Goal: Task Accomplishment & Management: Use online tool/utility

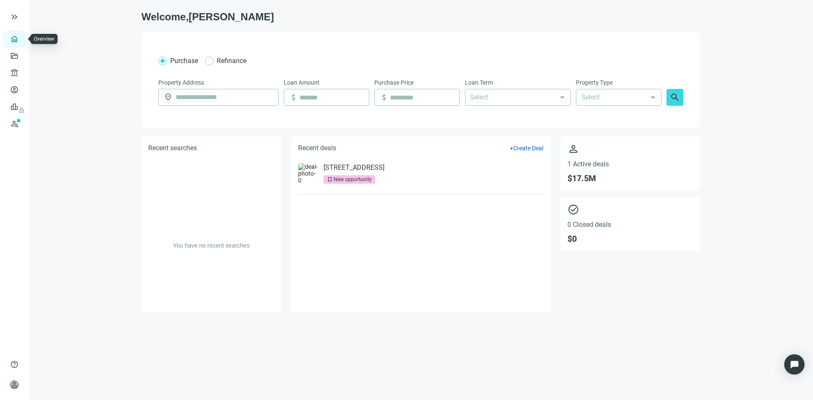
click at [21, 39] on link "Overview" at bounding box center [33, 39] width 25 height 7
click at [15, 104] on span "lock" at bounding box center [15, 106] width 7 height 7
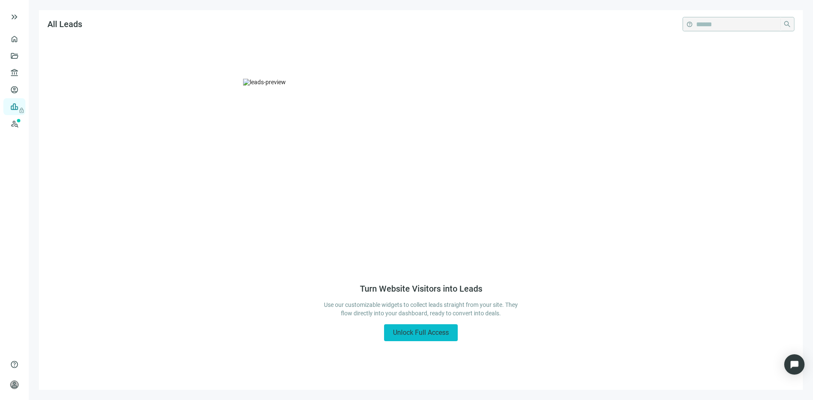
click at [420, 330] on span "Unlock Full Access" at bounding box center [421, 333] width 56 height 8
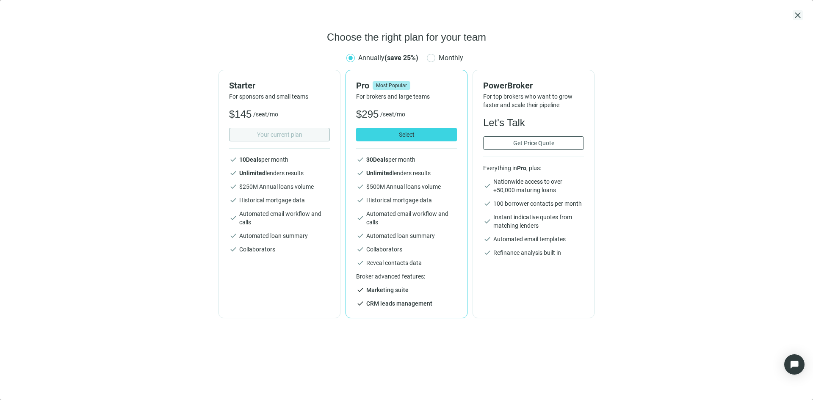
click at [798, 14] on span "close" at bounding box center [798, 15] width 10 height 10
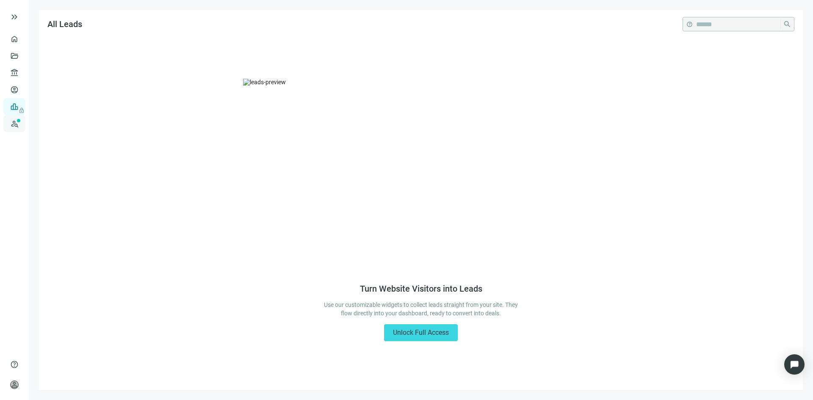
click at [21, 122] on link "Prospects New" at bounding box center [34, 123] width 27 height 17
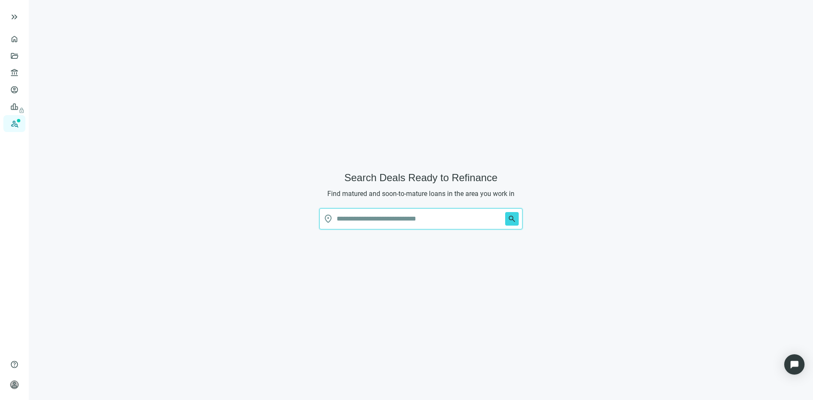
click at [371, 216] on input "text" at bounding box center [419, 219] width 165 height 20
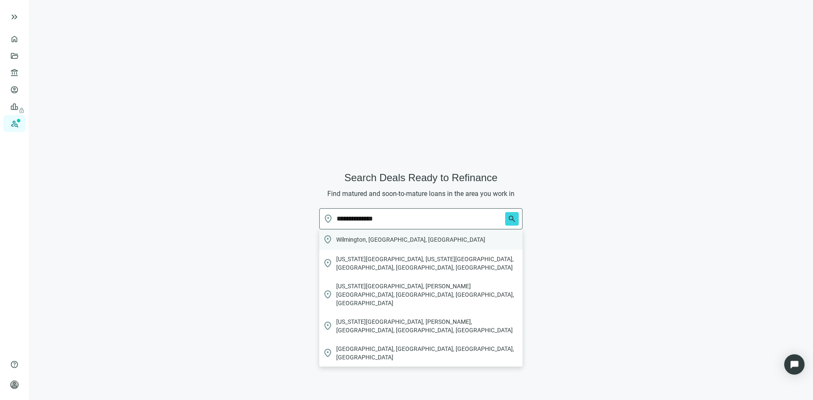
click at [388, 236] on span "Wilmington, DE, USA" at bounding box center [410, 240] width 149 height 8
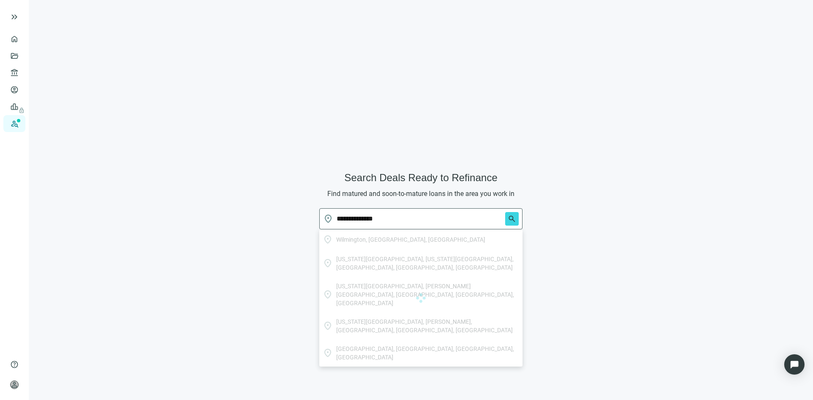
type input "**********"
click at [511, 219] on span "search" at bounding box center [512, 219] width 8 height 8
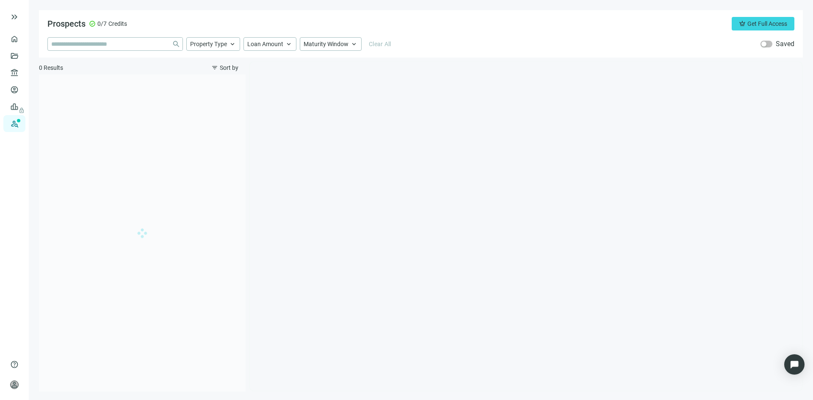
type input "**********"
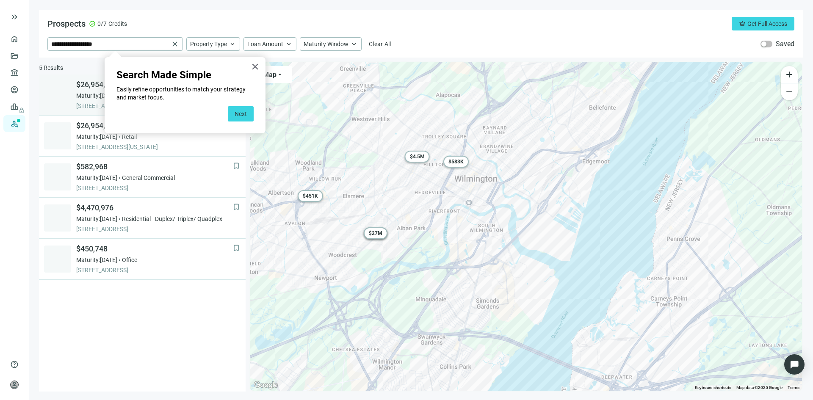
click at [236, 113] on button "Next" at bounding box center [241, 113] width 26 height 15
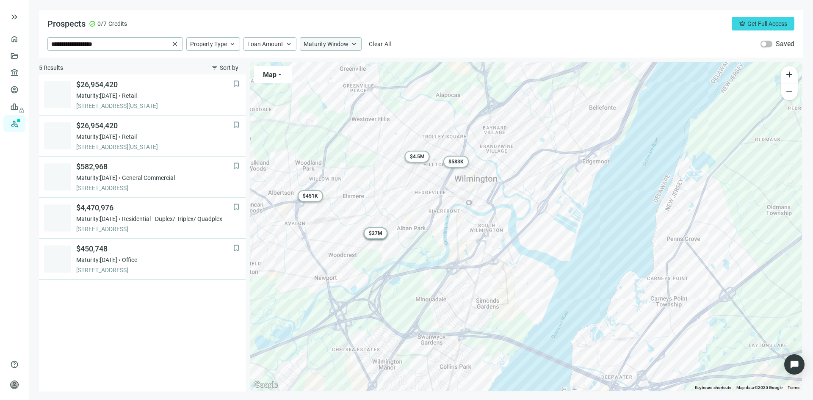
click at [349, 44] on div "Maturity Window keyboard_arrow_up" at bounding box center [331, 44] width 62 height 14
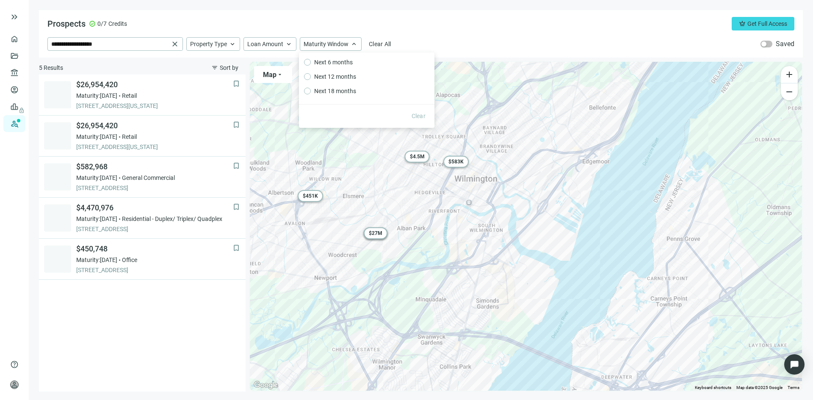
click at [263, 25] on div "Prospects check_circle 0/7 Credits crown Get Full Access" at bounding box center [420, 24] width 747 height 14
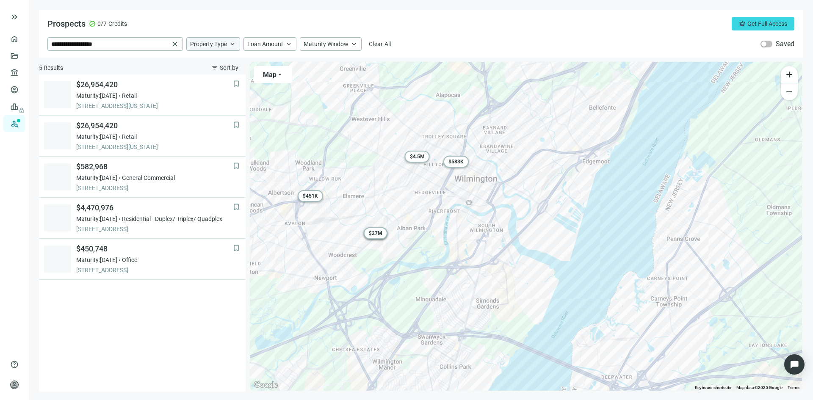
click at [232, 47] on span "keyboard_arrow_up" at bounding box center [233, 44] width 8 height 8
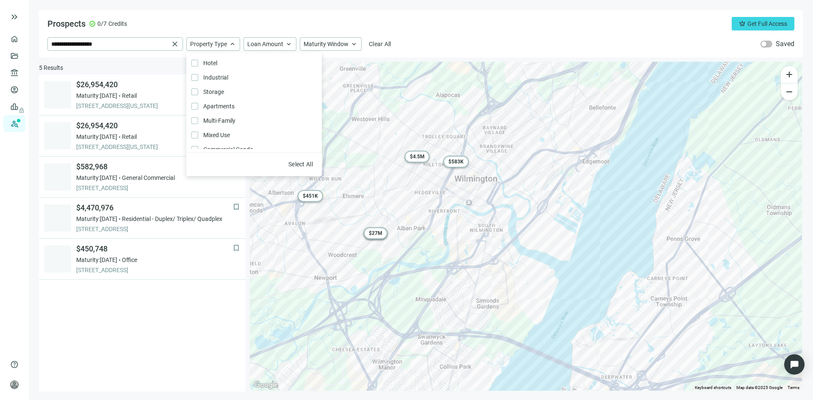
click at [223, 27] on div "Prospects check_circle 0/7 Credits crown Get Full Access" at bounding box center [420, 24] width 747 height 14
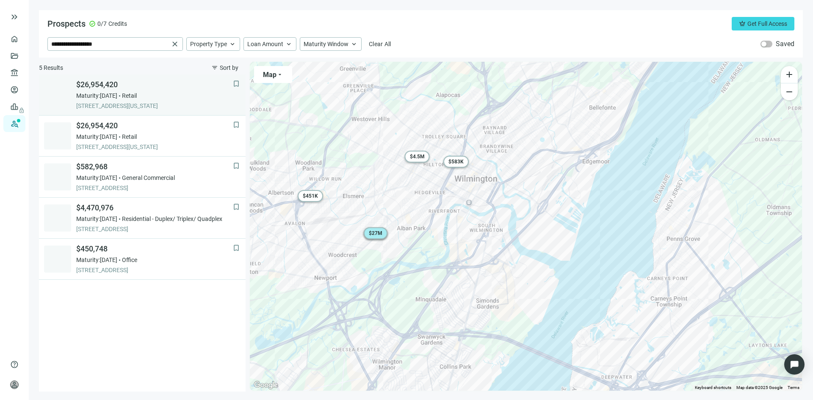
click at [160, 99] on div "Maturity: 12.30.2025 Retail" at bounding box center [154, 96] width 157 height 8
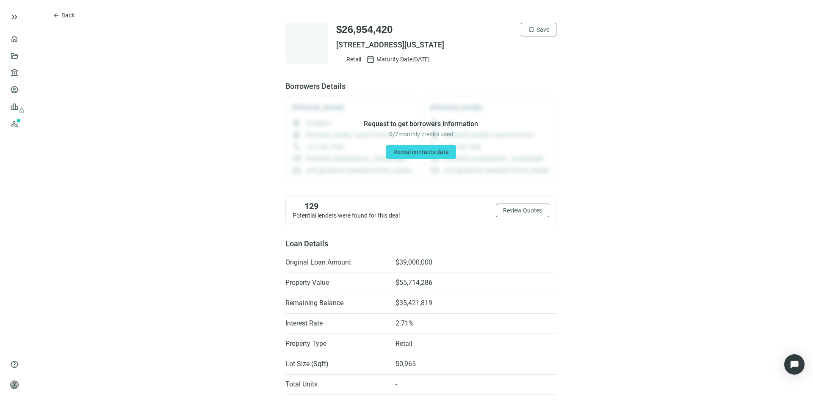
drag, startPoint x: 333, startPoint y: 44, endPoint x: 501, endPoint y: 47, distance: 168.2
click at [502, 47] on span "300 S MARYLAND AVE, WILMINGTON, DE 19804" at bounding box center [446, 45] width 220 height 10
copy span "300 S MARYLAND AVE, WILMINGTON, DE 19804"
click at [72, 14] on span "Back" at bounding box center [67, 15] width 13 height 7
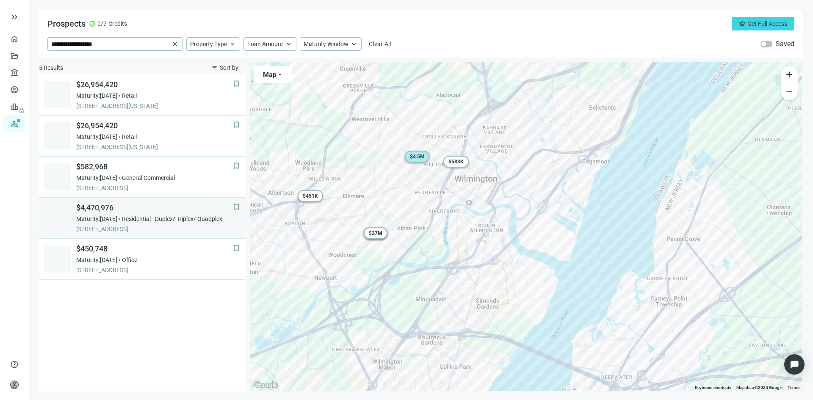
click at [151, 214] on div "$4,470,976 Maturity: 05.09.2026 Residential - Duplex/ Triplex/ Quadplex 1926 W …" at bounding box center [154, 218] width 157 height 31
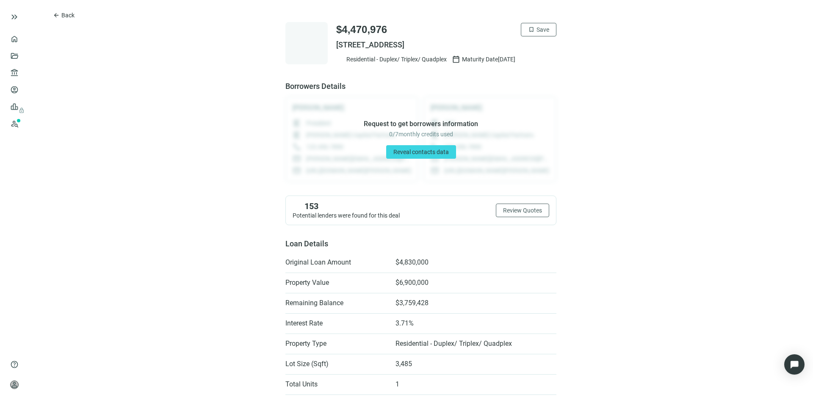
drag, startPoint x: 333, startPoint y: 45, endPoint x: 474, endPoint y: 44, distance: 141.5
click at [474, 44] on span "1926 W 5TH ST, WILMINGTON, DE 19805" at bounding box center [446, 45] width 220 height 10
copy span "1926 W 5TH ST, WILMINGTON, DE 19805"
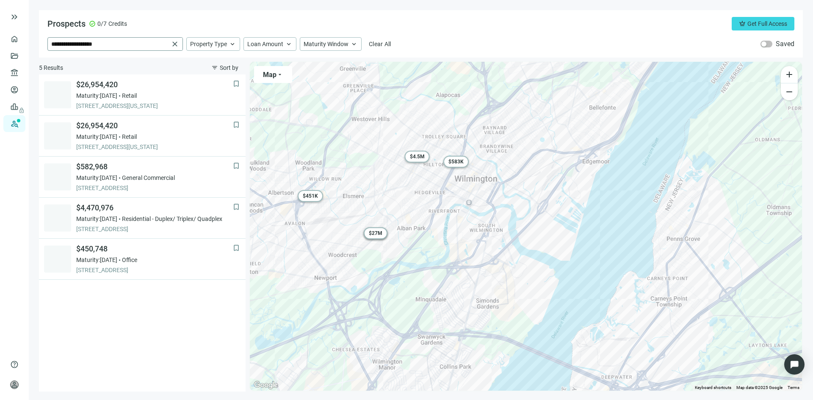
click at [174, 42] on span "close" at bounding box center [175, 44] width 8 height 8
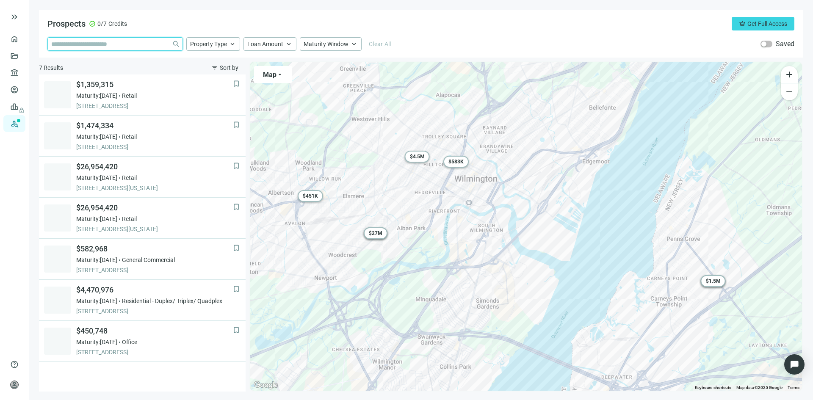
click at [140, 47] on input "search" at bounding box center [109, 44] width 117 height 13
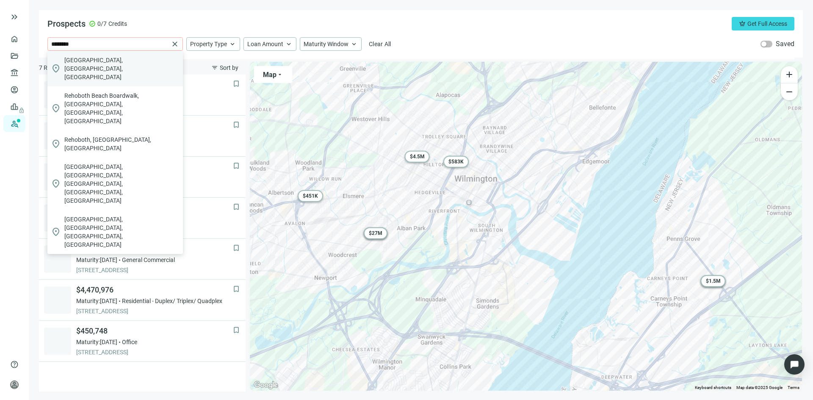
click at [140, 59] on div "location_on Rehoboth Beach, DE, USA" at bounding box center [115, 69] width 136 height 36
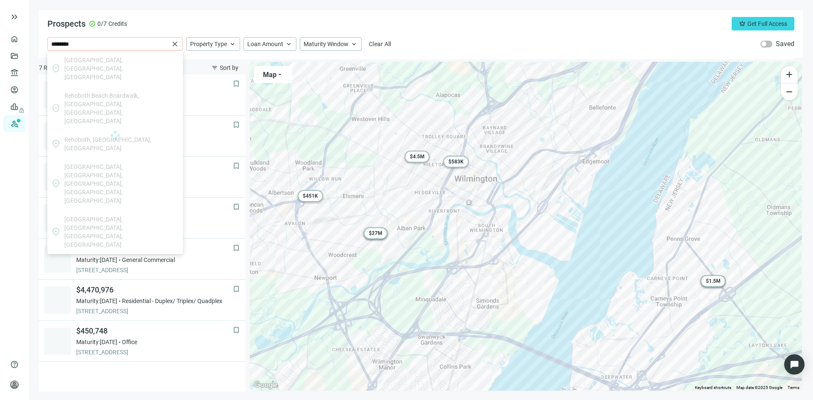
type input "**********"
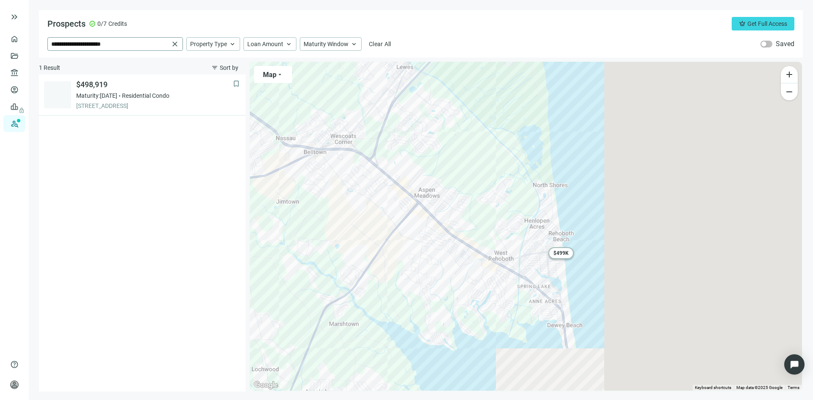
click at [175, 42] on span "close" at bounding box center [175, 44] width 8 height 8
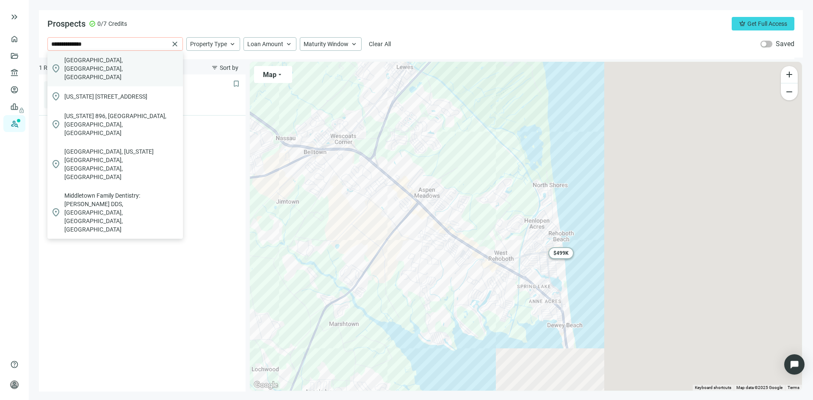
click at [109, 61] on span "Middletown, DE, USA" at bounding box center [121, 68] width 115 height 25
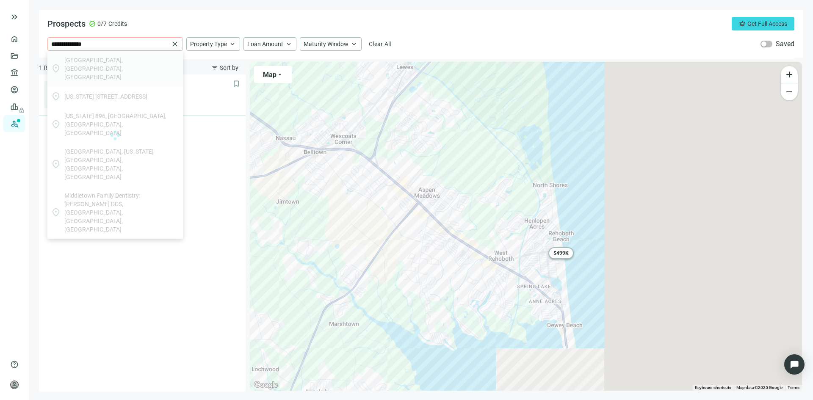
type input "**********"
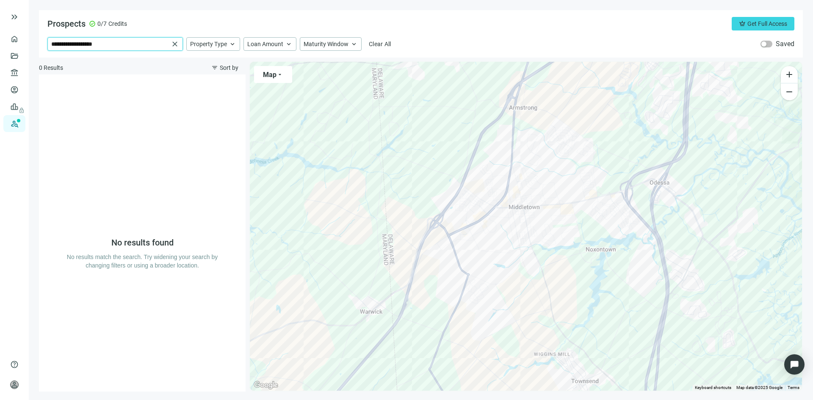
click at [132, 42] on input "**********" at bounding box center [110, 44] width 118 height 13
click at [177, 43] on span "close" at bounding box center [175, 44] width 8 height 8
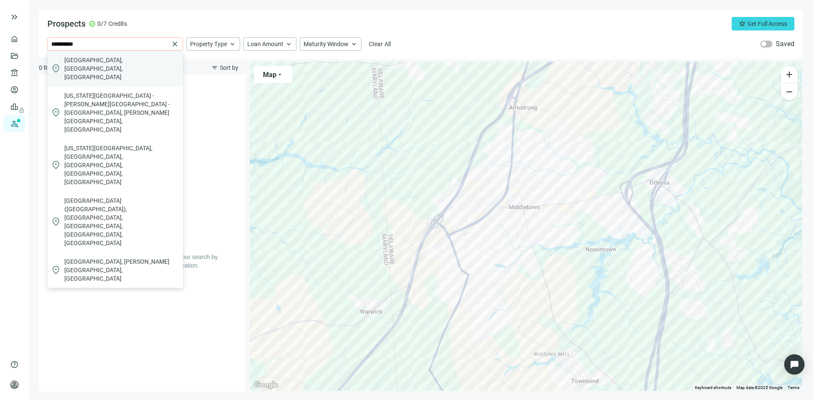
click at [123, 57] on div "location_on Newark, DE, USA" at bounding box center [115, 69] width 136 height 36
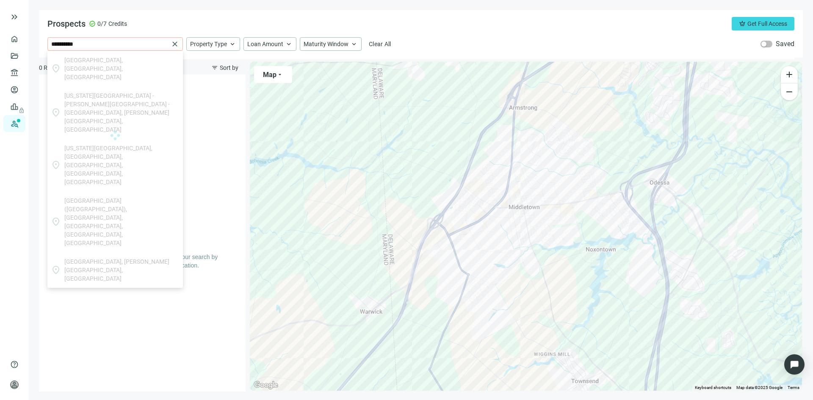
type input "**********"
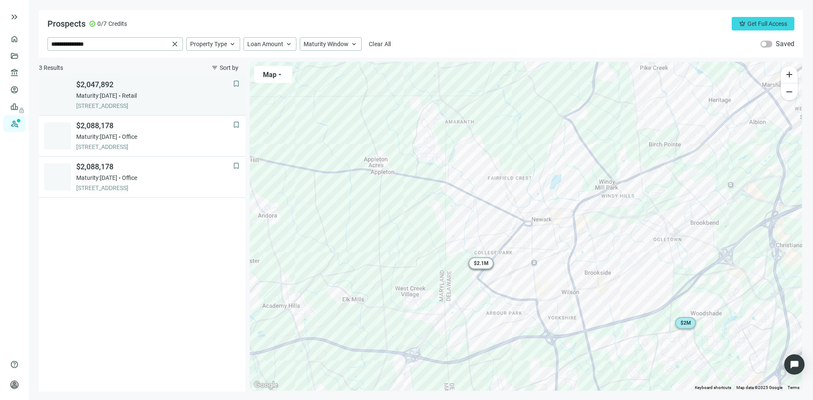
click at [119, 100] on div "$2,047,892 Maturity: 04.01.2026 Retail 430 OLD BALTIMORE PIKE, NEWARK, 19702, DE" at bounding box center [154, 95] width 157 height 31
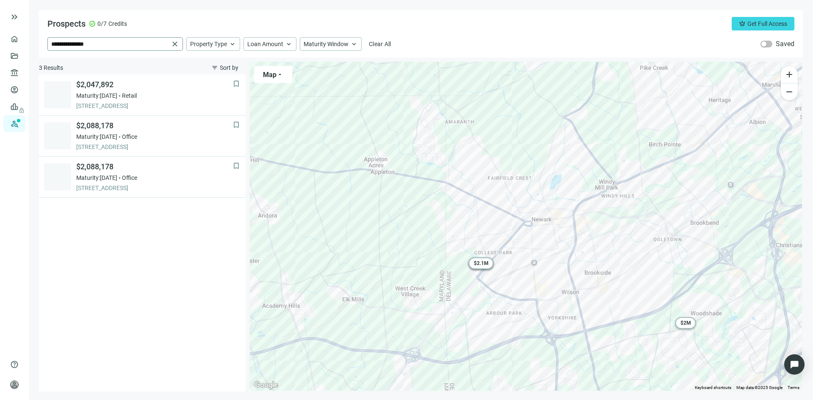
click at [174, 44] on span "close" at bounding box center [175, 44] width 8 height 8
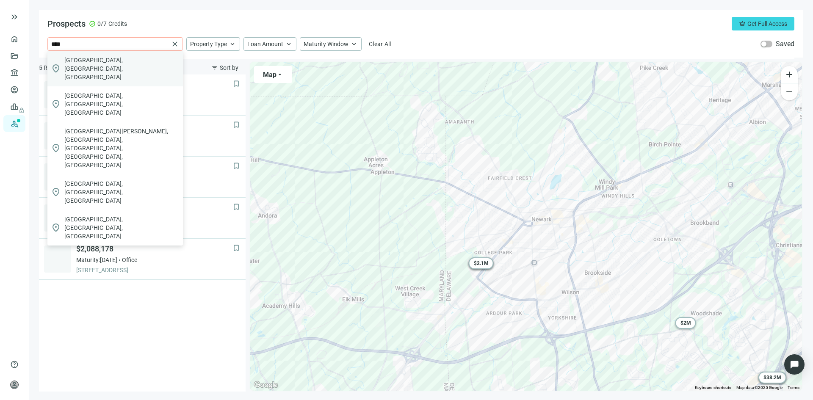
click at [130, 62] on div "location_on West Chester, PA, USA" at bounding box center [115, 69] width 136 height 36
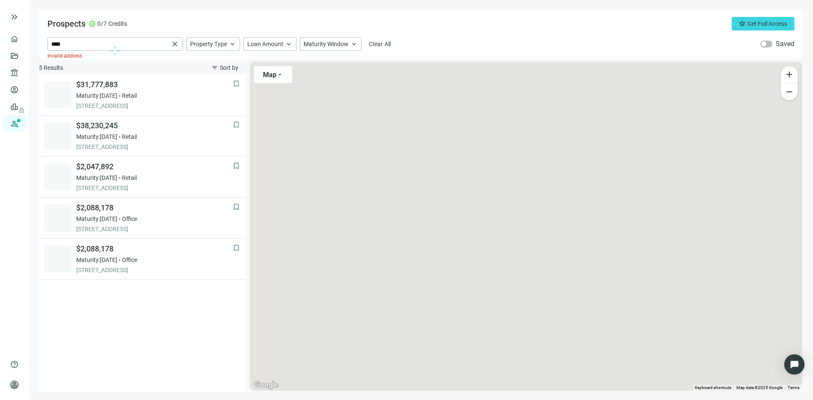
type input "**********"
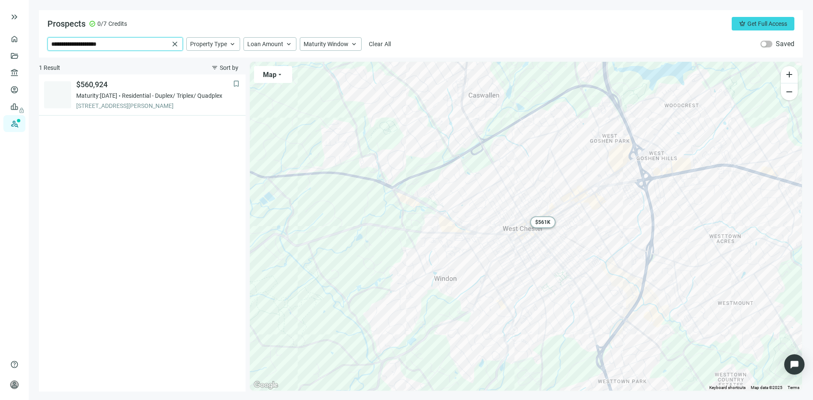
click at [120, 43] on input "**********" at bounding box center [110, 44] width 118 height 13
click at [175, 44] on span "close" at bounding box center [175, 44] width 8 height 8
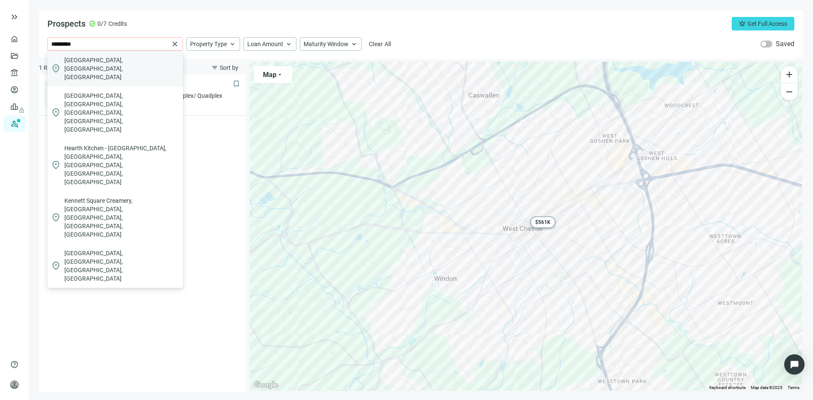
click at [156, 55] on div "location_on Kennett Square, PA, USA" at bounding box center [115, 69] width 136 height 36
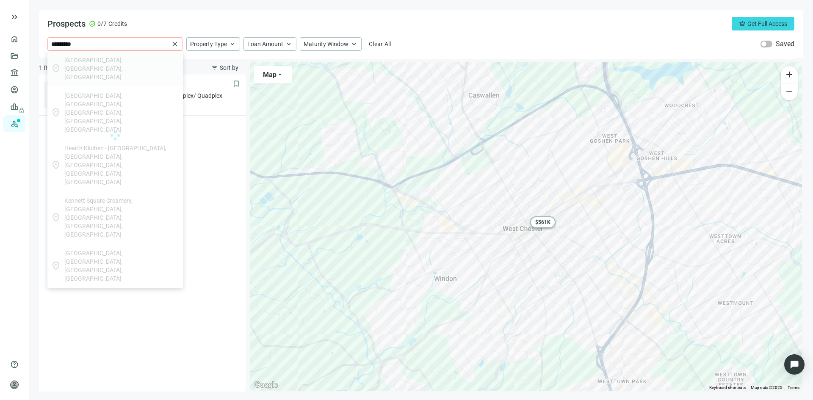
type input "**********"
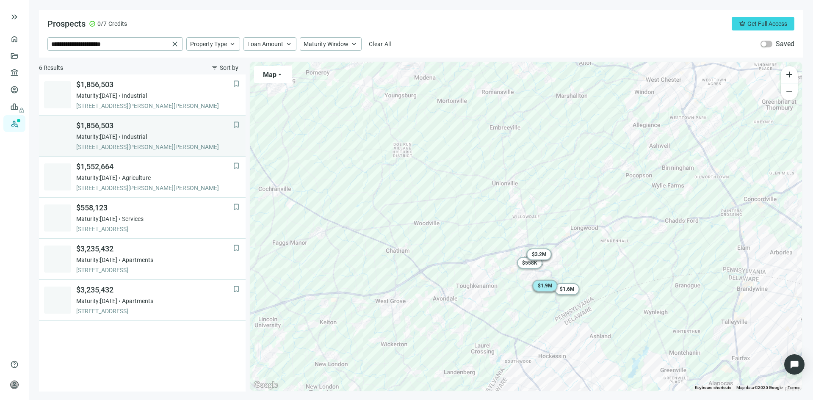
click at [131, 139] on div "Maturity: 12.09.2025 Industrial" at bounding box center [154, 137] width 157 height 8
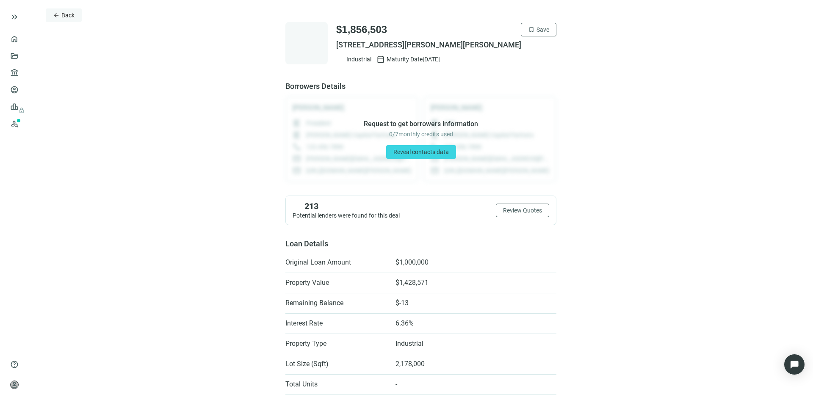
click at [52, 16] on button "arrow_back Back" at bounding box center [64, 15] width 36 height 14
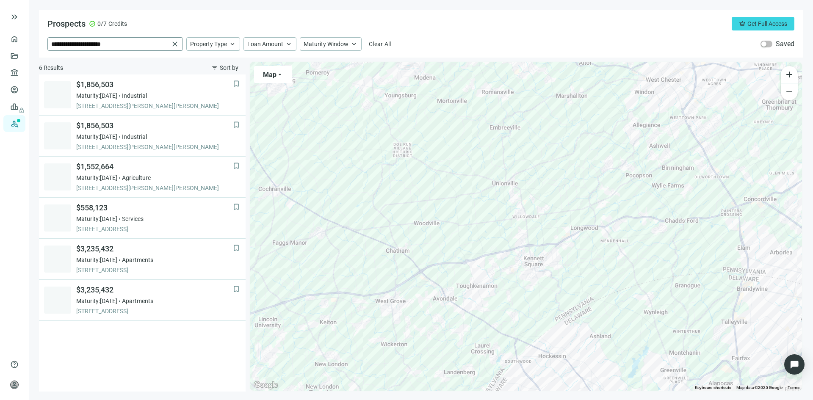
click at [177, 44] on span "close" at bounding box center [175, 44] width 8 height 8
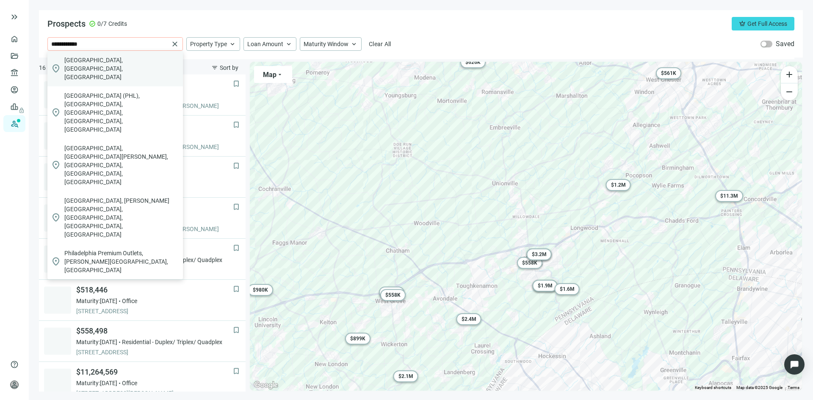
click at [133, 58] on div "location_on Philadelphia, PA, USA" at bounding box center [115, 69] width 136 height 36
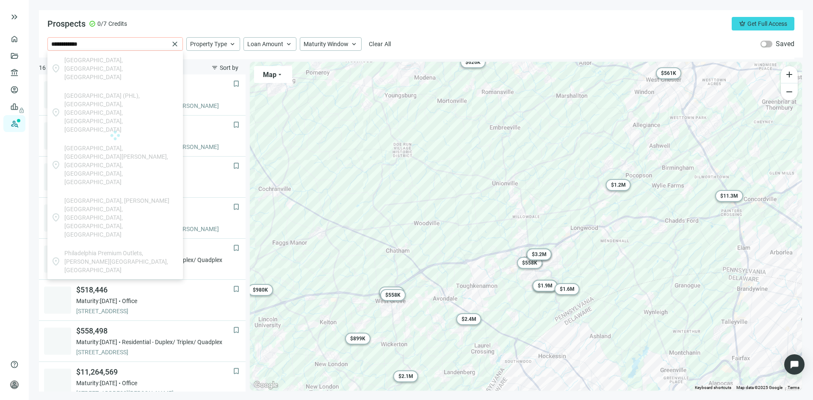
type input "**********"
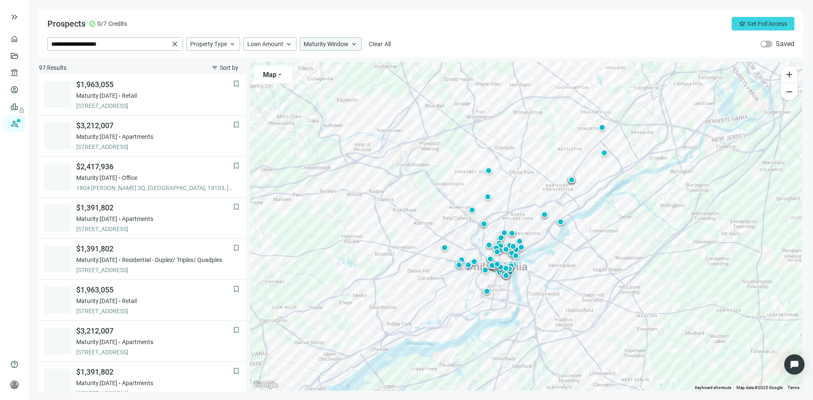
click at [350, 43] on span "keyboard_arrow_up" at bounding box center [354, 44] width 8 height 8
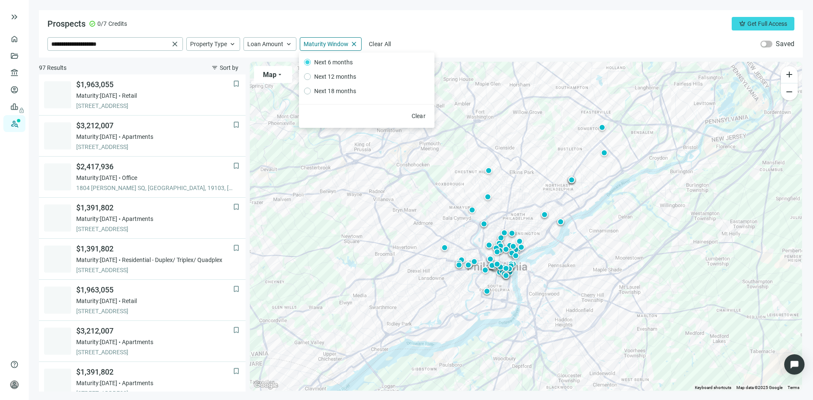
click at [422, 38] on div "**********" at bounding box center [420, 44] width 747 height 14
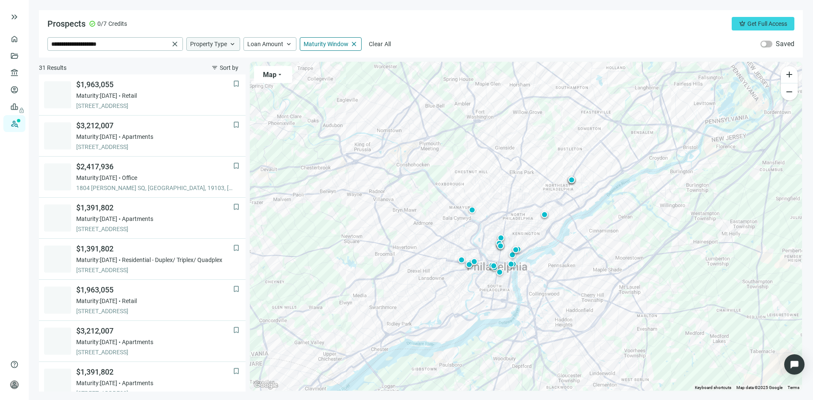
click at [231, 45] on span "keyboard_arrow_up" at bounding box center [233, 44] width 8 height 8
click at [267, 45] on span "Loan Amount" at bounding box center [265, 44] width 36 height 8
click at [252, 27] on div "Prospects check_circle 0/7 Credits crown Get Full Access" at bounding box center [420, 24] width 747 height 14
click at [216, 67] on span "filter_list" at bounding box center [214, 67] width 7 height 7
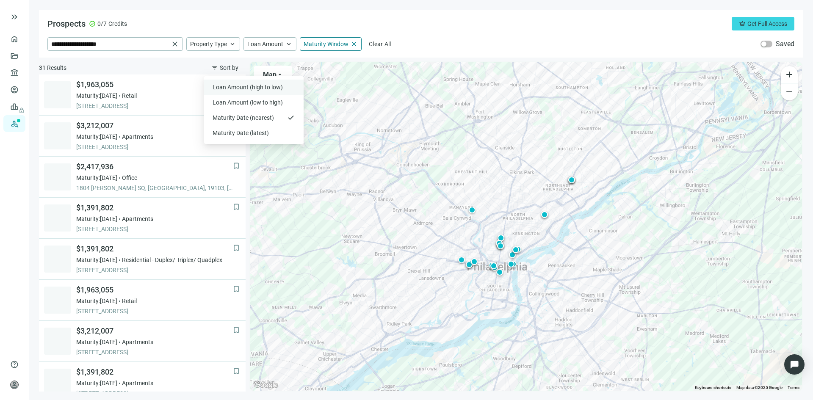
click at [227, 87] on span "Loan Amount (high to low)" at bounding box center [249, 87] width 72 height 8
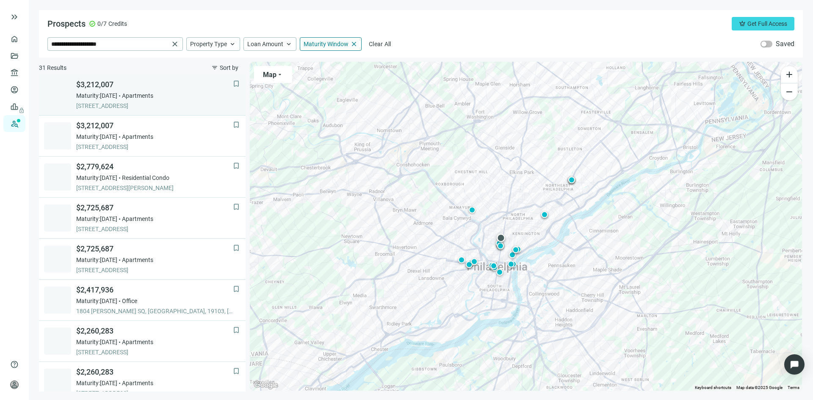
click at [136, 99] on span "Apartments" at bounding box center [137, 96] width 31 height 8
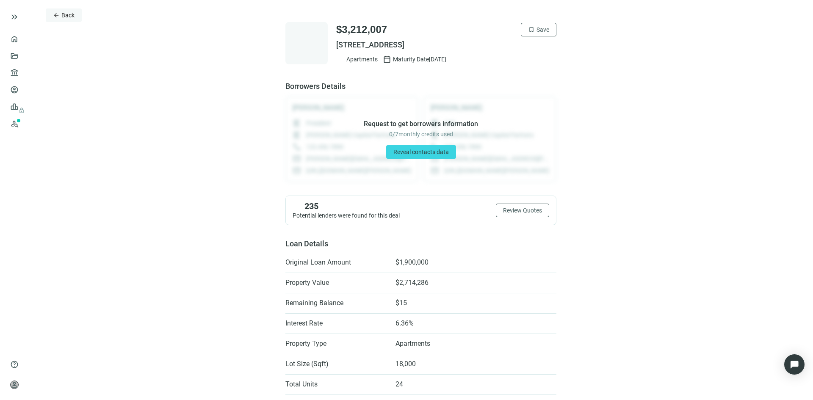
click at [65, 16] on span "Back" at bounding box center [67, 15] width 13 height 7
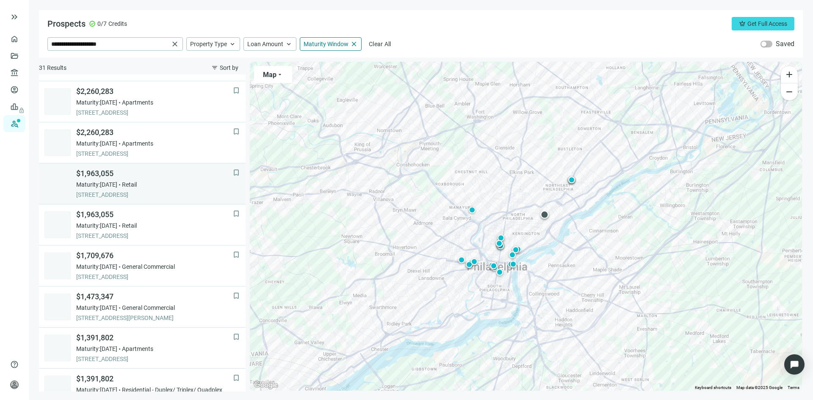
scroll to position [254, 0]
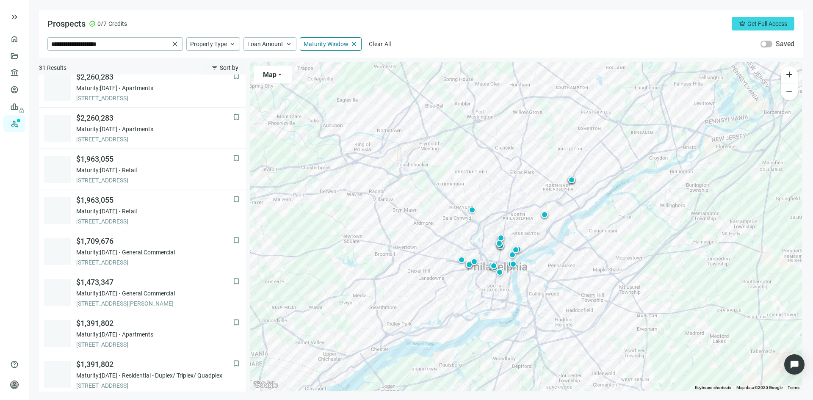
click at [216, 67] on span "filter_list" at bounding box center [214, 67] width 7 height 7
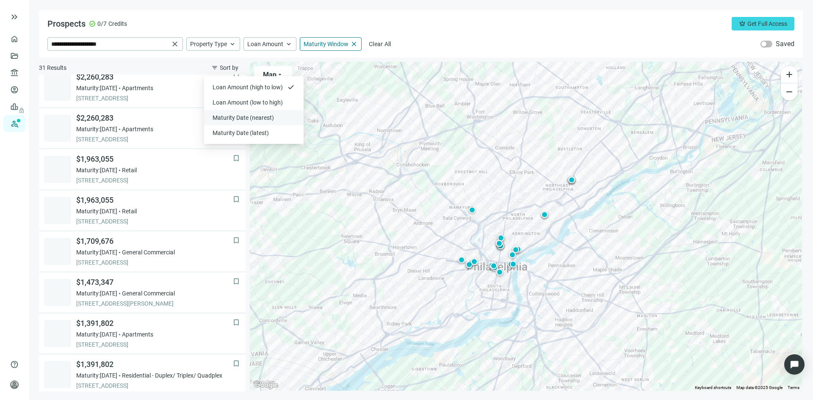
click at [233, 119] on span "Maturity Date (nearest)" at bounding box center [249, 118] width 72 height 8
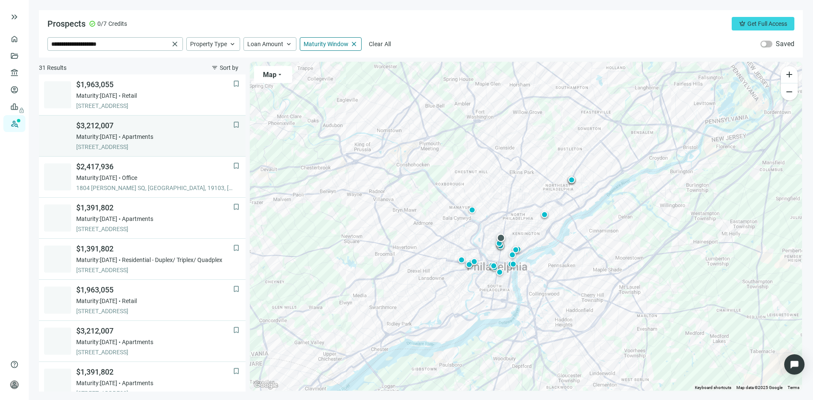
click at [171, 137] on div "Maturity: 11.30.2025 Apartments" at bounding box center [154, 137] width 157 height 8
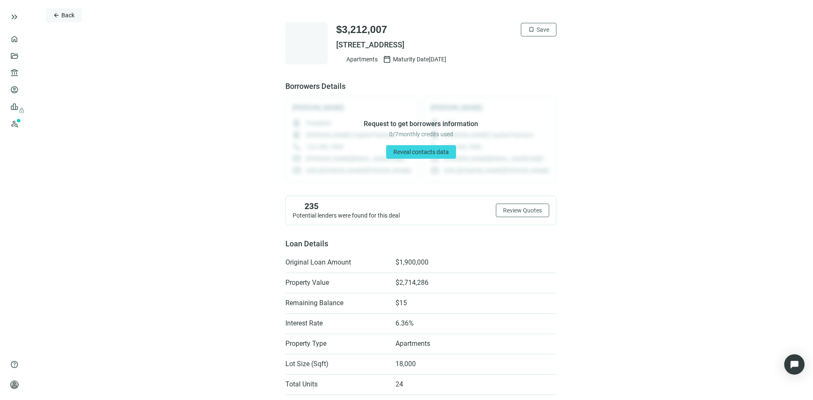
click at [66, 14] on span "Back" at bounding box center [67, 15] width 13 height 7
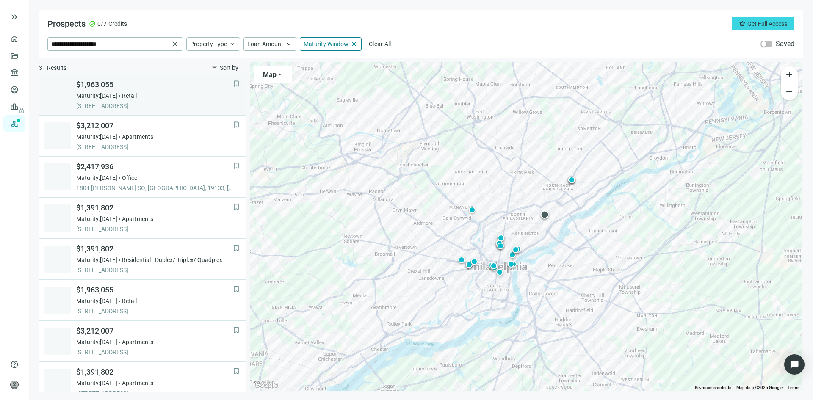
click at [159, 98] on div "Maturity: 11.30.2025 Retail" at bounding box center [154, 96] width 157 height 8
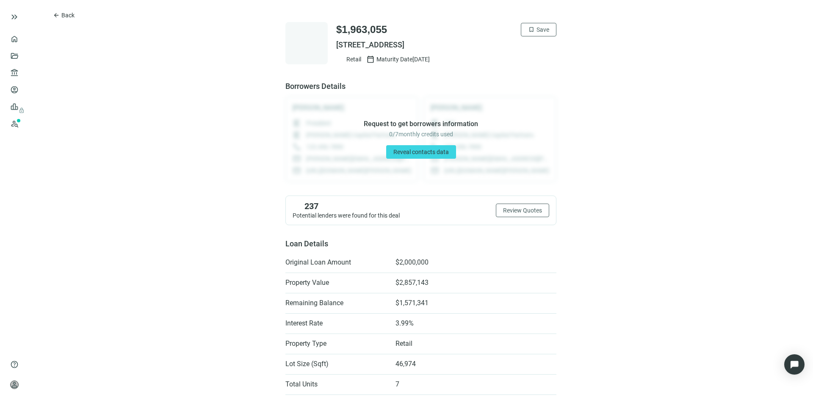
drag, startPoint x: 333, startPoint y: 44, endPoint x: 526, endPoint y: 46, distance: 192.3
click at [526, 46] on span "4346 FRANKFORD AVE # 58, PHILADELPHIA, PA 19124" at bounding box center [446, 45] width 220 height 10
copy span "4346 FRANKFORD AVE # 58, PHILADELPHIA, PA 19124"
click at [56, 16] on span "arrow_back" at bounding box center [56, 15] width 7 height 7
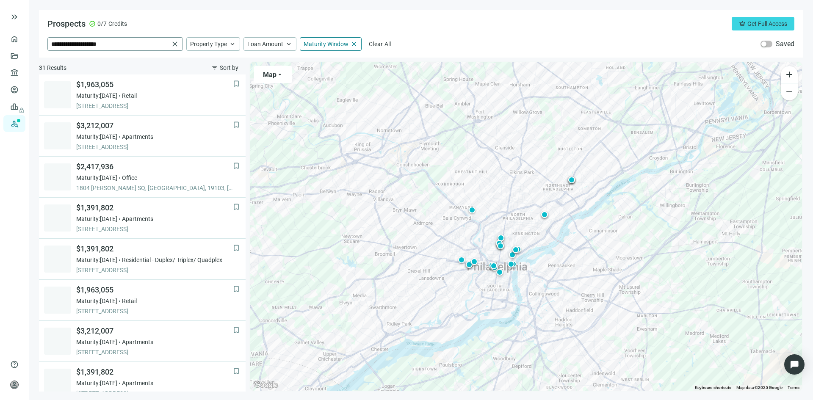
click at [174, 44] on span "close" at bounding box center [175, 44] width 8 height 8
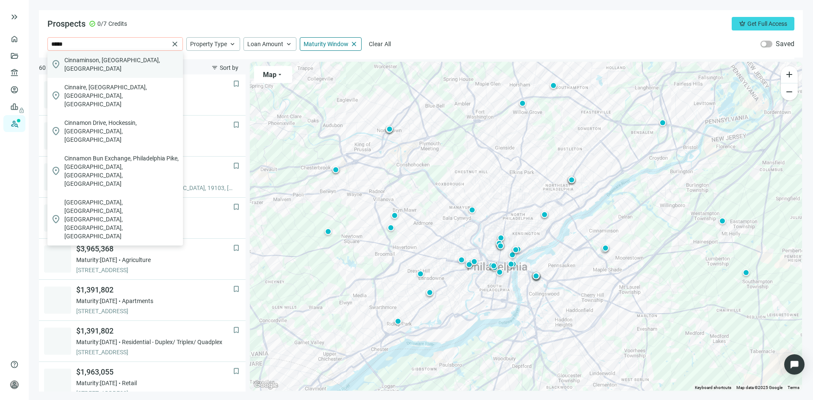
click at [130, 57] on div "location_on Cinnaminson, NJ, USA" at bounding box center [115, 64] width 136 height 27
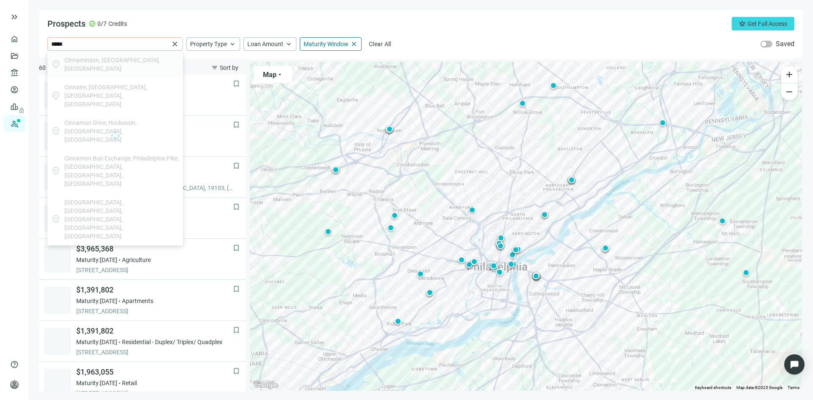
type input "**********"
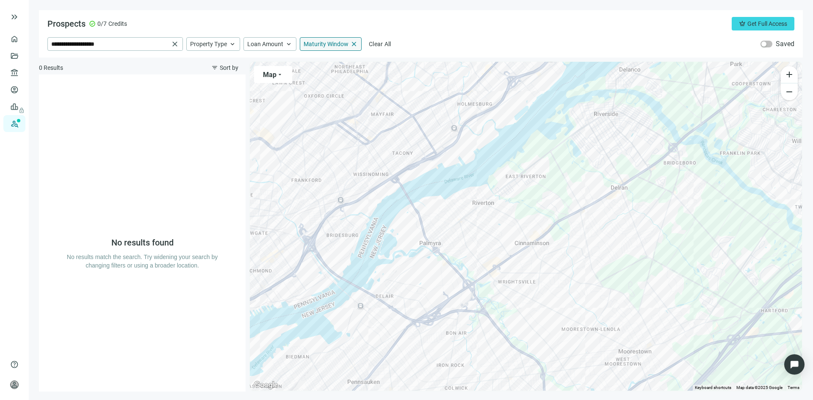
click at [355, 44] on span "close" at bounding box center [354, 44] width 8 height 8
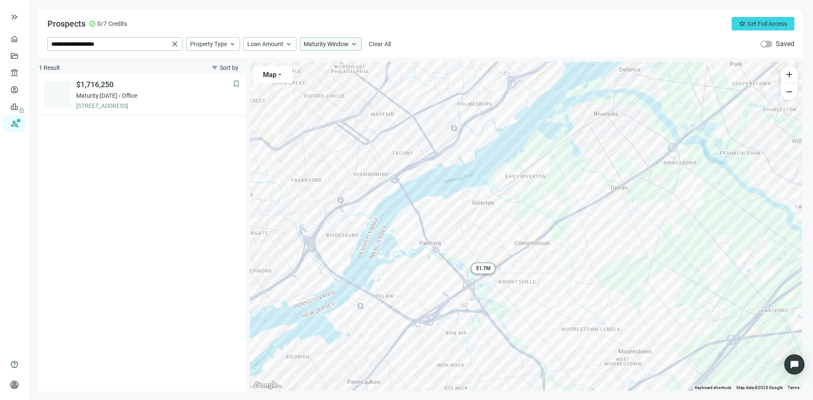
click at [355, 42] on span "keyboard_arrow_up" at bounding box center [354, 44] width 8 height 8
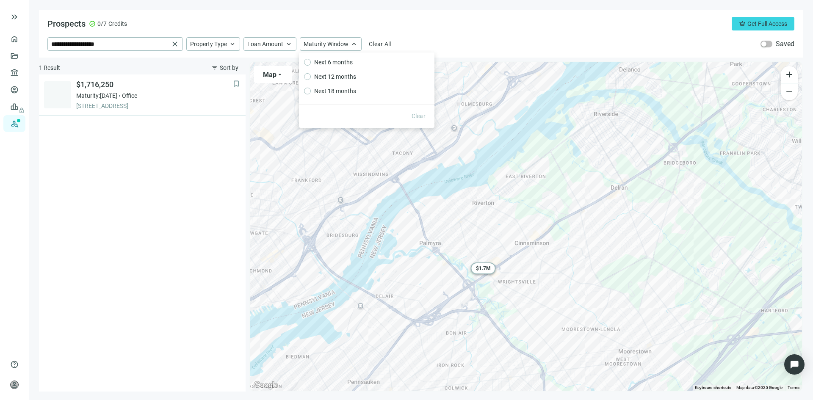
click at [415, 42] on div "**********" at bounding box center [420, 44] width 747 height 14
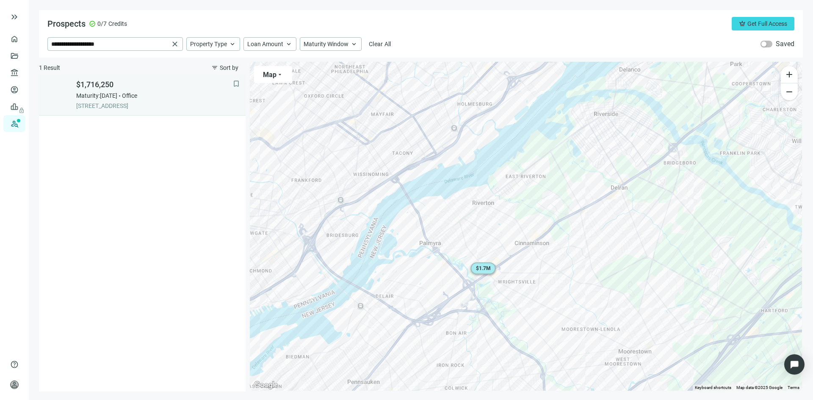
click at [117, 98] on span "Maturity: 04.30.2026" at bounding box center [96, 96] width 41 height 8
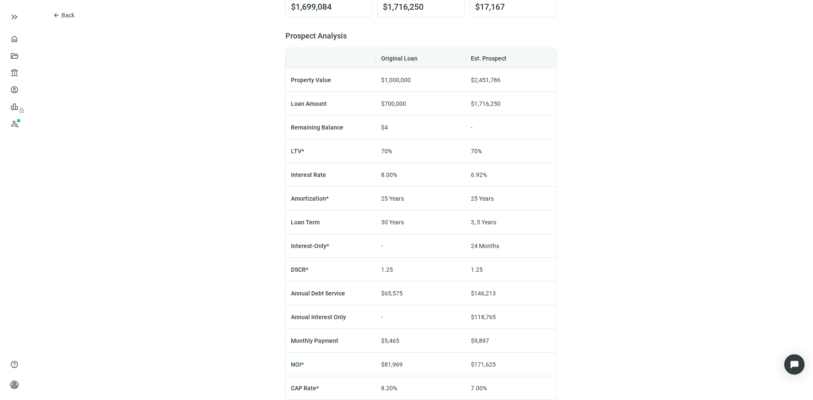
scroll to position [582, 0]
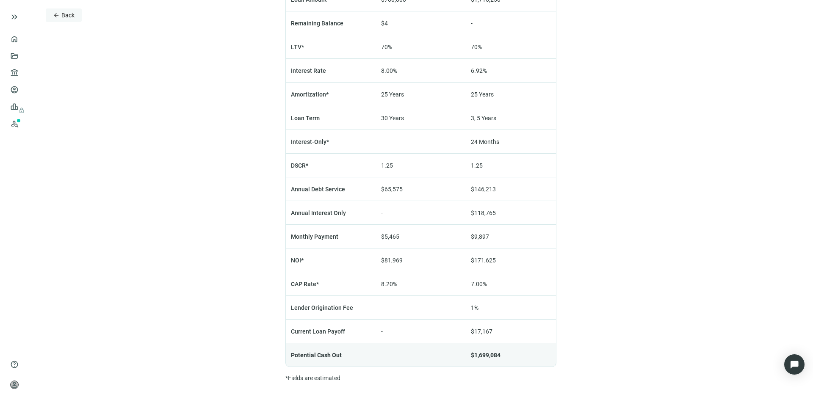
click at [57, 17] on span "arrow_back" at bounding box center [56, 15] width 7 height 7
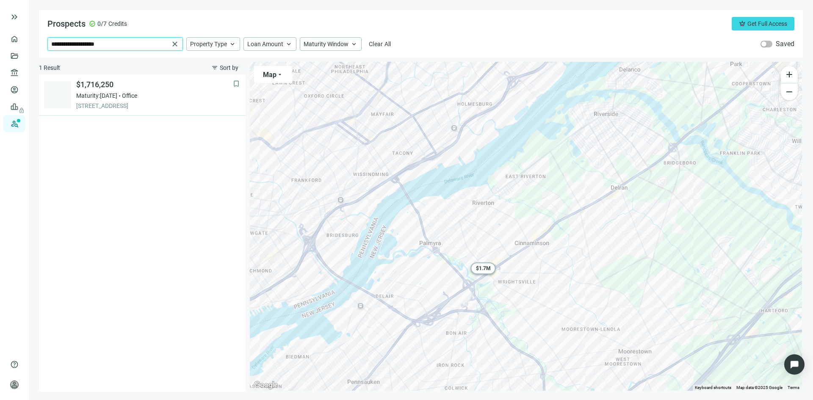
click at [141, 46] on input "**********" at bounding box center [110, 44] width 118 height 13
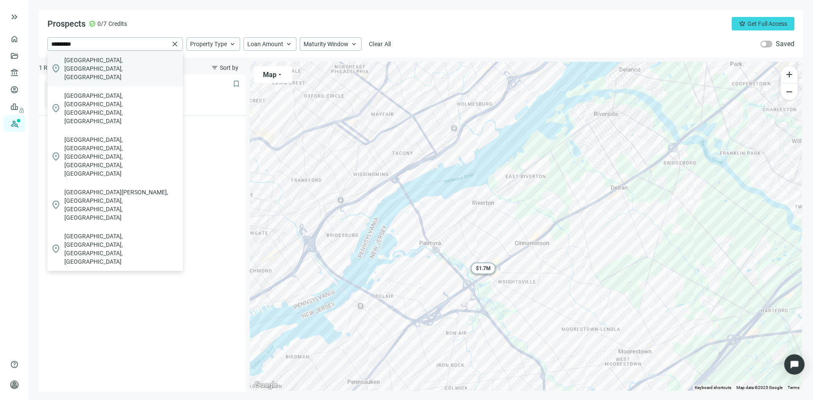
click at [134, 56] on div "location_on Mt Laurel, NJ, USA" at bounding box center [115, 69] width 136 height 36
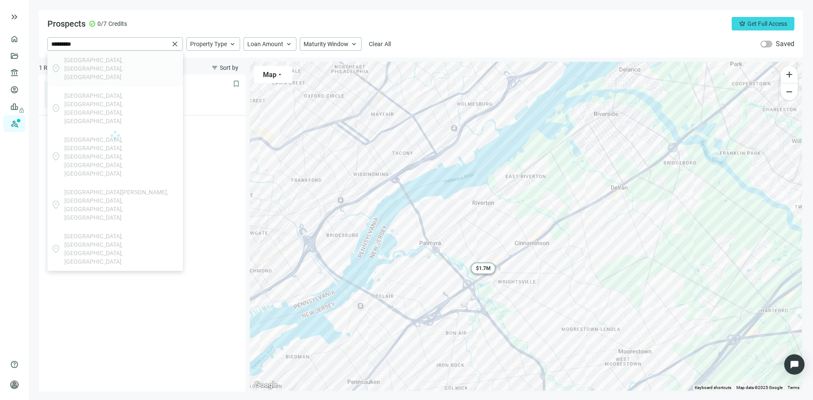
type input "**********"
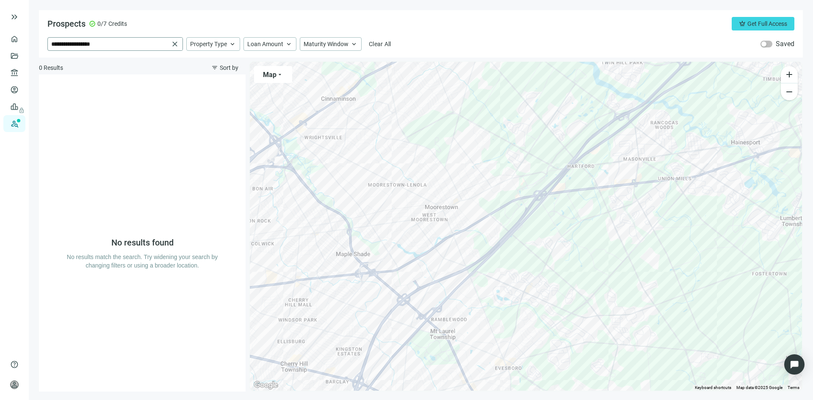
click at [174, 45] on span "close" at bounding box center [175, 44] width 8 height 8
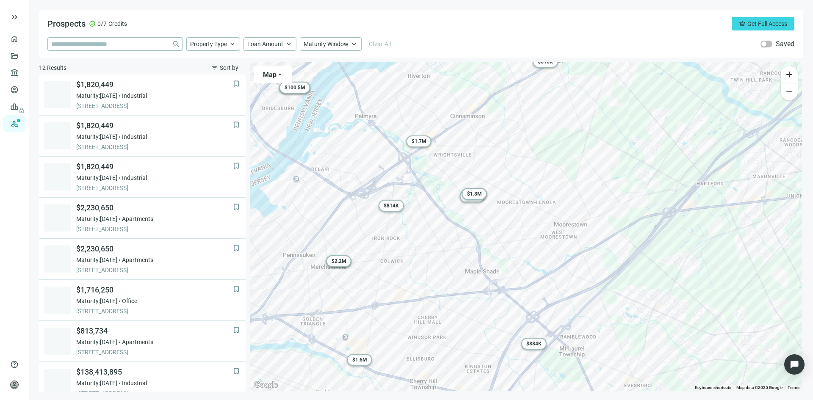
drag, startPoint x: 367, startPoint y: 141, endPoint x: 498, endPoint y: 159, distance: 132.2
click at [498, 159] on div "To activate drag with keyboard, press Alt + Enter. Once in keyboard drag state,…" at bounding box center [526, 226] width 552 height 329
click at [216, 69] on span "filter_list" at bounding box center [214, 67] width 7 height 7
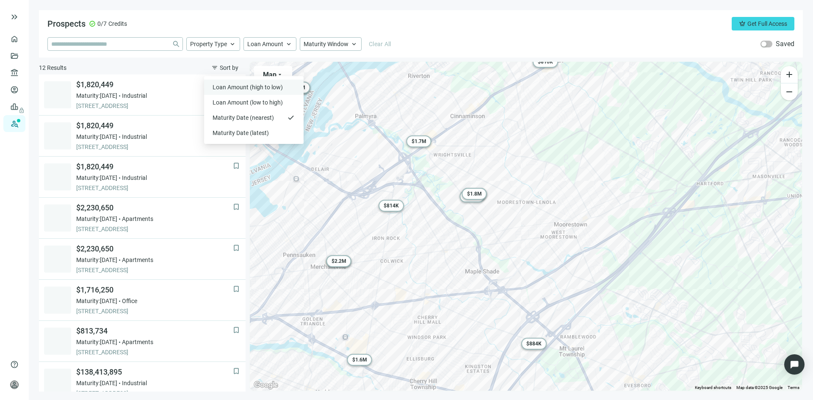
click at [223, 86] on span "Loan Amount (high to low)" at bounding box center [249, 87] width 72 height 8
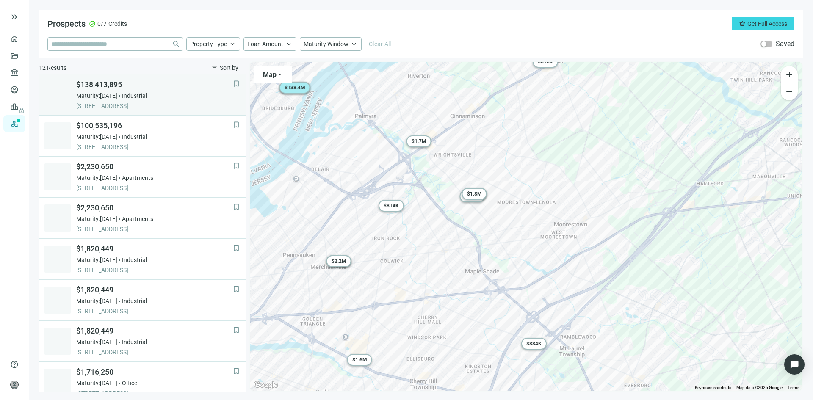
click at [164, 97] on div "Maturity: 06.30.2026 Industrial" at bounding box center [154, 96] width 157 height 8
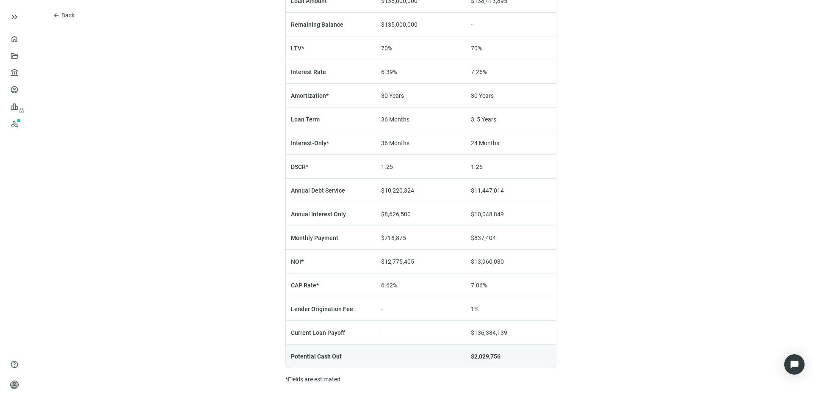
scroll to position [582, 0]
click at [53, 15] on span "arrow_back" at bounding box center [56, 15] width 7 height 7
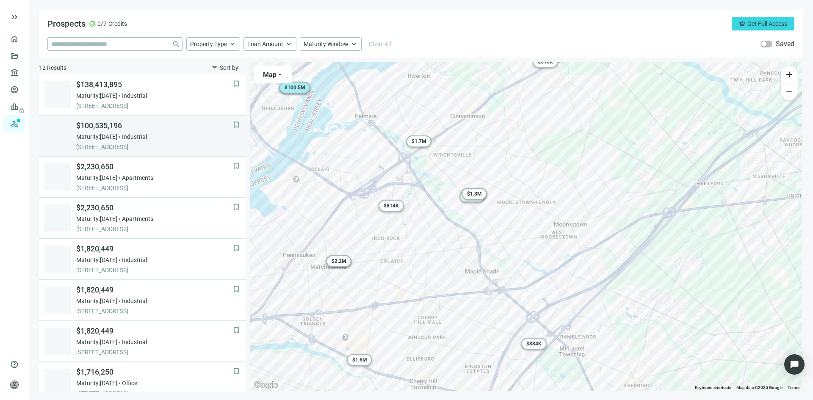
click at [158, 128] on span "$100,535,196" at bounding box center [154, 126] width 157 height 10
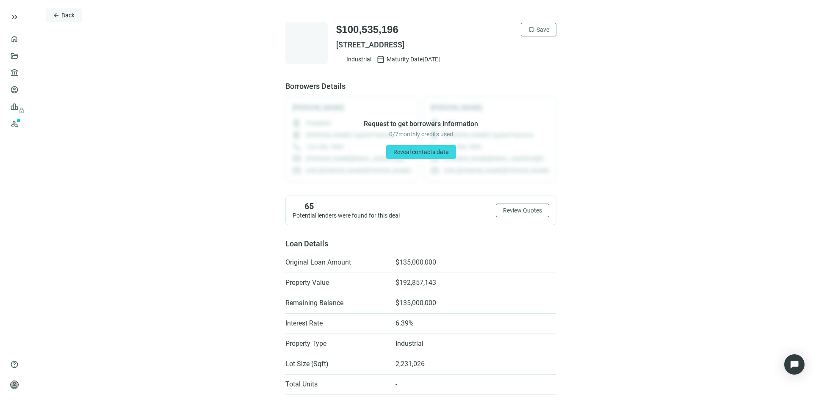
click at [67, 18] on span "Back" at bounding box center [67, 15] width 13 height 7
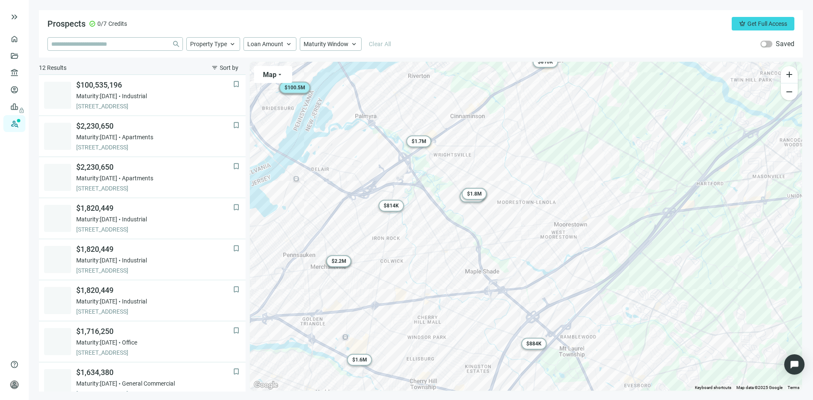
scroll to position [41, 0]
click at [147, 97] on span "Industrial" at bounding box center [134, 96] width 25 height 8
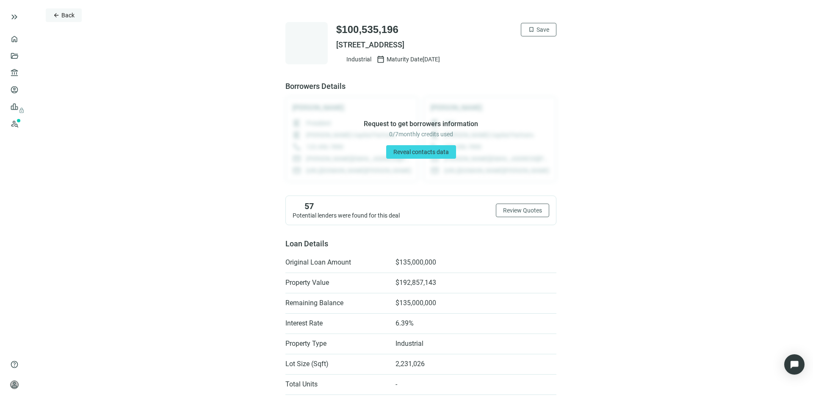
click at [57, 15] on span "arrow_back" at bounding box center [56, 15] width 7 height 7
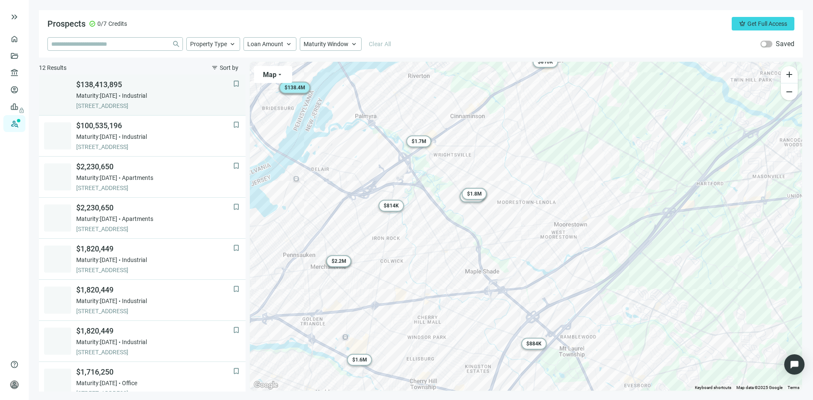
click at [128, 100] on div "$138,413,895 Maturity: 06.30.2026 Industrial 5000 RICHMOND ST, PHILADELPHIA, 19…" at bounding box center [154, 95] width 157 height 31
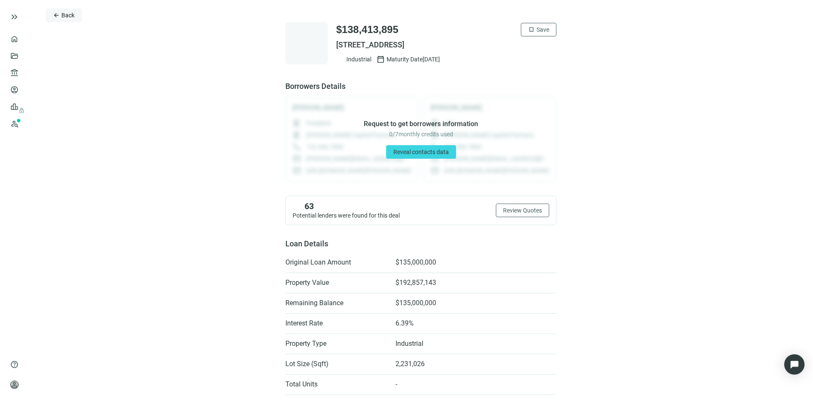
click at [58, 12] on span "arrow_back" at bounding box center [56, 15] width 7 height 7
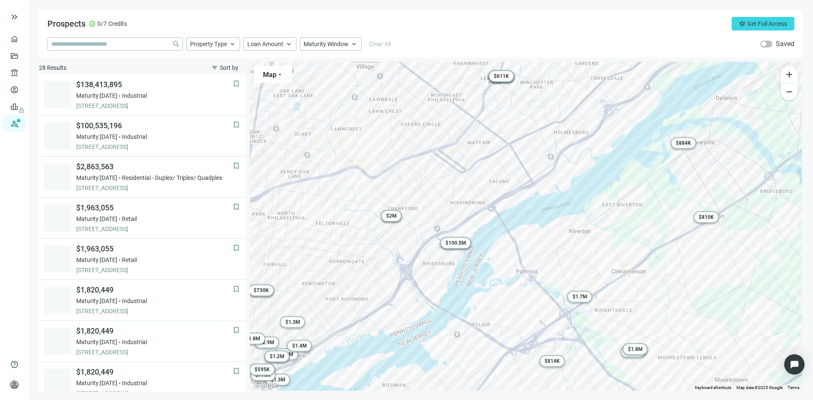
drag, startPoint x: 380, startPoint y: 191, endPoint x: 542, endPoint y: 347, distance: 225.0
click at [542, 347] on div "To activate drag with keyboard, press Alt + Enter. Once in keyboard drag state,…" at bounding box center [526, 226] width 552 height 329
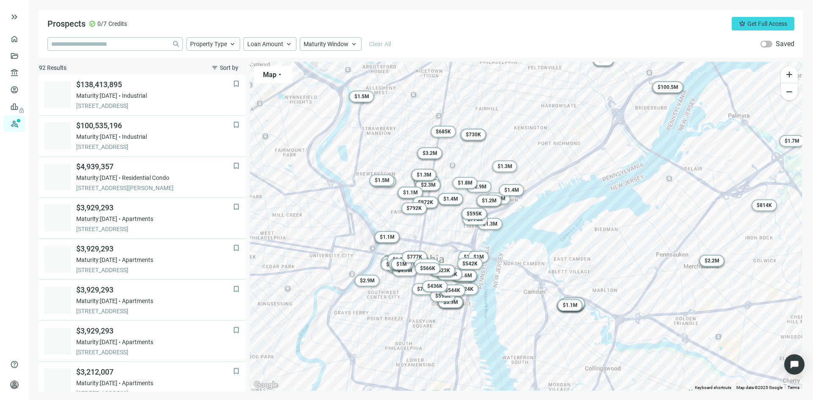
drag, startPoint x: 382, startPoint y: 280, endPoint x: 596, endPoint y: 121, distance: 266.6
click at [596, 121] on div "To activate drag with keyboard, press Alt + Enter. Once in keyboard drag state,…" at bounding box center [526, 226] width 552 height 329
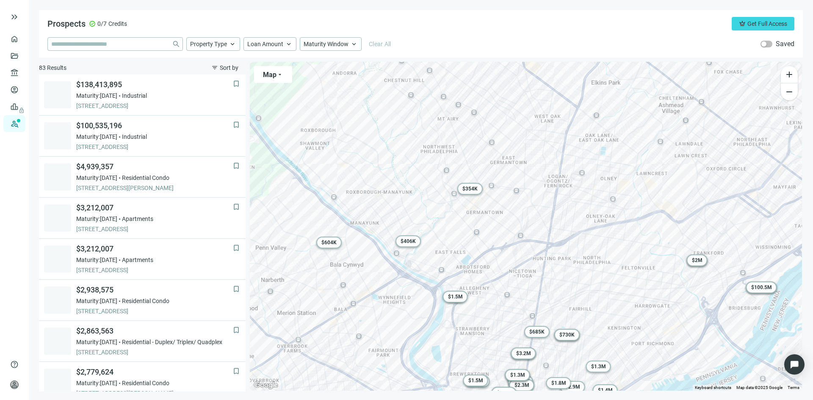
drag, startPoint x: 367, startPoint y: 195, endPoint x: 461, endPoint y: 395, distance: 221.0
click at [461, 396] on main "Prospects check_circle 0/7 Credits crown Get Full Access close Property Type ke…" at bounding box center [421, 200] width 785 height 400
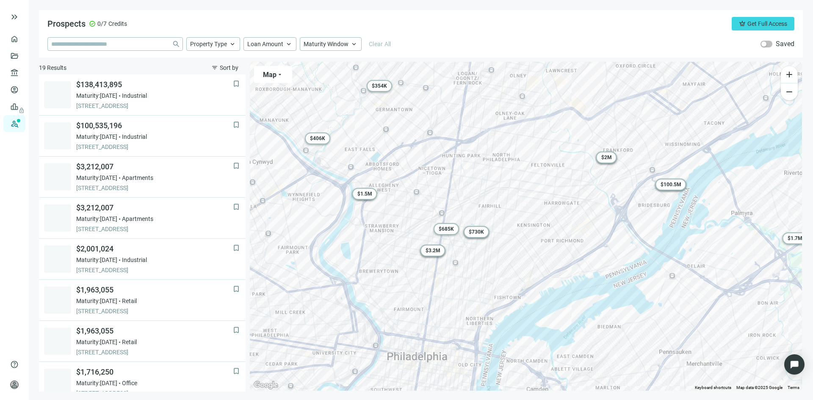
drag, startPoint x: 474, startPoint y: 241, endPoint x: 383, endPoint y: 136, distance: 139.3
click at [383, 136] on div "To activate drag with keyboard, press Alt + Enter. Once in keyboard drag state,…" at bounding box center [526, 226] width 552 height 329
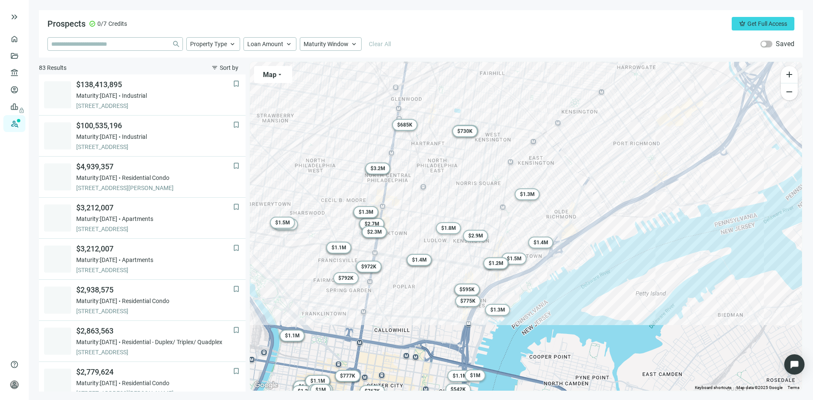
drag, startPoint x: 454, startPoint y: 314, endPoint x: 493, endPoint y: 197, distance: 123.1
click at [493, 197] on div "To activate drag with keyboard, press Alt + Enter. Once in keyboard drag state,…" at bounding box center [526, 226] width 552 height 329
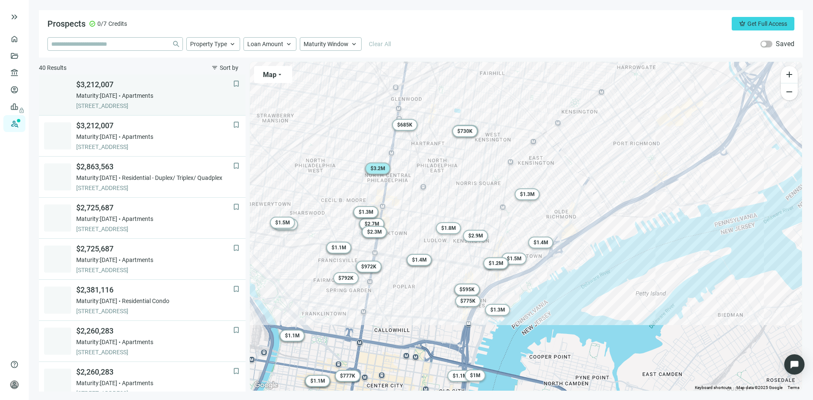
click at [134, 93] on div "Maturity: 11.30.2025 Apartments" at bounding box center [154, 96] width 157 height 8
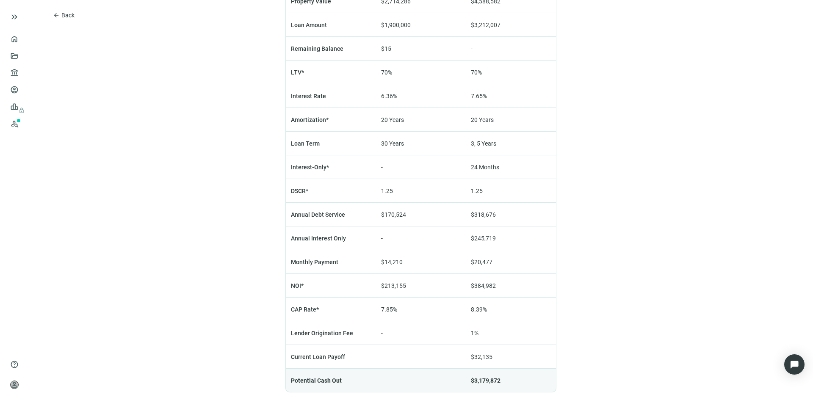
scroll to position [582, 0]
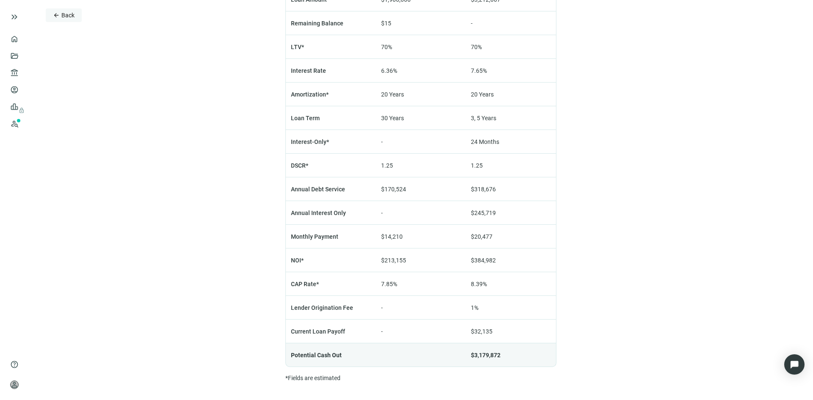
click at [55, 14] on span "arrow_back" at bounding box center [56, 15] width 7 height 7
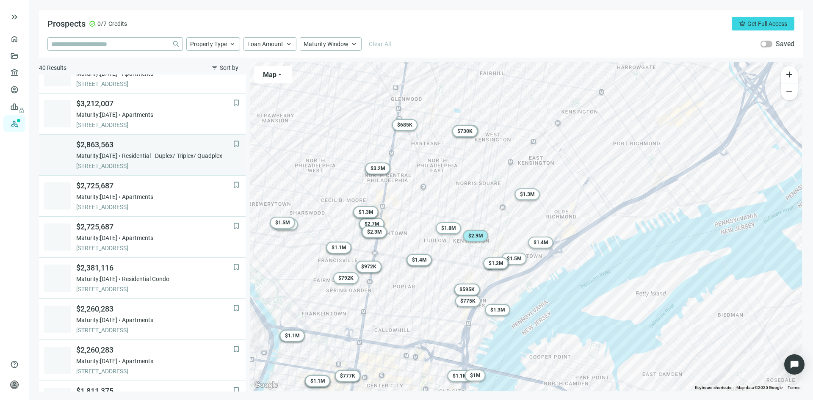
scroll to position [42, 0]
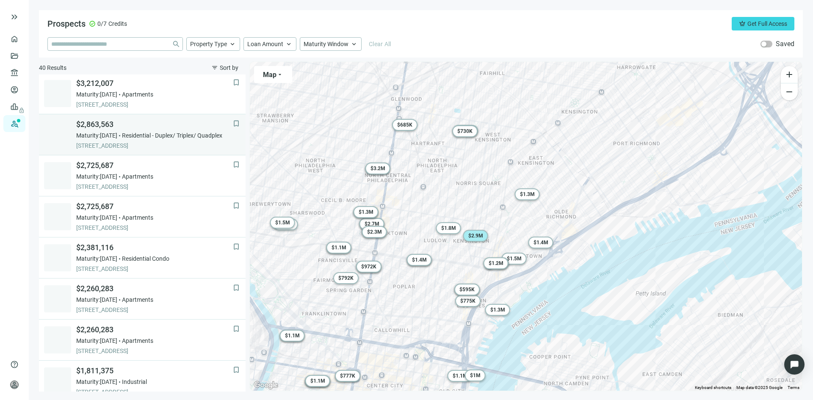
click at [136, 142] on span "1430 N 2ND ST, PHILADELPHIA, 19122, PA" at bounding box center [154, 145] width 157 height 8
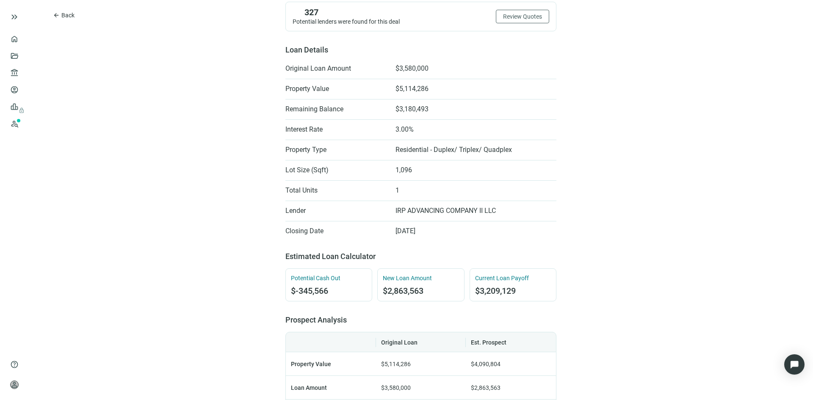
scroll to position [212, 0]
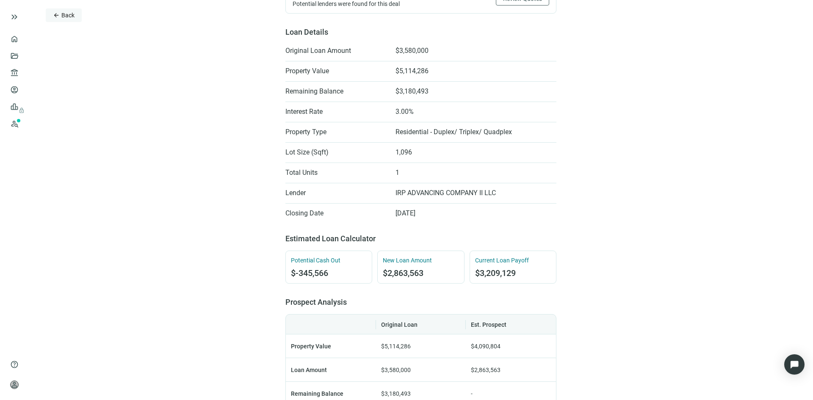
click at [58, 16] on span "arrow_back" at bounding box center [56, 15] width 7 height 7
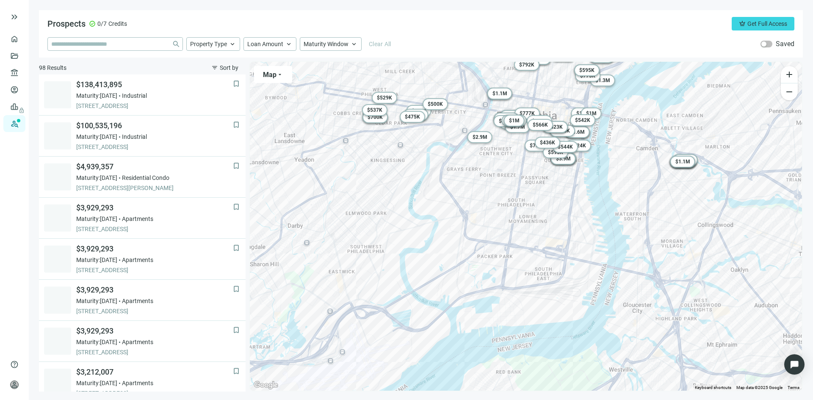
drag, startPoint x: 381, startPoint y: 270, endPoint x: 471, endPoint y: 83, distance: 207.3
click at [471, 83] on div "To activate drag with keyboard, press Alt + Enter. Once in keyboard drag state,…" at bounding box center [526, 226] width 552 height 329
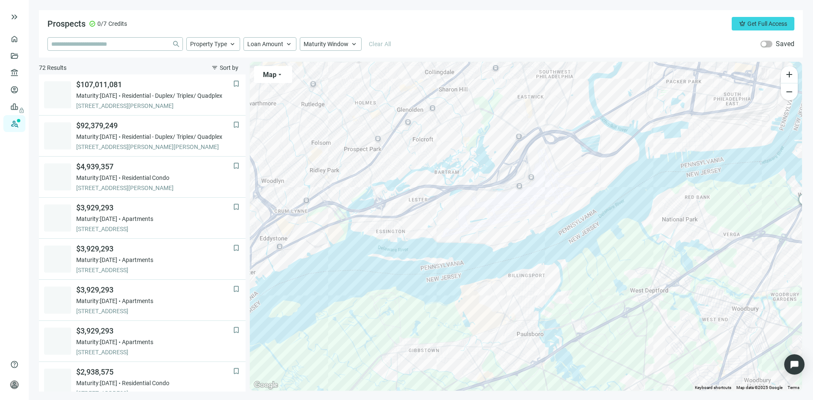
drag, startPoint x: 405, startPoint y: 254, endPoint x: 595, endPoint y: 76, distance: 260.5
click at [595, 76] on div "To activate drag with keyboard, press Alt + Enter. Once in keyboard drag state,…" at bounding box center [526, 226] width 552 height 329
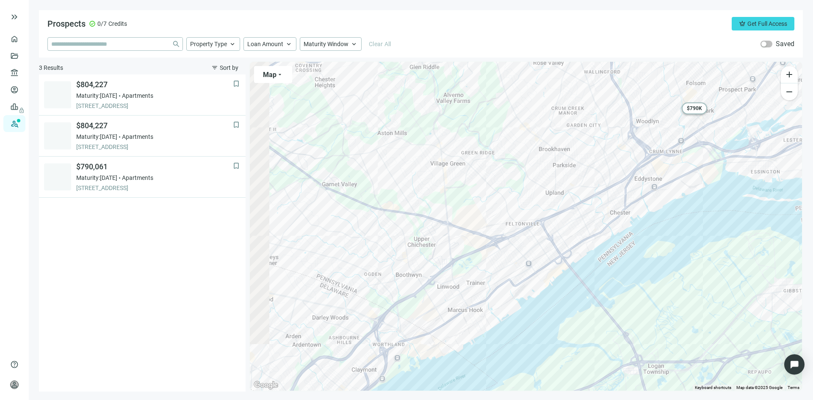
drag, startPoint x: 466, startPoint y: 195, endPoint x: 723, endPoint y: 159, distance: 259.3
click at [723, 159] on div "To activate drag with keyboard, press Alt + Enter. Once in keyboard drag state,…" at bounding box center [526, 226] width 552 height 329
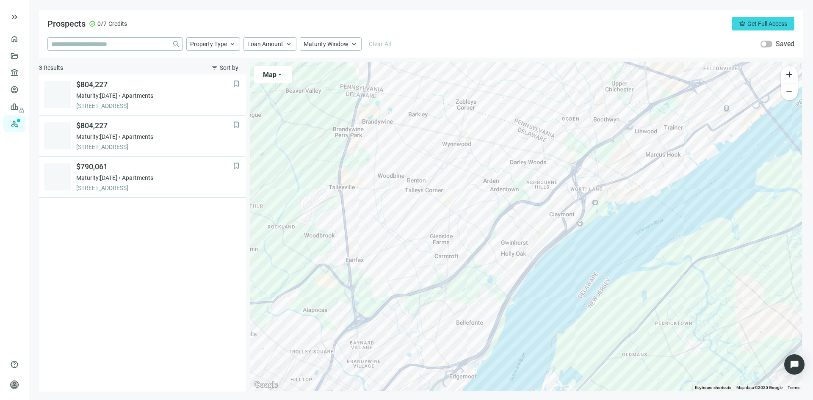
drag, startPoint x: 417, startPoint y: 279, endPoint x: 615, endPoint y: 125, distance: 250.6
click at [615, 125] on div "To activate drag with keyboard, press Alt + Enter. Once in keyboard drag state,…" at bounding box center [526, 226] width 552 height 329
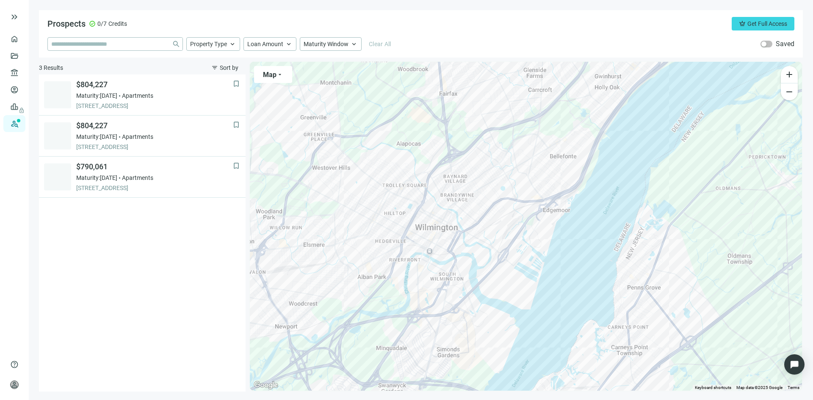
drag, startPoint x: 436, startPoint y: 272, endPoint x: 531, endPoint y: 105, distance: 192.4
click at [531, 105] on div "To activate drag with keyboard, press Alt + Enter. Once in keyboard drag state,…" at bounding box center [526, 226] width 552 height 329
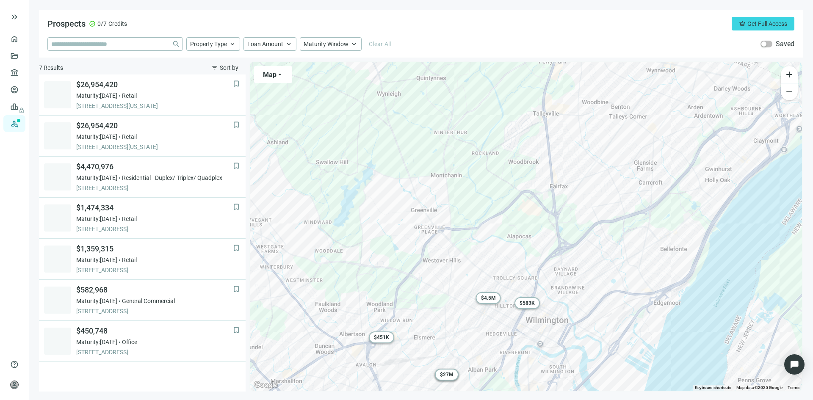
drag, startPoint x: 375, startPoint y: 270, endPoint x: 482, endPoint y: 359, distance: 138.4
click at [482, 359] on div "To activate drag with keyboard, press Alt + Enter. Once in keyboard drag state,…" at bounding box center [526, 226] width 552 height 329
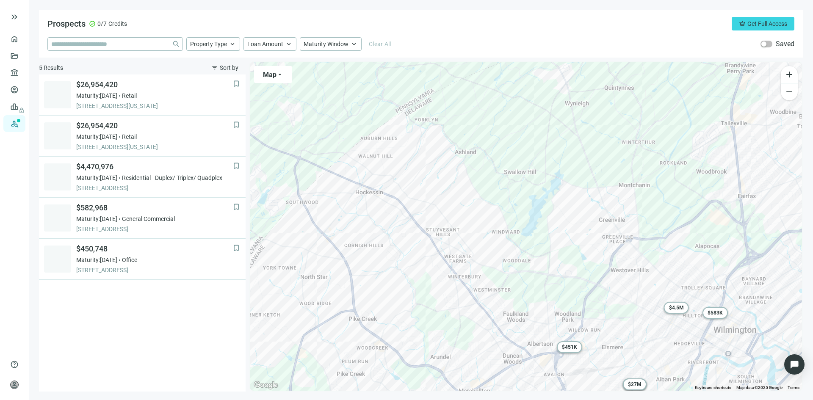
drag, startPoint x: 347, startPoint y: 264, endPoint x: 535, endPoint y: 277, distance: 188.9
click at [535, 277] on div "To activate drag with keyboard, press Alt + Enter. Once in keyboard drag state,…" at bounding box center [526, 226] width 552 height 329
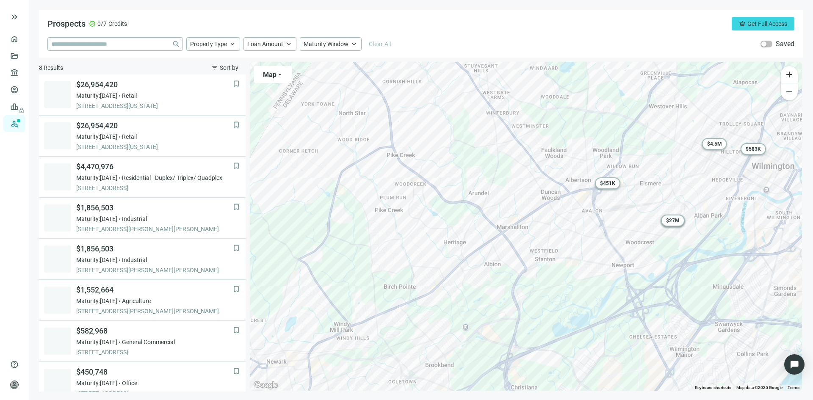
drag, startPoint x: 429, startPoint y: 315, endPoint x: 469, endPoint y: 151, distance: 169.0
click at [469, 151] on div "To activate drag with keyboard, press Alt + Enter. Once in keyboard drag state,…" at bounding box center [526, 226] width 552 height 329
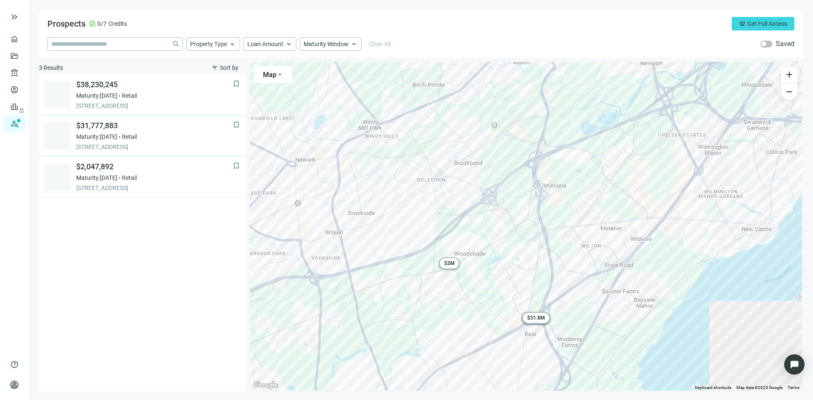
drag, startPoint x: 428, startPoint y: 289, endPoint x: 457, endPoint y: 86, distance: 204.9
click at [457, 86] on div "To activate drag with keyboard, press Alt + Enter. Once in keyboard drag state,…" at bounding box center [526, 226] width 552 height 329
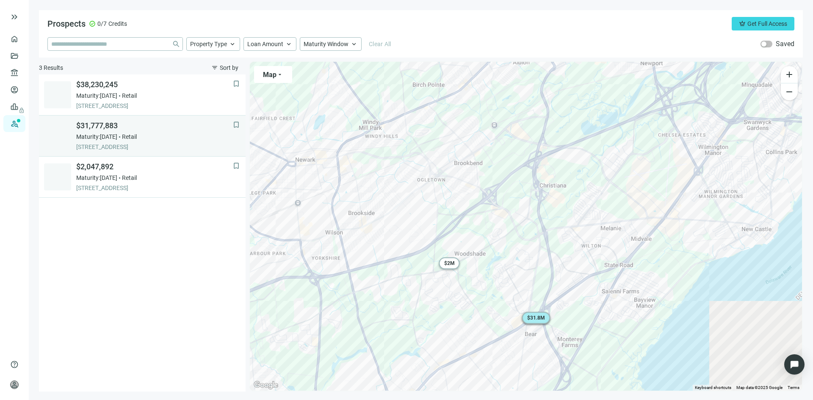
click at [137, 133] on span "Retail" at bounding box center [129, 137] width 15 height 8
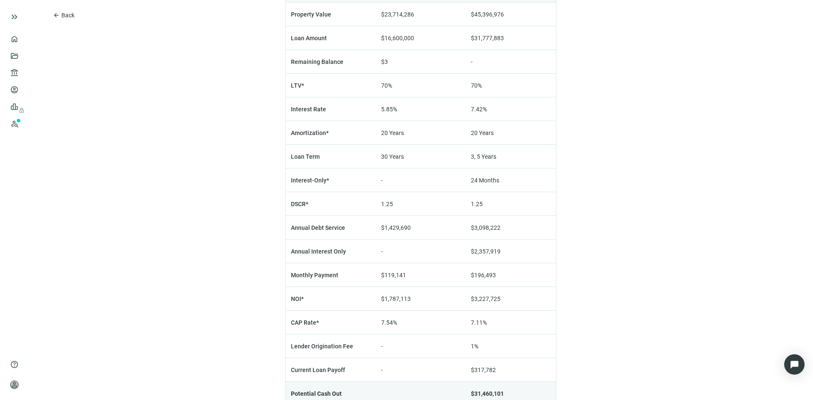
scroll to position [551, 0]
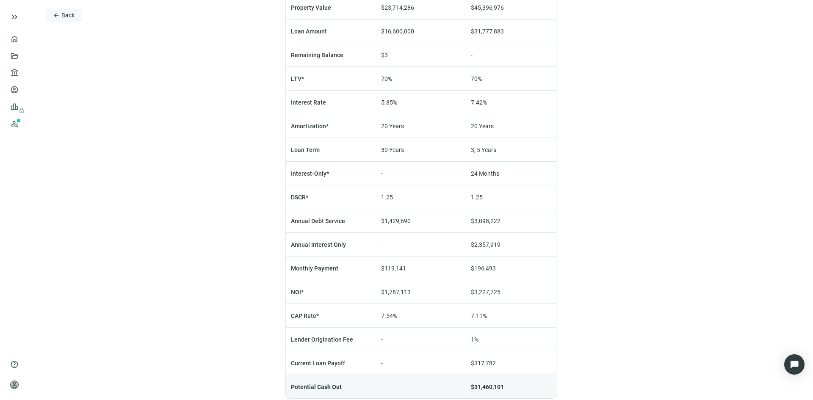
click at [57, 14] on span "arrow_back" at bounding box center [56, 15] width 7 height 7
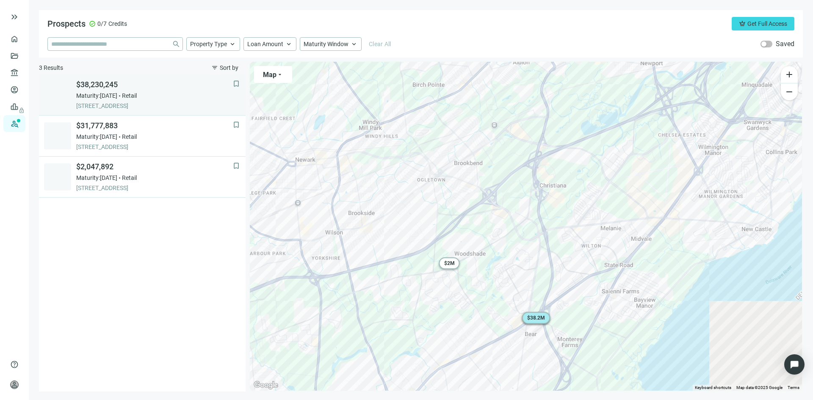
click at [132, 97] on div "Maturity: 12.01.2025 Retail" at bounding box center [154, 96] width 157 height 8
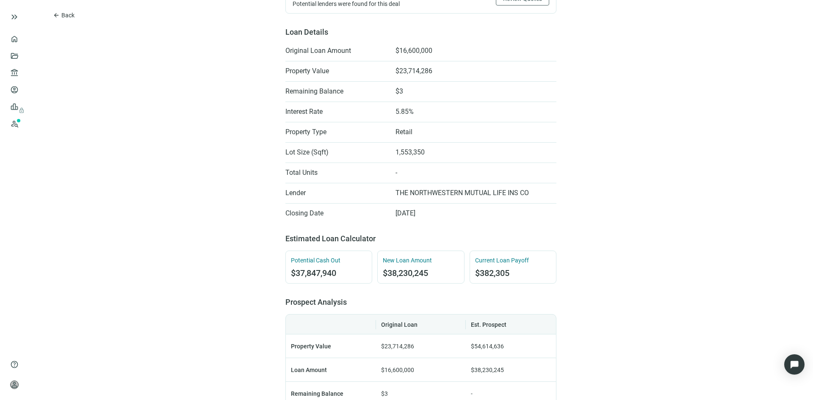
scroll to position [424, 0]
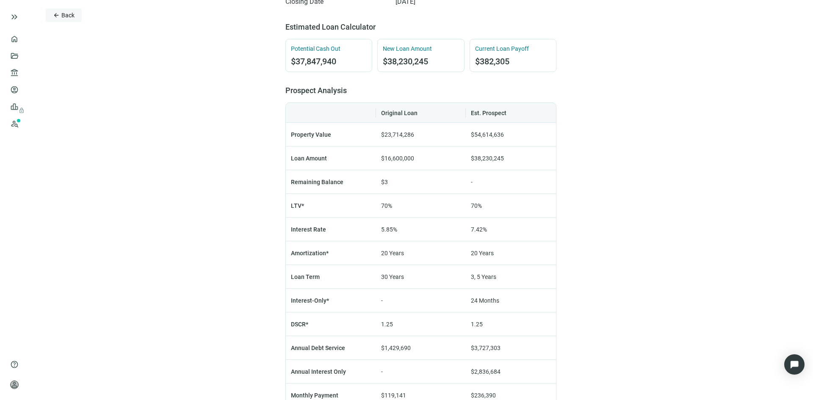
click at [58, 17] on span "arrow_back" at bounding box center [56, 15] width 7 height 7
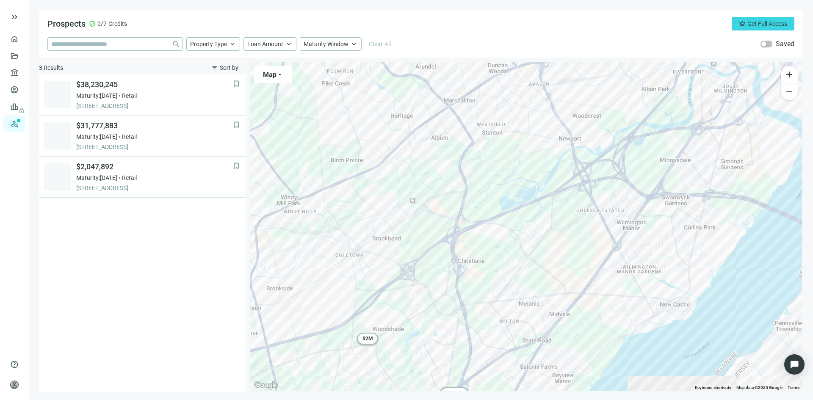
drag, startPoint x: 449, startPoint y: 202, endPoint x: 367, endPoint y: 278, distance: 112.1
click at [367, 278] on div "To activate drag with keyboard, press Alt + Enter. Once in keyboard drag state,…" at bounding box center [526, 226] width 552 height 329
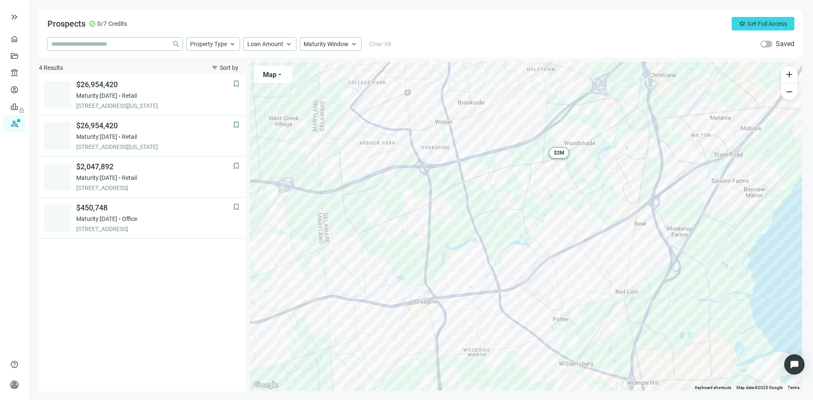
drag, startPoint x: 367, startPoint y: 275, endPoint x: 558, endPoint y: 88, distance: 267.8
click at [558, 88] on div "To activate drag with keyboard, press Alt + Enter. Once in keyboard drag state,…" at bounding box center [526, 226] width 552 height 329
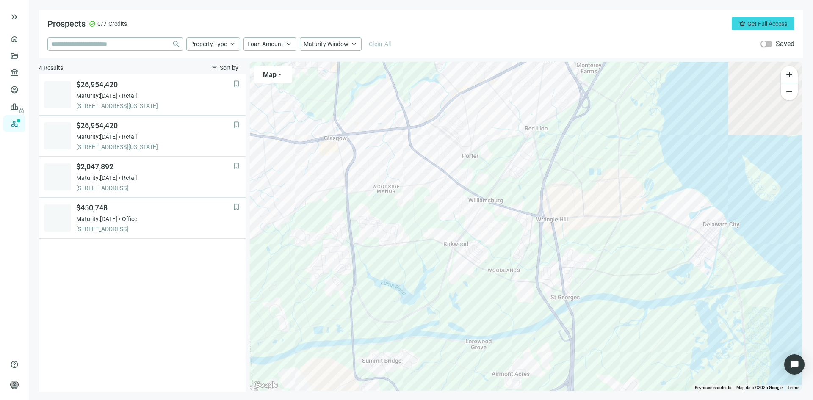
drag, startPoint x: 413, startPoint y: 271, endPoint x: 321, endPoint y: 103, distance: 191.7
click at [321, 103] on div "To activate drag with keyboard, press Alt + Enter. Once in keyboard drag state,…" at bounding box center [526, 226] width 552 height 329
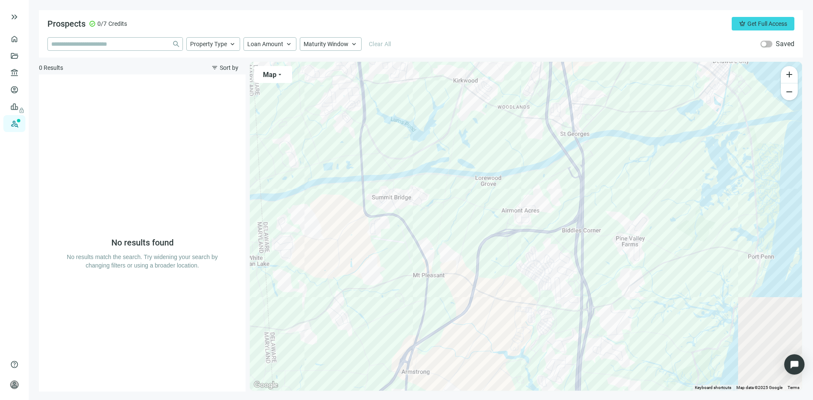
drag, startPoint x: 413, startPoint y: 287, endPoint x: 424, endPoint y: 116, distance: 171.9
click at [424, 116] on div at bounding box center [526, 226] width 552 height 329
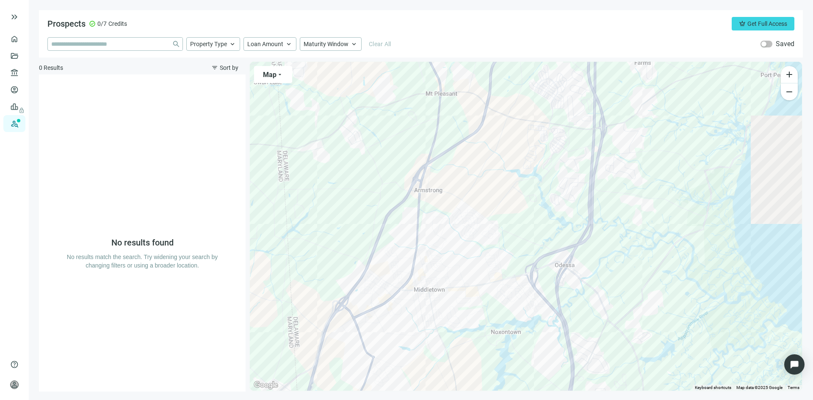
drag, startPoint x: 443, startPoint y: 294, endPoint x: 456, endPoint y: 113, distance: 182.2
click at [456, 113] on div at bounding box center [526, 226] width 552 height 329
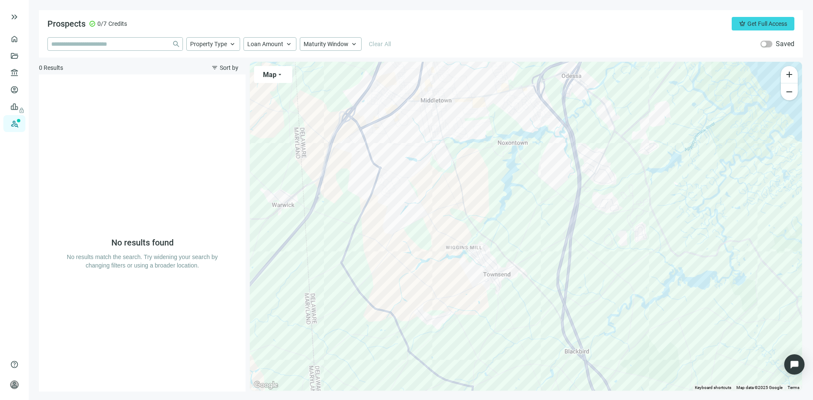
drag, startPoint x: 457, startPoint y: 274, endPoint x: 463, endPoint y: 80, distance: 193.7
click at [463, 80] on div at bounding box center [526, 226] width 552 height 329
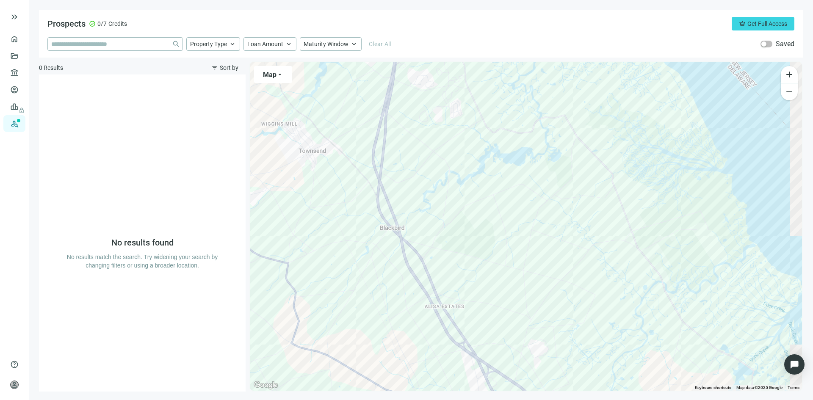
drag, startPoint x: 610, startPoint y: 256, endPoint x: 421, endPoint y: 131, distance: 226.3
click at [421, 131] on div at bounding box center [526, 226] width 552 height 329
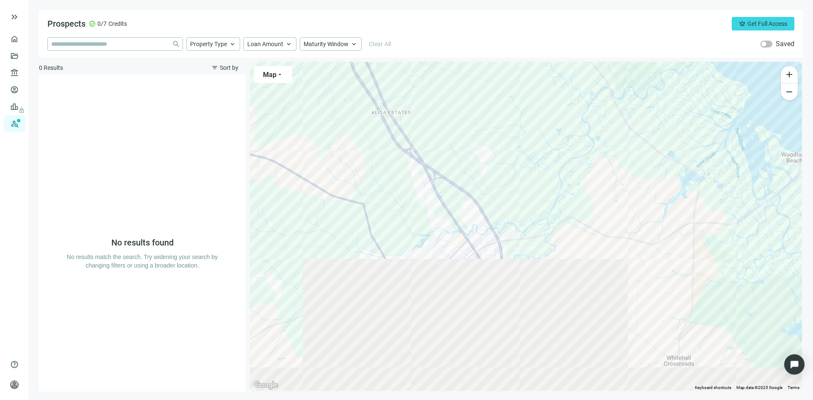
drag, startPoint x: 516, startPoint y: 244, endPoint x: 468, endPoint y: 61, distance: 189.4
click at [468, 61] on div "To navigate the map with touch gestures double-tap and hold your finger on the …" at bounding box center [526, 226] width 554 height 331
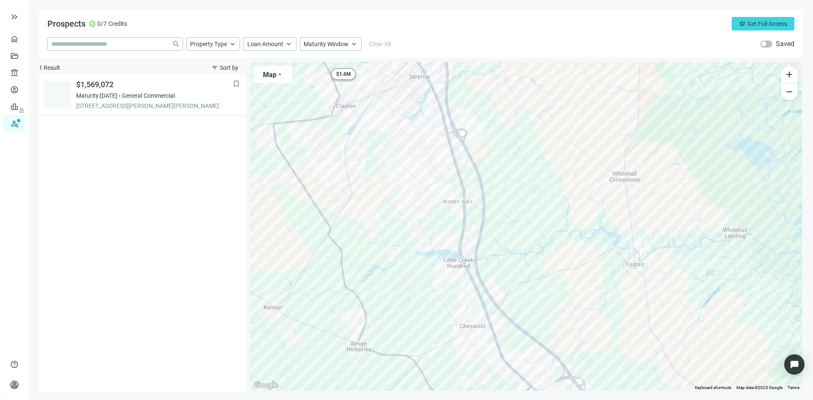
drag, startPoint x: 552, startPoint y: 257, endPoint x: 498, endPoint y: 74, distance: 191.2
click at [498, 74] on div "To activate drag with keyboard, press Alt + Enter. Once in keyboard drag state,…" at bounding box center [526, 226] width 552 height 329
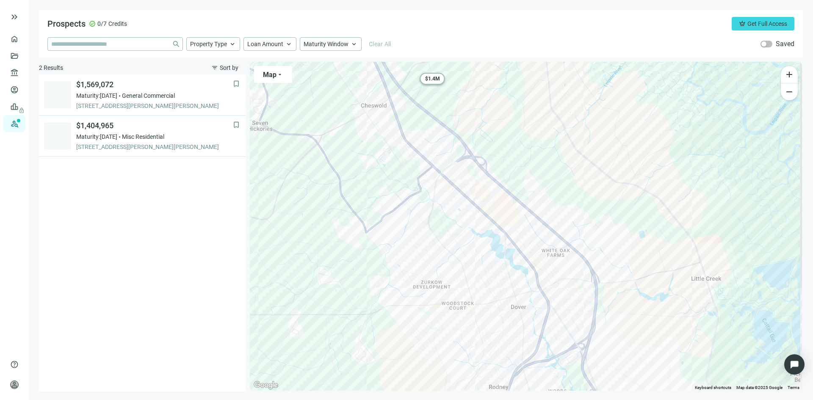
drag, startPoint x: 555, startPoint y: 222, endPoint x: 468, endPoint y: 38, distance: 203.7
click at [468, 38] on div "Prospects check_circle 0/7 Credits crown Get Full Access close Property Type ke…" at bounding box center [421, 201] width 764 height 382
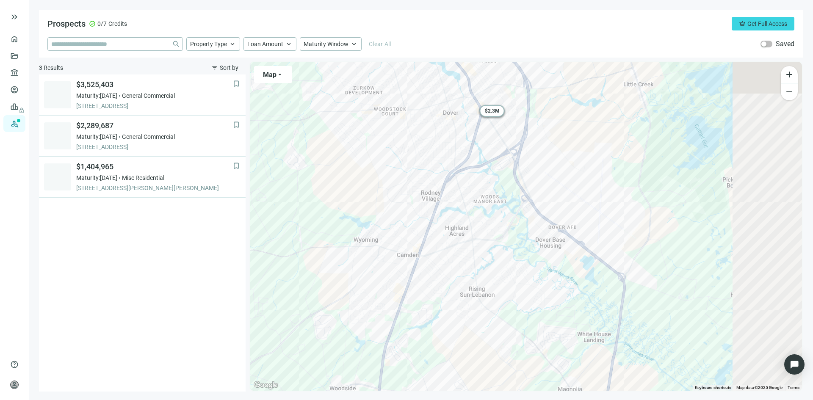
drag, startPoint x: 678, startPoint y: 283, endPoint x: 610, endPoint y: 85, distance: 208.7
click at [610, 85] on div "To activate drag with keyboard, press Alt + Enter. Once in keyboard drag state,…" at bounding box center [526, 226] width 552 height 329
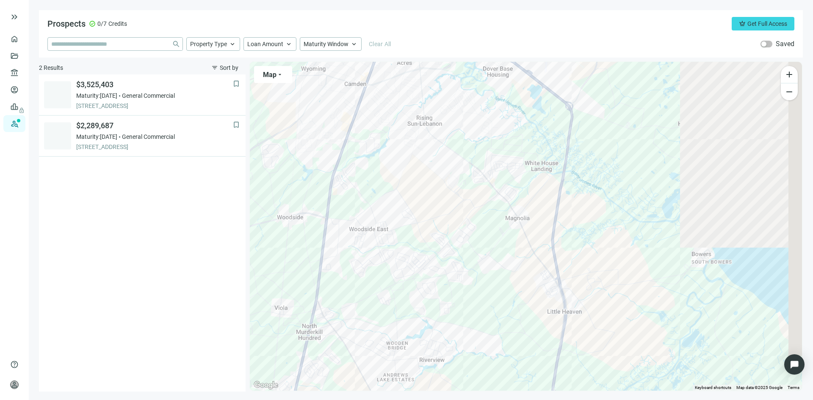
drag, startPoint x: 632, startPoint y: 239, endPoint x: 580, endPoint y: 65, distance: 181.5
click at [580, 65] on div "To activate drag with keyboard, press Alt + Enter. Once in keyboard drag state,…" at bounding box center [526, 226] width 552 height 329
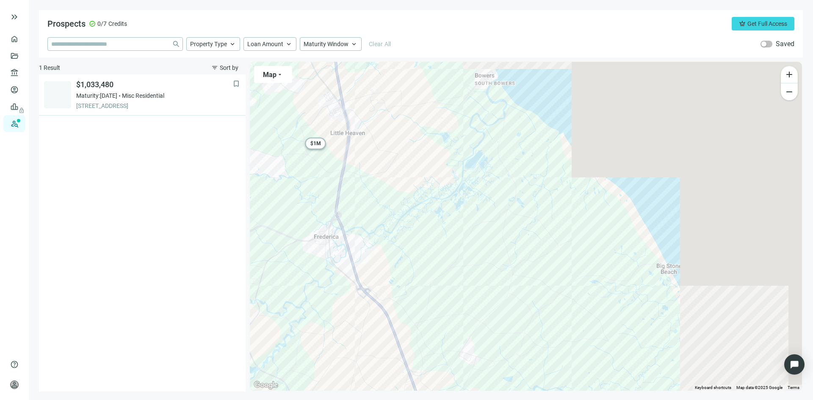
drag, startPoint x: 622, startPoint y: 250, endPoint x: 404, endPoint y: 69, distance: 283.1
click at [404, 69] on div "To activate drag with keyboard, press Alt + Enter. Once in keyboard drag state,…" at bounding box center [526, 226] width 552 height 329
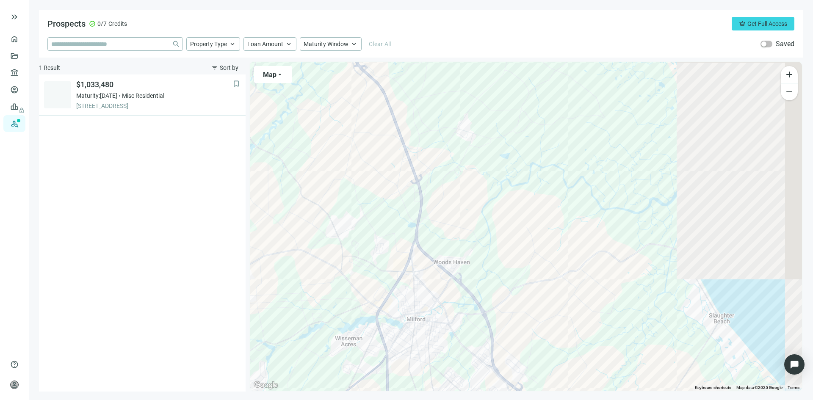
drag, startPoint x: 526, startPoint y: 262, endPoint x: 522, endPoint y: 35, distance: 227.5
click at [522, 35] on div "Prospects check_circle 0/7 Credits crown Get Full Access close Property Type ke…" at bounding box center [421, 201] width 764 height 382
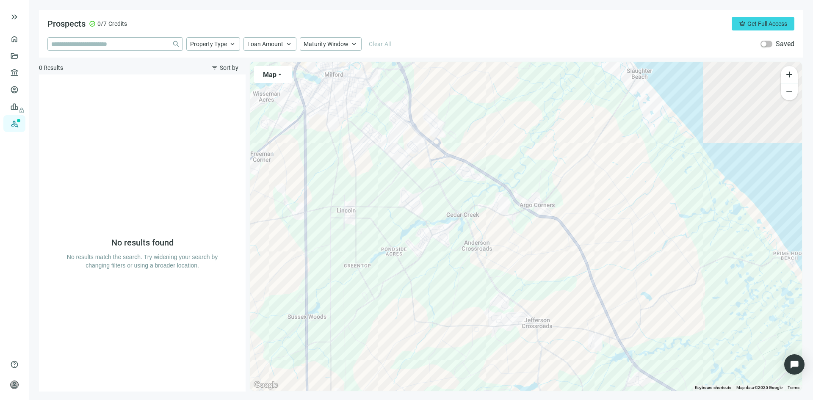
drag, startPoint x: 557, startPoint y: 254, endPoint x: 475, endPoint y: 8, distance: 259.1
click at [475, 8] on main "Prospects check_circle 0/7 Credits crown Get Full Access close Property Type ke…" at bounding box center [421, 200] width 785 height 400
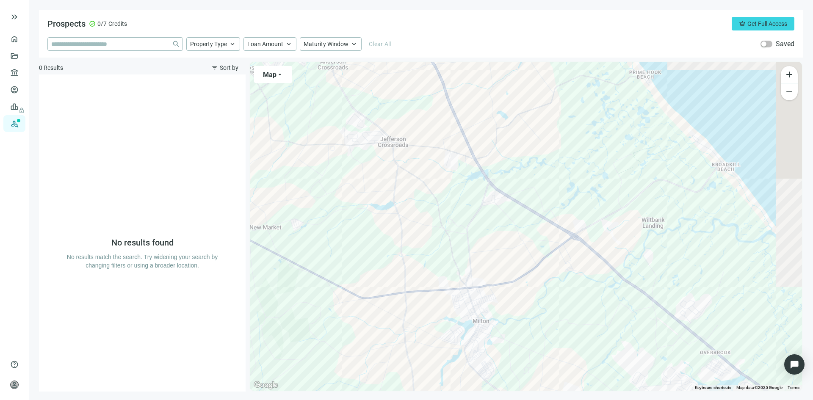
drag, startPoint x: 589, startPoint y: 237, endPoint x: 461, endPoint y: 71, distance: 209.6
click at [461, 71] on div at bounding box center [526, 226] width 552 height 329
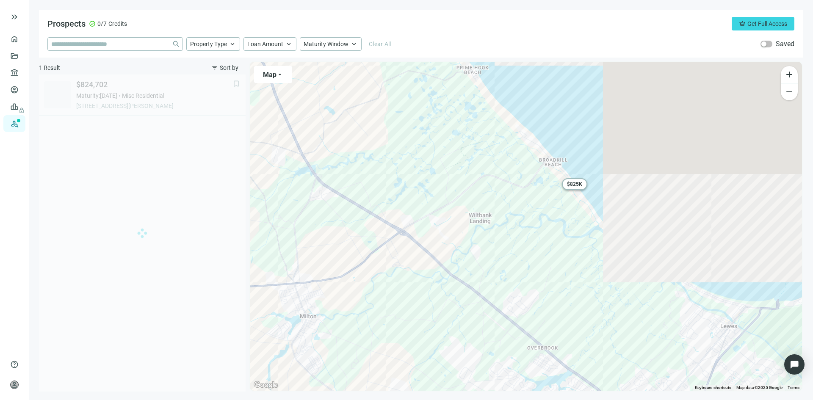
drag, startPoint x: 611, startPoint y: 282, endPoint x: 437, endPoint y: 277, distance: 173.7
click at [437, 277] on div "To activate drag with keyboard, press Alt + Enter. Once in keyboard drag state,…" at bounding box center [526, 226] width 552 height 329
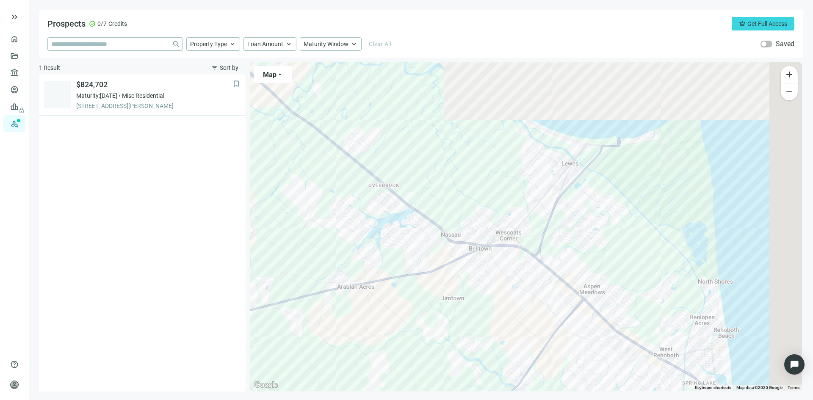
drag, startPoint x: 505, startPoint y: 300, endPoint x: 341, endPoint y: 130, distance: 235.5
click at [341, 130] on div "To activate drag with keyboard, press Alt + Enter. Once in keyboard drag state,…" at bounding box center [526, 226] width 552 height 329
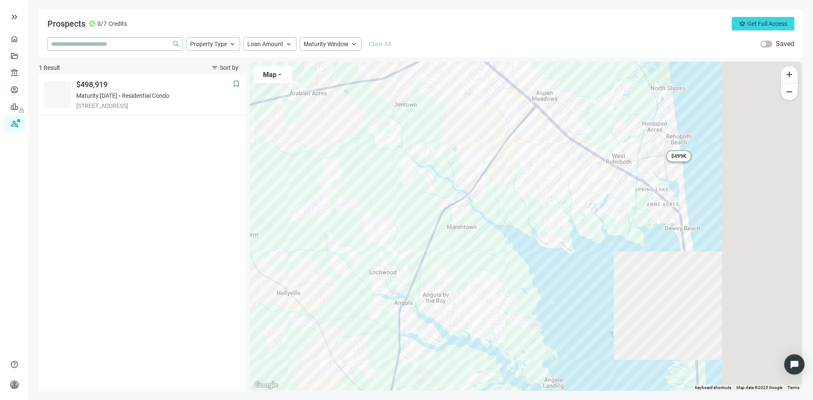
drag, startPoint x: 420, startPoint y: 273, endPoint x: 371, endPoint y: 75, distance: 204.3
click at [371, 75] on div "To activate drag with keyboard, press Alt + Enter. Once in keyboard drag state,…" at bounding box center [526, 226] width 552 height 329
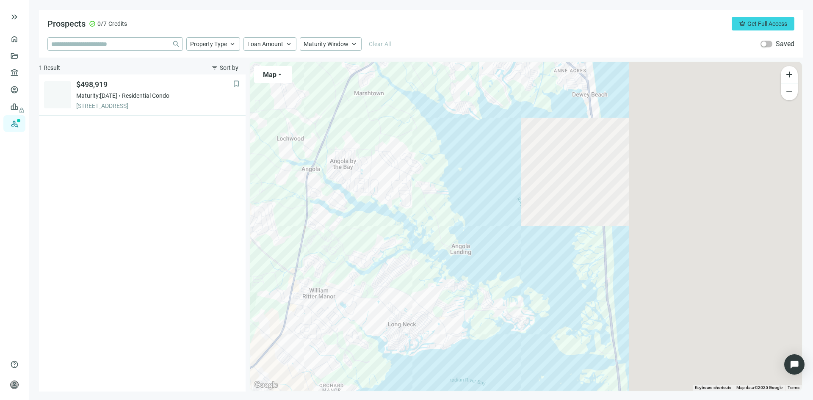
drag, startPoint x: 526, startPoint y: 208, endPoint x: 433, endPoint y: 72, distance: 165.1
click at [433, 72] on div "To activate drag with keyboard, press Alt + Enter. Once in keyboard drag state,…" at bounding box center [526, 226] width 552 height 329
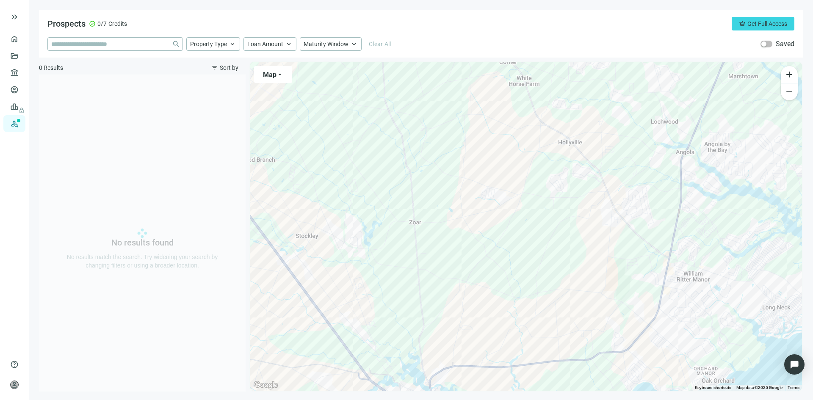
drag, startPoint x: 355, startPoint y: 213, endPoint x: 732, endPoint y: 199, distance: 377.3
click at [732, 199] on div at bounding box center [526, 226] width 552 height 329
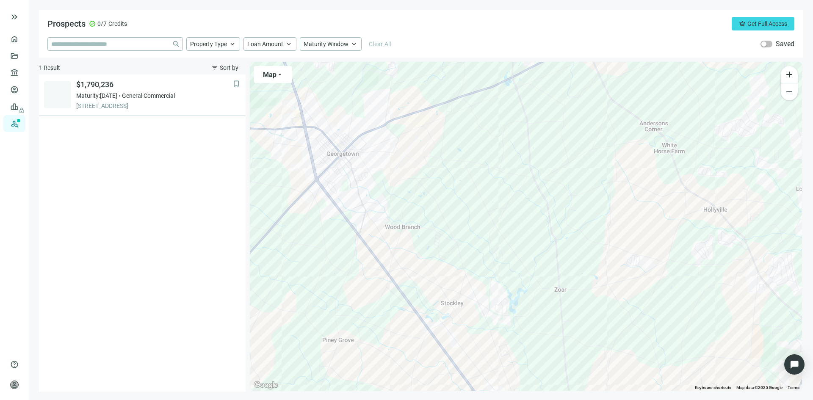
drag, startPoint x: 459, startPoint y: 203, endPoint x: 608, endPoint y: 274, distance: 165.4
click at [608, 274] on div "To activate drag with keyboard, press Alt + Enter. Once in keyboard drag state,…" at bounding box center [526, 226] width 552 height 329
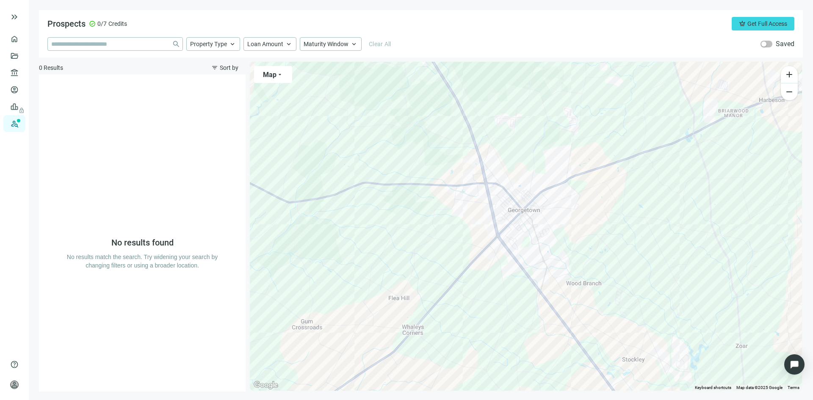
drag, startPoint x: 389, startPoint y: 150, endPoint x: 571, endPoint y: 208, distance: 191.2
click at [571, 208] on div at bounding box center [526, 226] width 552 height 329
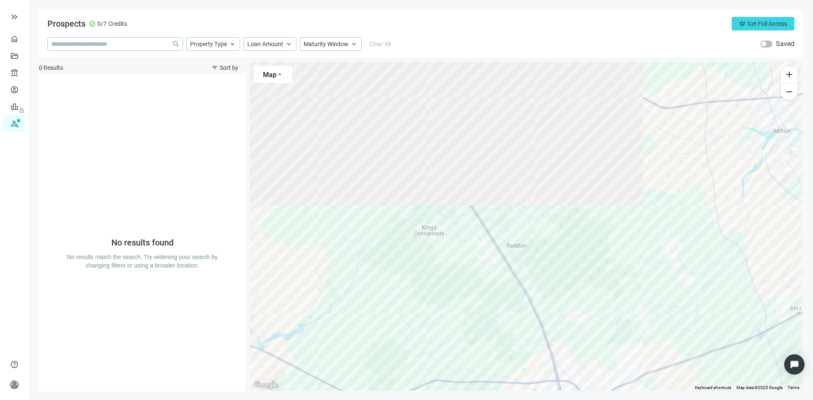
drag, startPoint x: 442, startPoint y: 153, endPoint x: 513, endPoint y: 366, distance: 224.4
click at [517, 373] on div at bounding box center [526, 226] width 552 height 329
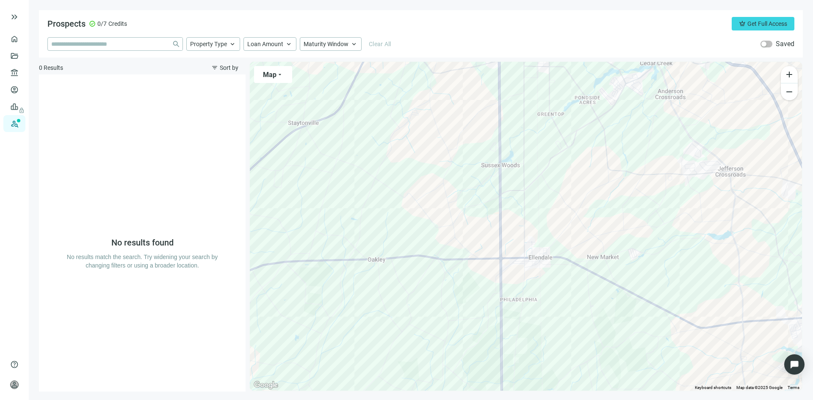
drag, startPoint x: 377, startPoint y: 173, endPoint x: 405, endPoint y: 352, distance: 181.1
click at [409, 370] on div at bounding box center [526, 226] width 552 height 329
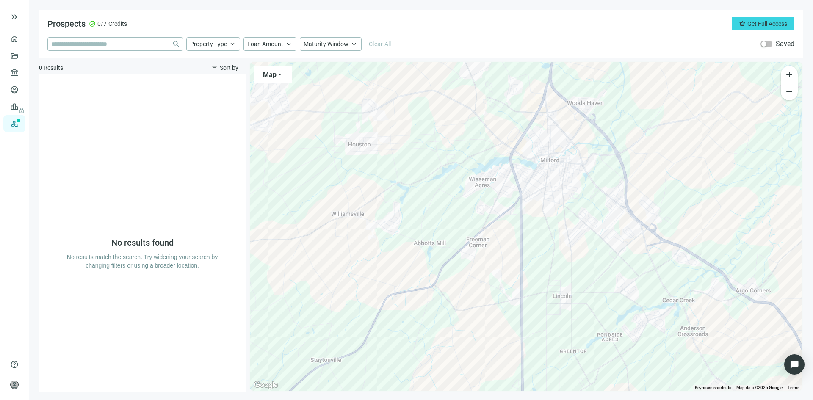
drag, startPoint x: 371, startPoint y: 148, endPoint x: 395, endPoint y: 394, distance: 247.4
click at [395, 394] on main "Prospects check_circle 0/7 Credits crown Get Full Access close Property Type ke…" at bounding box center [421, 200] width 785 height 400
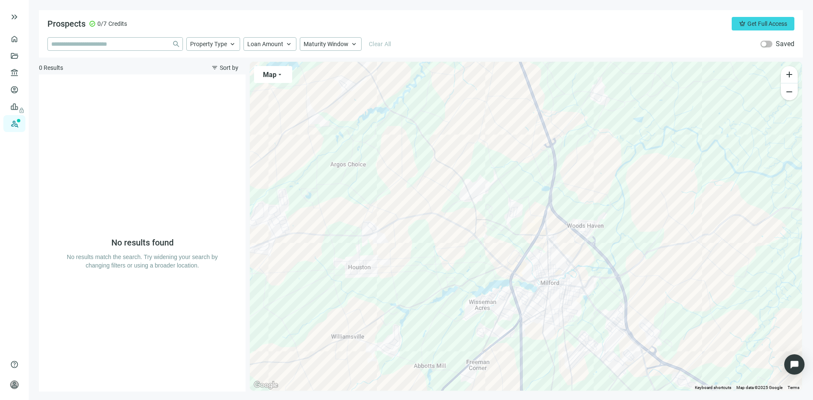
drag, startPoint x: 368, startPoint y: 225, endPoint x: 368, endPoint y: 344, distance: 118.6
click at [368, 344] on div at bounding box center [526, 226] width 552 height 329
drag, startPoint x: 497, startPoint y: 344, endPoint x: 337, endPoint y: 103, distance: 289.6
click at [341, 112] on div at bounding box center [526, 226] width 552 height 329
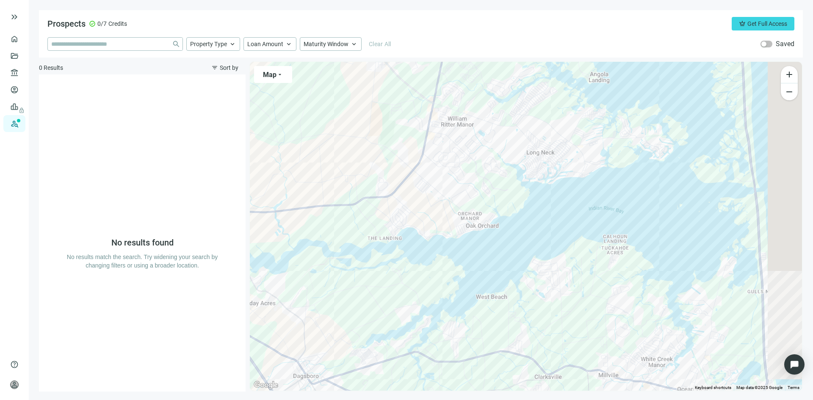
drag, startPoint x: 508, startPoint y: 325, endPoint x: 372, endPoint y: 61, distance: 296.1
click at [372, 61] on div "To navigate the map with touch gestures double-tap and hold your finger on the …" at bounding box center [526, 226] width 554 height 331
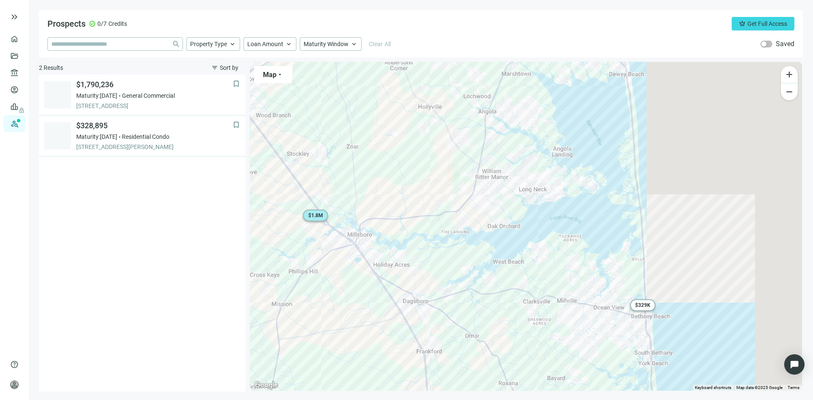
click at [319, 216] on span "$ 1.8M" at bounding box center [315, 216] width 15 height 6
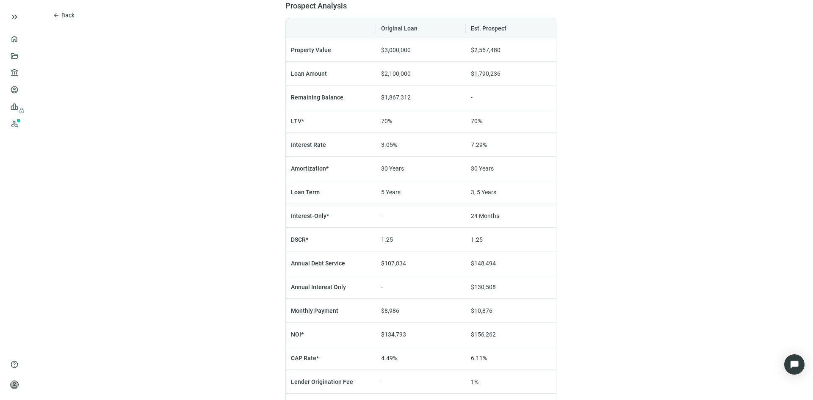
scroll to position [582, 0]
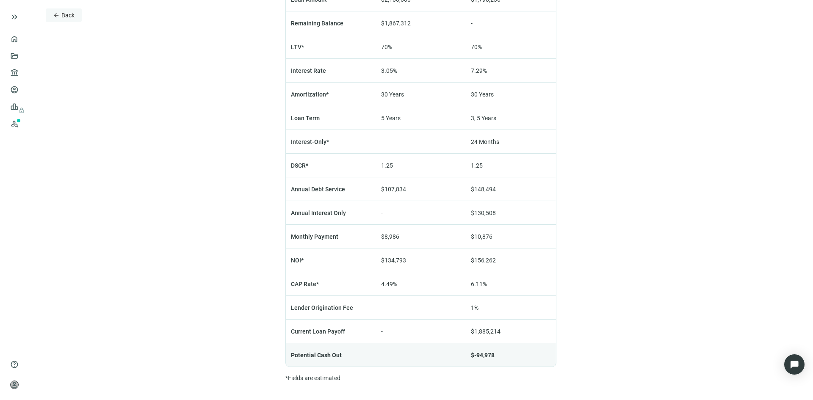
click at [58, 14] on span "arrow_back" at bounding box center [56, 15] width 7 height 7
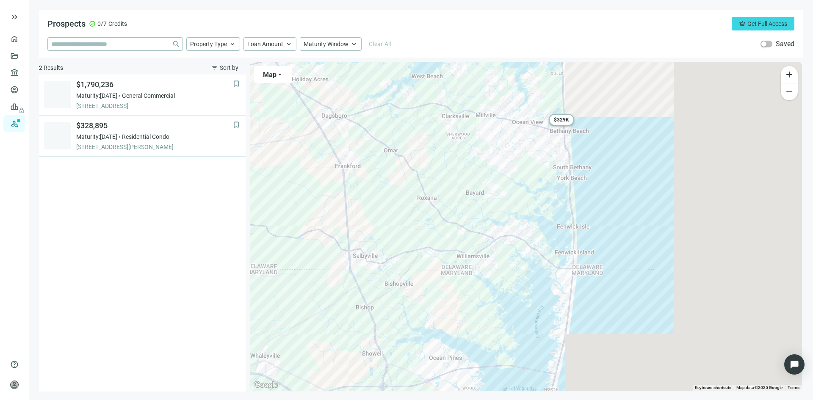
drag, startPoint x: 485, startPoint y: 280, endPoint x: 402, endPoint y: 87, distance: 210.3
click at [402, 87] on div "To activate drag with keyboard, press Alt + Enter. Once in keyboard drag state,…" at bounding box center [526, 226] width 552 height 329
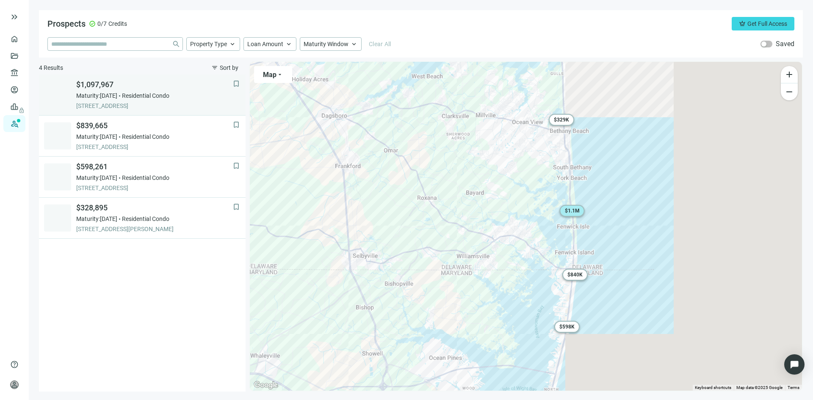
click at [140, 102] on span "40087 E OCEANSIDE DR UNIT 3, FENWICK ISLAND, 19944, DE" at bounding box center [154, 106] width 157 height 8
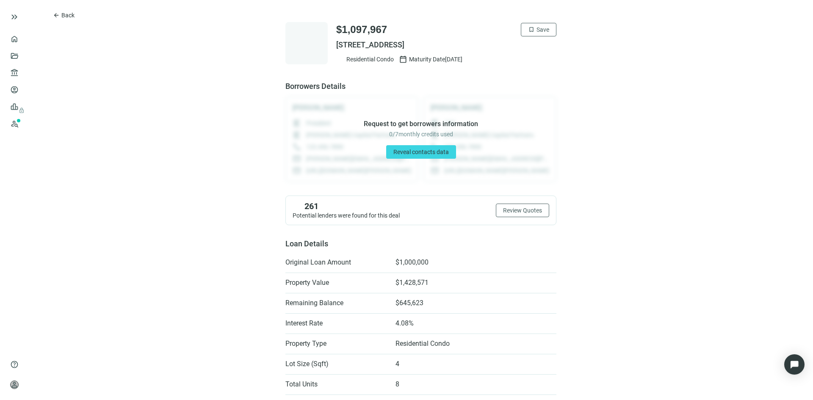
drag, startPoint x: 333, startPoint y: 46, endPoint x: 546, endPoint y: 44, distance: 212.7
click at [546, 44] on span "40087 E OCEANSIDE DR UNIT 3, FENWICK ISLAND, DE 19944" at bounding box center [446, 45] width 220 height 10
copy span "40087 E OCEANSIDE DR UNIT 3, FENWICK ISLAND, DE 19944"
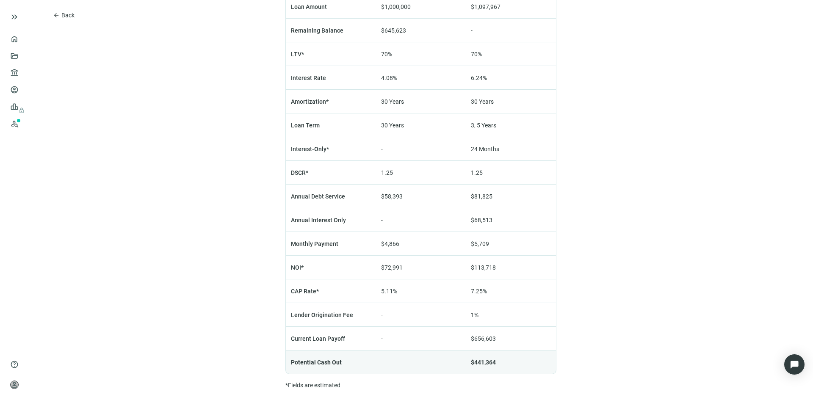
scroll to position [582, 0]
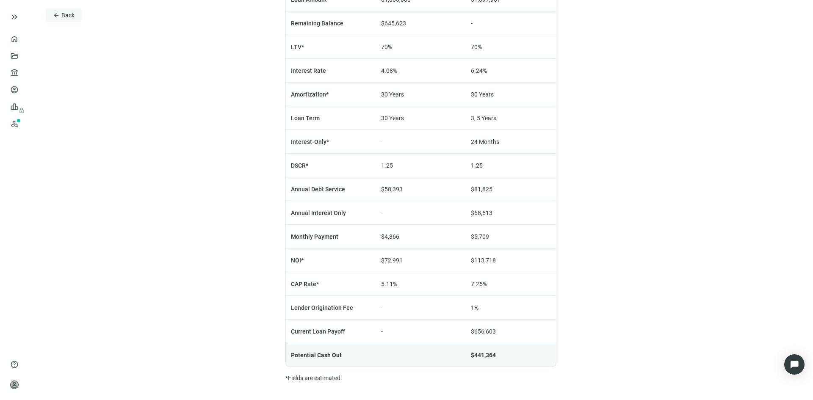
click at [60, 16] on button "arrow_back Back" at bounding box center [64, 15] width 36 height 14
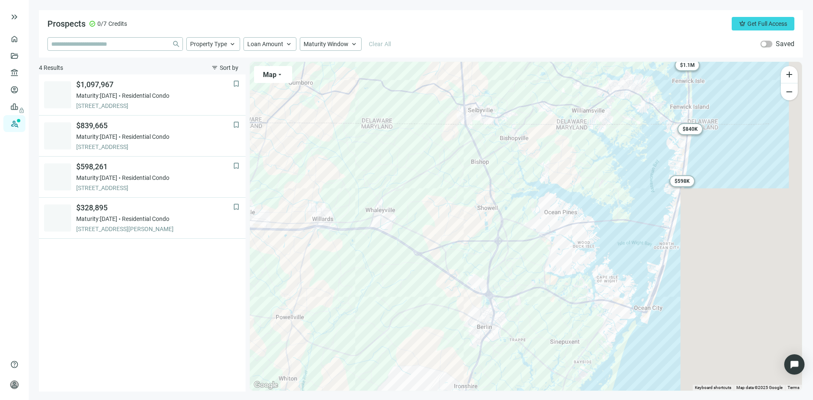
drag, startPoint x: 346, startPoint y: 246, endPoint x: 461, endPoint y: 97, distance: 188.0
click at [461, 97] on div "To activate drag with keyboard, press Alt + Enter. Once in keyboard drag state,…" at bounding box center [526, 226] width 552 height 329
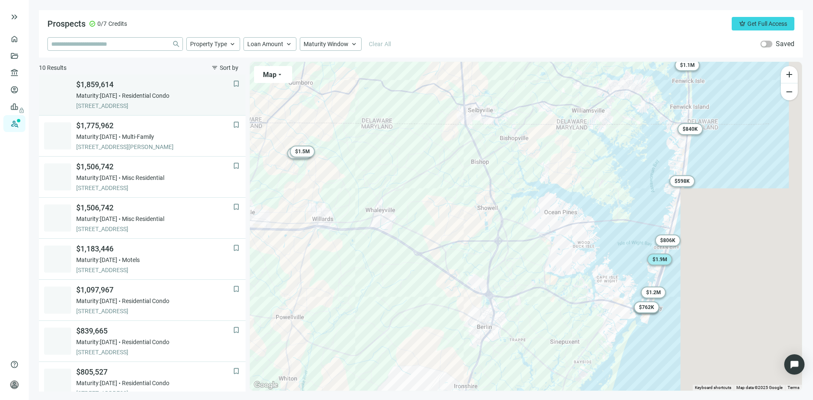
click at [147, 102] on span "302 32ND ST # 111, OCEAN CITY, 21842, MD" at bounding box center [154, 106] width 157 height 8
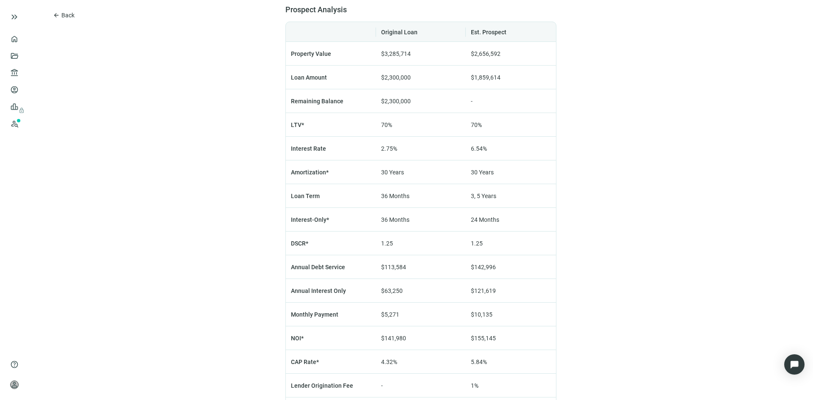
scroll to position [582, 0]
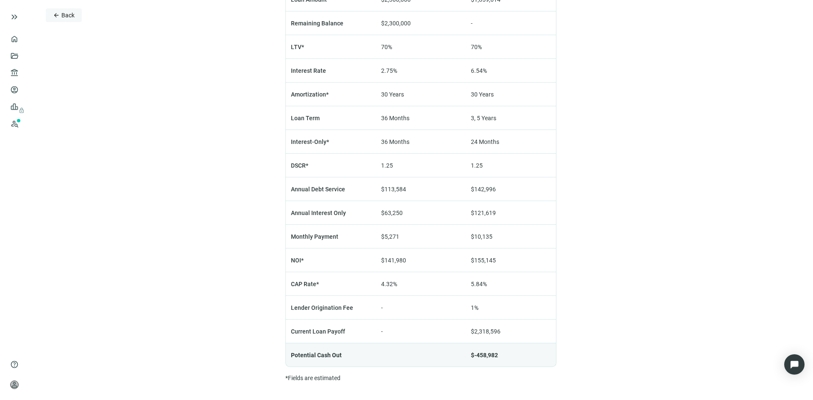
click at [66, 15] on span "Back" at bounding box center [67, 15] width 13 height 7
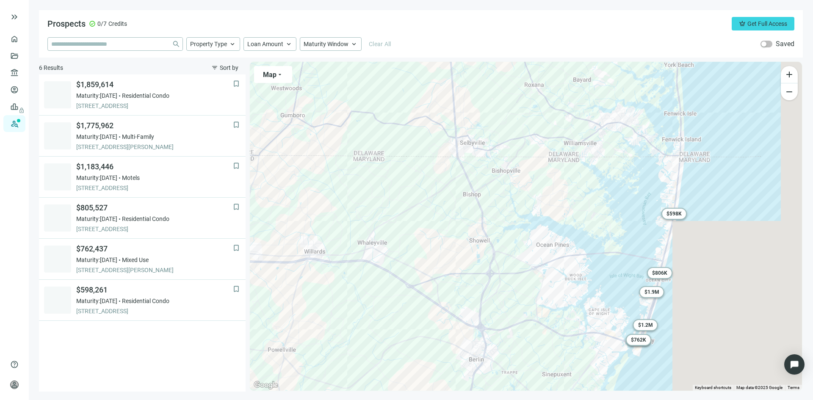
drag, startPoint x: 393, startPoint y: 264, endPoint x: 386, endPoint y: 297, distance: 33.0
click at [386, 297] on div "To activate drag with keyboard, press Alt + Enter. Once in keyboard drag state,…" at bounding box center [526, 226] width 552 height 329
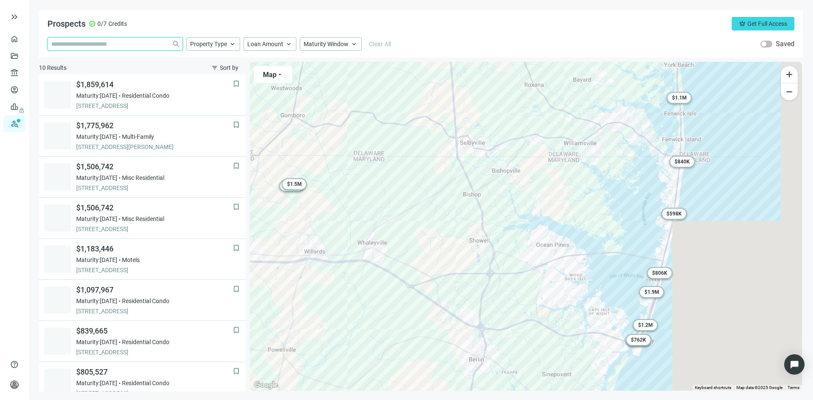
click at [111, 47] on input "search" at bounding box center [109, 44] width 117 height 13
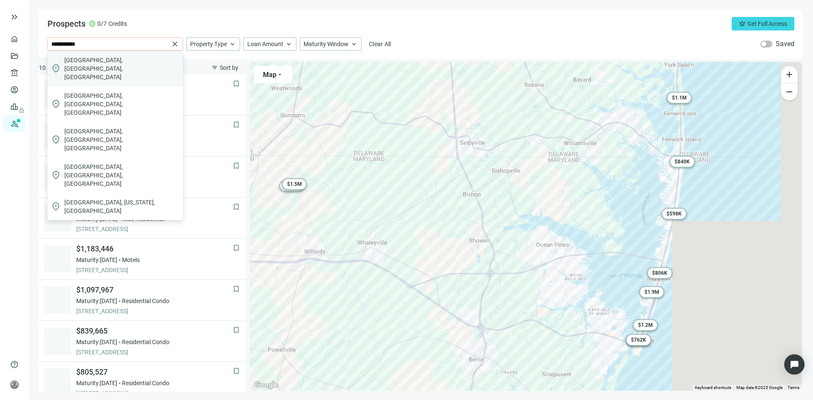
click at [114, 63] on div "location_on Coldwater, MI, USA" at bounding box center [115, 69] width 136 height 36
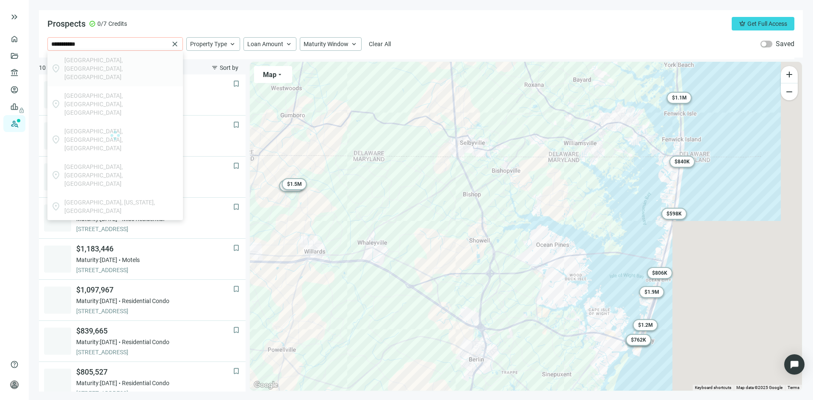
type input "**********"
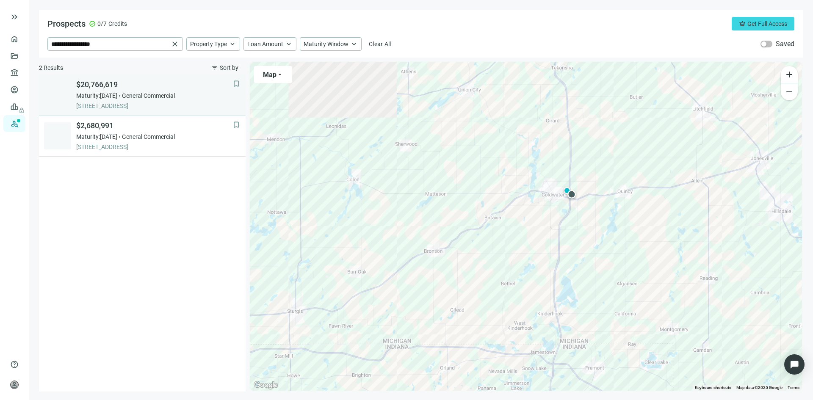
click at [117, 99] on span "Maturity: 12.14.2026" at bounding box center [96, 96] width 41 height 8
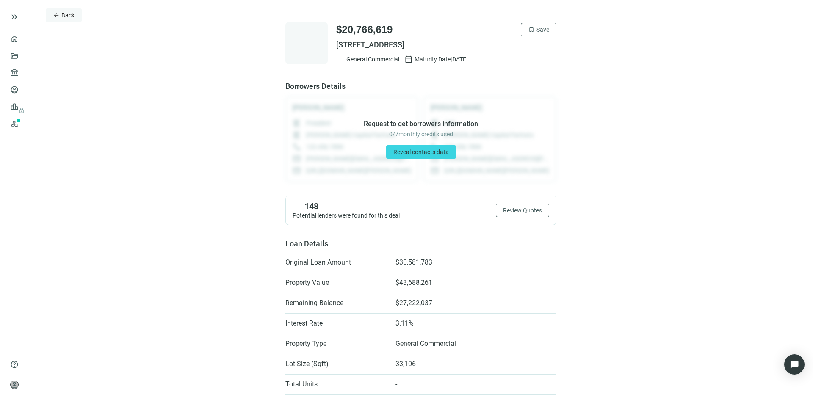
click at [58, 17] on span "arrow_back" at bounding box center [56, 15] width 7 height 7
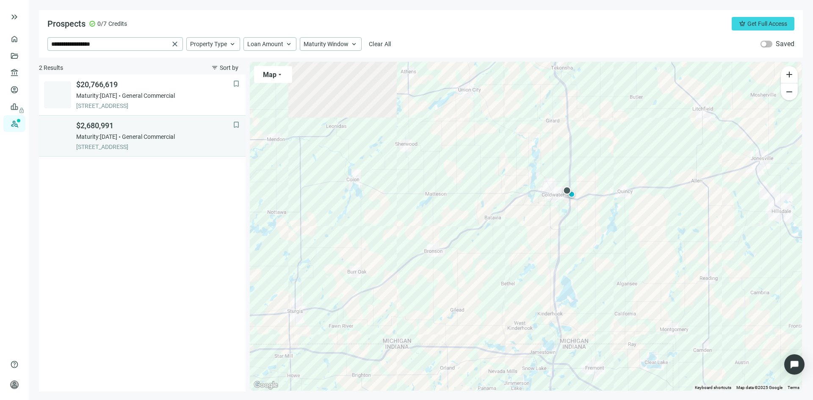
click at [145, 134] on span "General Commercial" at bounding box center [148, 137] width 53 height 8
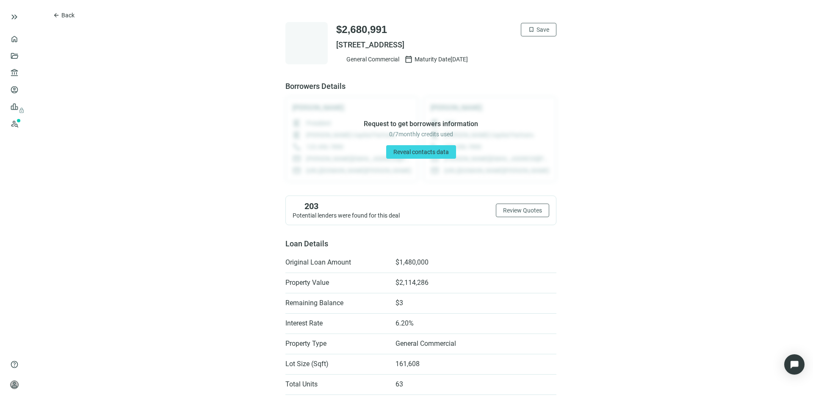
drag, startPoint x: 333, startPoint y: 43, endPoint x: 485, endPoint y: 43, distance: 151.2
click at [485, 43] on span "777 ORLEANS BLVD, COLDWATER, MI 49036" at bounding box center [446, 45] width 220 height 10
copy span "777 ORLEANS BLVD, COLDWATER, MI 49036"
click at [63, 16] on span "Back" at bounding box center [67, 15] width 13 height 7
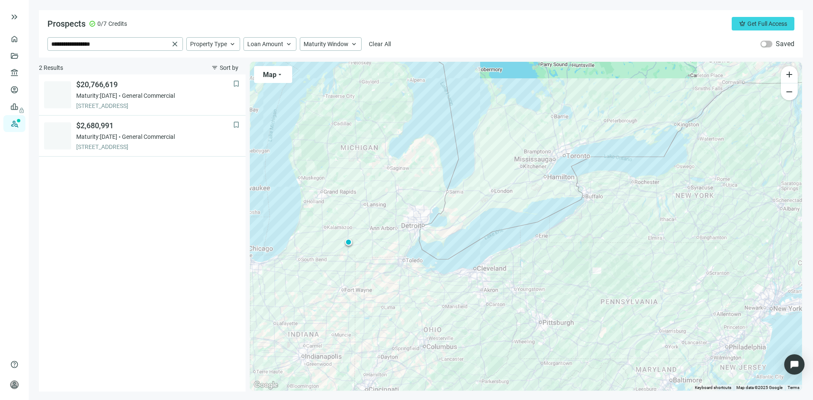
drag, startPoint x: 568, startPoint y: 245, endPoint x: 421, endPoint y: 268, distance: 148.3
click at [386, 267] on div "To activate drag with keyboard, press Alt + Enter. Once in keyboard drag state,…" at bounding box center [526, 226] width 552 height 329
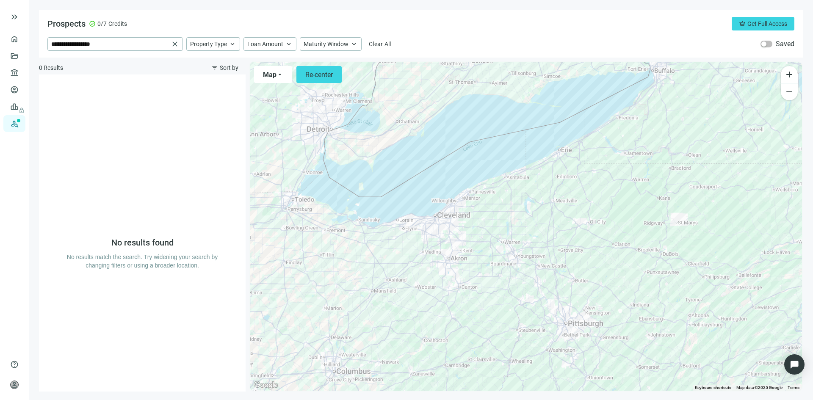
drag, startPoint x: 424, startPoint y: 316, endPoint x: 433, endPoint y: 219, distance: 97.9
click at [433, 219] on div at bounding box center [526, 226] width 552 height 329
click at [173, 44] on span "close" at bounding box center [175, 44] width 8 height 8
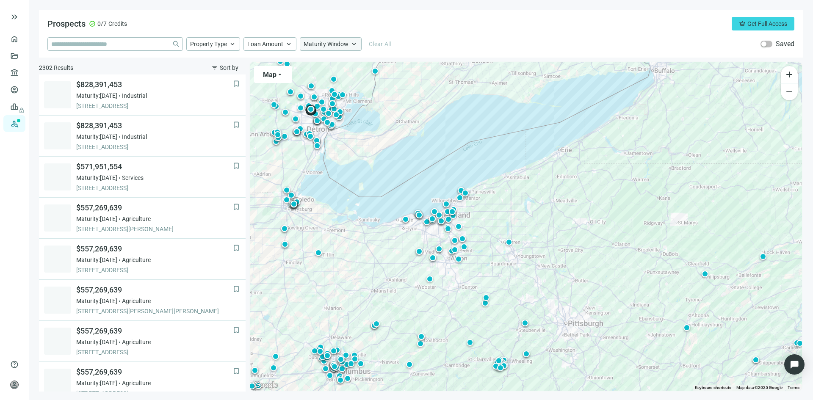
click at [353, 44] on span "keyboard_arrow_up" at bounding box center [354, 44] width 8 height 8
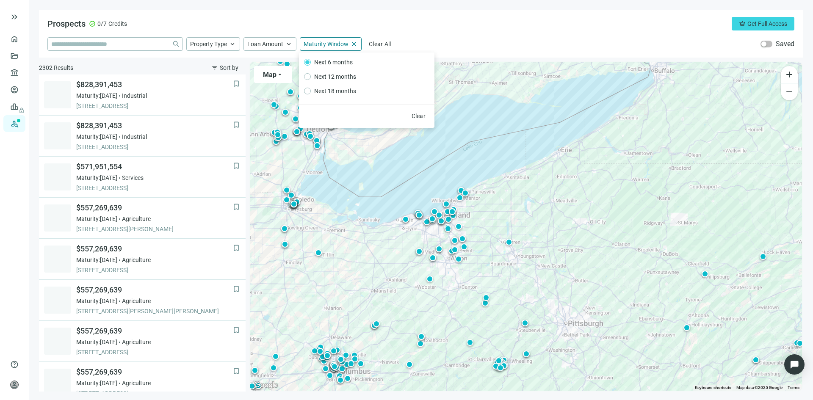
click at [422, 28] on div "Prospects check_circle 0/7 Credits crown Get Full Access" at bounding box center [420, 24] width 747 height 14
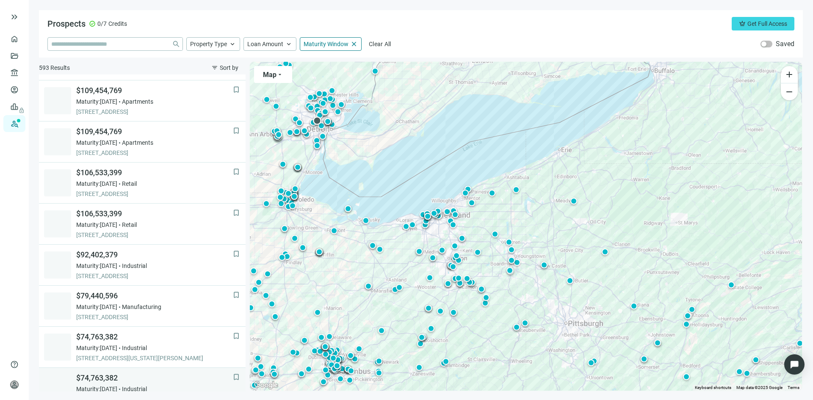
scroll to position [316, 0]
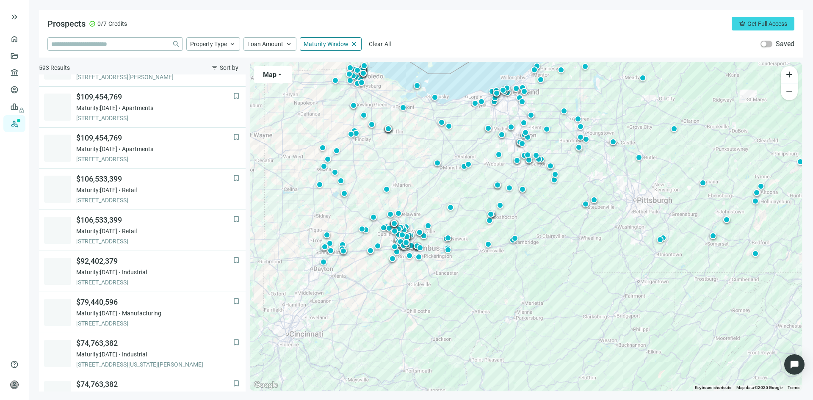
drag, startPoint x: 380, startPoint y: 295, endPoint x: 450, endPoint y: 172, distance: 141.7
click at [450, 172] on div "To activate drag with keyboard, press Alt + Enter. Once in keyboard drag state,…" at bounding box center [526, 226] width 552 height 329
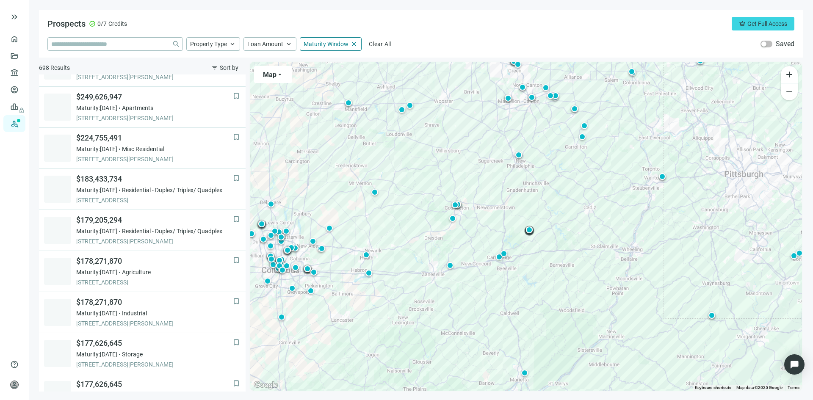
scroll to position [528, 0]
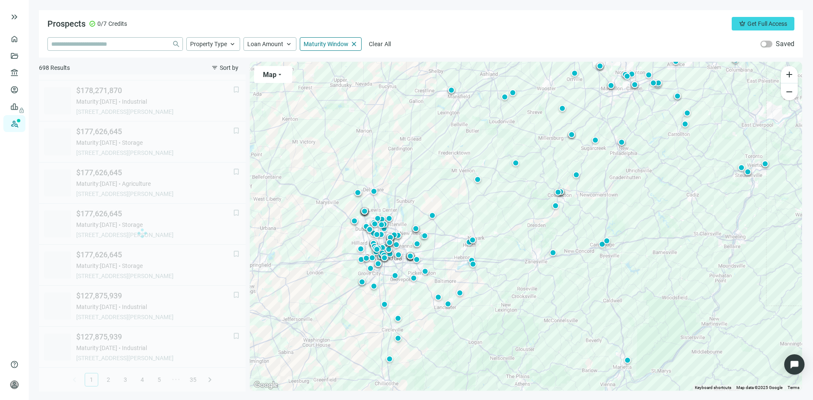
drag, startPoint x: 342, startPoint y: 236, endPoint x: 476, endPoint y: 223, distance: 134.9
click at [476, 223] on div "To activate drag with keyboard, press Alt + Enter. Once in keyboard drag state,…" at bounding box center [526, 226] width 552 height 329
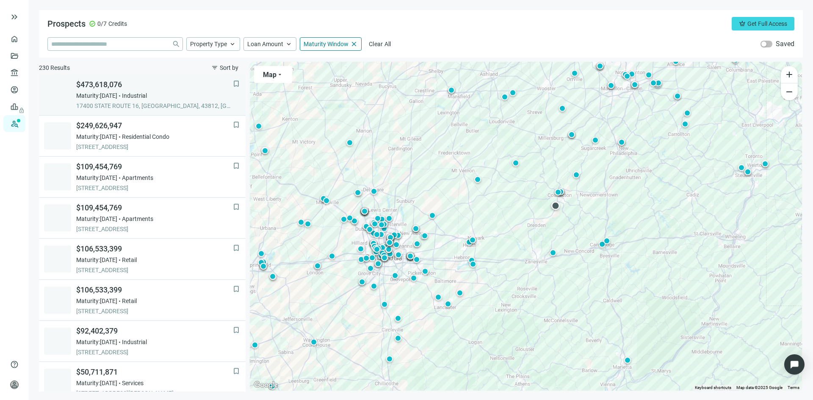
click at [166, 92] on div "Maturity: 03.15.2026 Industrial" at bounding box center [154, 96] width 157 height 8
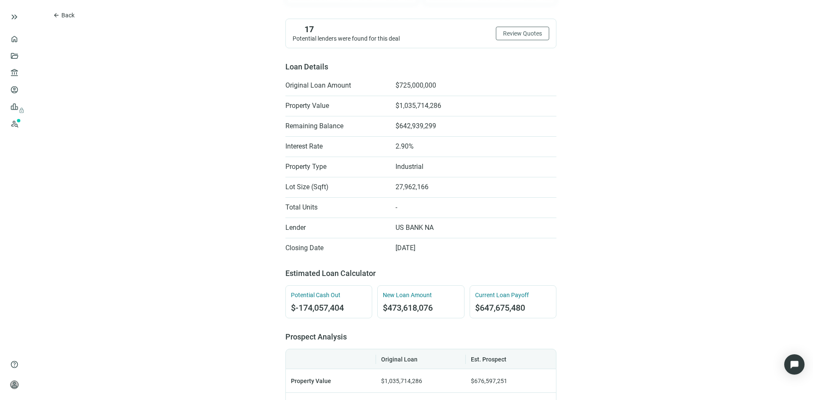
scroll to position [212, 0]
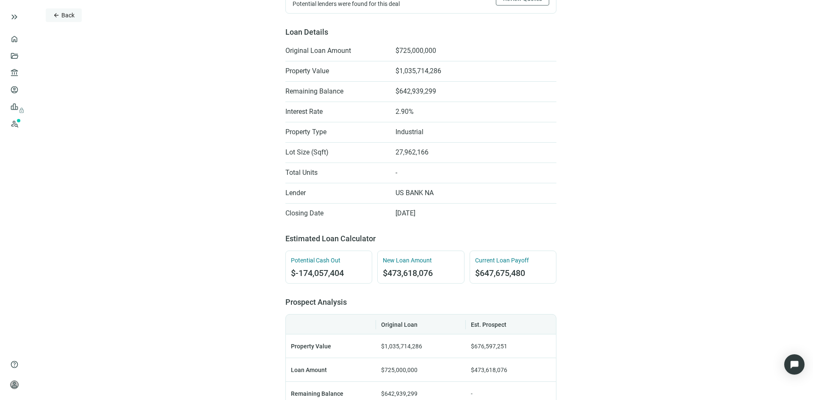
click at [63, 17] on span "Back" at bounding box center [67, 15] width 13 height 7
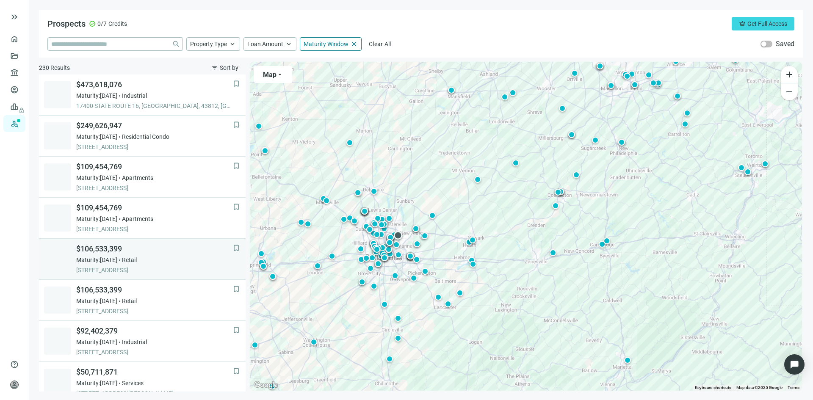
click at [159, 252] on span "$106,533,399" at bounding box center [154, 249] width 157 height 10
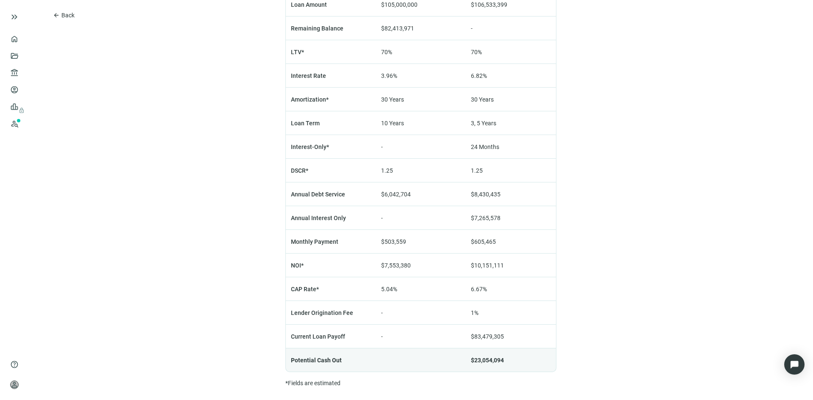
scroll to position [582, 0]
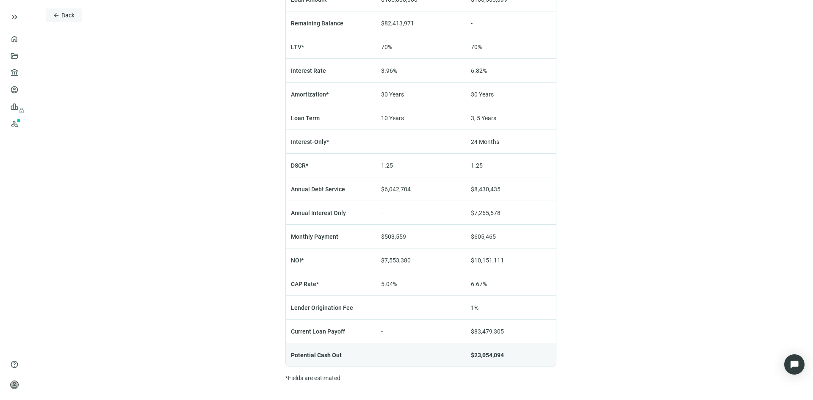
click at [61, 17] on span "Back" at bounding box center [67, 15] width 13 height 7
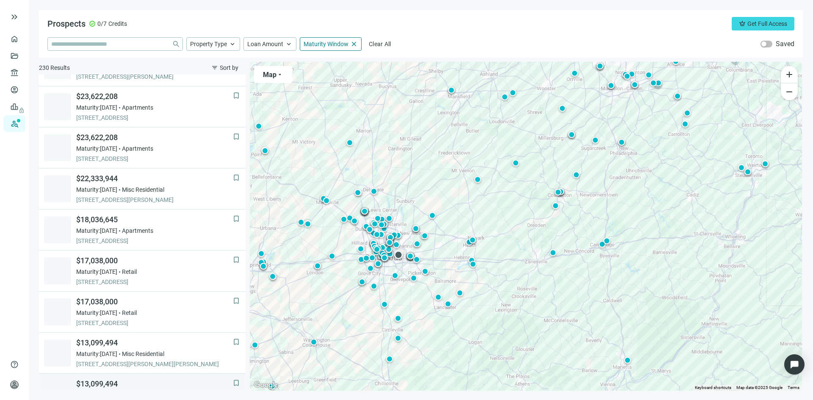
scroll to position [316, 0]
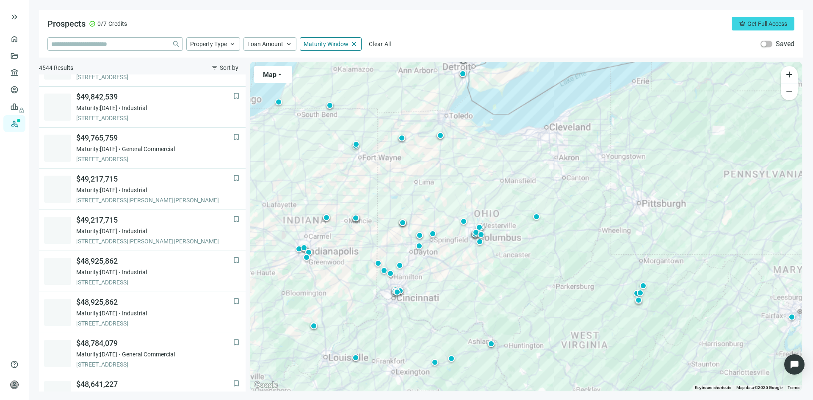
scroll to position [234, 0]
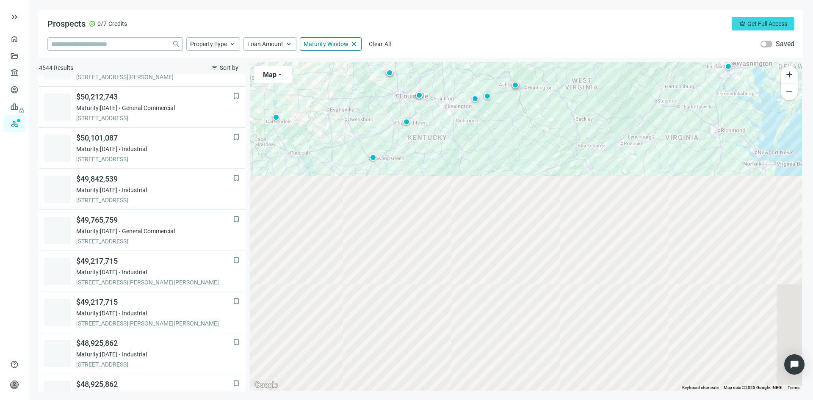
drag, startPoint x: 493, startPoint y: 326, endPoint x: 508, endPoint y: 97, distance: 229.2
click at [508, 97] on div "To activate drag with keyboard, press Alt + Enter. Once in keyboard drag state,…" at bounding box center [526, 226] width 552 height 329
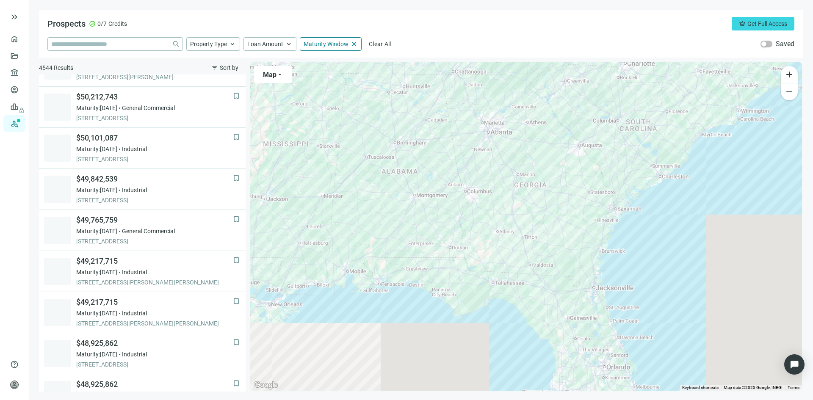
drag, startPoint x: 505, startPoint y: 263, endPoint x: 542, endPoint y: 80, distance: 186.4
click at [542, 80] on div "To activate drag with keyboard, press Alt + Enter. Once in keyboard drag state,…" at bounding box center [526, 226] width 552 height 329
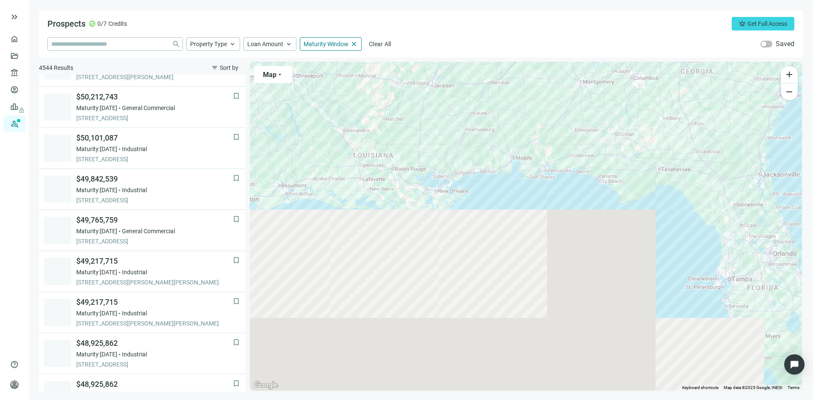
drag, startPoint x: 564, startPoint y: 250, endPoint x: 731, endPoint y: 135, distance: 202.2
click at [731, 135] on div "To activate drag with keyboard, press Alt + Enter. Once in keyboard drag state,…" at bounding box center [526, 226] width 552 height 329
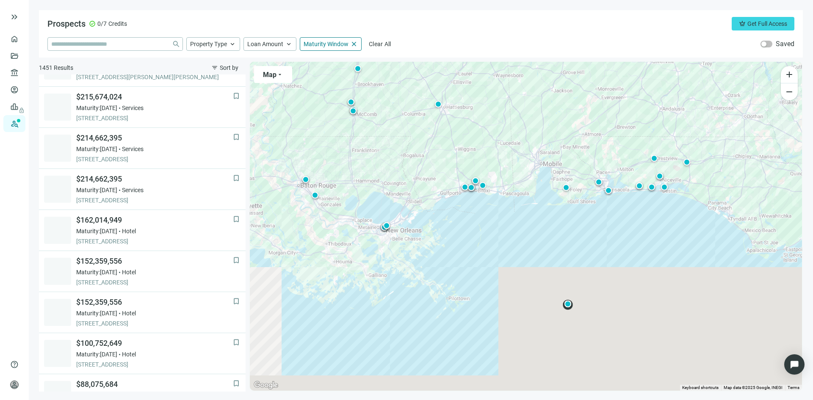
drag, startPoint x: 387, startPoint y: 209, endPoint x: 391, endPoint y: 220, distance: 11.7
click at [391, 220] on div "To activate drag with keyboard, press Alt + Enter. Once in keyboard drag state,…" at bounding box center [526, 226] width 552 height 329
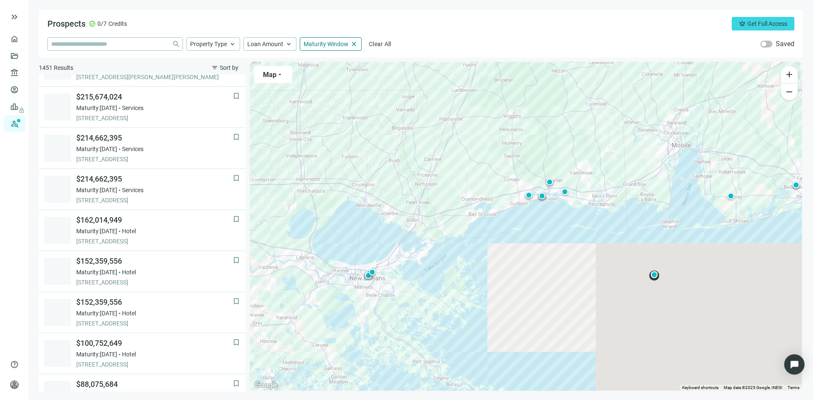
drag, startPoint x: 336, startPoint y: 199, endPoint x: 462, endPoint y: 245, distance: 134.0
click at [462, 245] on div "To activate drag with keyboard, press Alt + Enter. Once in keyboard drag state,…" at bounding box center [526, 226] width 552 height 329
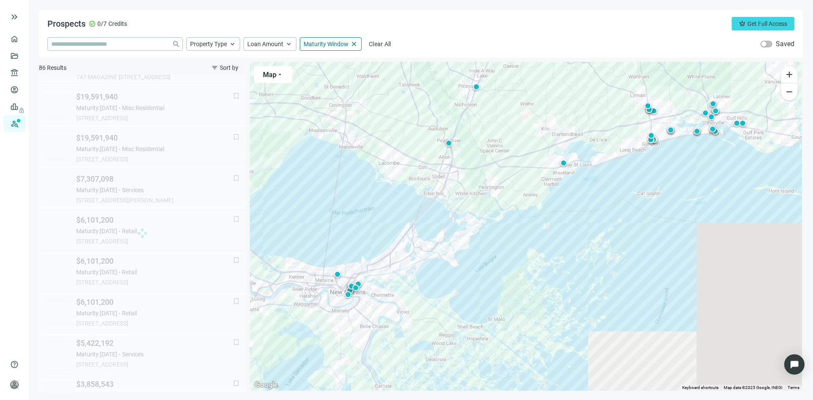
drag, startPoint x: 345, startPoint y: 282, endPoint x: 485, endPoint y: 245, distance: 145.5
click at [485, 245] on div "To activate drag with keyboard, press Alt + Enter. Once in keyboard drag state,…" at bounding box center [526, 226] width 552 height 329
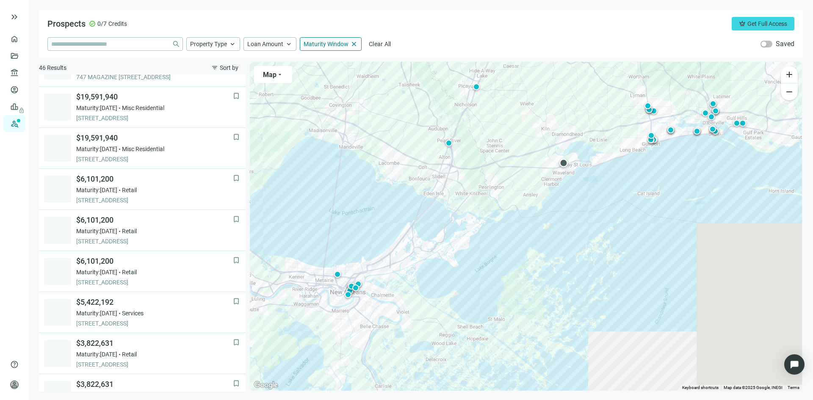
click at [565, 163] on div at bounding box center [564, 163] width 8 height 8
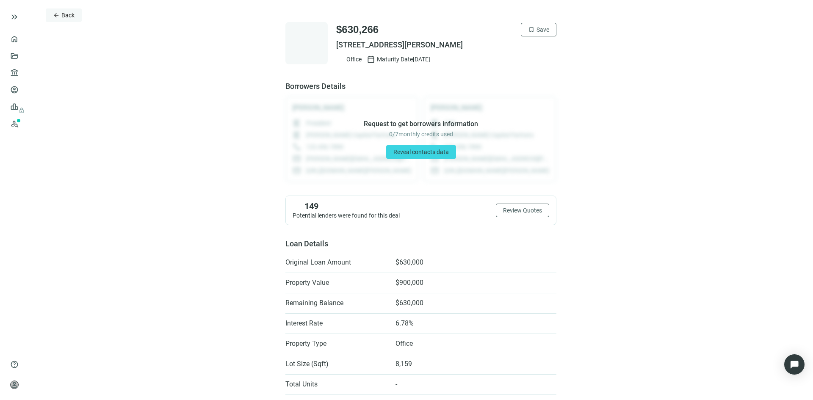
click at [57, 15] on span "arrow_back" at bounding box center [56, 15] width 7 height 7
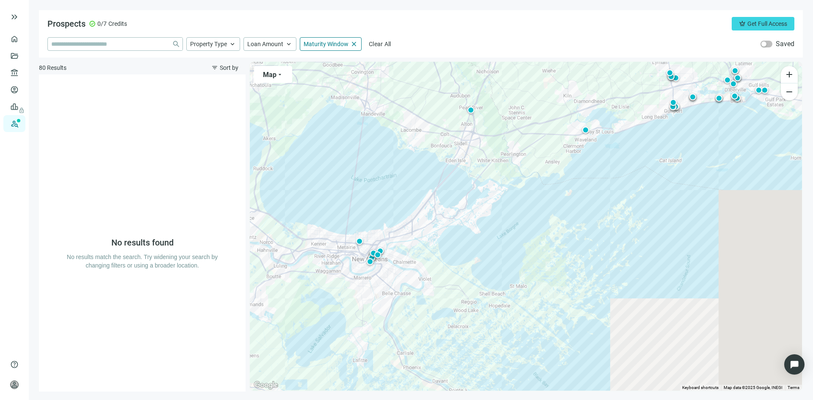
drag, startPoint x: 330, startPoint y: 288, endPoint x: 352, endPoint y: 255, distance: 40.2
click at [352, 255] on div "To activate drag with keyboard, press Alt + Enter. Once in keyboard drag state,…" at bounding box center [526, 226] width 552 height 329
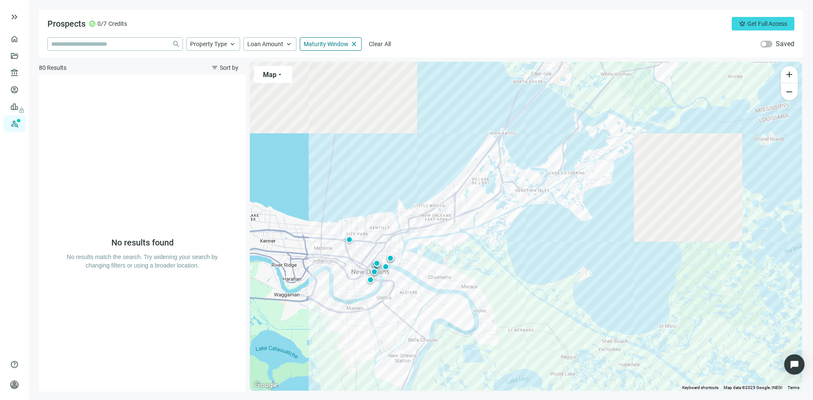
drag, startPoint x: 302, startPoint y: 272, endPoint x: 461, endPoint y: 252, distance: 160.5
click at [461, 252] on div "To activate drag with keyboard, press Alt + Enter. Once in keyboard drag state,…" at bounding box center [526, 226] width 552 height 329
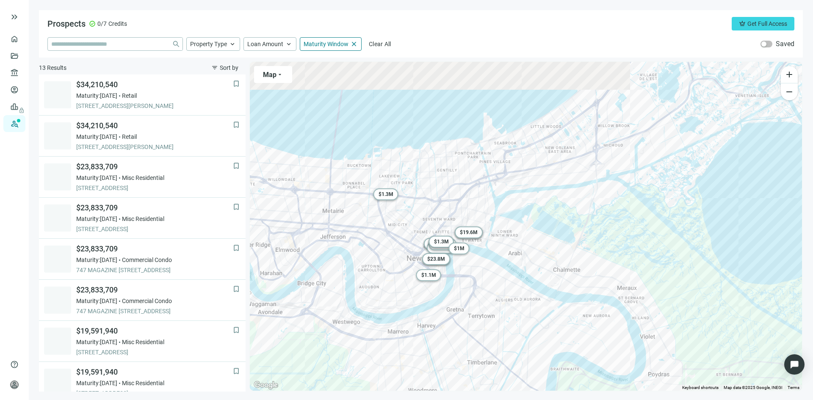
drag, startPoint x: 316, startPoint y: 290, endPoint x: 532, endPoint y: 231, distance: 223.9
click at [532, 231] on div "To activate drag with keyboard, press Alt + Enter. Once in keyboard drag state,…" at bounding box center [526, 226] width 552 height 329
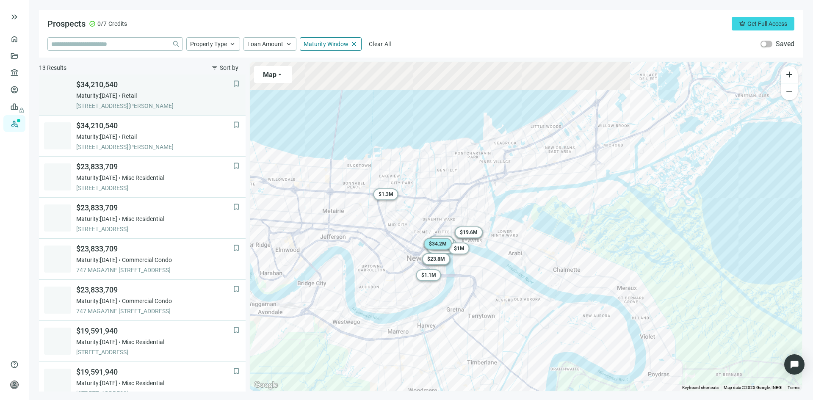
click at [151, 97] on div "Maturity: 12.10.2025 Retail" at bounding box center [154, 96] width 157 height 8
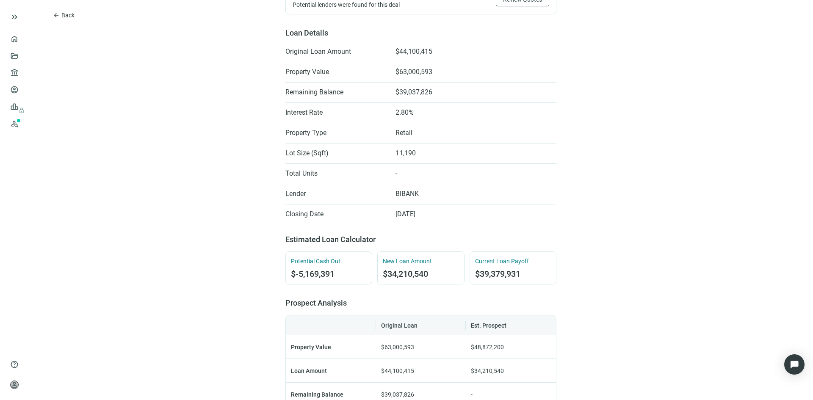
scroll to position [212, 0]
click at [57, 14] on span "arrow_back" at bounding box center [56, 15] width 7 height 7
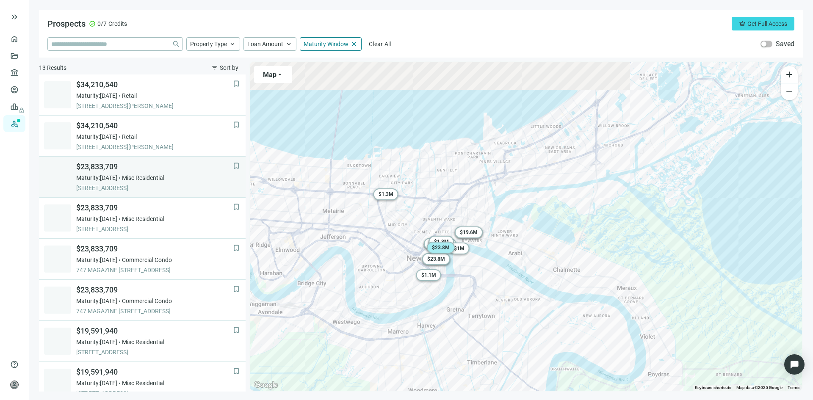
click at [164, 174] on span "Misc Residential" at bounding box center [143, 178] width 42 height 8
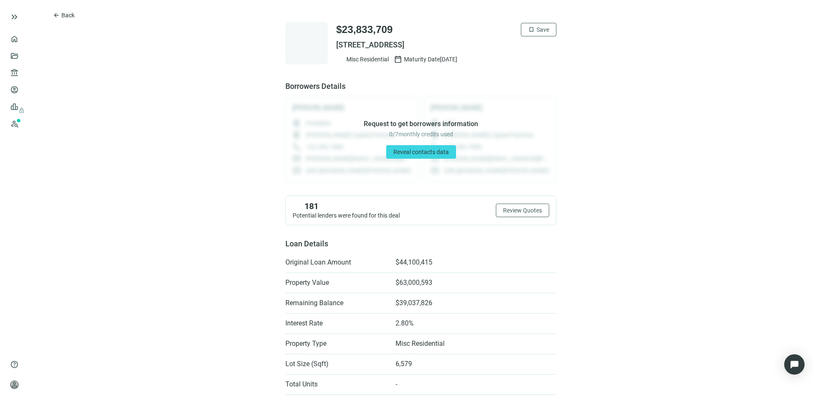
drag, startPoint x: 332, startPoint y: 44, endPoint x: 506, endPoint y: 47, distance: 174.1
click at [506, 47] on span "309 DECATUR ST, NEW ORLEANS, LA 70130" at bounding box center [446, 45] width 220 height 10
copy span "309 DECATUR ST, NEW ORLEANS, LA 70130"
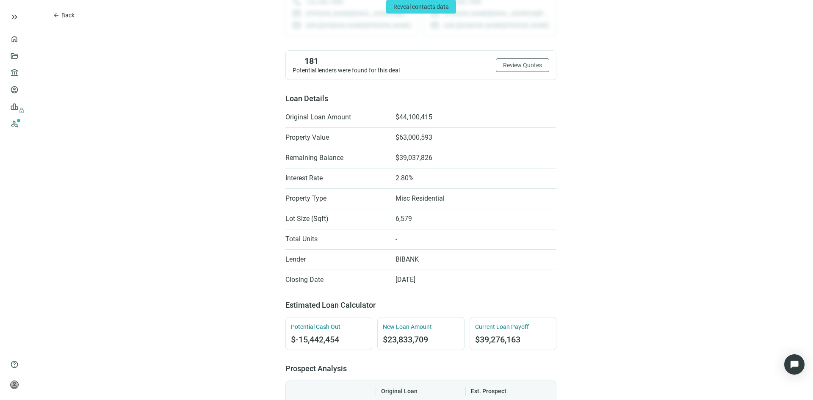
scroll to position [169, 0]
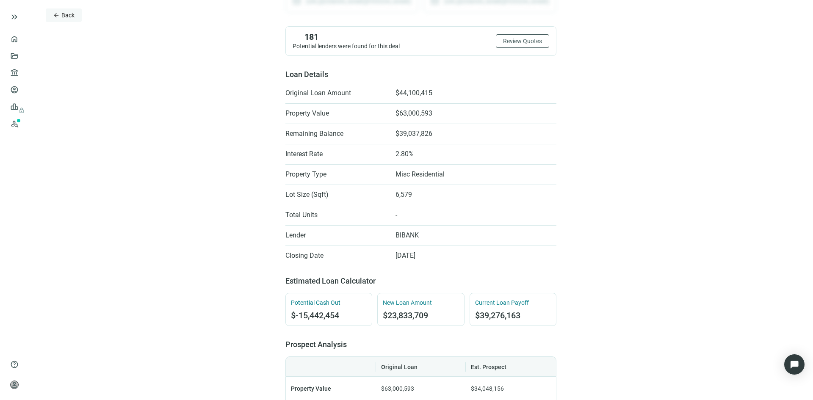
click at [55, 15] on span "arrow_back" at bounding box center [56, 15] width 7 height 7
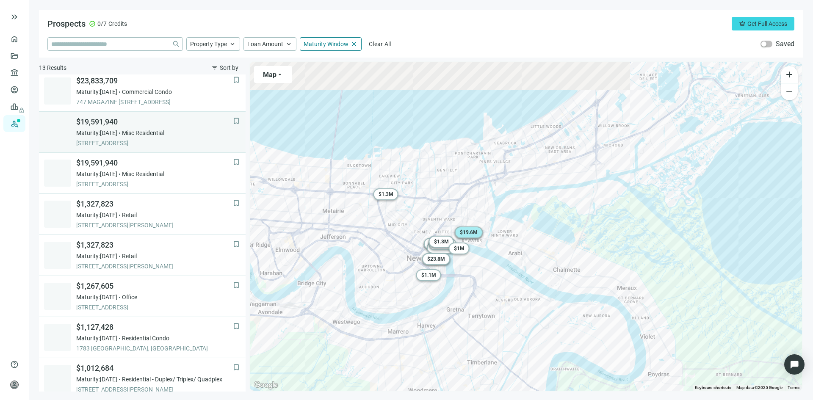
scroll to position [167, 0]
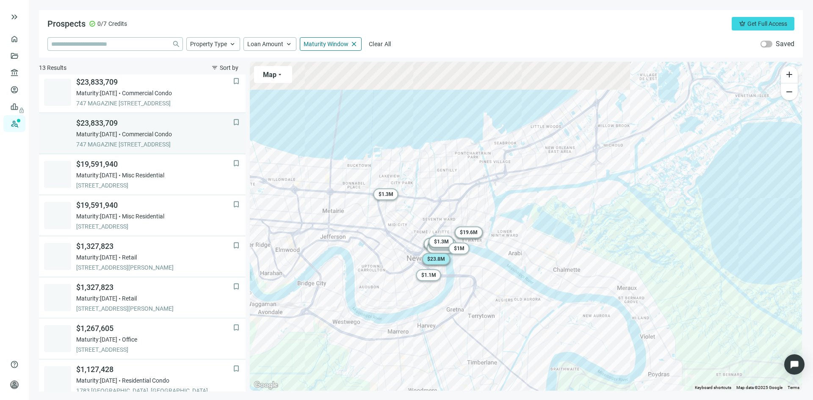
click at [142, 133] on span "Commercial Condo" at bounding box center [147, 134] width 50 height 8
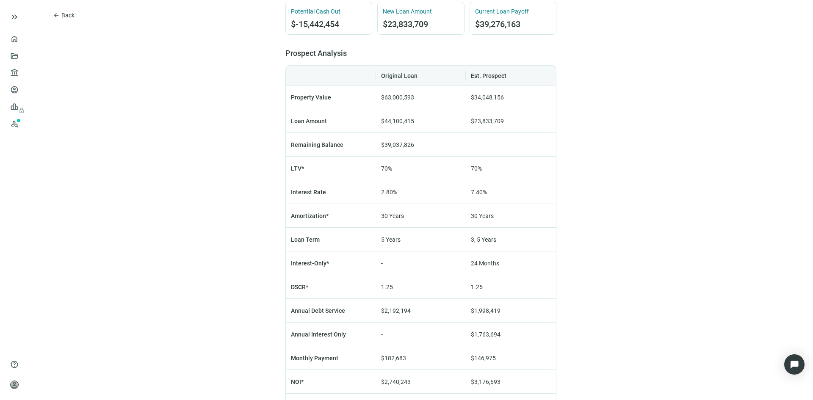
scroll to position [466, 0]
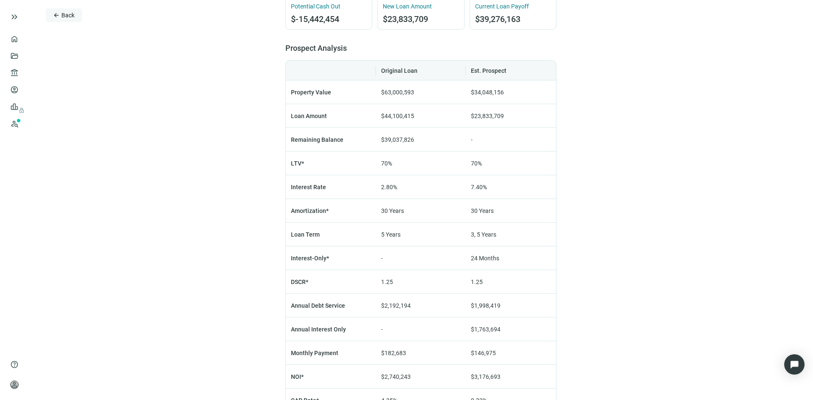
click at [58, 15] on span "arrow_back" at bounding box center [56, 15] width 7 height 7
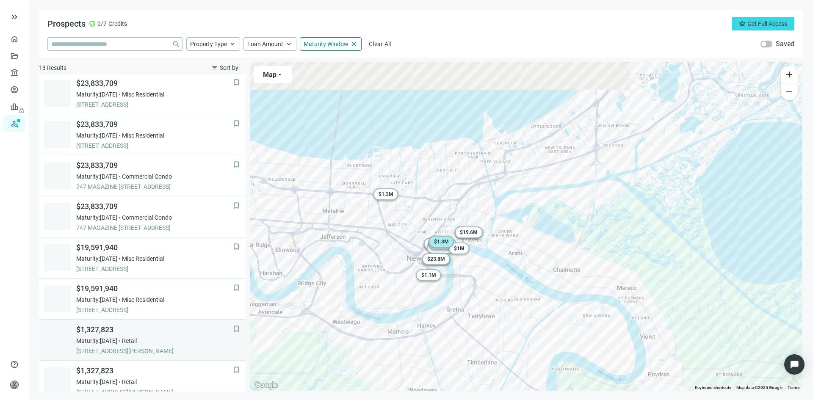
scroll to position [78, 0]
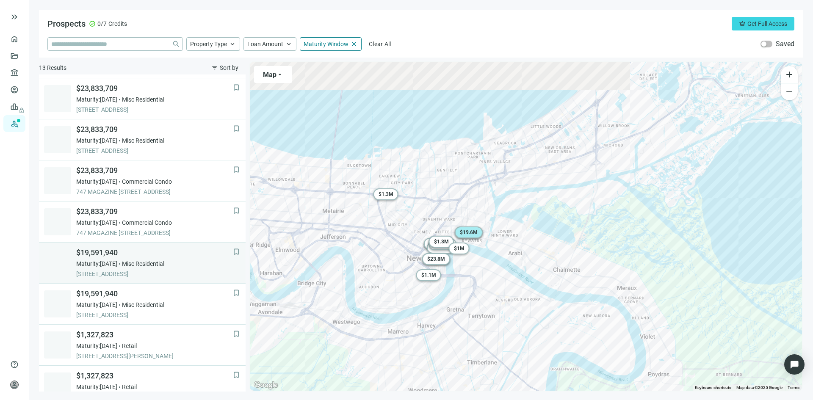
click at [156, 258] on div "$19,591,940 Maturity: 12.10.2025 Misc Residential 3200 BURGUNDY ST, NEW ORLEANS…" at bounding box center [154, 263] width 157 height 31
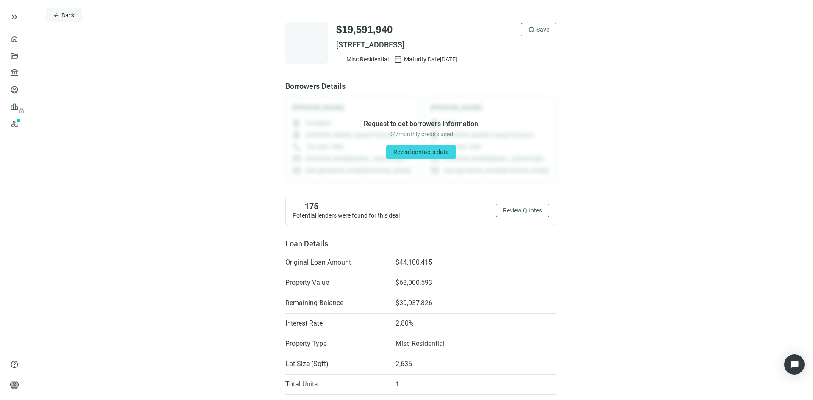
click at [61, 19] on button "arrow_back Back" at bounding box center [64, 15] width 36 height 14
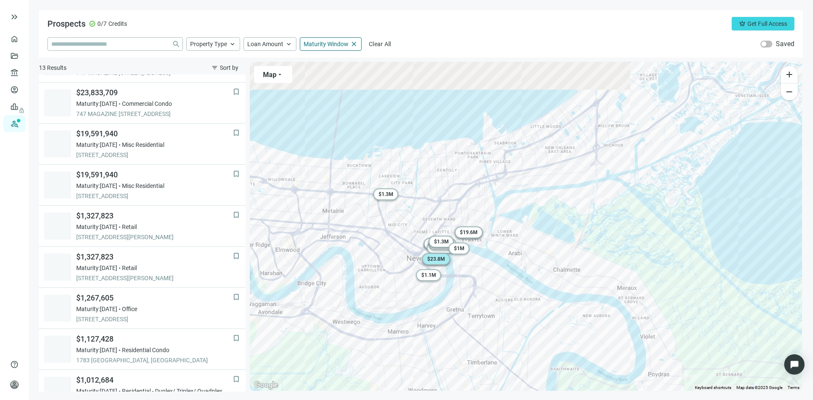
scroll to position [217, 0]
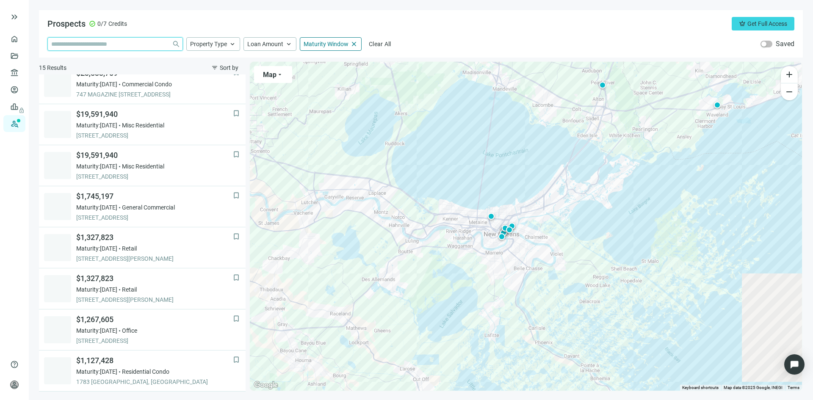
click at [104, 44] on input "search" at bounding box center [109, 44] width 117 height 13
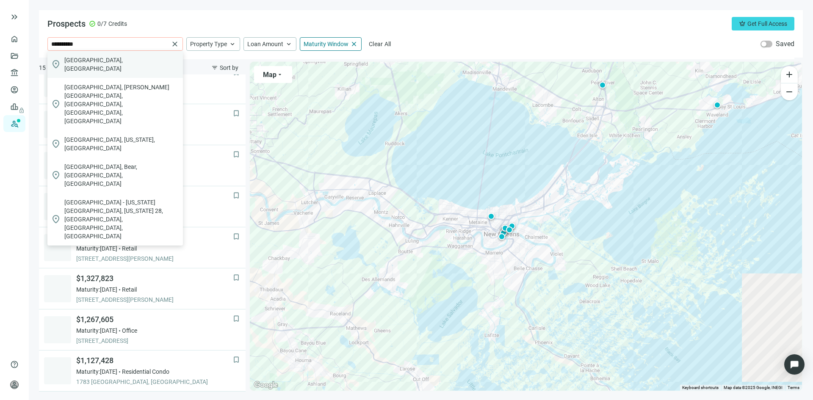
click at [108, 59] on span "Lake Tahoe, United States" at bounding box center [121, 64] width 115 height 17
type input "**********"
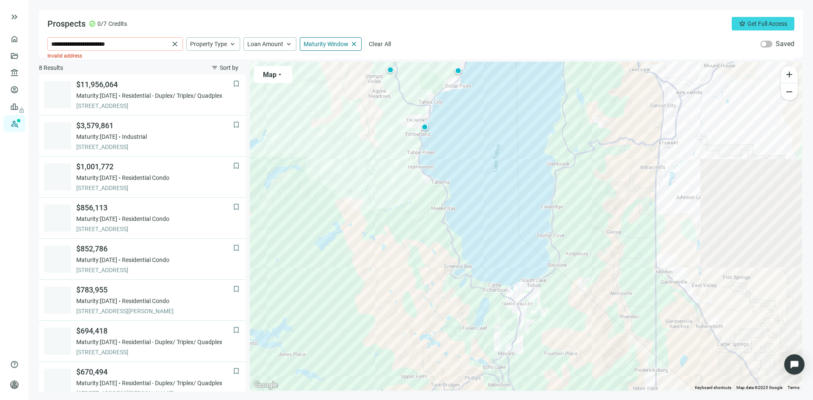
drag, startPoint x: 416, startPoint y: 175, endPoint x: 390, endPoint y: 108, distance: 72.3
click at [390, 108] on div "To activate drag with keyboard, press Alt + Enter. Once in keyboard drag state,…" at bounding box center [526, 226] width 552 height 329
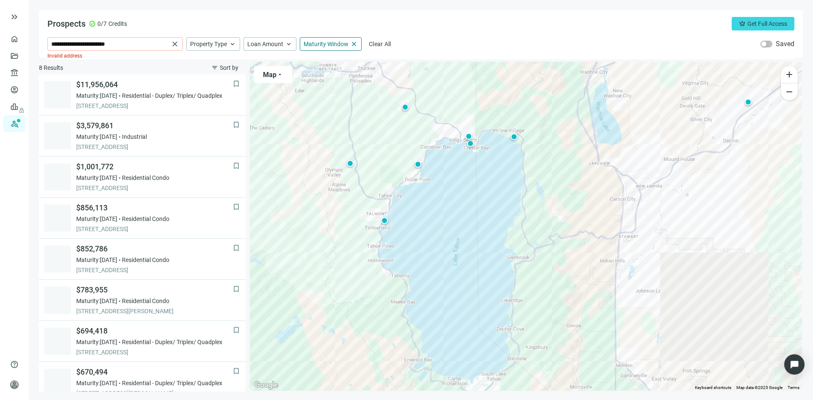
drag, startPoint x: 384, startPoint y: 231, endPoint x: 344, endPoint y: 324, distance: 101.3
click at [344, 324] on div "To activate drag with keyboard, press Alt + Enter. Once in keyboard drag state,…" at bounding box center [526, 226] width 552 height 329
click at [174, 45] on span "close" at bounding box center [175, 44] width 8 height 8
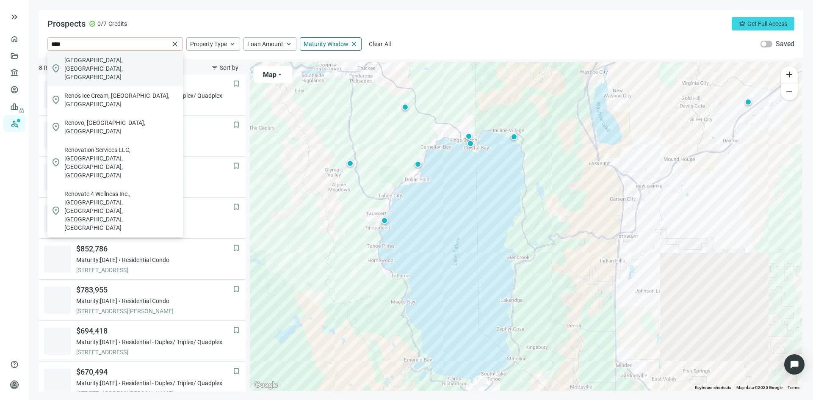
click at [128, 58] on div "location_on Reno, NV, USA" at bounding box center [115, 69] width 136 height 36
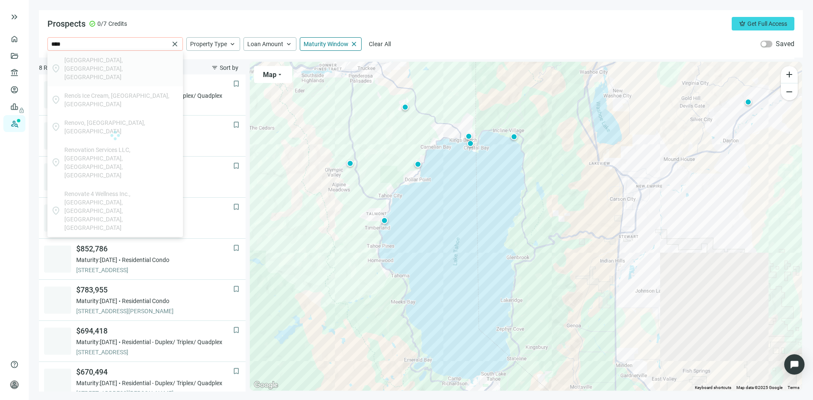
type input "**********"
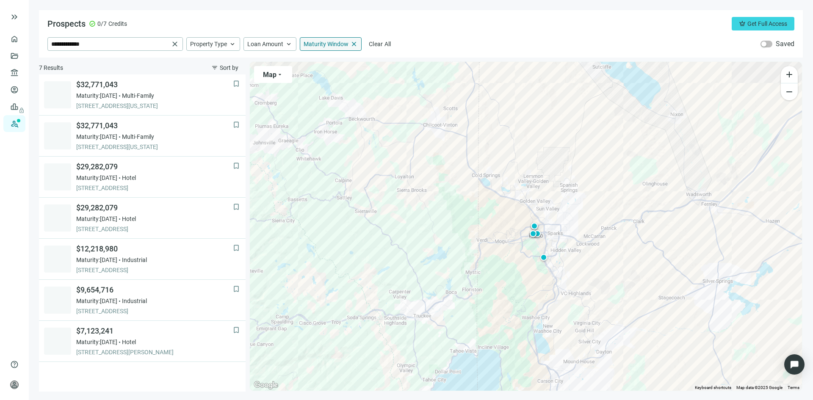
click at [355, 45] on span "close" at bounding box center [354, 44] width 8 height 8
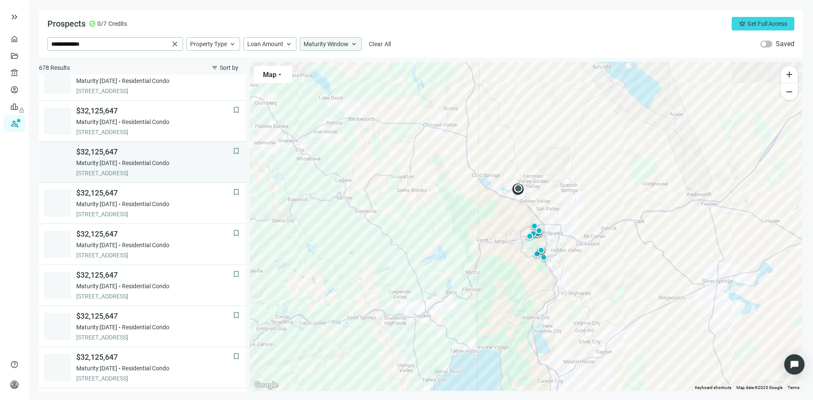
scroll to position [528, 0]
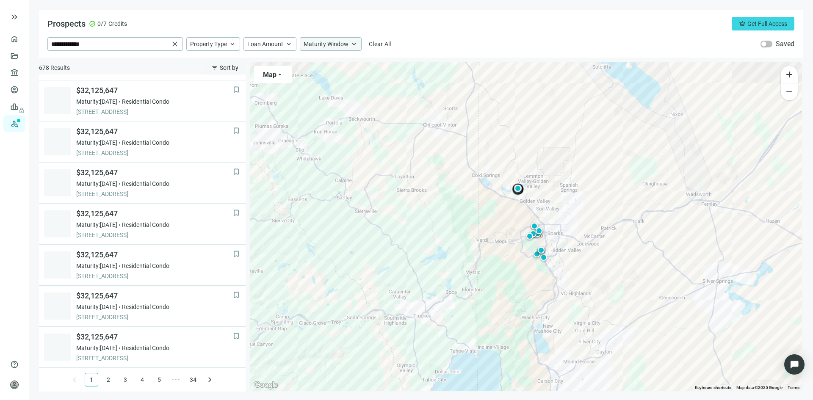
click at [222, 66] on span "Sort by" at bounding box center [229, 67] width 19 height 7
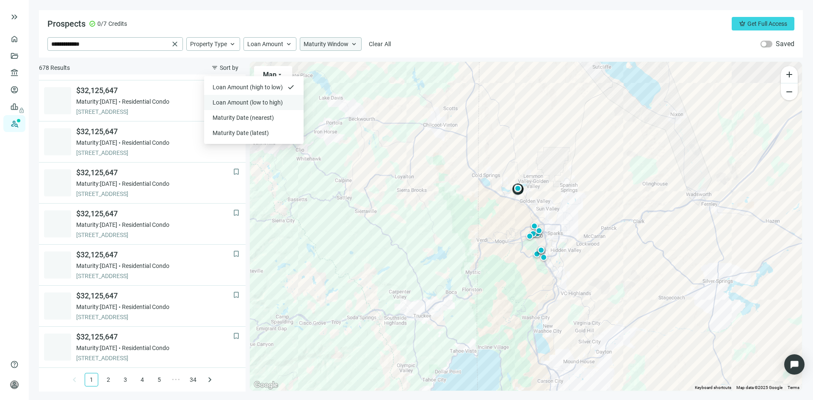
click at [236, 100] on span "Loan Amount (low to high)" at bounding box center [249, 102] width 72 height 8
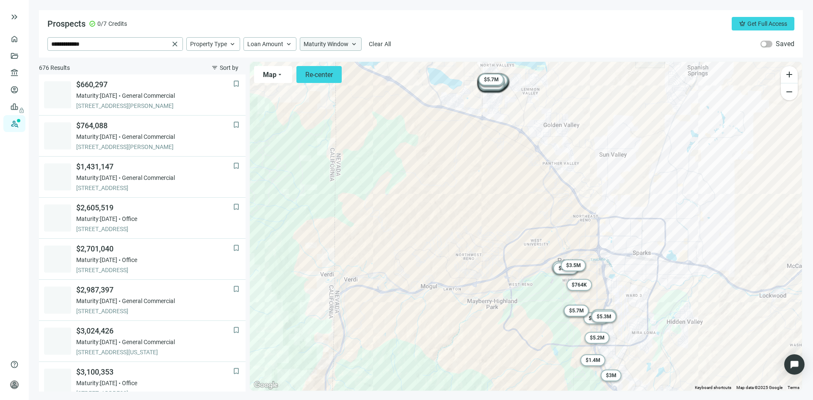
click at [352, 44] on span "keyboard_arrow_up" at bounding box center [354, 44] width 8 height 8
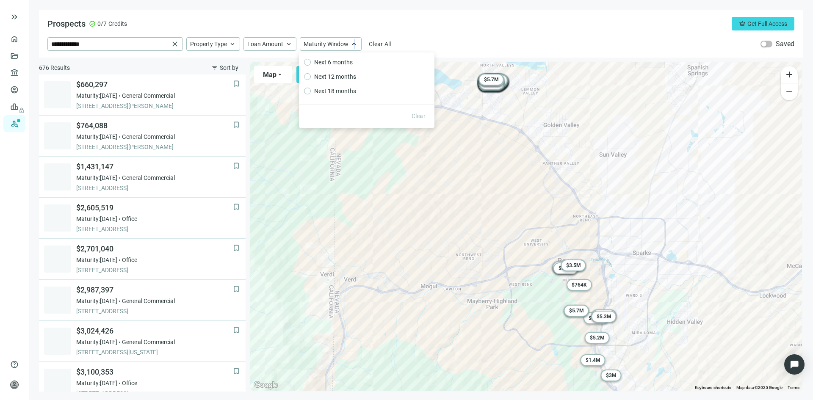
click at [424, 37] on div "**********" at bounding box center [421, 33] width 764 height 47
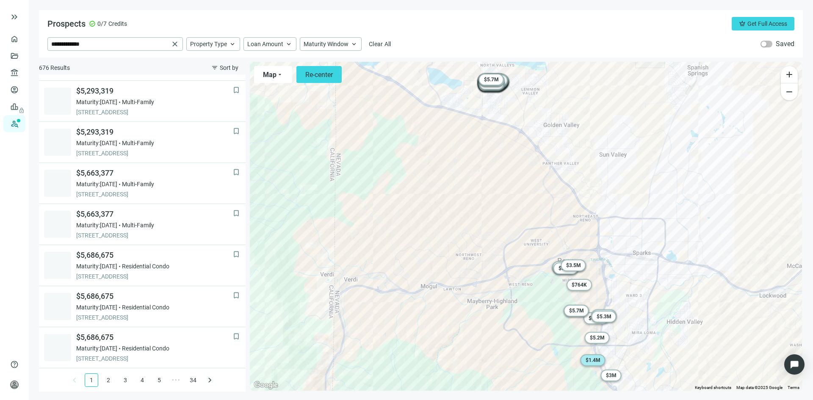
scroll to position [528, 0]
click at [335, 47] on span "Maturity Window" at bounding box center [326, 44] width 45 height 8
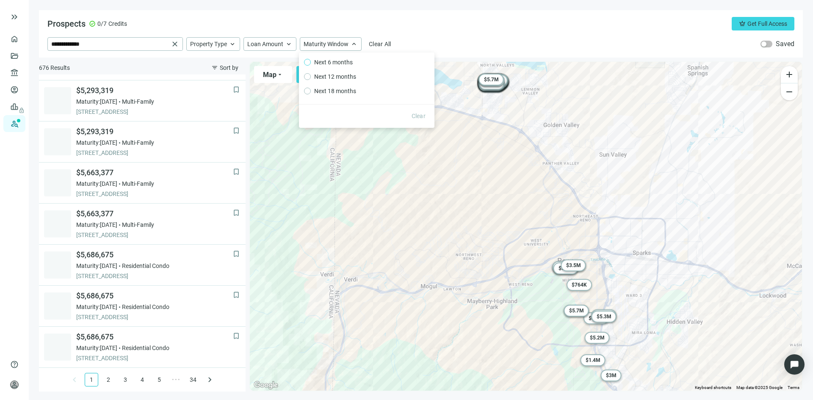
click at [335, 61] on span "Next 6 months" at bounding box center [333, 62] width 45 height 9
click at [470, 31] on div "**********" at bounding box center [421, 33] width 764 height 47
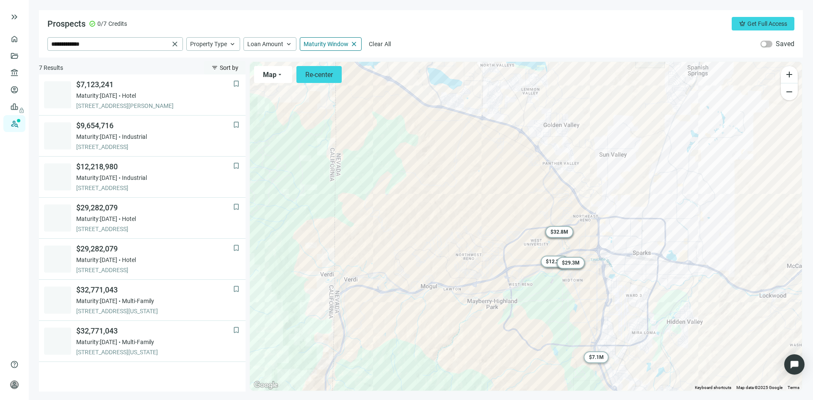
click at [219, 67] on button "filter_list Sort by" at bounding box center [225, 68] width 42 height 14
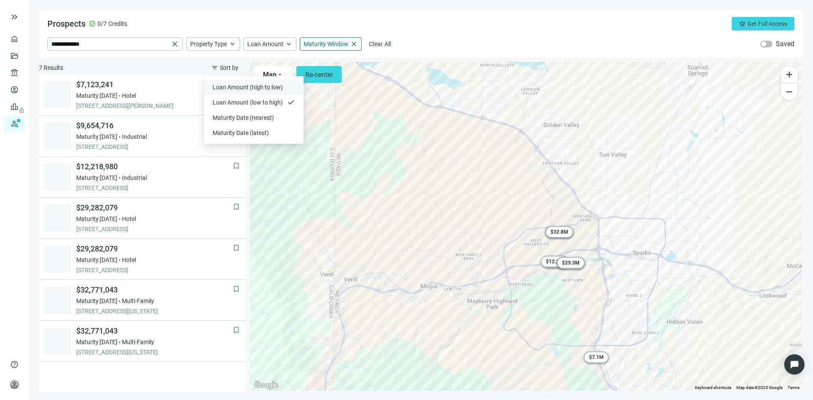
click at [229, 88] on span "Loan Amount (high to low)" at bounding box center [249, 87] width 72 height 8
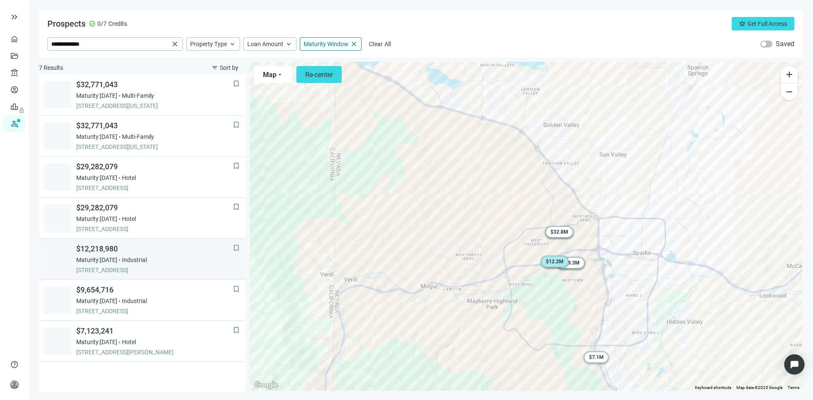
click at [153, 252] on span "$12,218,980" at bounding box center [154, 249] width 157 height 10
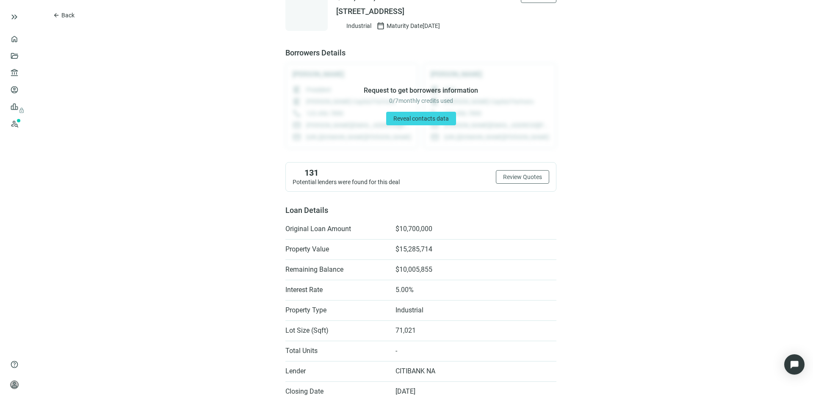
scroll to position [32, 0]
click at [55, 12] on span "arrow_back" at bounding box center [56, 15] width 7 height 7
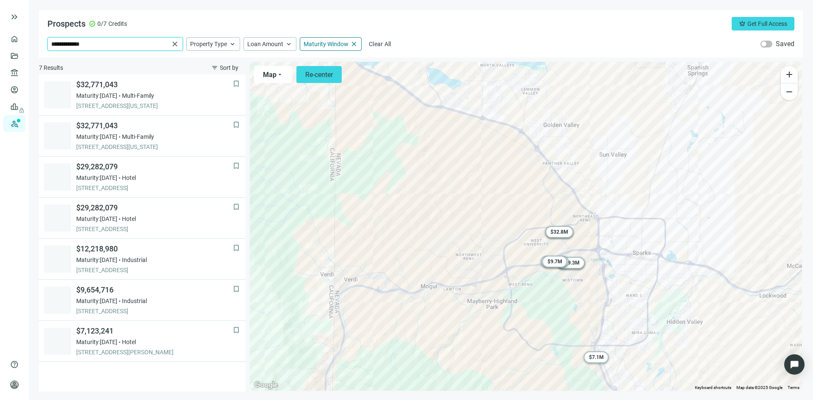
click at [119, 45] on input "**********" at bounding box center [110, 44] width 118 height 13
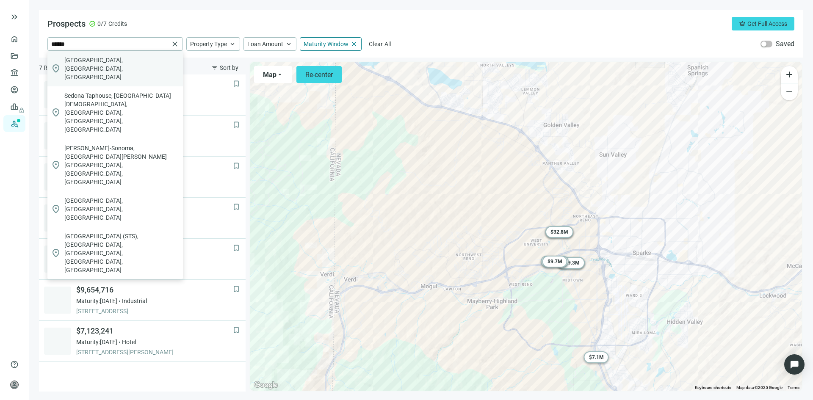
click at [122, 61] on div "location_on Sonoma, CA, USA" at bounding box center [115, 69] width 136 height 36
type input "**********"
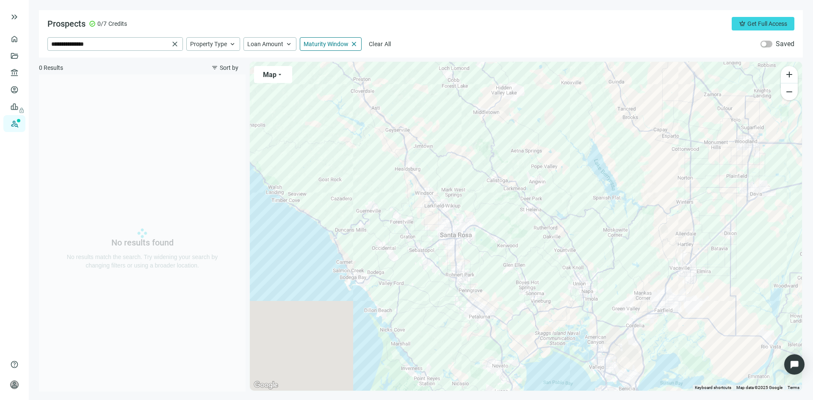
drag, startPoint x: 423, startPoint y: 160, endPoint x: 431, endPoint y: 250, distance: 90.2
click at [431, 250] on div at bounding box center [526, 226] width 552 height 329
click at [175, 43] on span "close" at bounding box center [175, 44] width 8 height 8
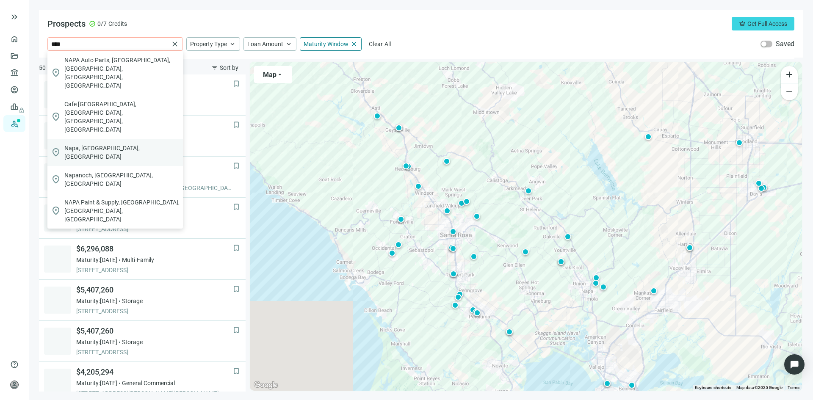
click at [124, 139] on div "location_on Napa, CA, USA" at bounding box center [115, 152] width 136 height 27
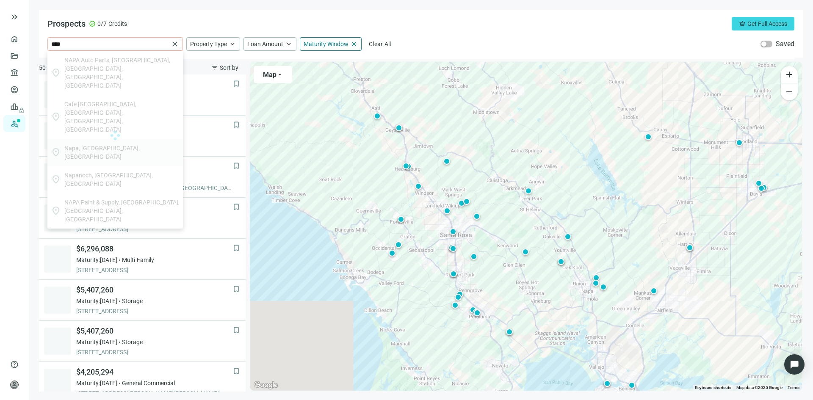
type input "**********"
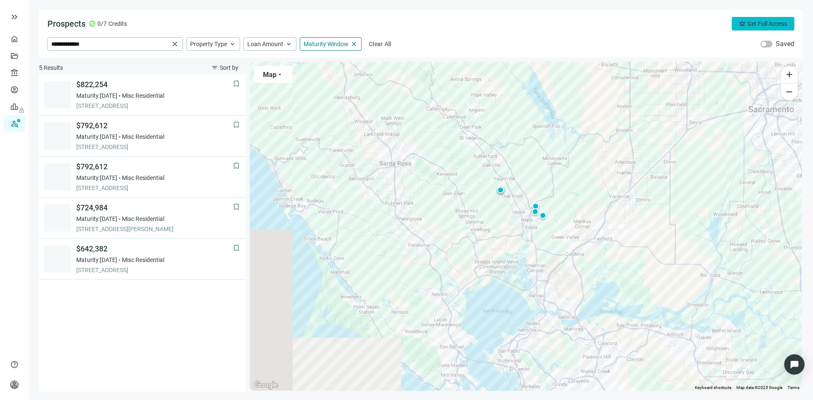
click at [749, 25] on span "Get Full Access" at bounding box center [768, 23] width 40 height 7
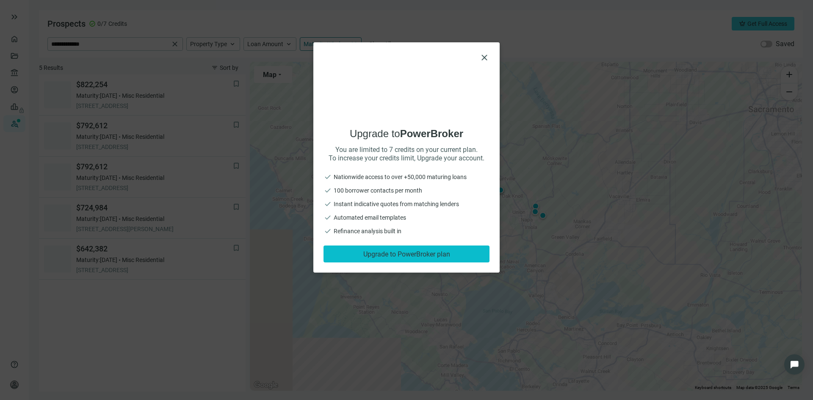
click at [402, 253] on span "Upgrade to PowerBroker plan" at bounding box center [406, 254] width 87 height 8
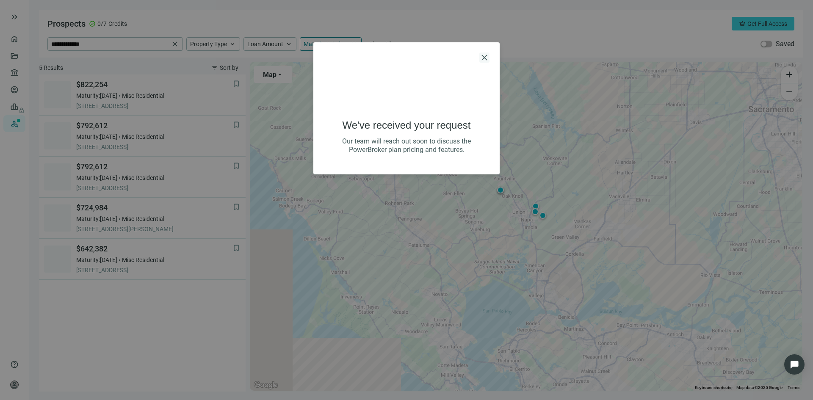
click at [485, 58] on span "close" at bounding box center [485, 58] width 10 height 10
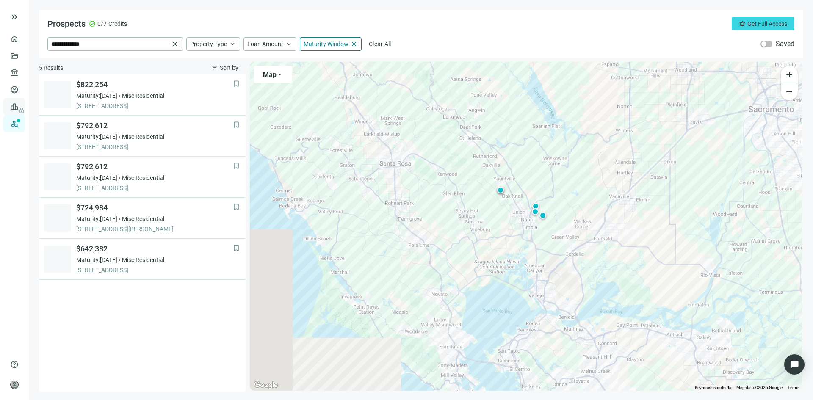
click at [14, 108] on span "lock" at bounding box center [15, 106] width 7 height 7
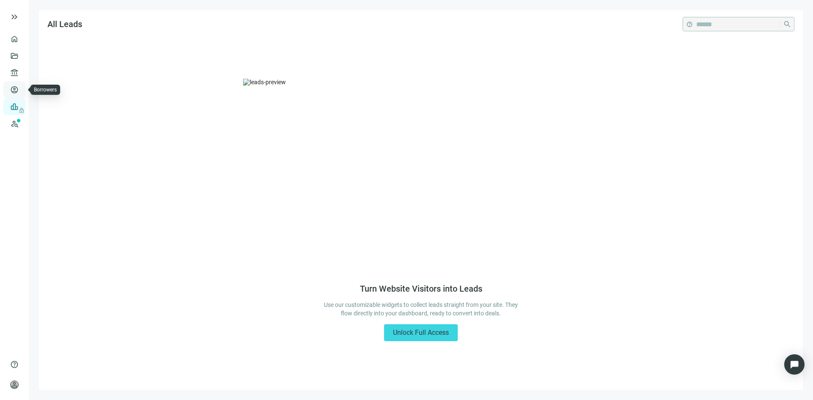
click at [21, 87] on link "Borrowers" at bounding box center [35, 89] width 28 height 7
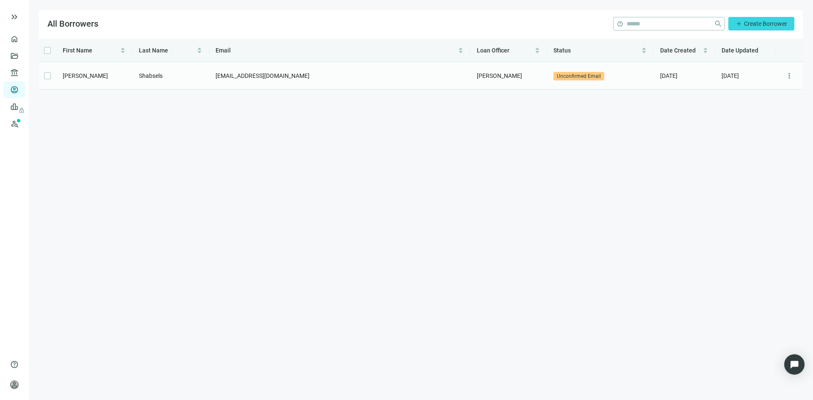
click at [575, 78] on span "Unconfirmed Email" at bounding box center [579, 76] width 51 height 8
click at [574, 73] on span "Unconfirmed Email" at bounding box center [579, 76] width 51 height 8
click at [789, 75] on span "more_vert" at bounding box center [789, 76] width 8 height 8
click at [466, 132] on main "All Borrowers help close add Create Borrower First Name Last Name Email Loan Of…" at bounding box center [421, 200] width 785 height 400
click at [21, 71] on link "Lenders" at bounding box center [32, 72] width 22 height 7
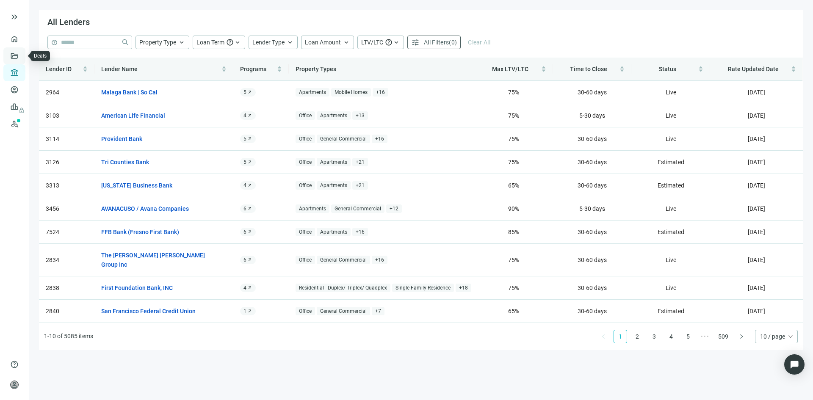
click at [21, 56] on link "Deals" at bounding box center [28, 56] width 15 height 7
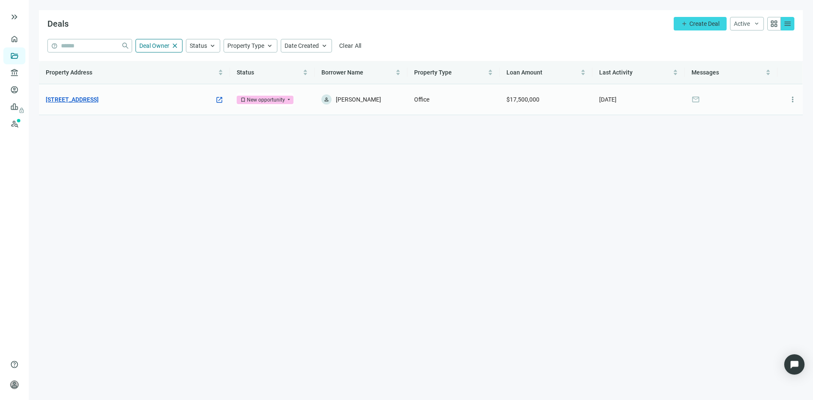
click at [99, 100] on link "180 Glastonbury Blvd, Glastonbury, CT 06033" at bounding box center [72, 99] width 53 height 9
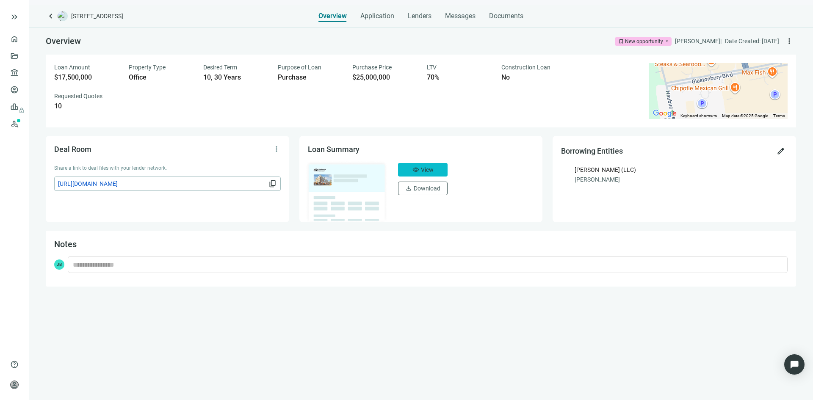
click at [421, 169] on span "View" at bounding box center [427, 169] width 13 height 7
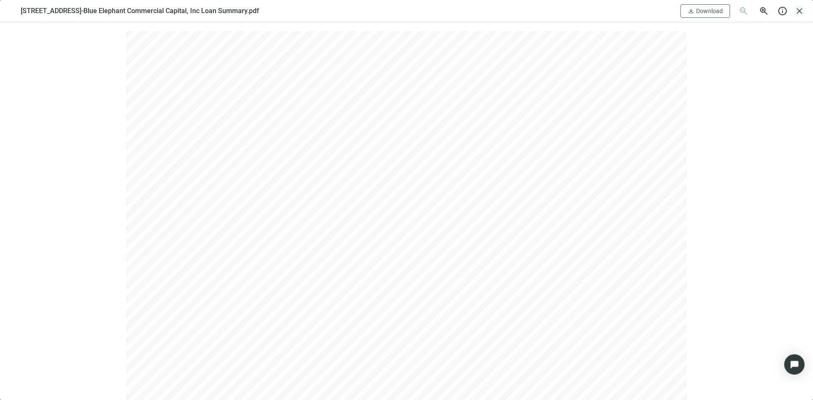
click at [802, 13] on span "close" at bounding box center [800, 11] width 10 height 10
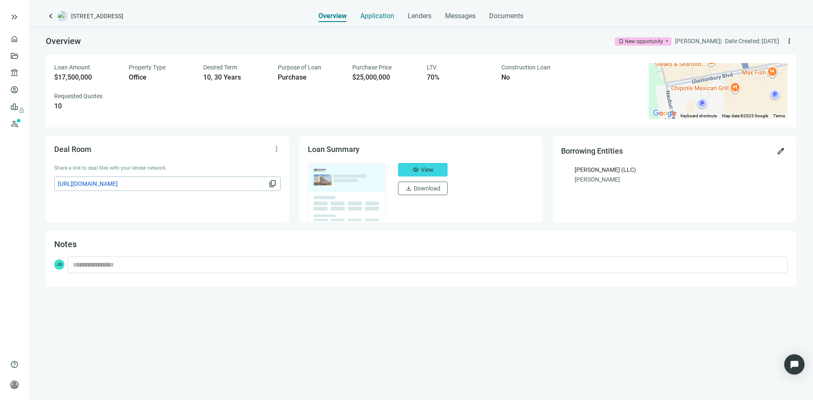
click at [373, 18] on span "Application" at bounding box center [378, 16] width 34 height 8
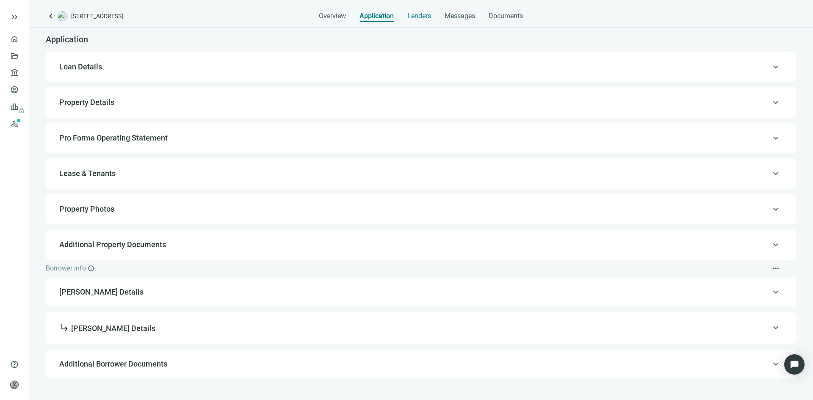
click at [418, 18] on span "Lenders" at bounding box center [420, 16] width 24 height 8
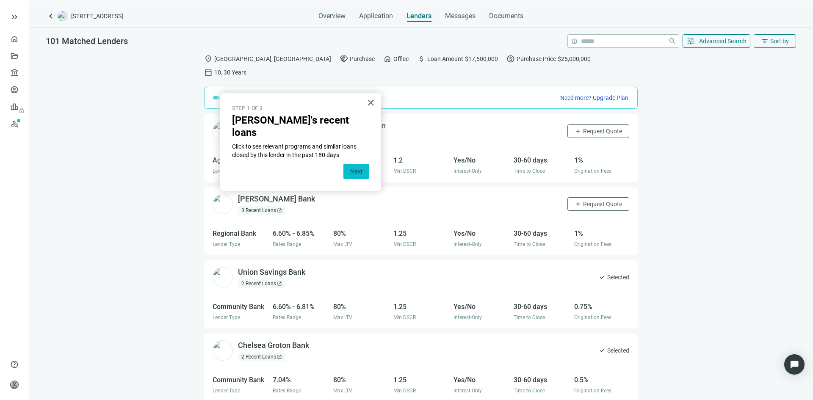
click at [359, 164] on button "Next" at bounding box center [357, 171] width 26 height 15
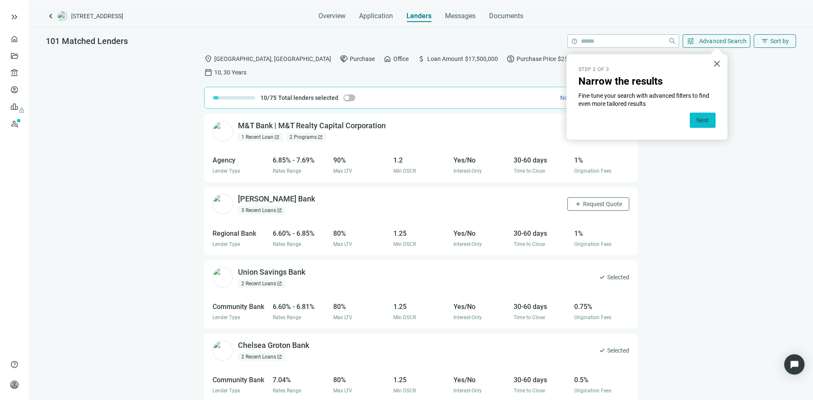
click at [698, 120] on button "Next" at bounding box center [703, 120] width 26 height 15
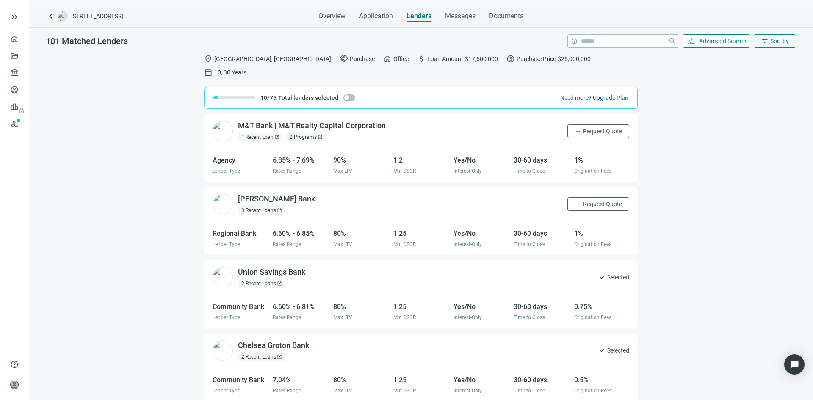
click at [706, 42] on span "Advanced Search" at bounding box center [723, 41] width 48 height 7
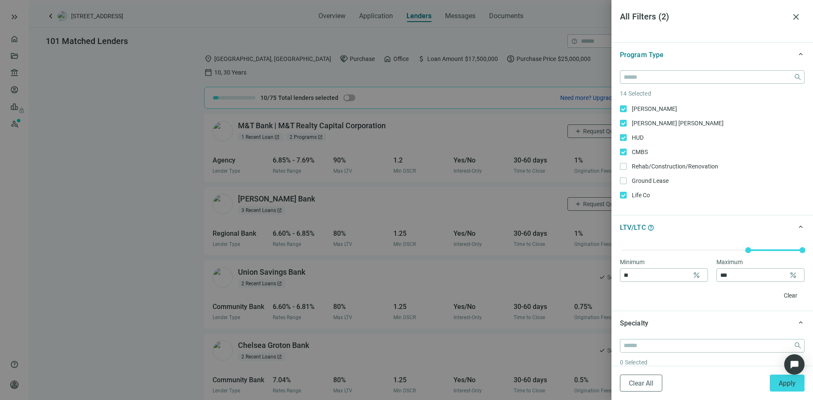
scroll to position [169, 0]
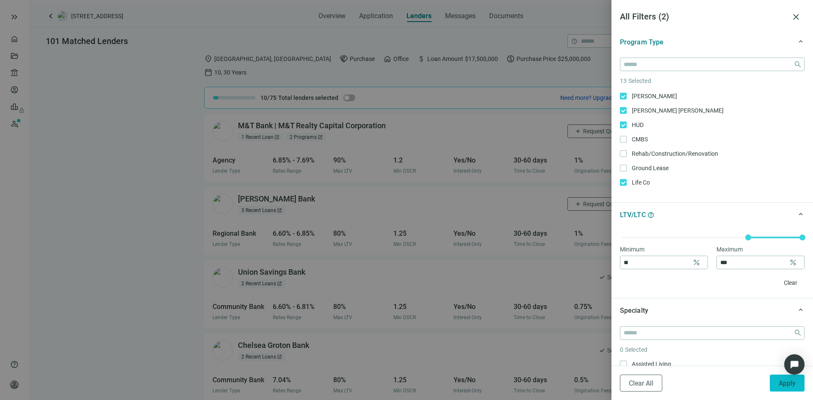
click at [793, 377] on button "Apply" at bounding box center [787, 383] width 35 height 17
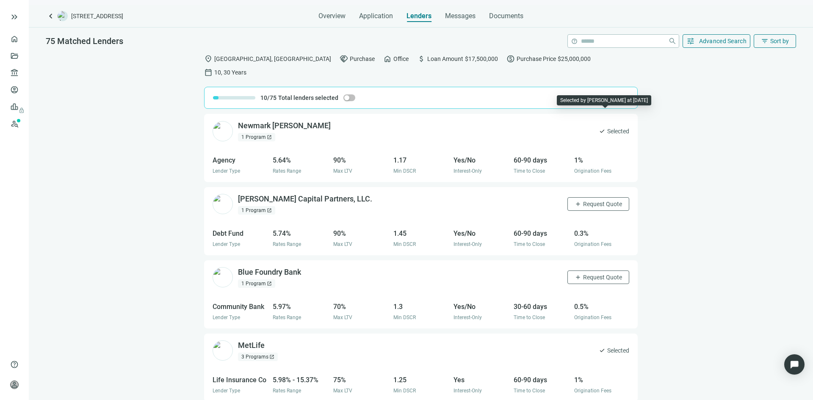
click at [599, 125] on div "check Selected" at bounding box center [614, 132] width 31 height 14
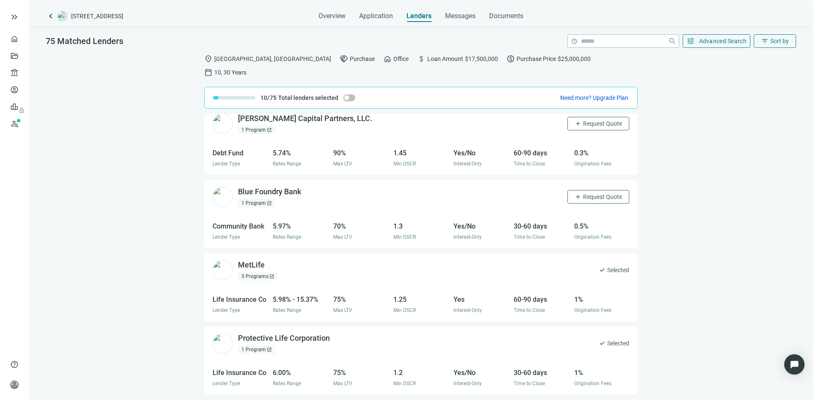
scroll to position [0, 0]
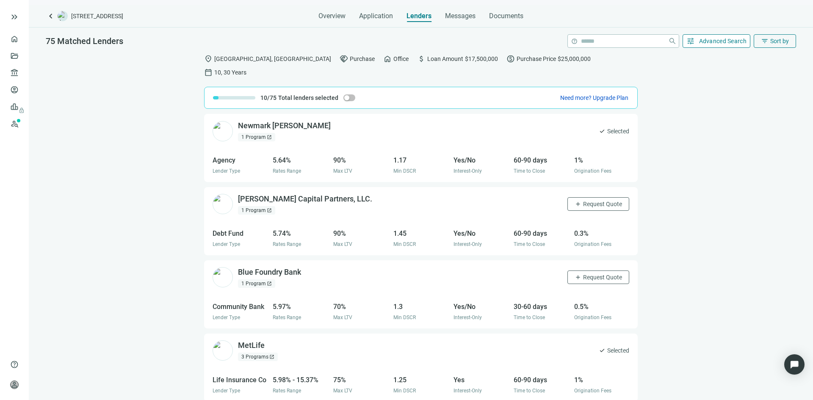
click at [704, 42] on span "Advanced Search" at bounding box center [723, 41] width 48 height 7
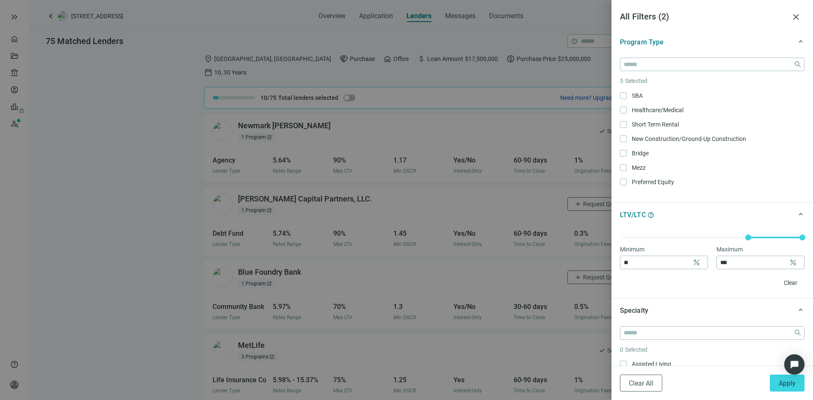
scroll to position [16, 0]
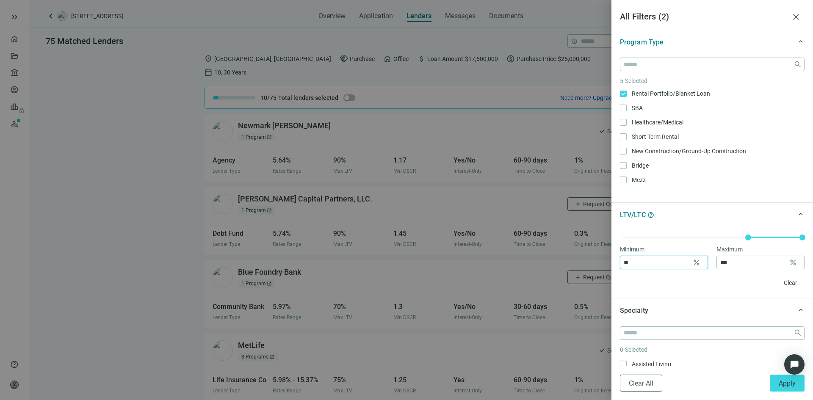
click at [648, 263] on input "**" at bounding box center [656, 262] width 65 height 13
type input "**"
click at [763, 266] on input "***" at bounding box center [753, 262] width 65 height 13
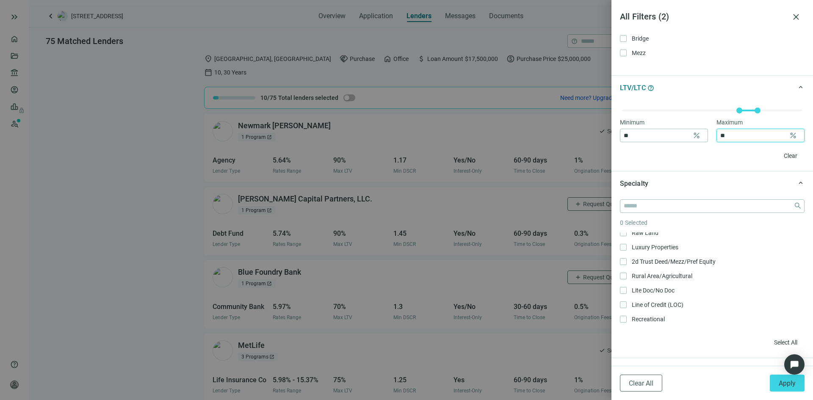
scroll to position [551, 0]
type input "**"
click at [789, 384] on span "Apply" at bounding box center [787, 384] width 17 height 8
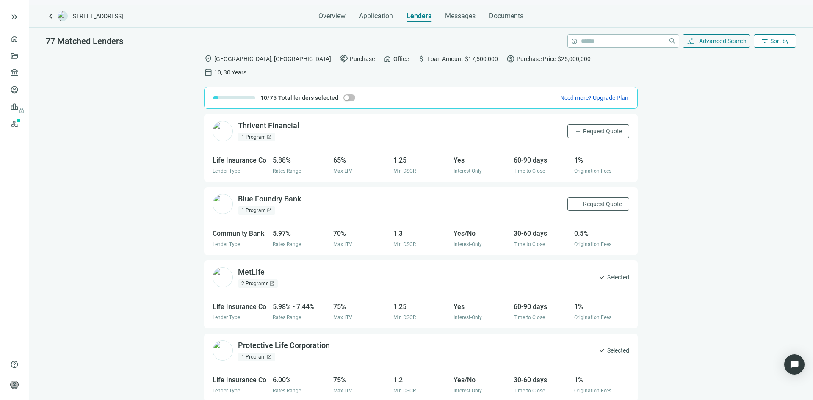
click at [767, 41] on span "filter_list" at bounding box center [765, 41] width 8 height 8
click at [761, 90] on div "Rate (low to high)" at bounding box center [758, 91] width 59 height 8
click at [260, 133] on div "1 Program open_in_new" at bounding box center [256, 137] width 37 height 8
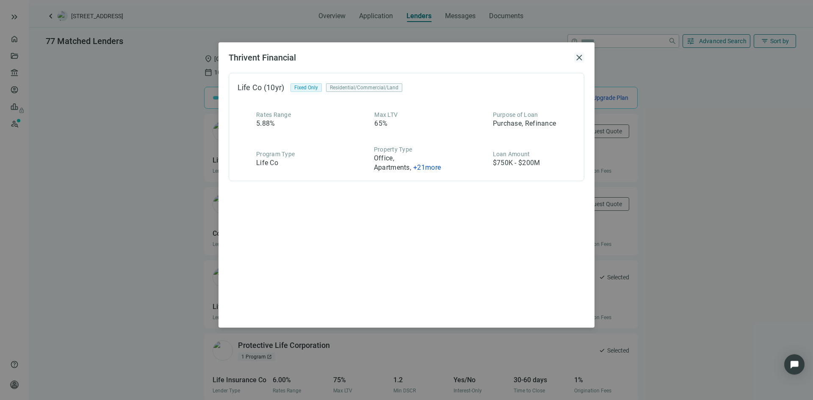
click at [577, 59] on span "close" at bounding box center [579, 58] width 10 height 10
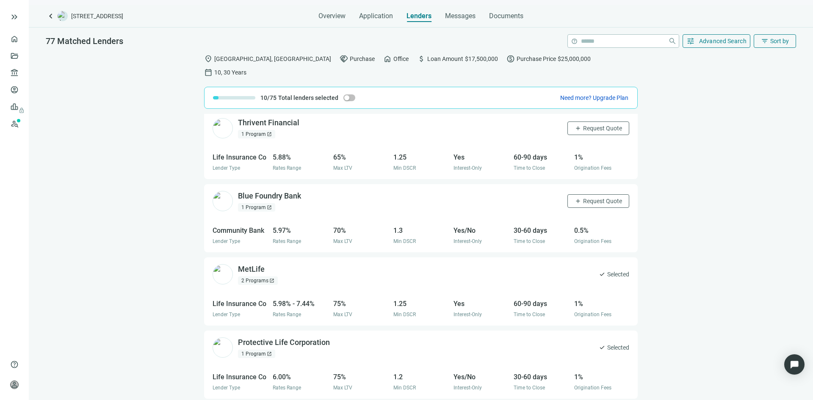
scroll to position [0, 0]
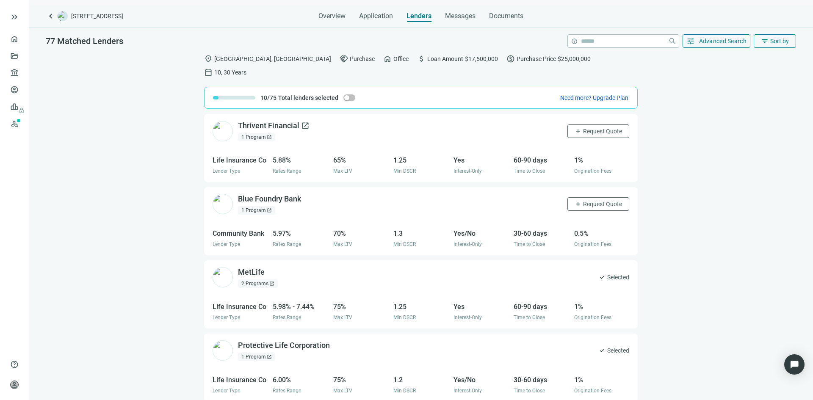
click at [302, 122] on span "open_in_new" at bounding box center [305, 126] width 8 height 8
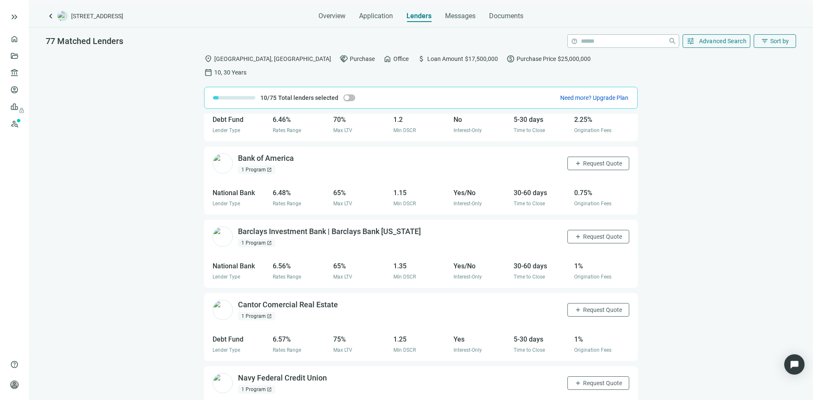
scroll to position [937, 0]
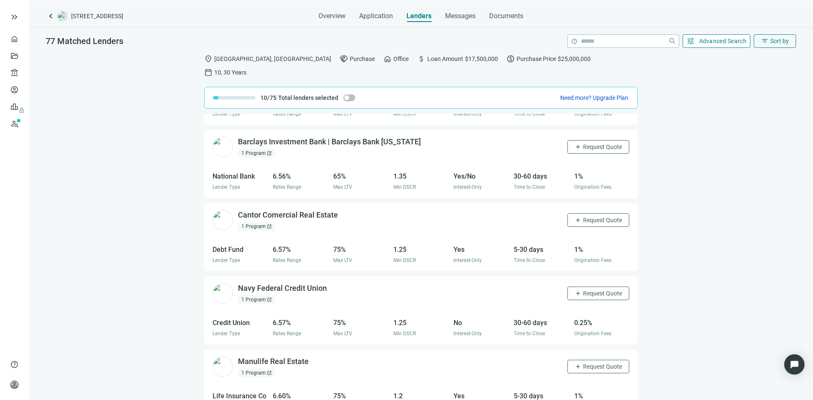
click at [722, 44] on span "Advanced Search" at bounding box center [723, 41] width 48 height 7
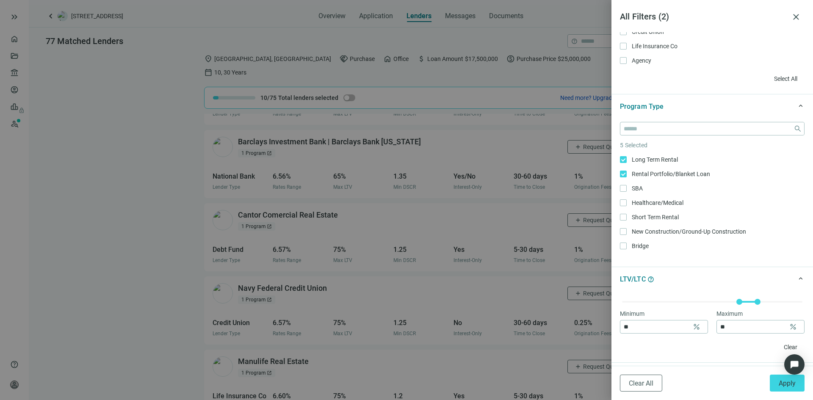
scroll to position [127, 0]
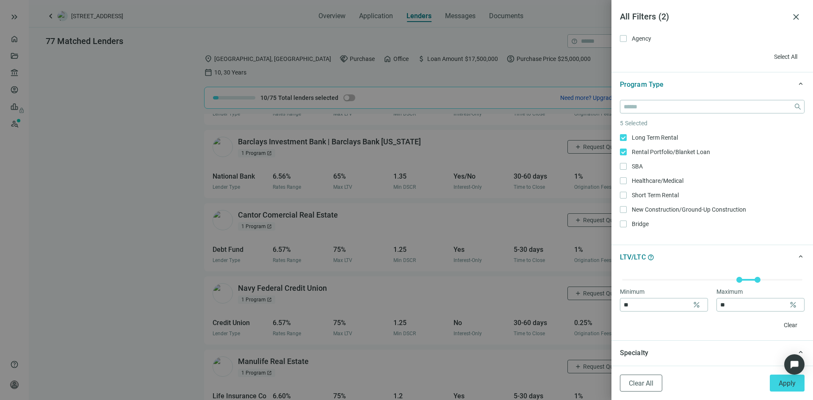
click at [567, 63] on div at bounding box center [406, 200] width 813 height 400
click at [799, 16] on span "close" at bounding box center [796, 17] width 10 height 10
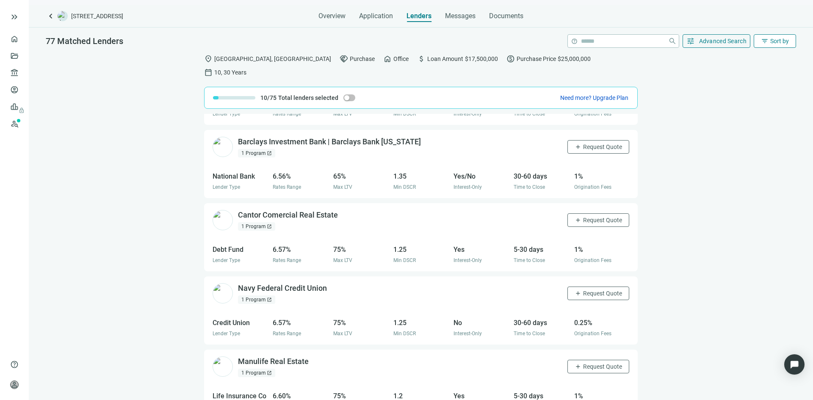
click at [772, 40] on span "Sort by" at bounding box center [780, 41] width 19 height 7
click at [746, 75] on div "Active Lenders" at bounding box center [758, 76] width 59 height 8
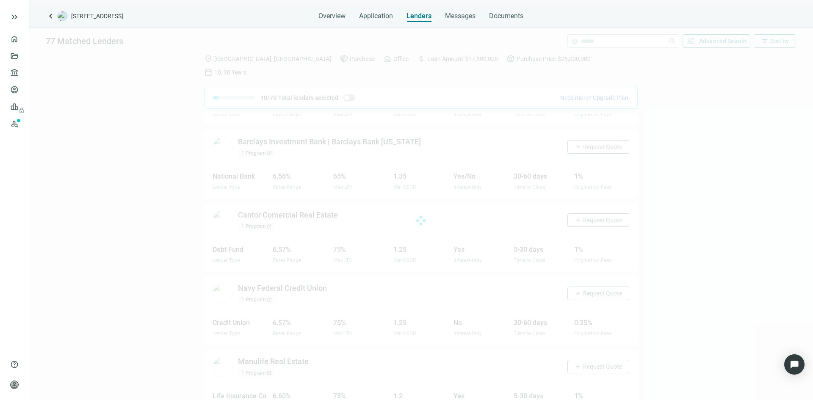
scroll to position [428, 0]
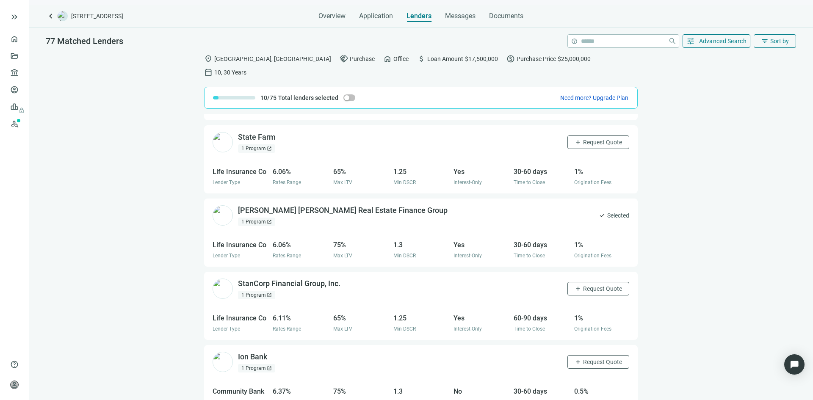
click at [260, 144] on div "1 Program open_in_new" at bounding box center [256, 148] width 37 height 8
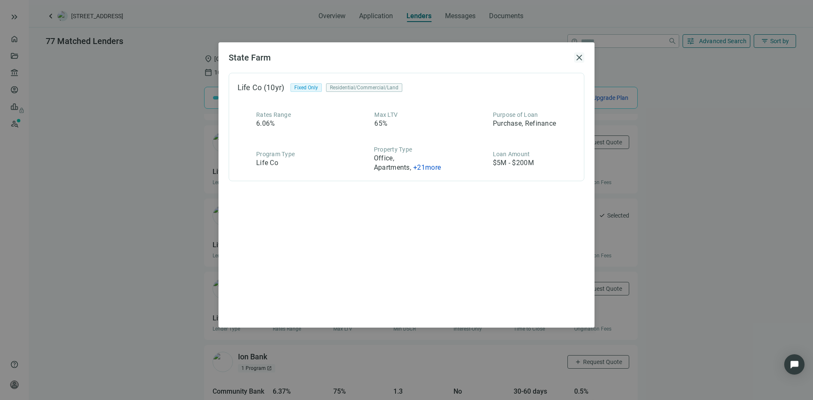
click at [577, 57] on span "close" at bounding box center [579, 58] width 10 height 10
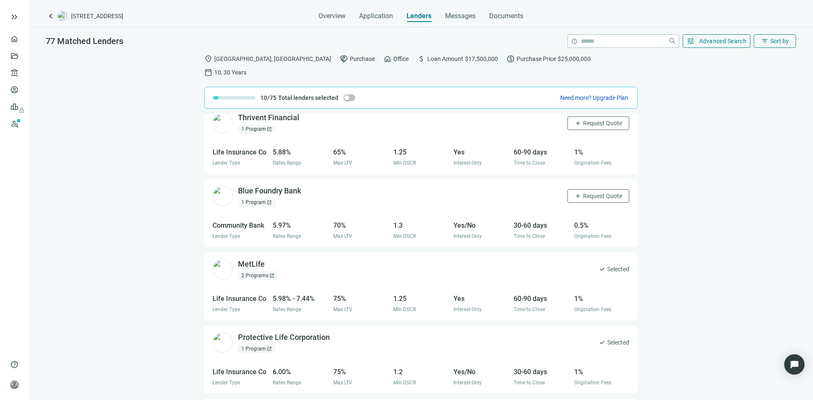
scroll to position [0, 0]
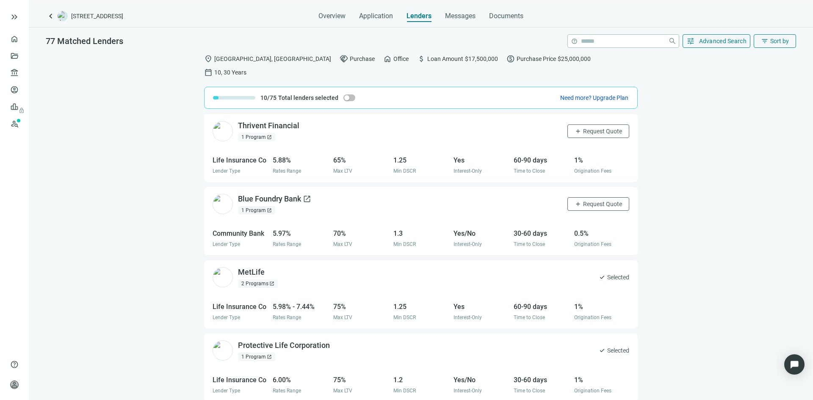
click at [288, 194] on div "Blue Foundry Bank open_in_new" at bounding box center [274, 199] width 73 height 11
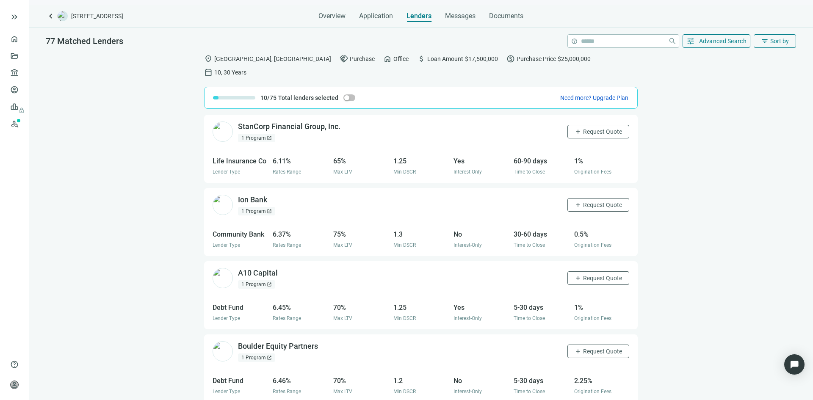
scroll to position [593, 0]
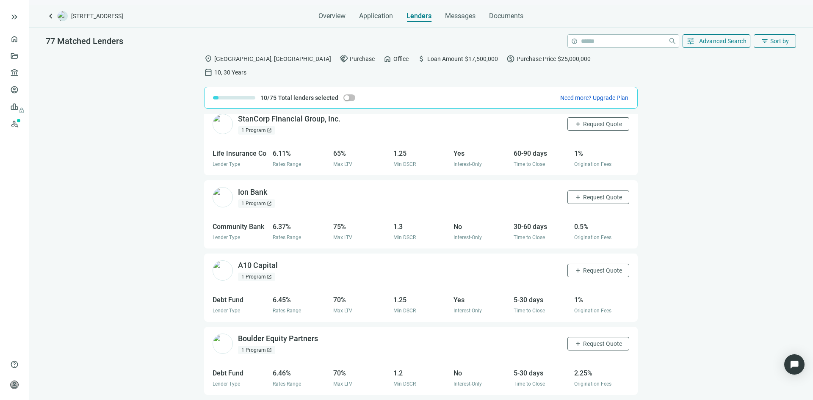
click at [259, 200] on div "1 Program open_in_new" at bounding box center [256, 204] width 37 height 8
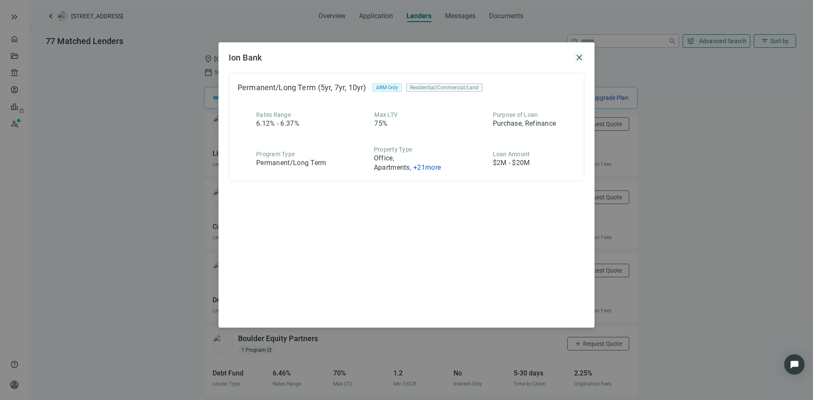
click at [578, 61] on span "close" at bounding box center [579, 58] width 10 height 10
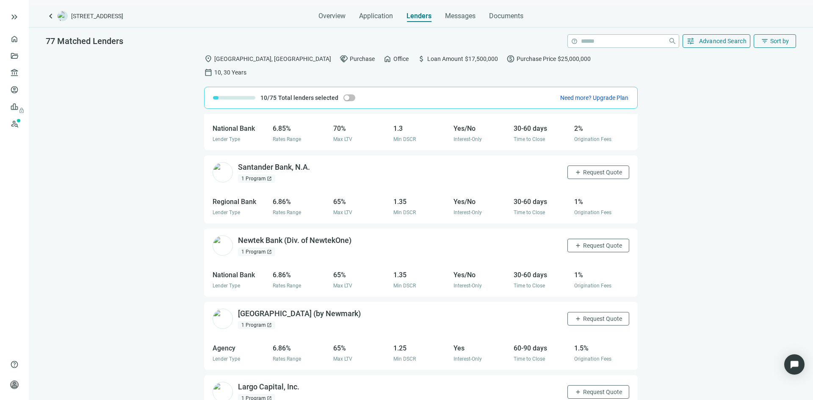
scroll to position [1894, 0]
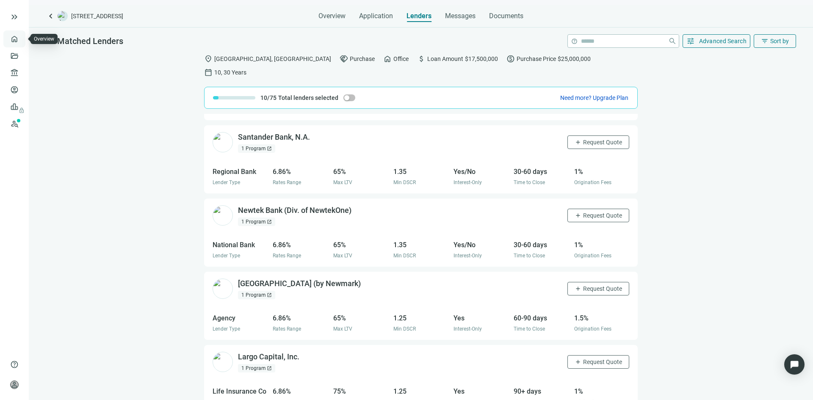
click at [21, 42] on link "Overview" at bounding box center [33, 39] width 25 height 7
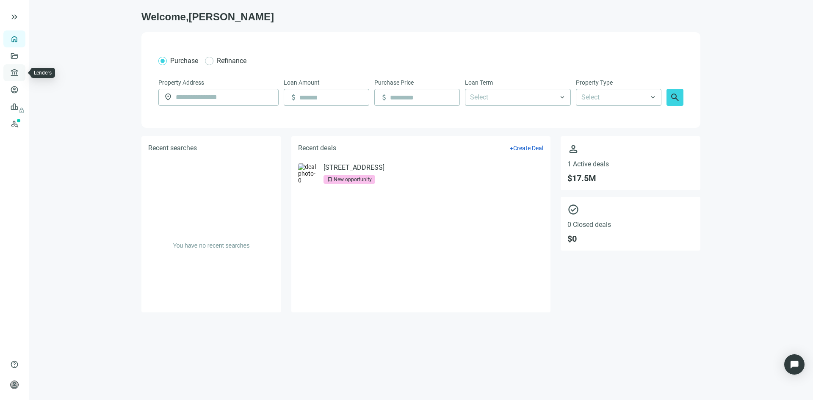
click at [21, 72] on link "Lenders" at bounding box center [32, 72] width 22 height 7
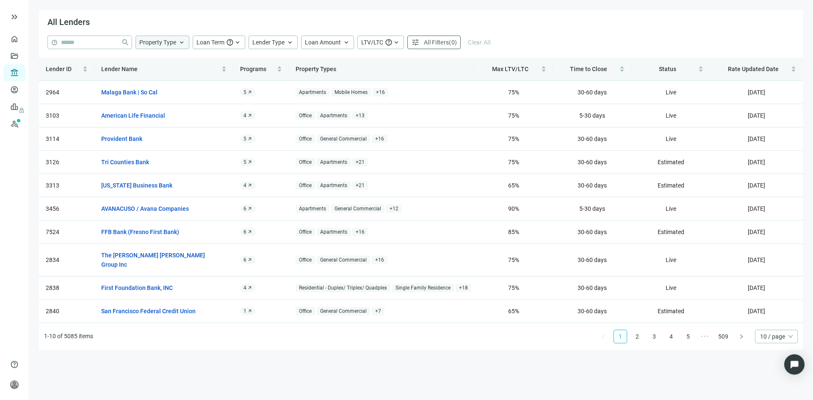
click at [180, 43] on span "keyboard_arrow_up" at bounding box center [182, 43] width 8 height 8
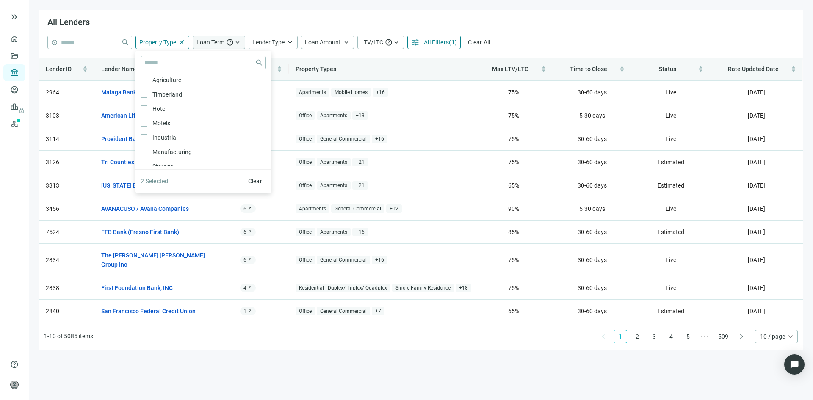
click at [239, 39] on span "keyboard_arrow_up" at bounding box center [238, 43] width 8 height 8
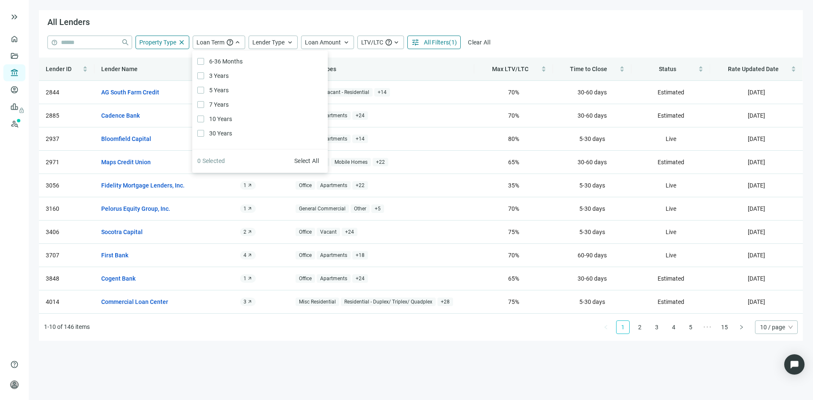
click at [245, 22] on div "All Lenders" at bounding box center [421, 22] width 764 height 25
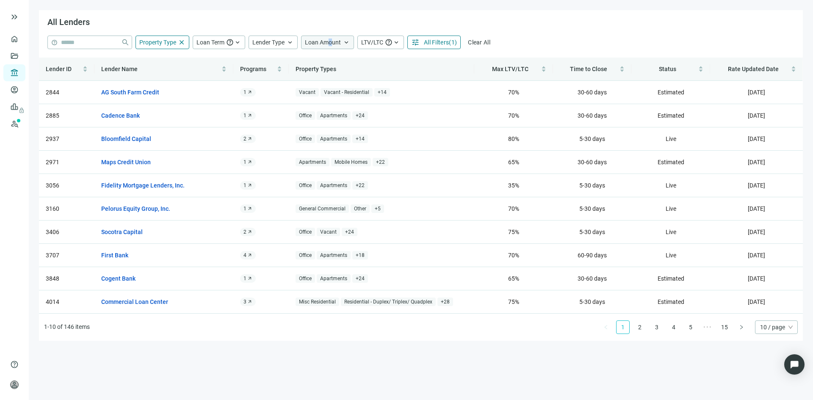
click at [330, 41] on span "Loan Amount" at bounding box center [323, 42] width 36 height 7
click at [333, 62] on input at bounding box center [375, 62] width 111 height 13
type input "**********"
click at [371, 25] on div "All Lenders" at bounding box center [421, 22] width 764 height 25
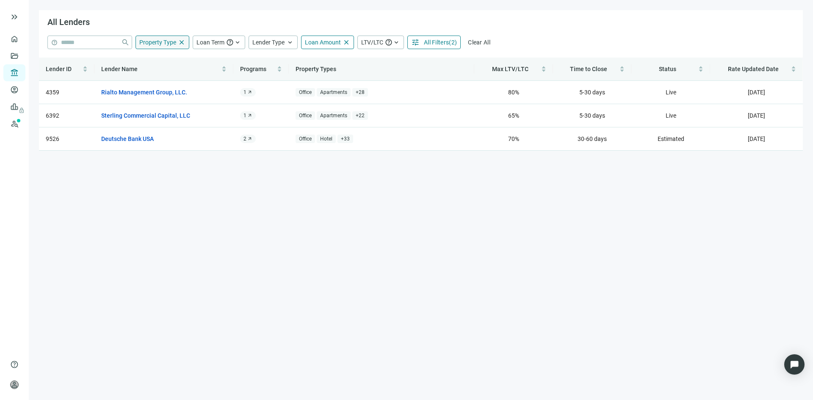
click at [171, 45] on span "Property Type" at bounding box center [157, 42] width 37 height 7
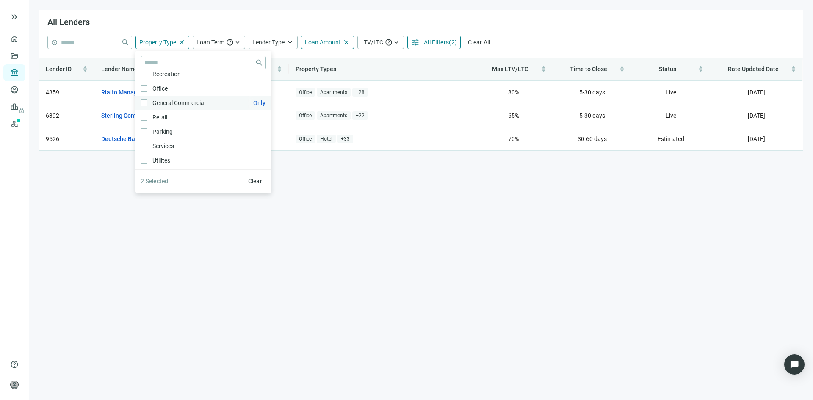
scroll to position [454, 0]
click at [214, 212] on main "**********" at bounding box center [421, 200] width 785 height 400
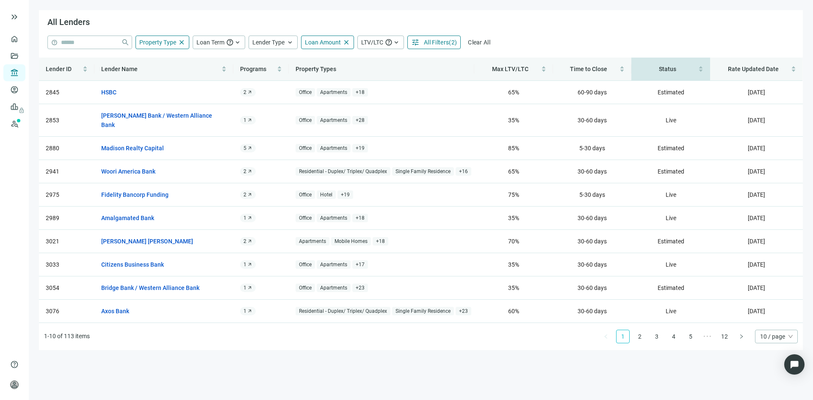
click at [666, 67] on span "Status" at bounding box center [667, 69] width 17 height 7
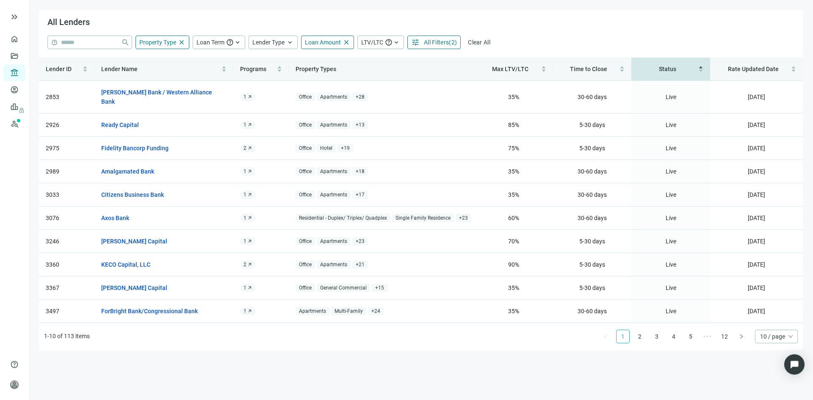
click at [433, 44] on span "All Filters" at bounding box center [436, 42] width 25 height 7
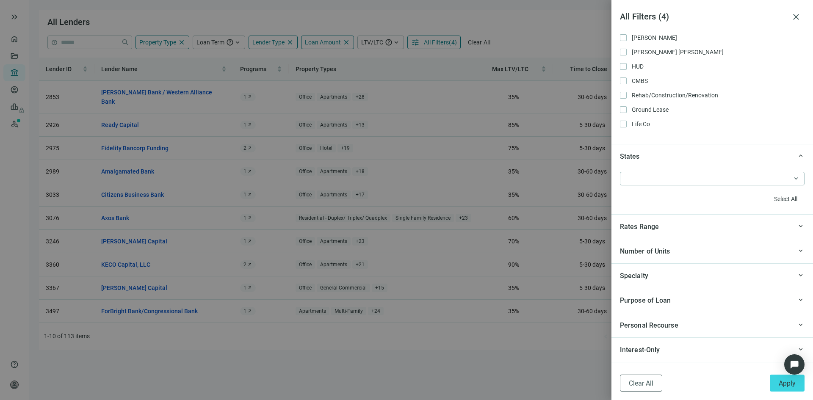
scroll to position [678, 0]
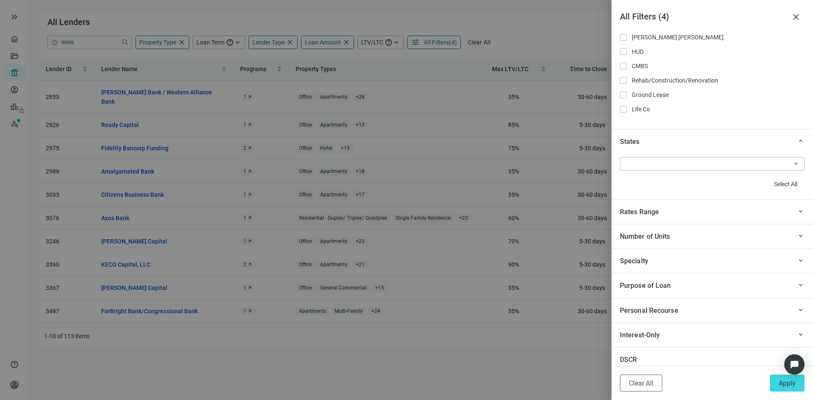
click at [739, 258] on div "Specialty" at bounding box center [706, 261] width 172 height 11
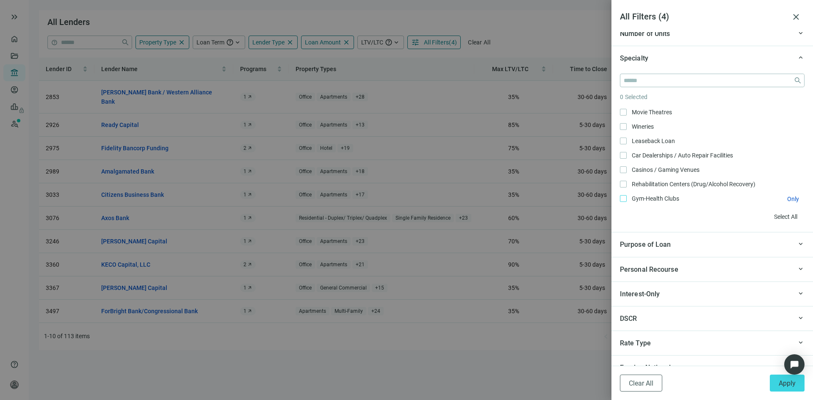
scroll to position [890, 0]
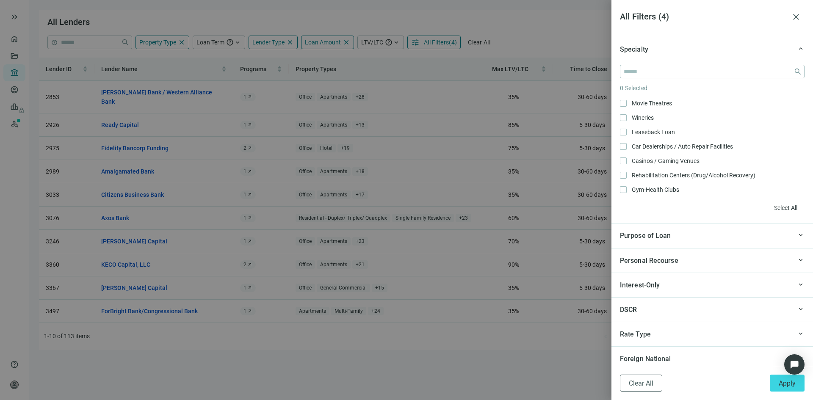
click at [780, 232] on div "Purpose of Loan" at bounding box center [706, 235] width 172 height 11
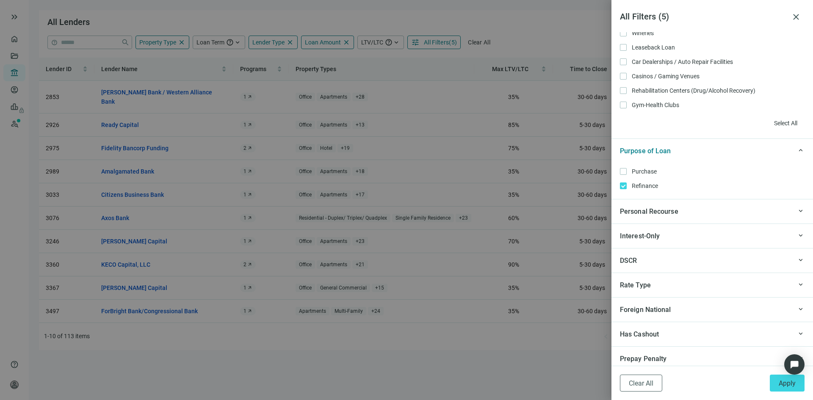
scroll to position [1005, 0]
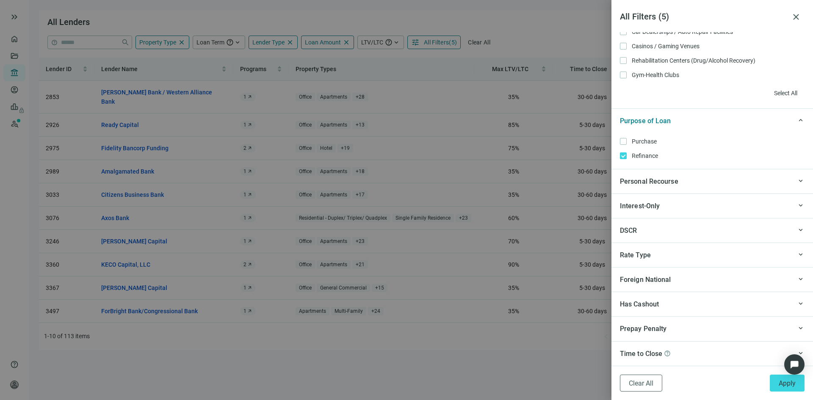
click at [728, 352] on div "Time to Close help" at bounding box center [706, 354] width 172 height 11
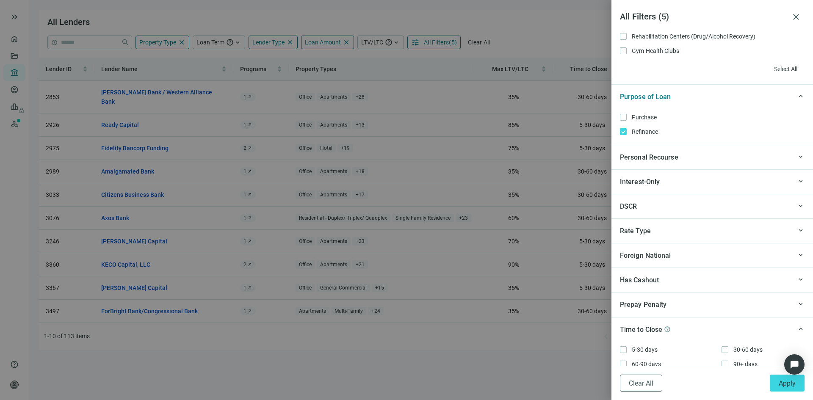
scroll to position [1040, 0]
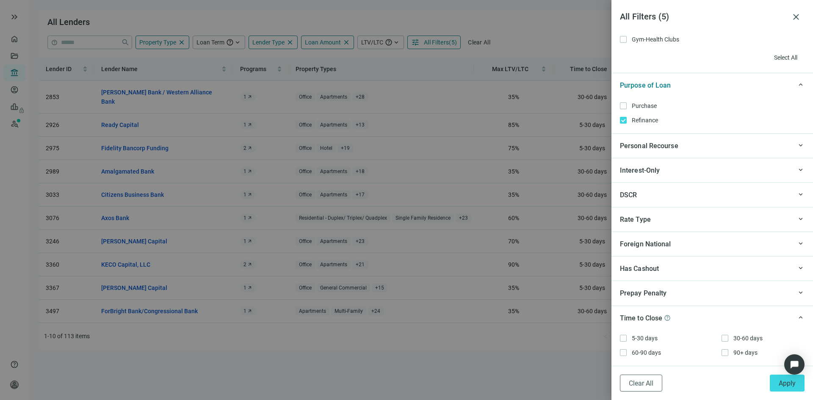
click at [777, 268] on div "Has Cashout" at bounding box center [706, 268] width 172 height 11
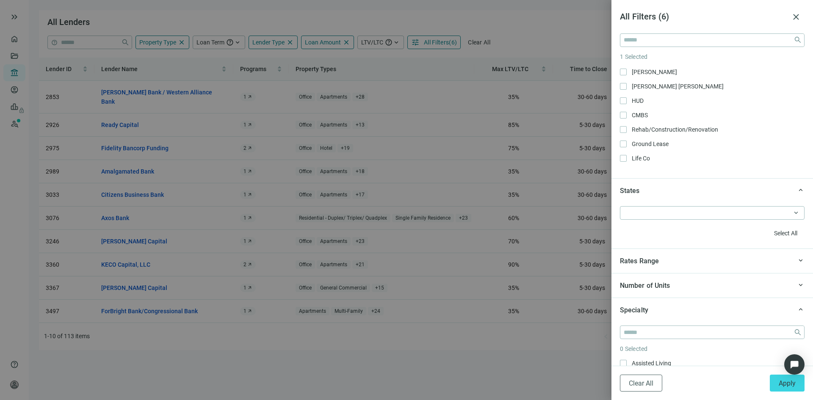
scroll to position [617, 0]
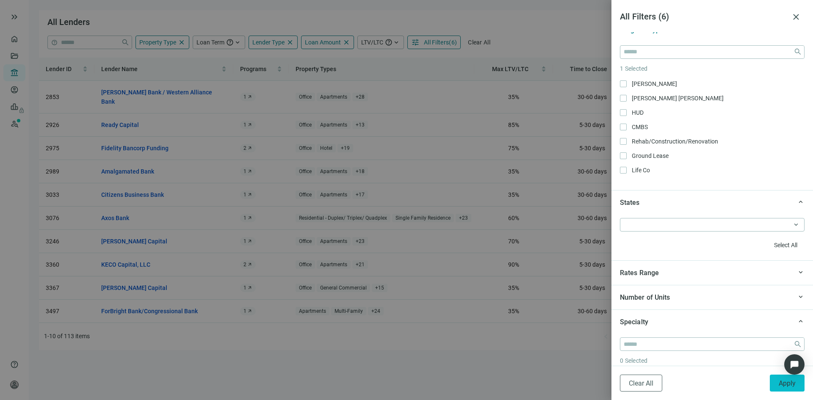
click at [781, 384] on span "Apply" at bounding box center [787, 384] width 17 height 8
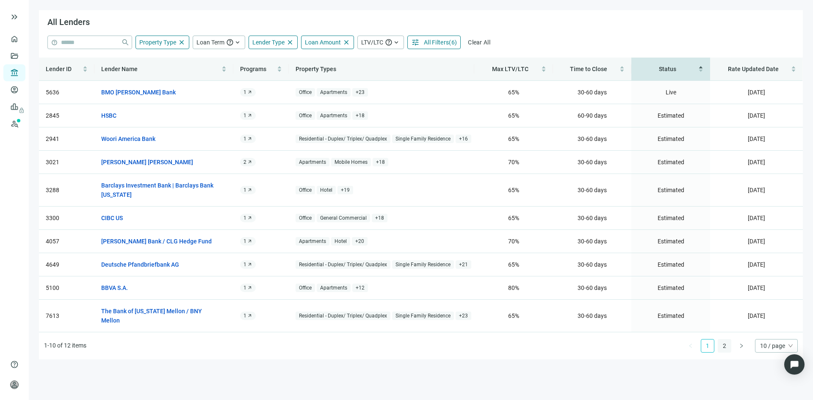
click at [722, 340] on link "2" at bounding box center [724, 346] width 13 height 13
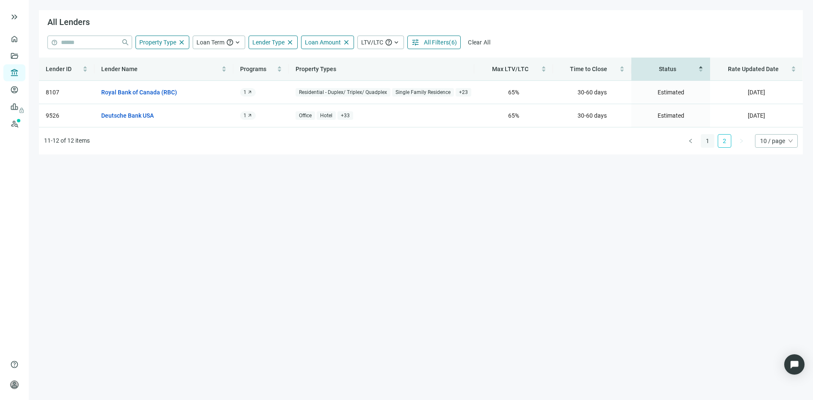
click at [708, 143] on link "1" at bounding box center [708, 141] width 13 height 13
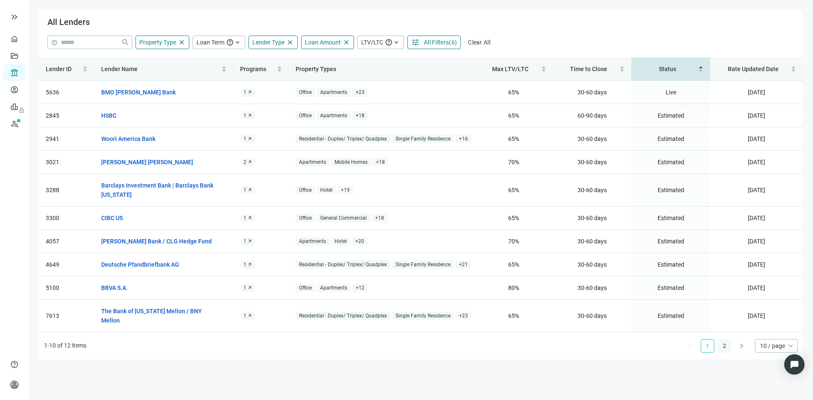
click at [726, 340] on link "2" at bounding box center [724, 346] width 13 height 13
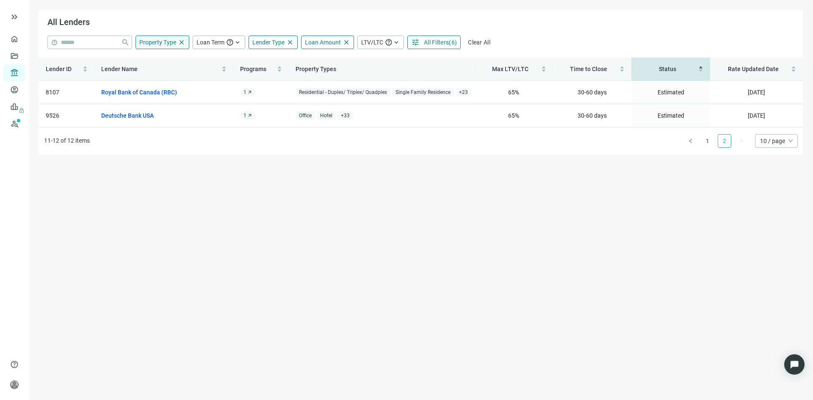
click at [159, 43] on span "Property Type" at bounding box center [157, 42] width 37 height 7
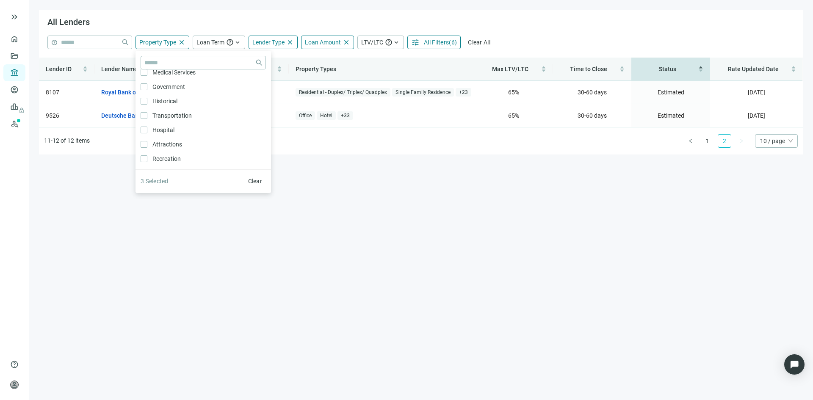
scroll to position [381, 0]
click at [187, 225] on main "**********" at bounding box center [421, 200] width 785 height 400
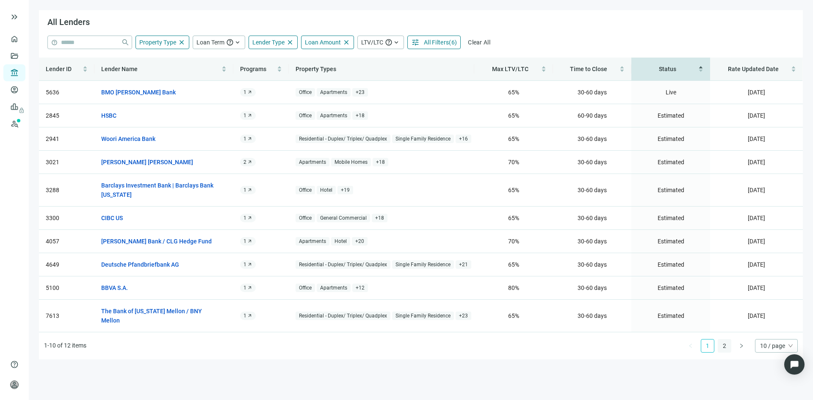
click at [724, 340] on link "2" at bounding box center [724, 346] width 13 height 13
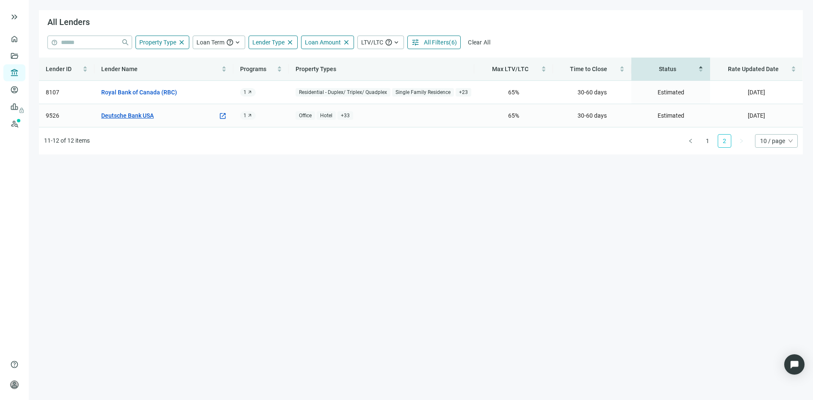
click at [130, 116] on link "Deutsche Bank USA" at bounding box center [127, 115] width 53 height 9
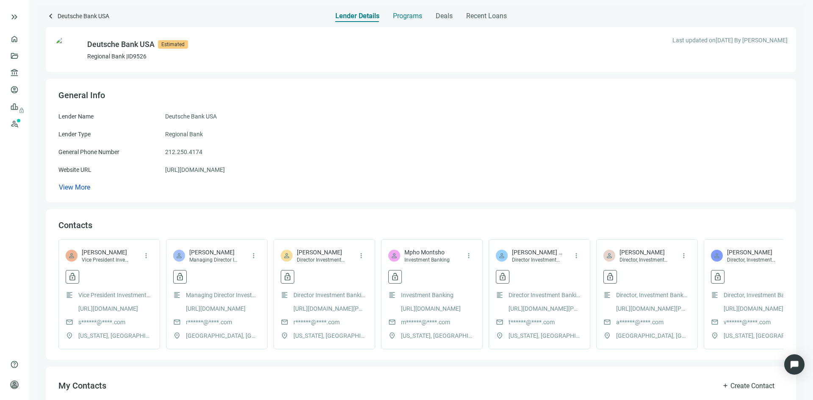
click at [396, 16] on span "Programs" at bounding box center [407, 16] width 29 height 8
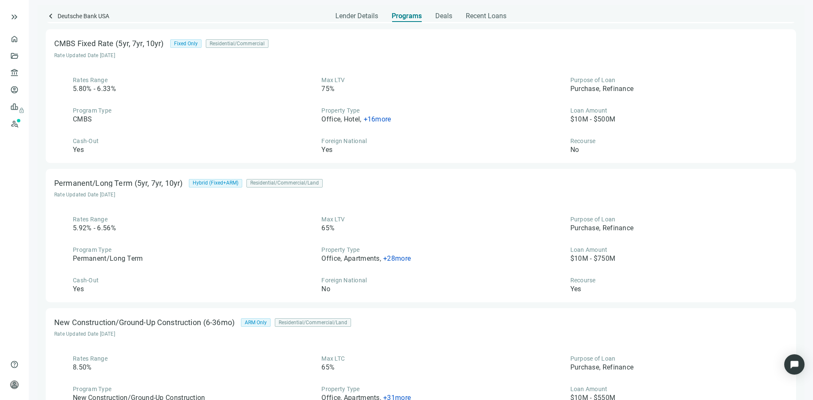
scroll to position [169, 0]
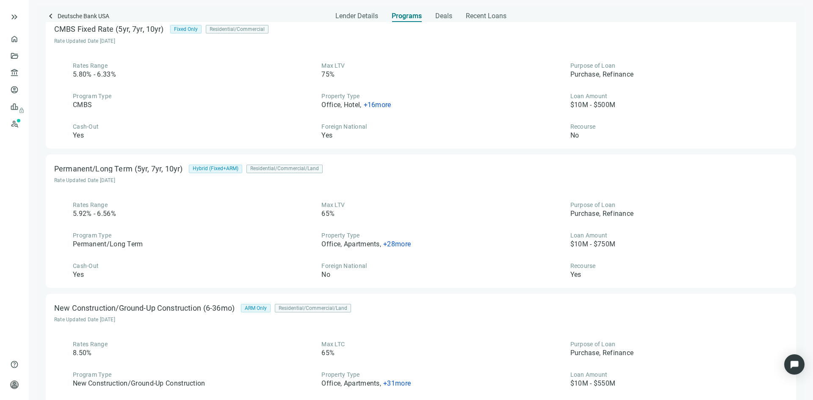
click at [394, 245] on span "+ 28 more" at bounding box center [397, 244] width 28 height 8
click at [432, 193] on div "Permanent/Long Term (5yr, 7yr, 10yr) Hybrid (Fixed+ARM) Residential/Commercial/…" at bounding box center [421, 221] width 751 height 133
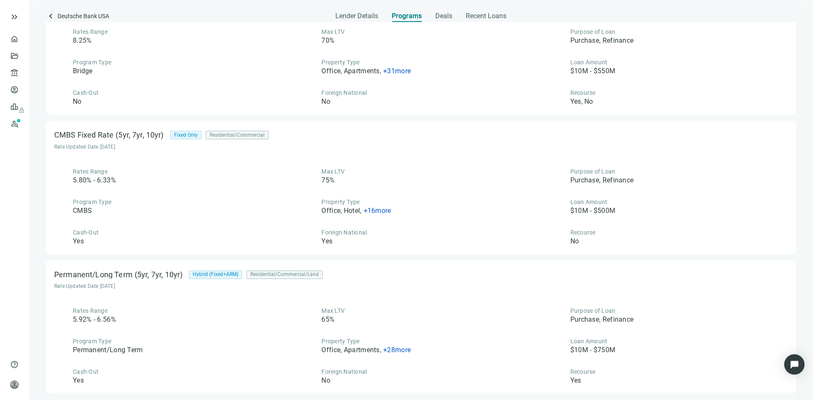
scroll to position [0, 0]
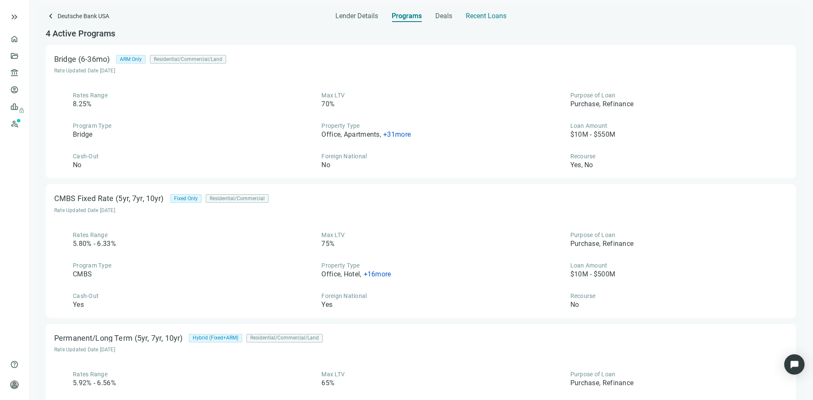
click at [483, 13] on span "Recent Loans" at bounding box center [486, 16] width 41 height 8
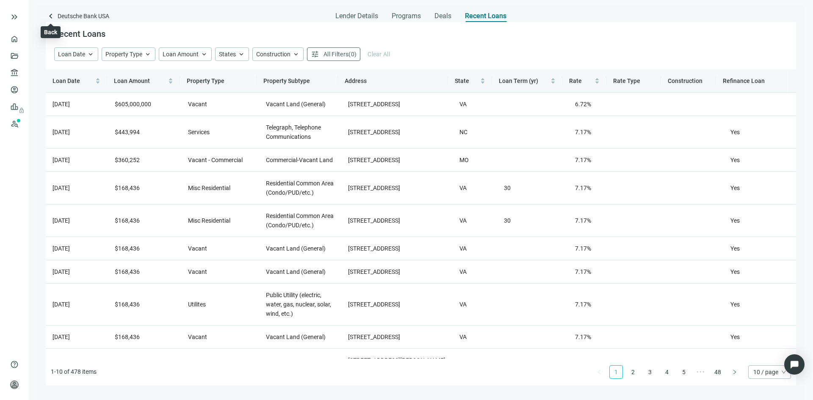
click at [51, 16] on span "keyboard_arrow_left" at bounding box center [51, 16] width 10 height 10
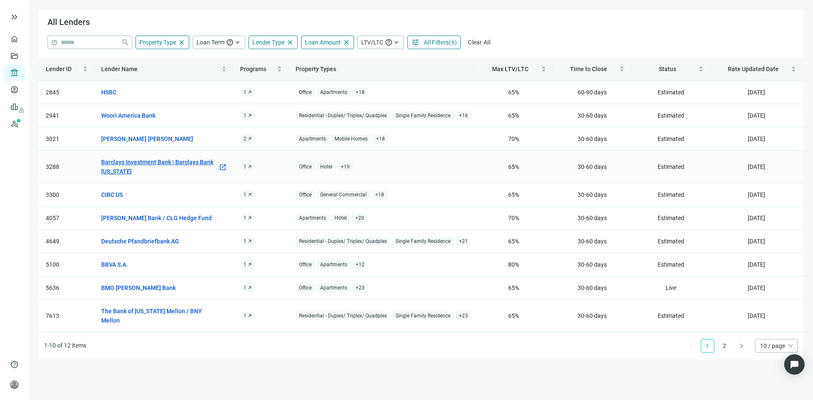
click at [115, 166] on link "Barclays Investment Bank | Barclays Bank Delaware" at bounding box center [159, 167] width 117 height 19
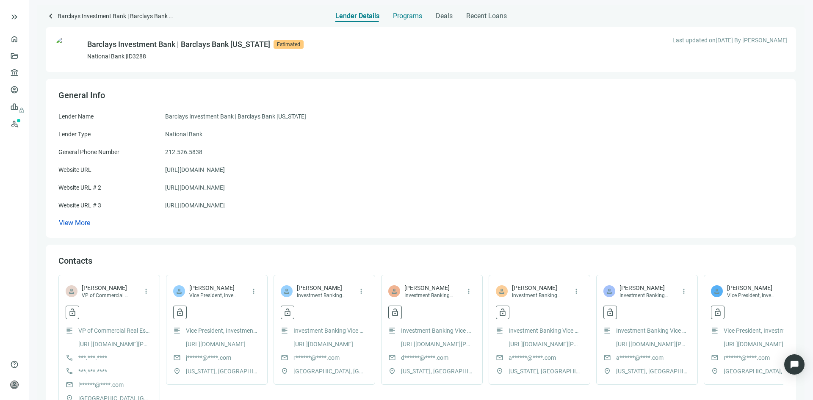
click at [406, 19] on span "Programs" at bounding box center [407, 16] width 29 height 8
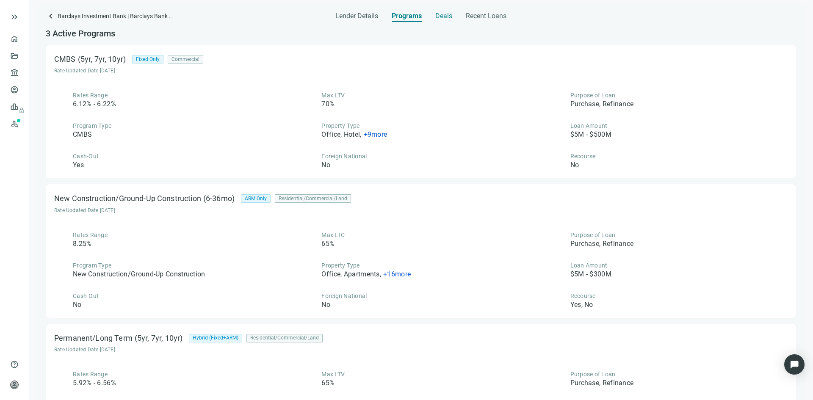
click at [444, 16] on span "Deals" at bounding box center [443, 16] width 17 height 8
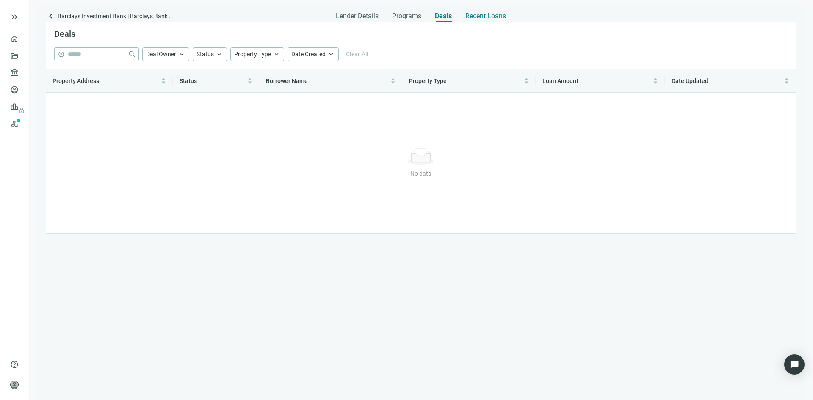
click at [482, 16] on span "Recent Loans" at bounding box center [486, 16] width 41 height 8
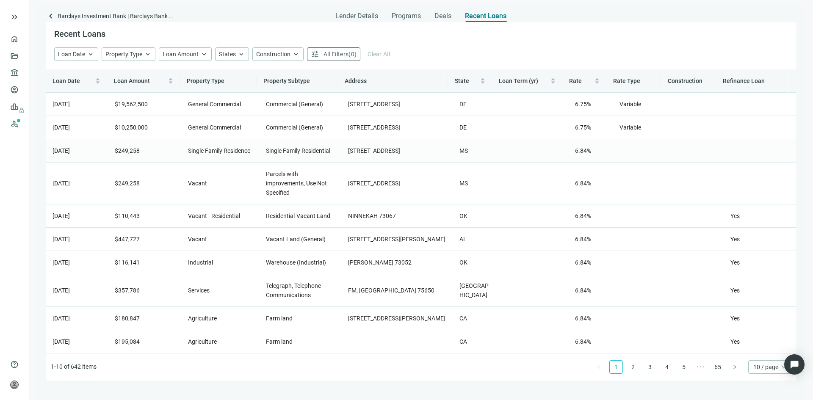
scroll to position [32, 0]
click at [632, 374] on link "2" at bounding box center [633, 367] width 13 height 13
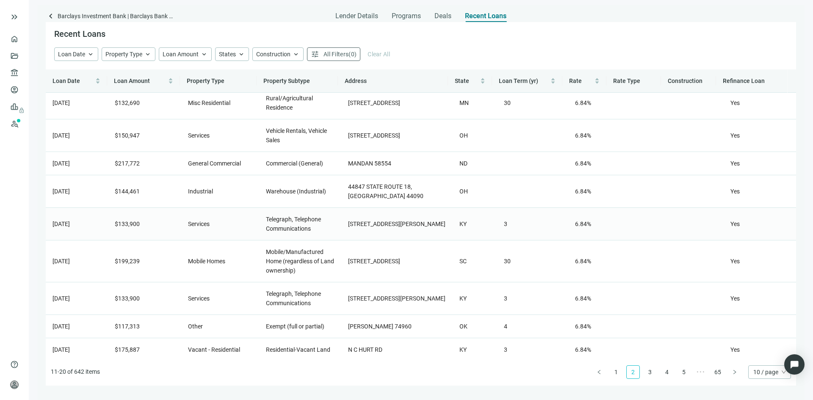
scroll to position [42, 0]
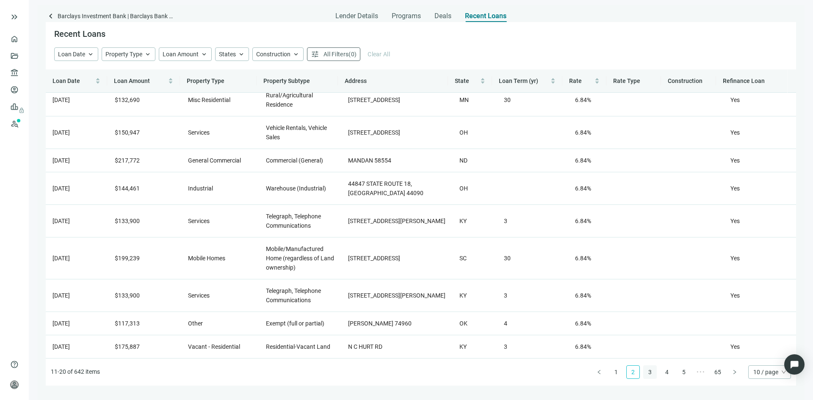
click at [651, 373] on link "3" at bounding box center [650, 372] width 13 height 13
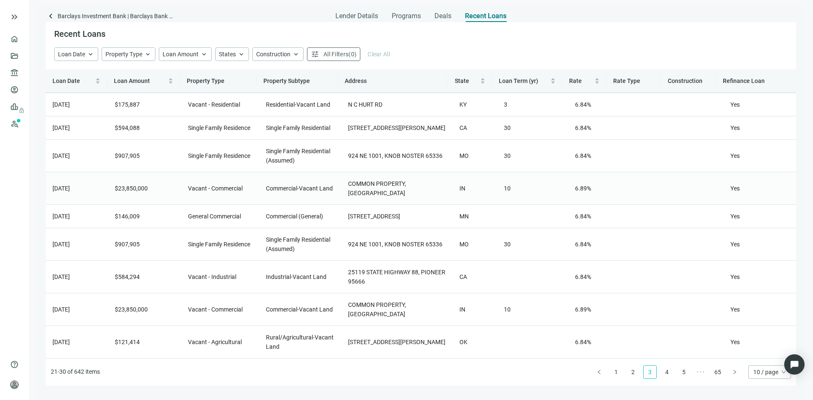
scroll to position [51, 0]
click at [667, 371] on link "4" at bounding box center [667, 372] width 13 height 13
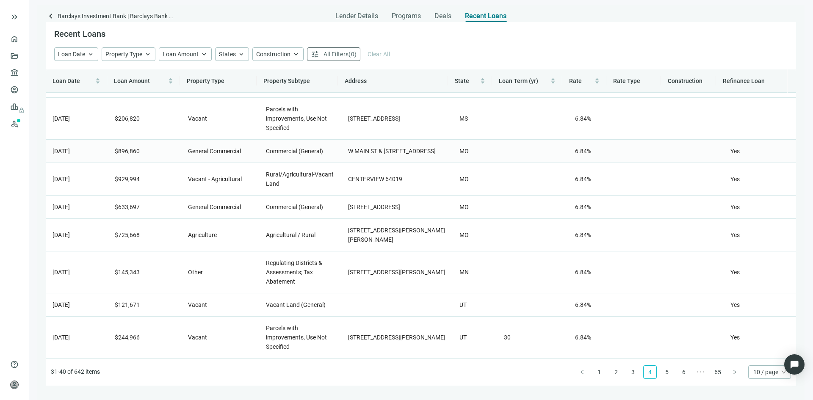
scroll to position [60, 0]
click at [665, 374] on link "5" at bounding box center [667, 372] width 13 height 13
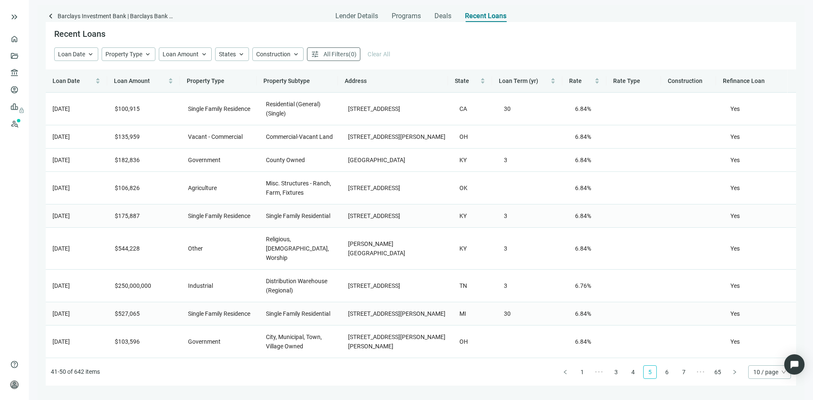
scroll to position [69, 0]
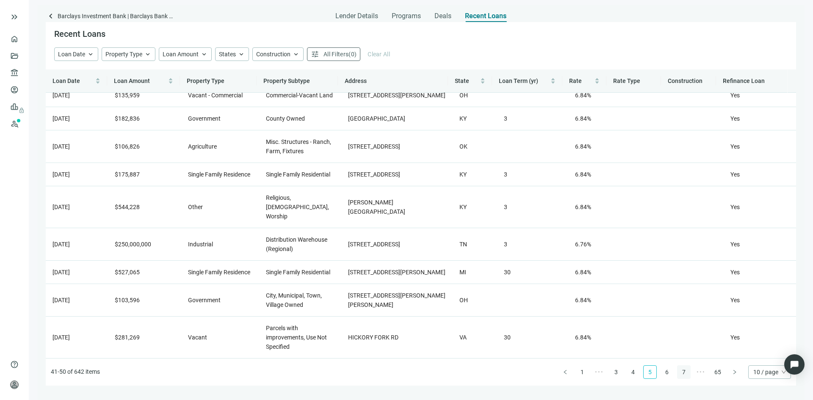
click at [665, 376] on link "6" at bounding box center [667, 372] width 13 height 13
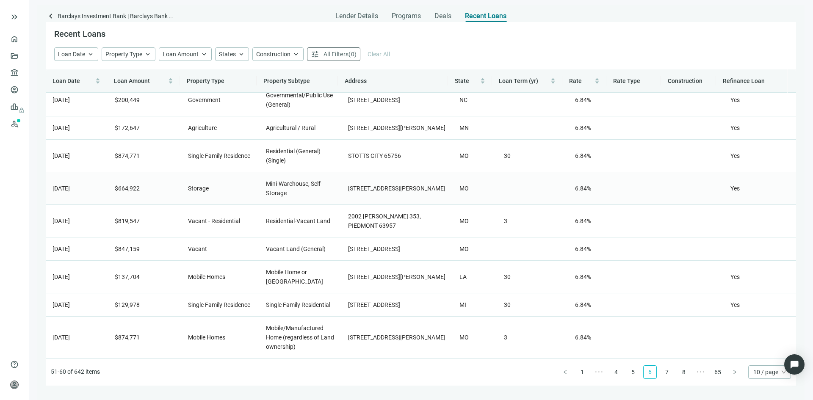
scroll to position [0, 0]
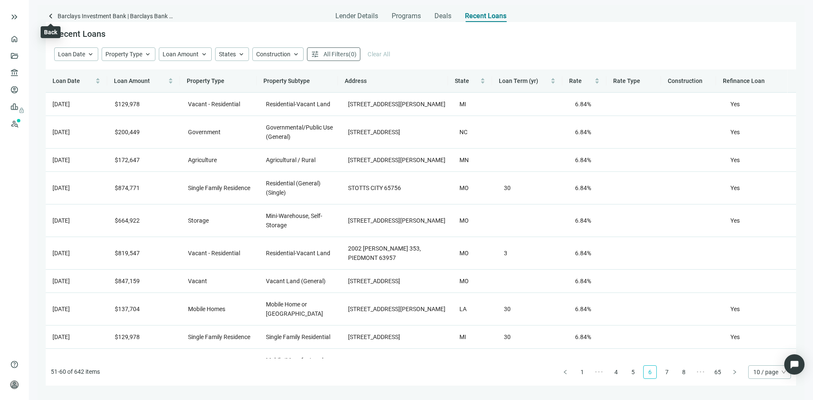
click at [50, 16] on span "keyboard_arrow_left" at bounding box center [51, 16] width 10 height 10
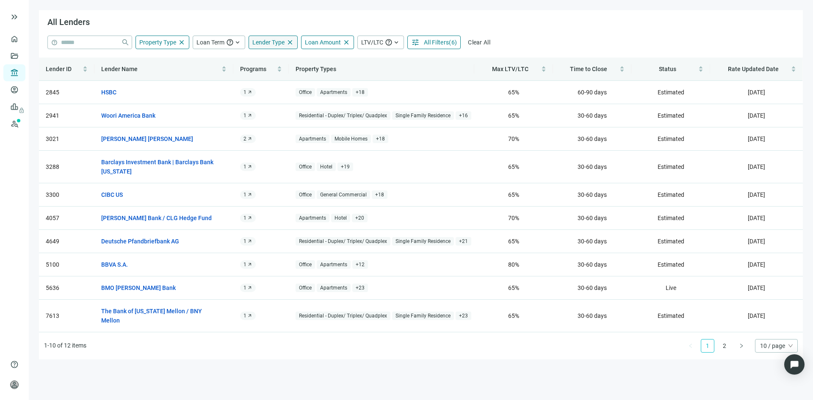
click at [265, 43] on span "Lender Type" at bounding box center [268, 42] width 32 height 7
click at [422, 44] on button "tune All Filters ( 6 )" at bounding box center [434, 43] width 53 height 14
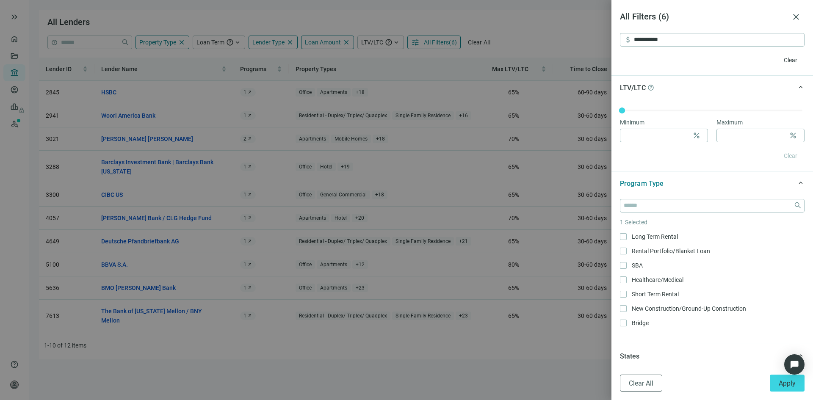
scroll to position [466, 0]
type input "*"
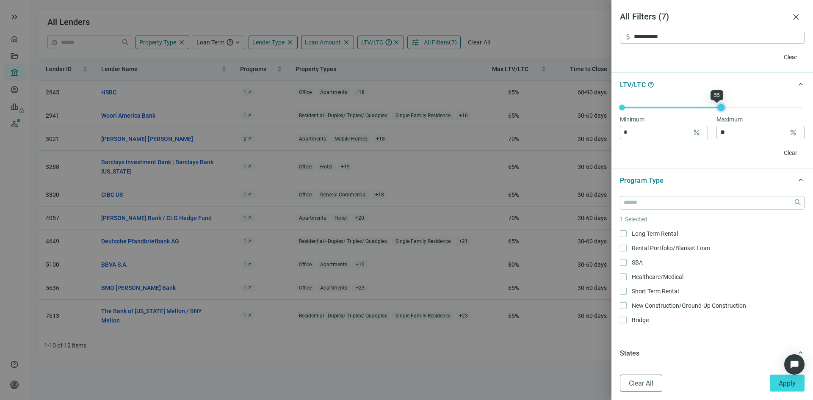
drag, startPoint x: 623, startPoint y: 108, endPoint x: 718, endPoint y: 108, distance: 94.9
click at [719, 108] on div at bounding box center [721, 107] width 4 height 4
type input "**"
drag, startPoint x: 718, startPoint y: 108, endPoint x: 743, endPoint y: 108, distance: 25.4
click at [746, 108] on div at bounding box center [748, 107] width 4 height 4
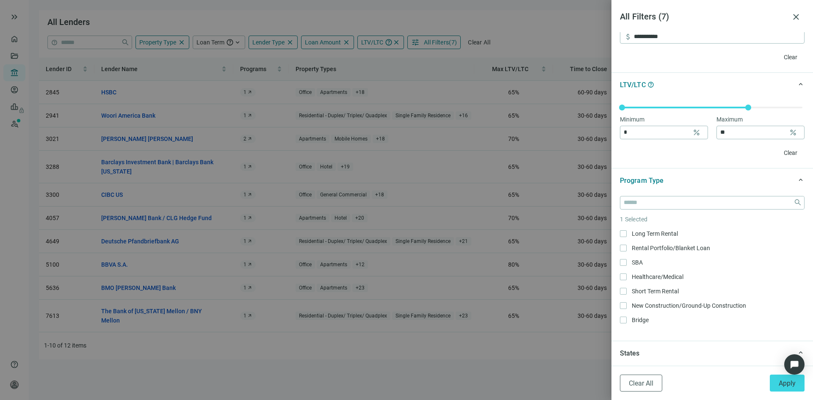
drag, startPoint x: 622, startPoint y: 111, endPoint x: 676, endPoint y: 109, distance: 53.8
click at [676, 109] on div "Minimum * percent Maximum ** percent Clear" at bounding box center [713, 132] width 202 height 71
type input "**"
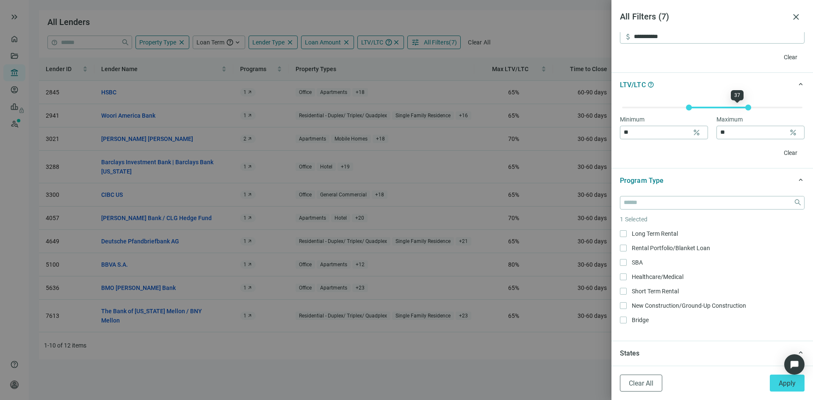
type input "**"
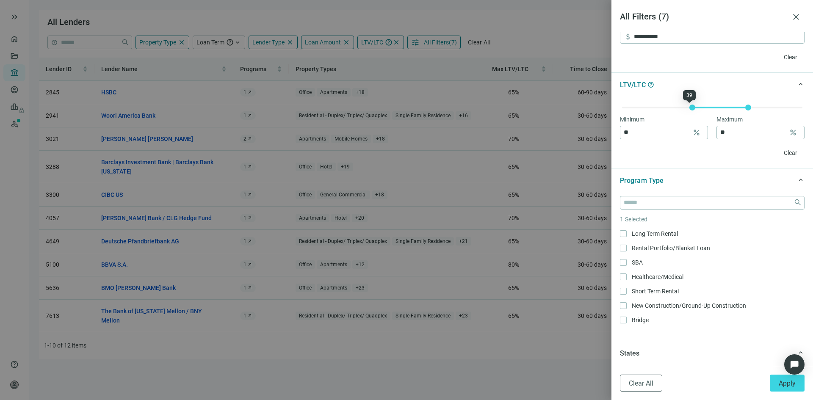
type input "**"
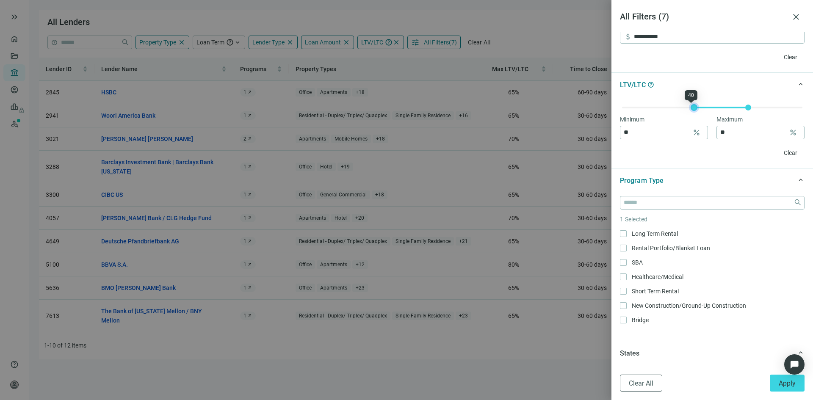
type input "**"
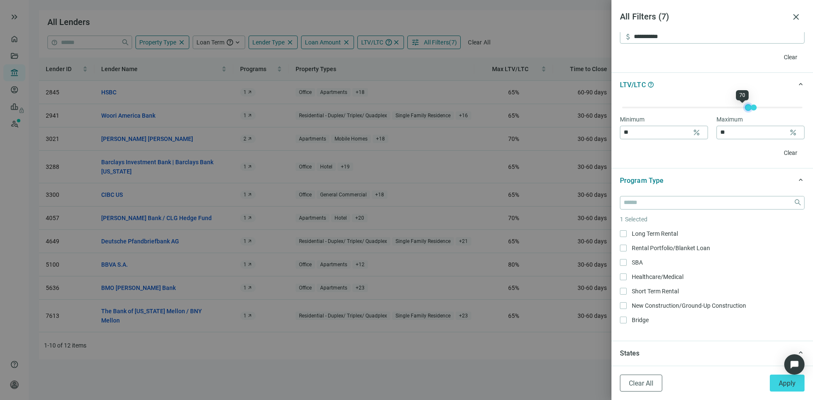
type input "**"
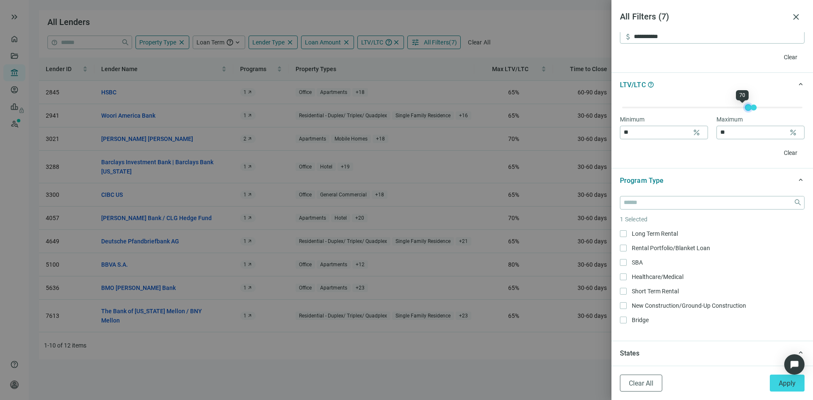
type input "**"
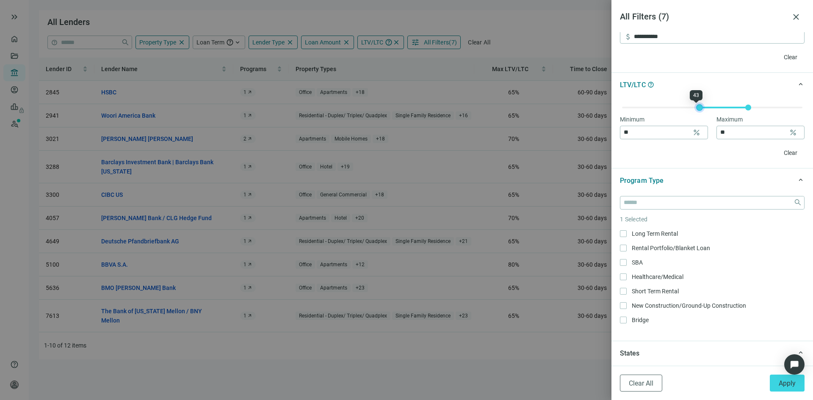
type input "**"
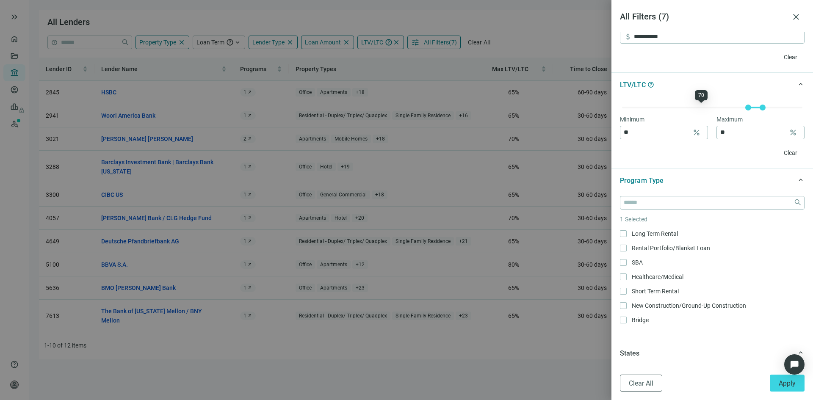
type input "**"
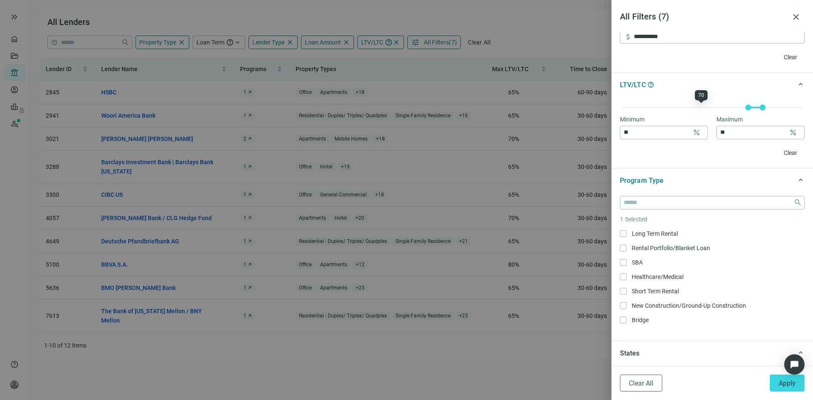
type input "**"
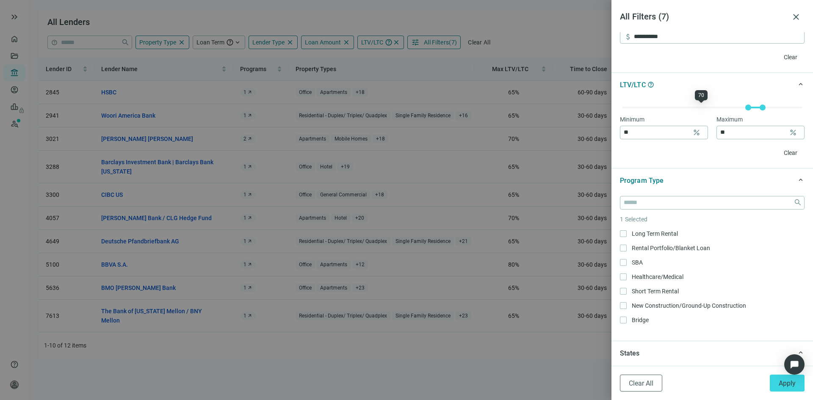
type input "**"
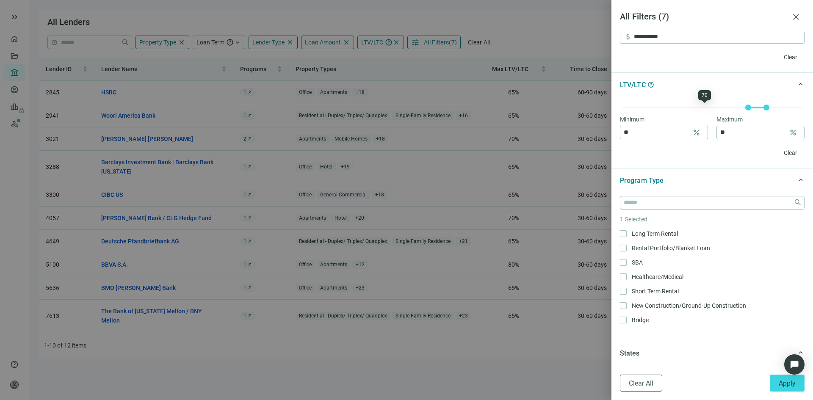
type input "**"
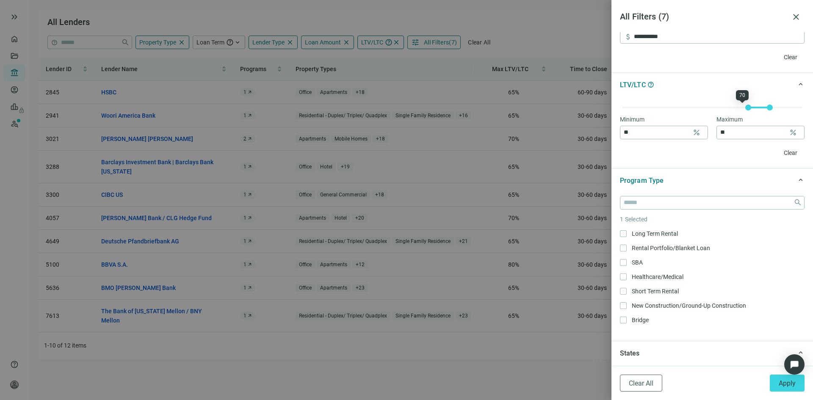
type input "**"
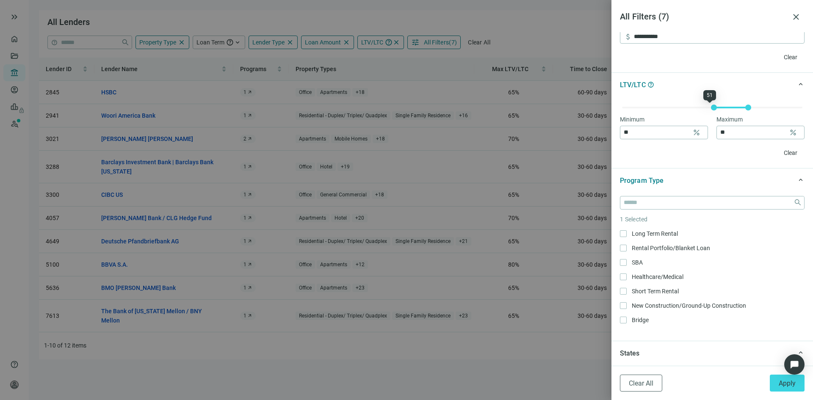
type input "**"
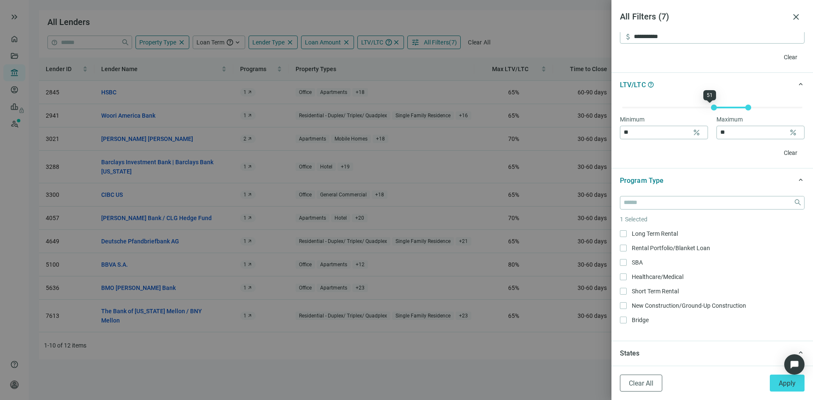
type input "**"
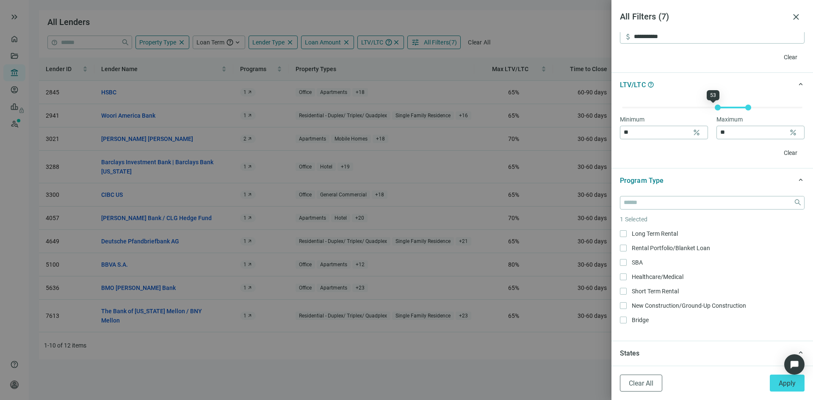
type input "**"
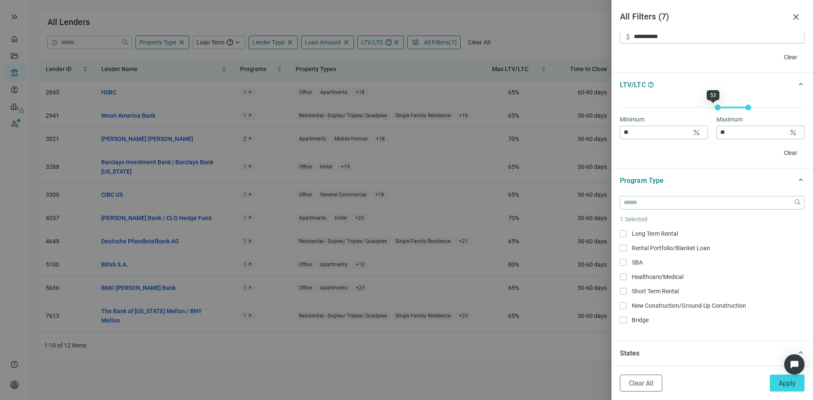
type input "**"
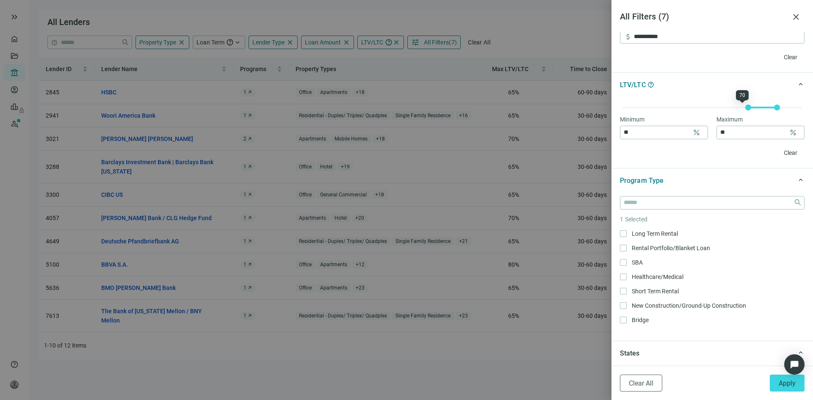
type input "**"
drag, startPoint x: 677, startPoint y: 105, endPoint x: 716, endPoint y: 102, distance: 39.5
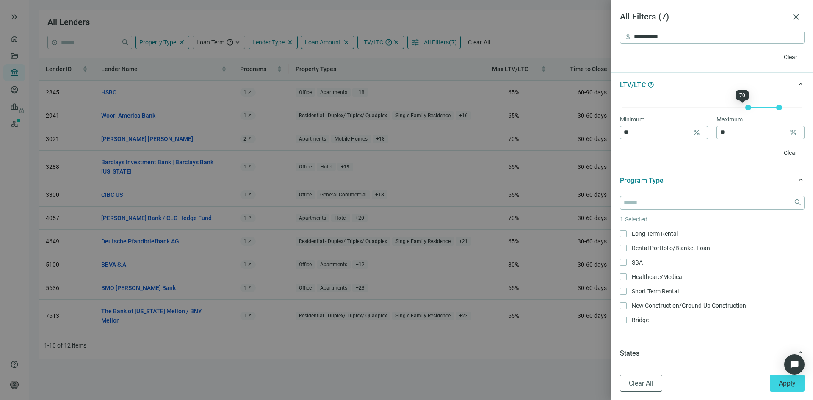
click at [716, 102] on div "Minimum ** percent Maximum ** percent Clear" at bounding box center [713, 132] width 202 height 71
type input "**"
drag, startPoint x: 756, startPoint y: 106, endPoint x: 716, endPoint y: 105, distance: 40.3
click at [716, 105] on div at bounding box center [712, 107] width 180 height 5
type input "**"
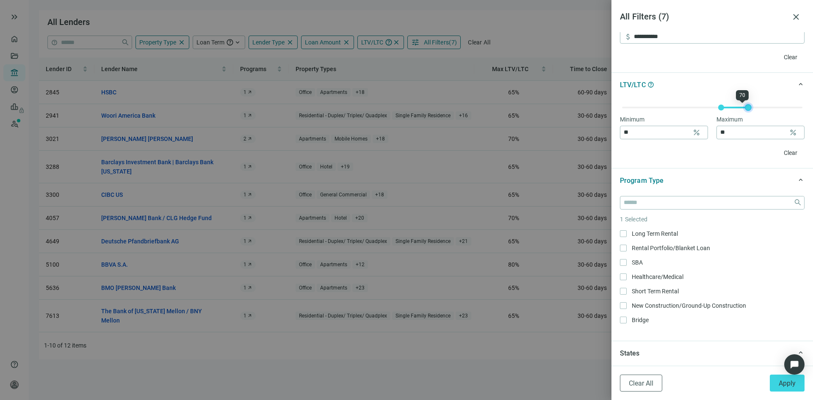
click at [746, 110] on div at bounding box center [748, 107] width 4 height 4
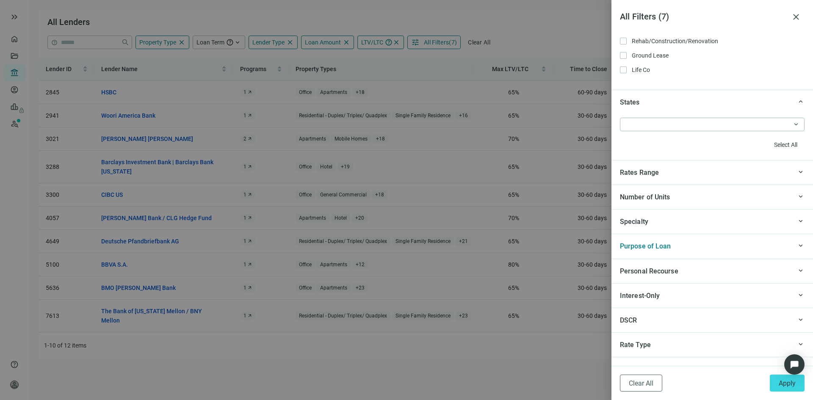
scroll to position [720, 0]
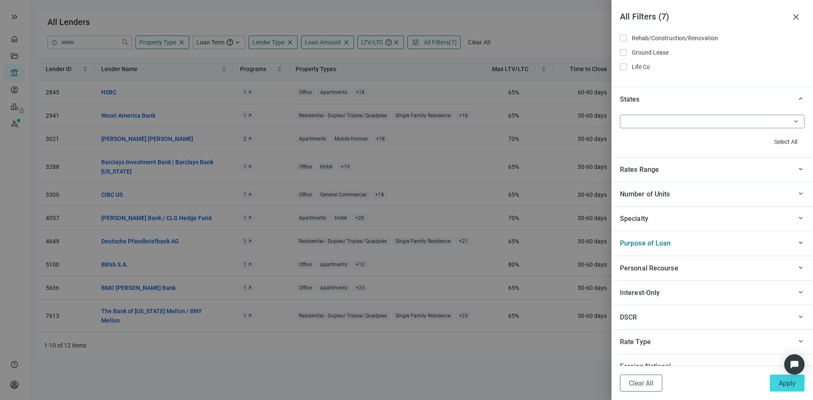
click at [787, 122] on div at bounding box center [712, 122] width 185 height 14
type input "**"
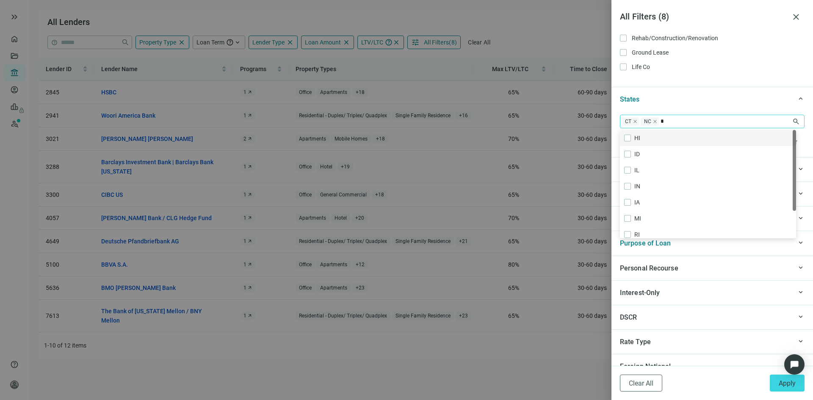
type input "**"
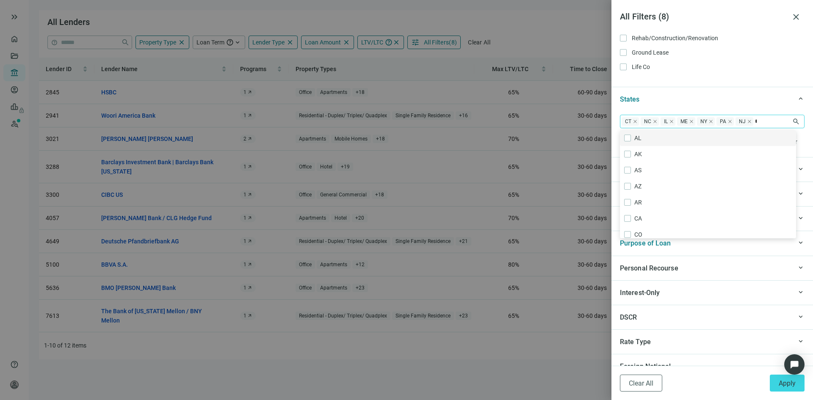
type input "**"
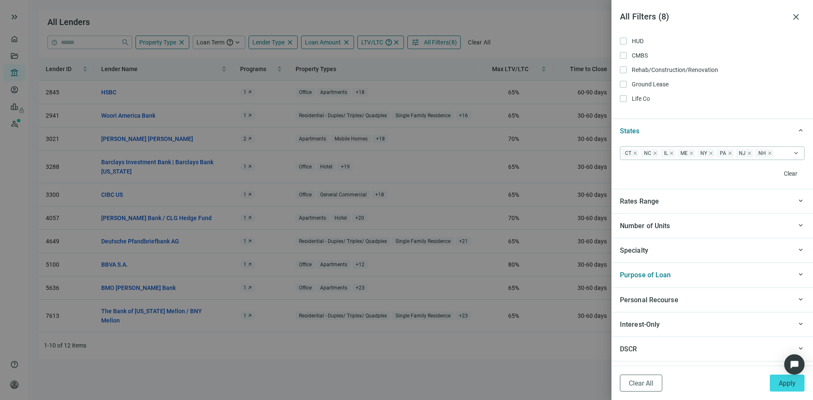
scroll to position [725, 0]
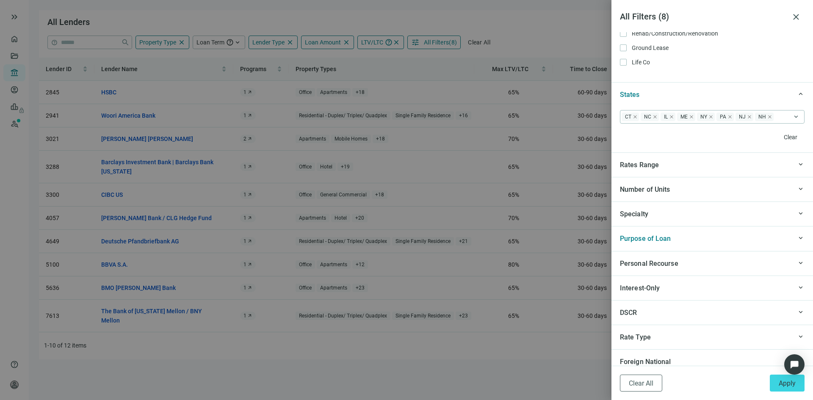
click at [797, 189] on span "keyboard_arrow_up" at bounding box center [801, 189] width 8 height 0
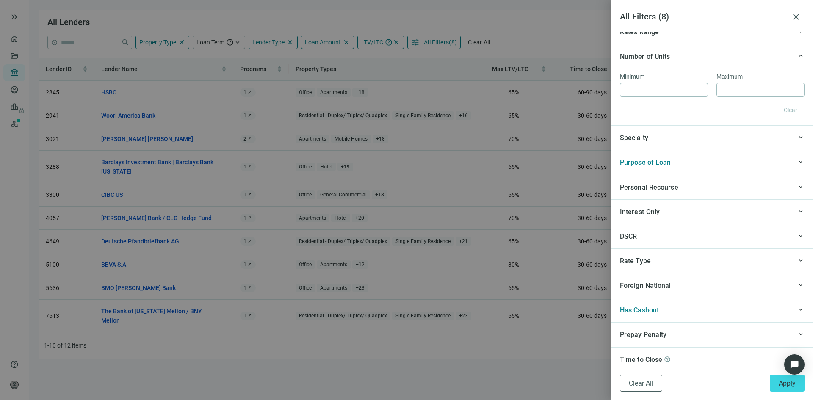
scroll to position [865, 0]
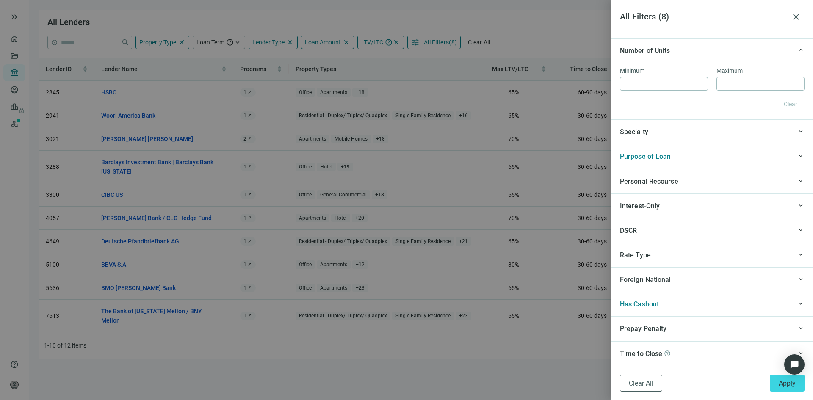
click at [746, 233] on div "DSCR" at bounding box center [706, 230] width 172 height 11
click at [761, 133] on div "Specialty" at bounding box center [706, 131] width 172 height 11
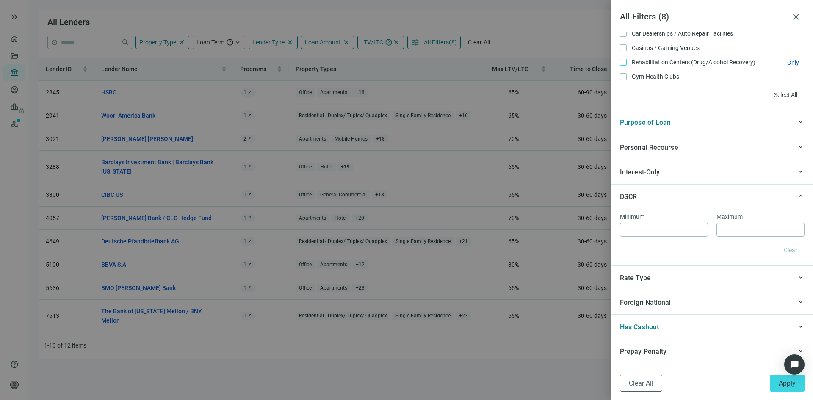
scroll to position [1084, 0]
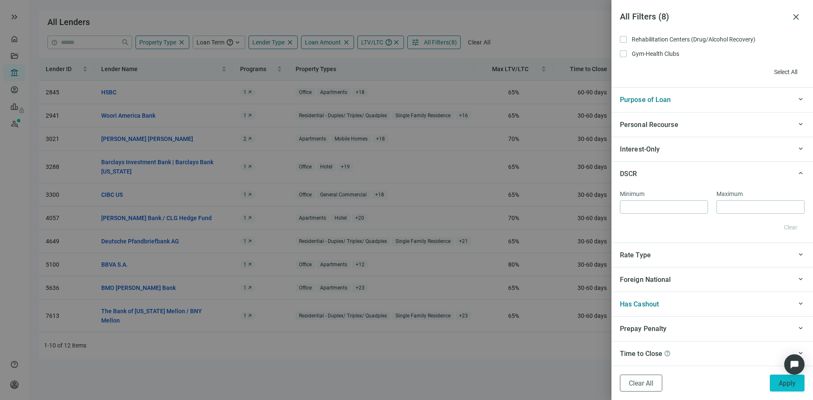
click at [789, 386] on span "Apply" at bounding box center [787, 384] width 17 height 8
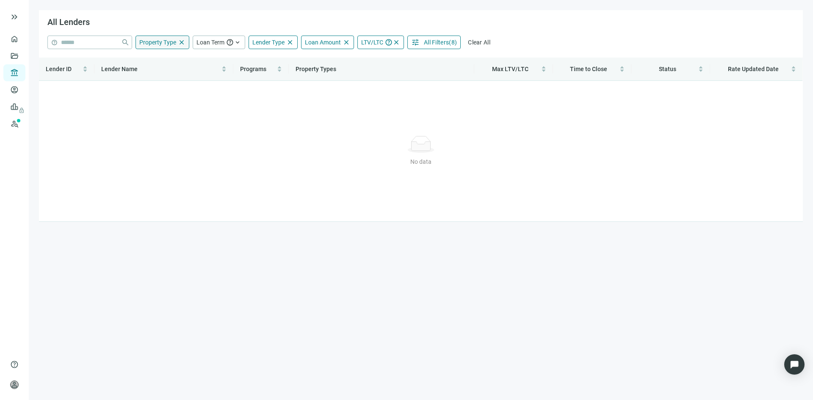
click at [161, 44] on span "Property Type" at bounding box center [157, 42] width 37 height 7
click at [480, 40] on span "Clear All" at bounding box center [479, 42] width 22 height 7
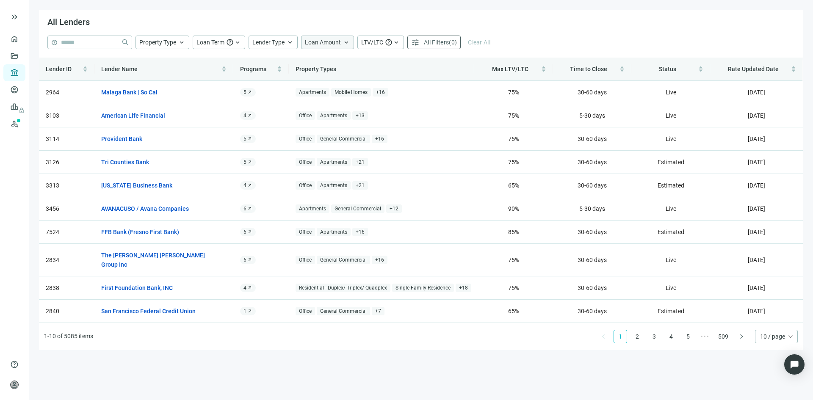
click at [327, 45] on span "Loan Amount" at bounding box center [323, 42] width 36 height 7
click at [341, 64] on input at bounding box center [375, 62] width 111 height 13
type input "**********"
click at [313, 21] on div "All Lenders" at bounding box center [421, 22] width 764 height 25
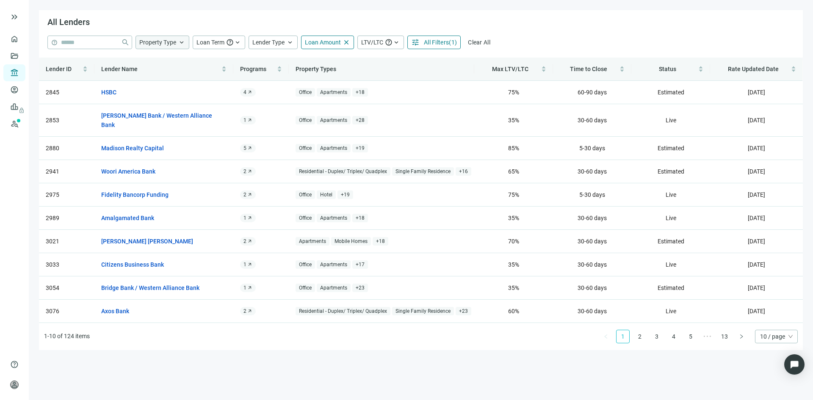
click at [176, 40] on div "Property Type keyboard_arrow_up" at bounding box center [163, 43] width 54 height 14
click at [148, 153] on span "Other Only" at bounding box center [158, 153] width 23 height 9
click at [540, 31] on div "All Lenders" at bounding box center [421, 22] width 764 height 25
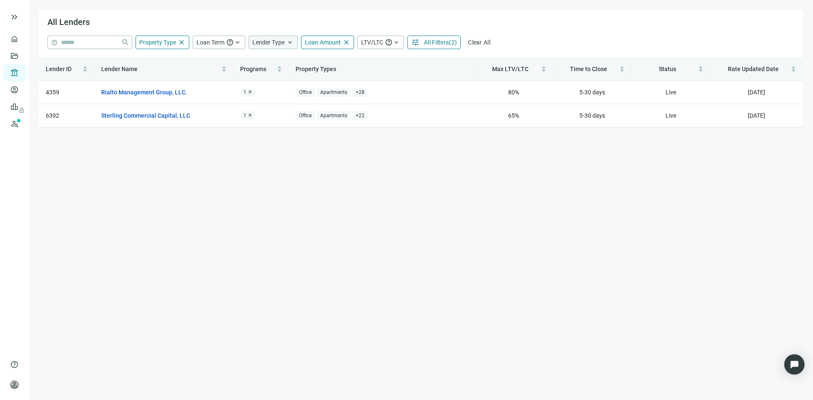
click at [276, 42] on span "Lender Type" at bounding box center [268, 42] width 32 height 7
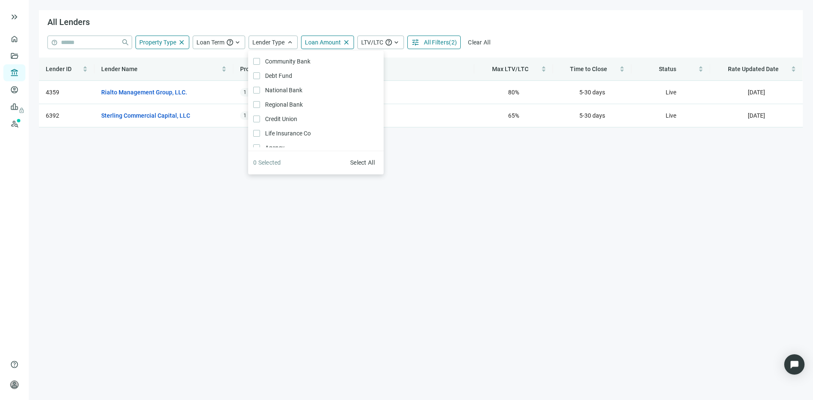
click at [276, 21] on div "All Lenders" at bounding box center [421, 22] width 764 height 25
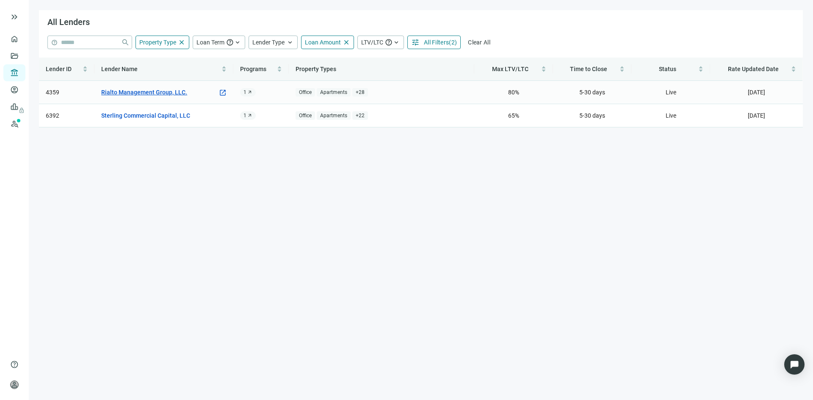
click at [148, 92] on link "Rialto Management Group, LLC." at bounding box center [144, 92] width 86 height 9
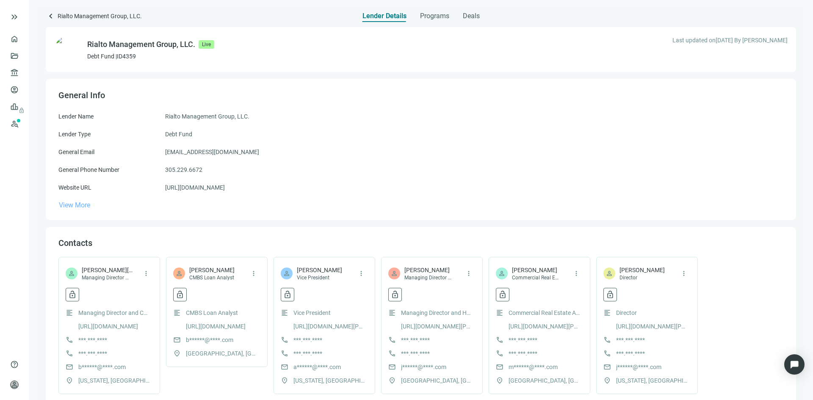
click at [81, 206] on span "View More" at bounding box center [74, 205] width 31 height 8
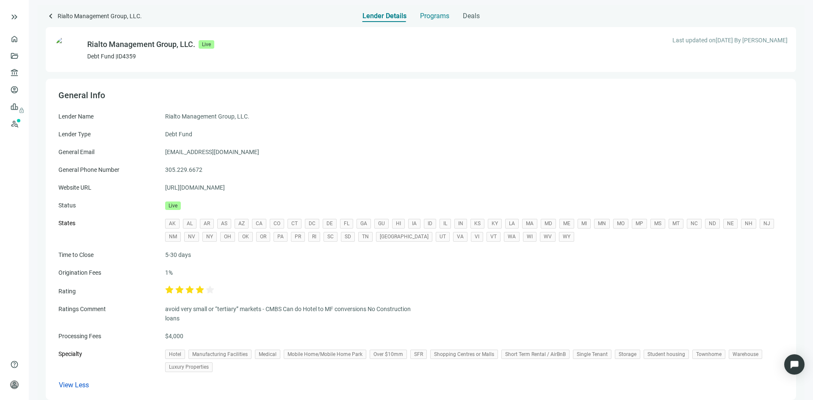
click at [435, 16] on span "Programs" at bounding box center [434, 16] width 29 height 8
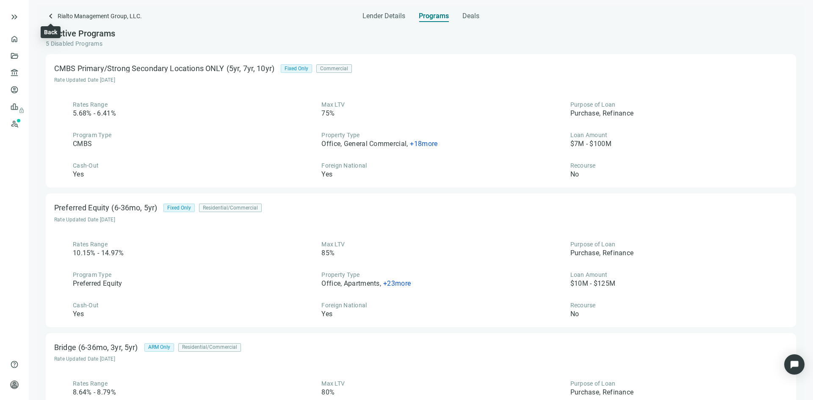
click at [54, 16] on span "keyboard_arrow_left" at bounding box center [51, 16] width 10 height 10
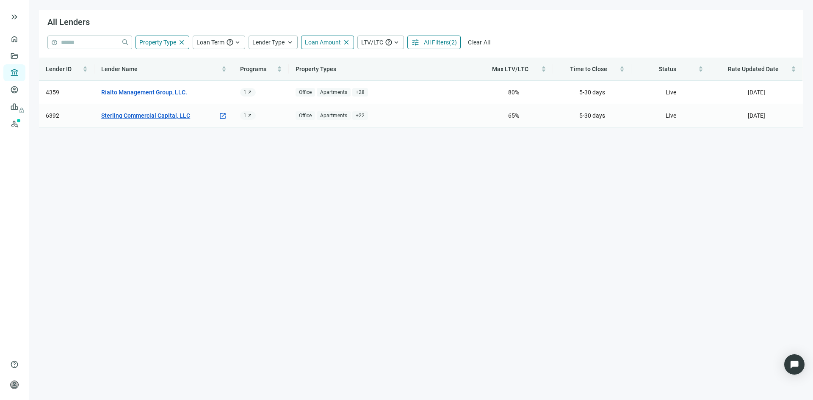
click at [114, 113] on link "Sterling Commercial Capital, LLC" at bounding box center [145, 115] width 89 height 9
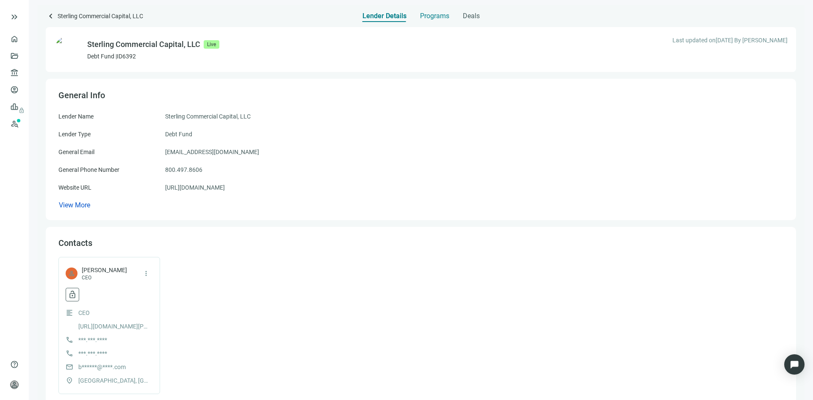
click at [430, 19] on span "Programs" at bounding box center [434, 16] width 29 height 8
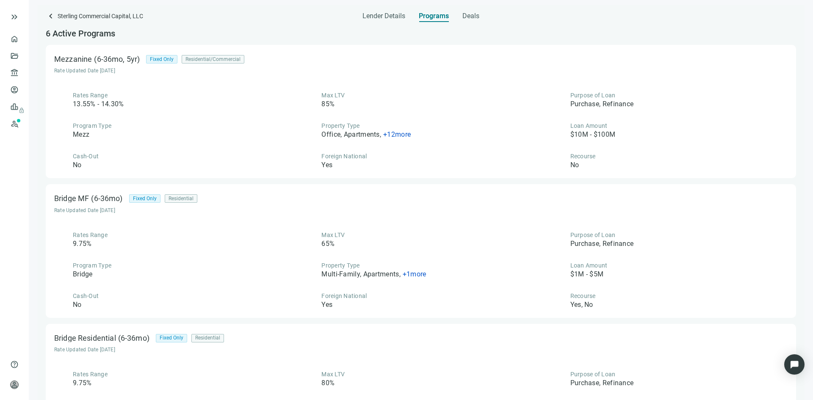
click at [391, 136] on span "+ 12 more" at bounding box center [397, 134] width 28 height 8
click at [241, 136] on div "Program Type Mezz" at bounding box center [172, 131] width 236 height 18
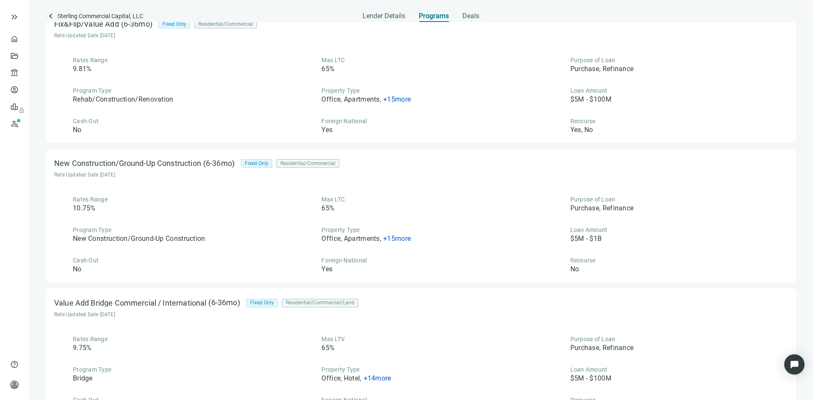
scroll to position [481, 0]
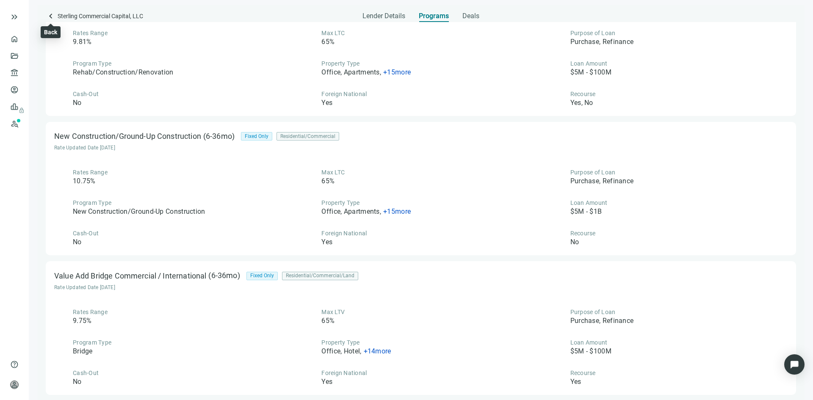
click at [52, 17] on span "keyboard_arrow_left" at bounding box center [51, 16] width 10 height 10
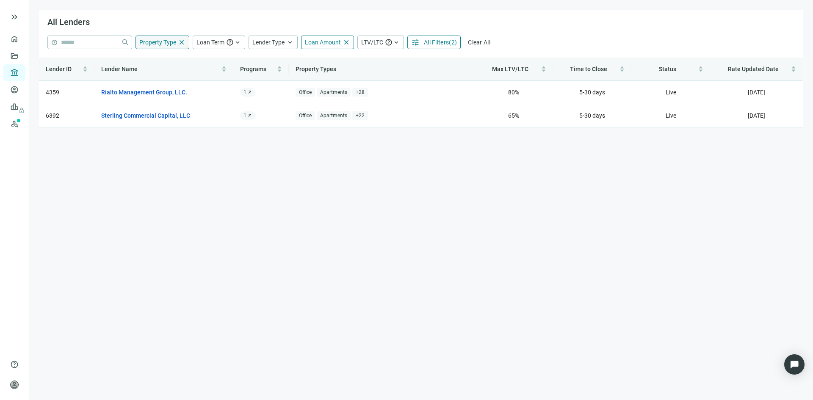
click at [168, 44] on span "Property Type" at bounding box center [157, 42] width 37 height 7
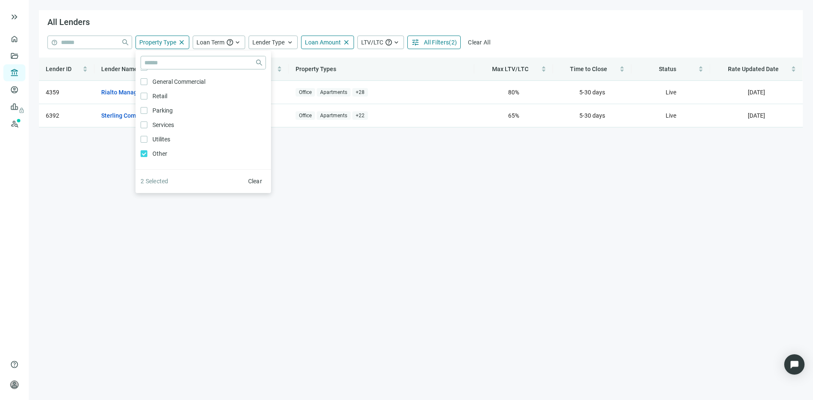
scroll to position [454, 0]
click at [313, 184] on main "All Lenders help close Property Type close close Agriculture Only Timberland On…" at bounding box center [421, 200] width 785 height 400
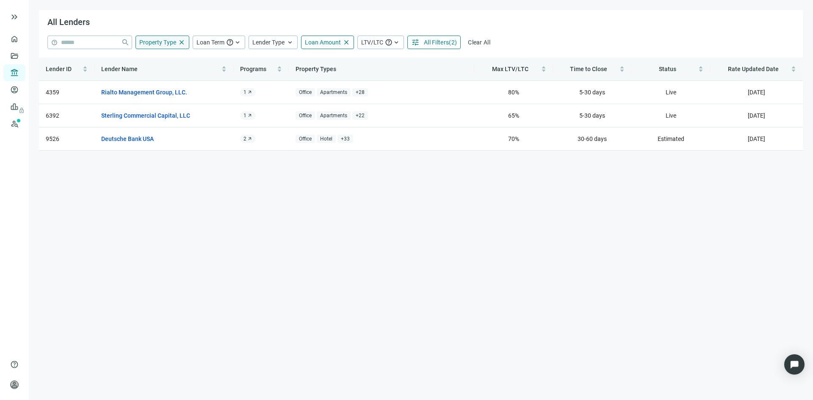
click at [157, 44] on span "Property Type" at bounding box center [157, 42] width 37 height 7
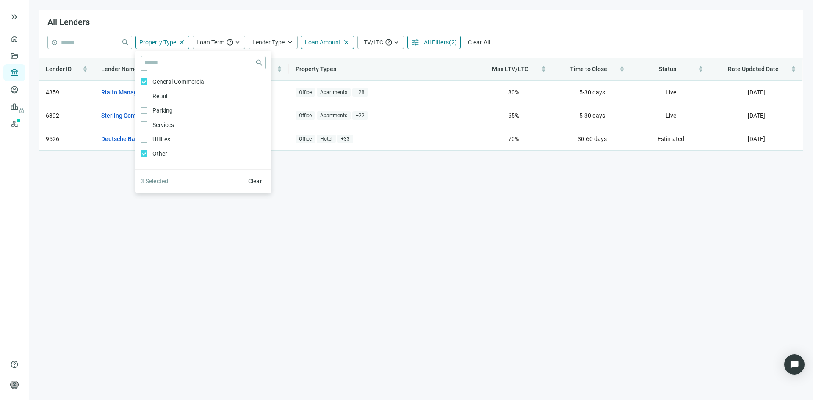
click at [166, 222] on main "All Lenders help close Property Type close close Agriculture Only Timberland On…" at bounding box center [421, 200] width 785 height 400
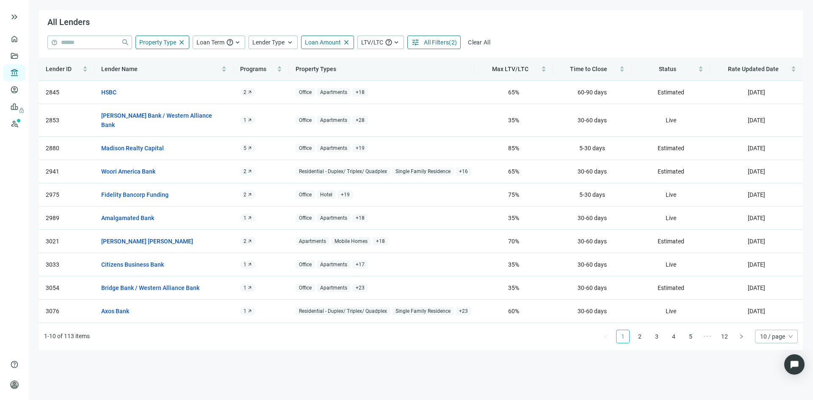
click at [274, 50] on div "help close Property Type close close Agriculture Only Timberland Only Hotel Onl…" at bounding box center [421, 47] width 764 height 22
click at [275, 44] on span "Lender Type" at bounding box center [268, 42] width 32 height 7
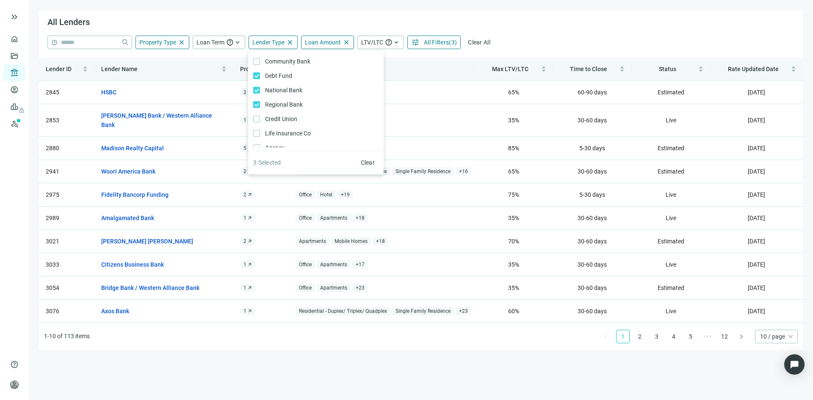
click at [233, 359] on main "All Lenders help close Property Type close close Agriculture Only Timberland On…" at bounding box center [421, 200] width 785 height 400
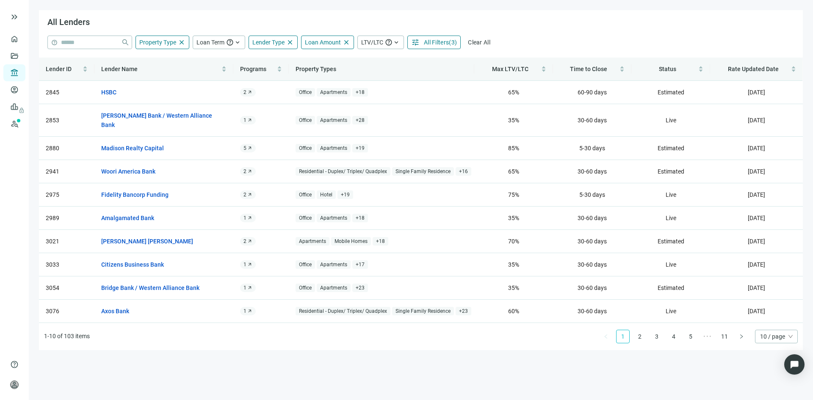
click at [435, 43] on span "All Filters" at bounding box center [436, 42] width 25 height 7
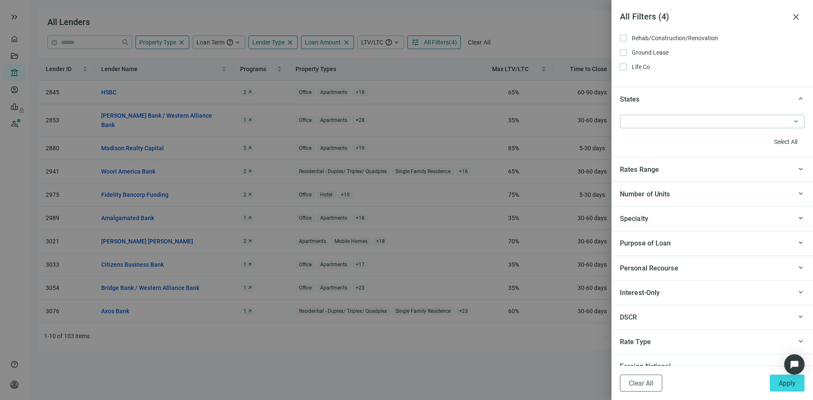
scroll to position [763, 0]
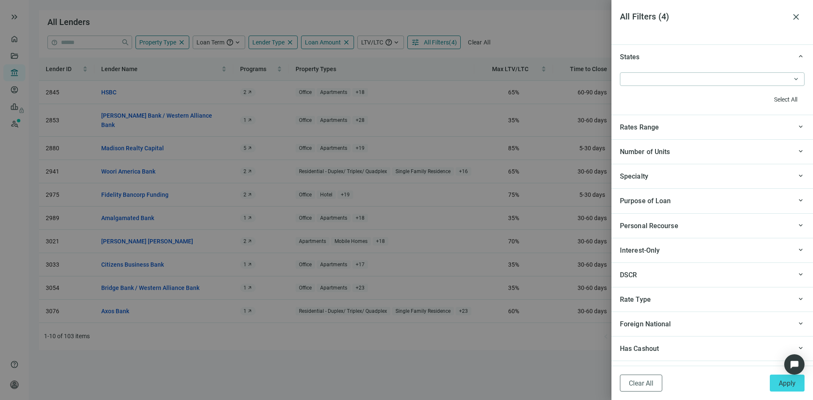
click at [670, 201] on span "Purpose of Loan" at bounding box center [645, 201] width 51 height 8
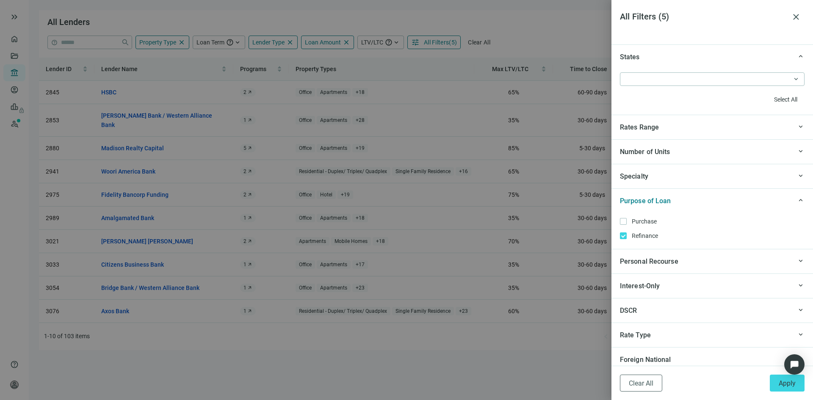
click at [684, 182] on div "Specialty" at bounding box center [706, 176] width 172 height 11
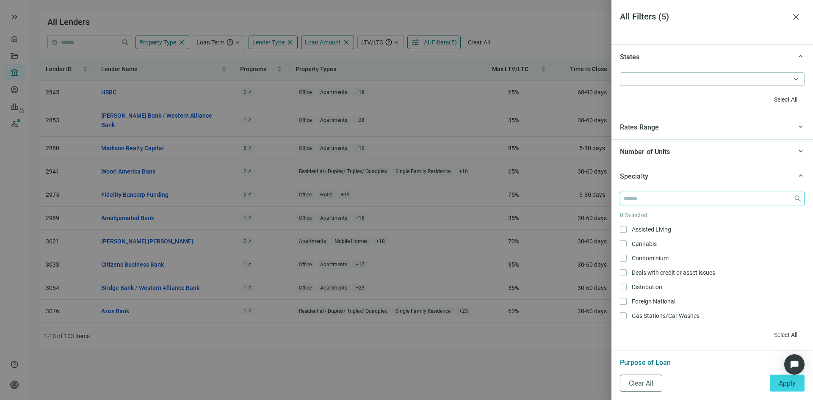
click at [652, 197] on input "search" at bounding box center [707, 198] width 166 height 13
type input "*"
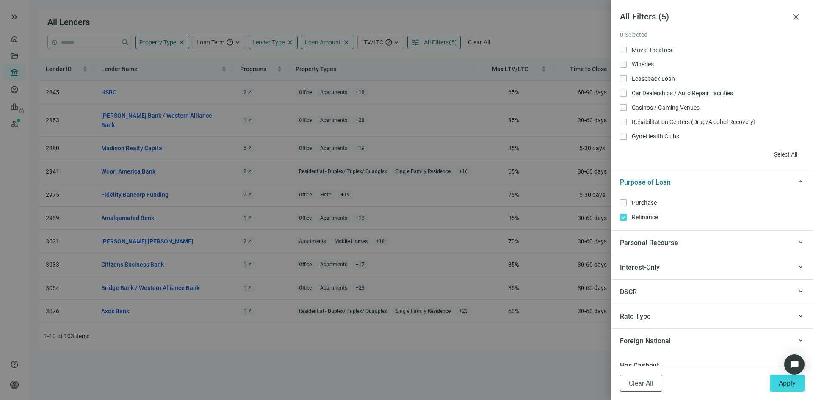
scroll to position [1005, 0]
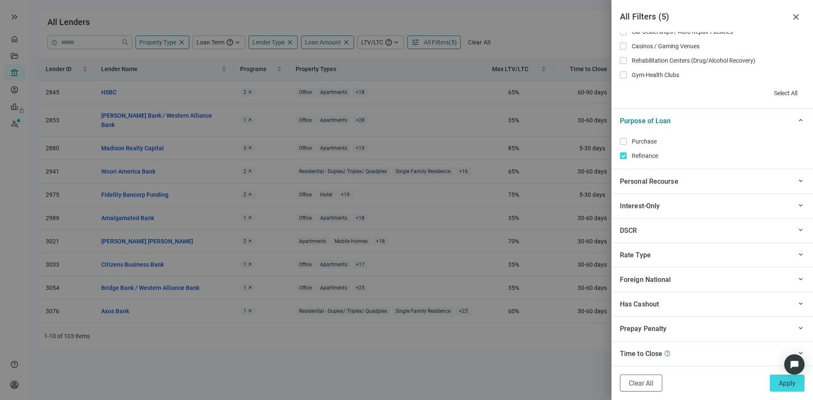
click at [701, 304] on div "Has Cashout" at bounding box center [706, 304] width 172 height 11
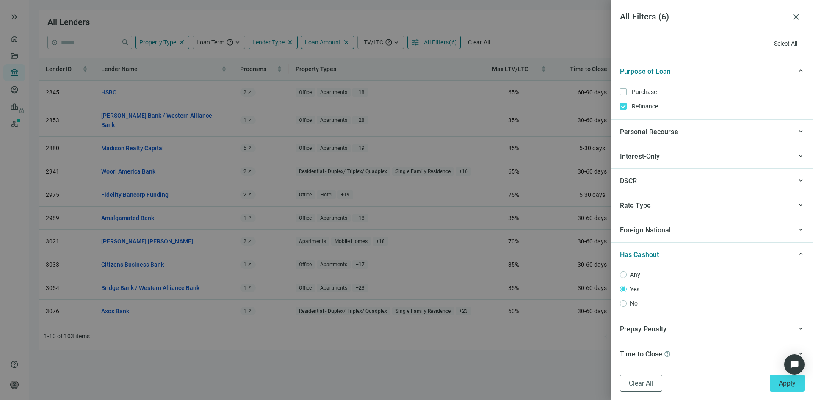
scroll to position [1055, 0]
click at [779, 383] on span "Apply" at bounding box center [787, 384] width 17 height 8
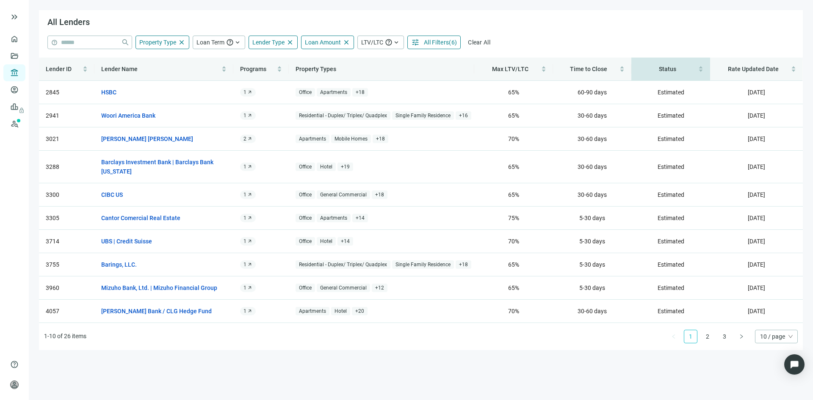
click at [671, 68] on span "Status" at bounding box center [667, 69] width 17 height 7
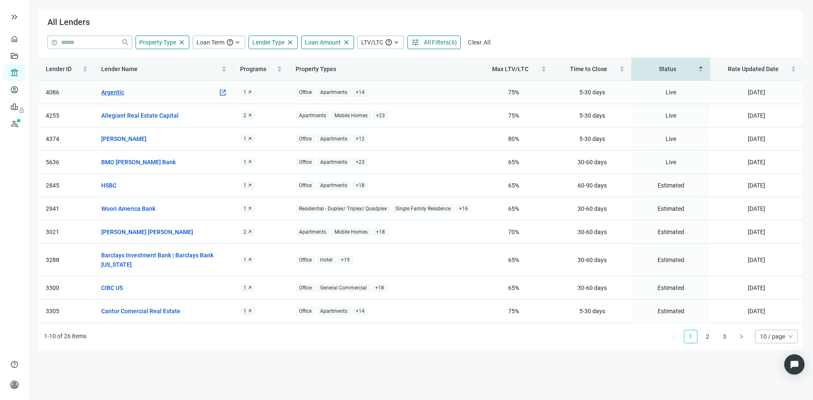
click at [118, 93] on link "Argentic" at bounding box center [112, 92] width 23 height 9
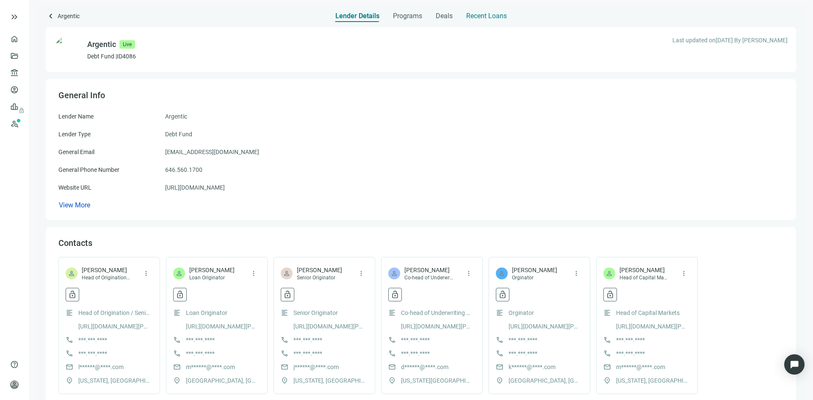
click at [501, 14] on span "Recent Loans" at bounding box center [486, 16] width 41 height 8
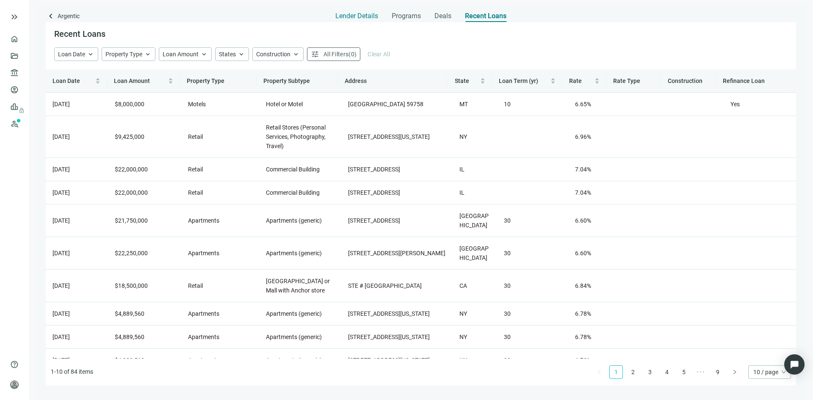
click at [366, 14] on span "Lender Details" at bounding box center [357, 16] width 43 height 8
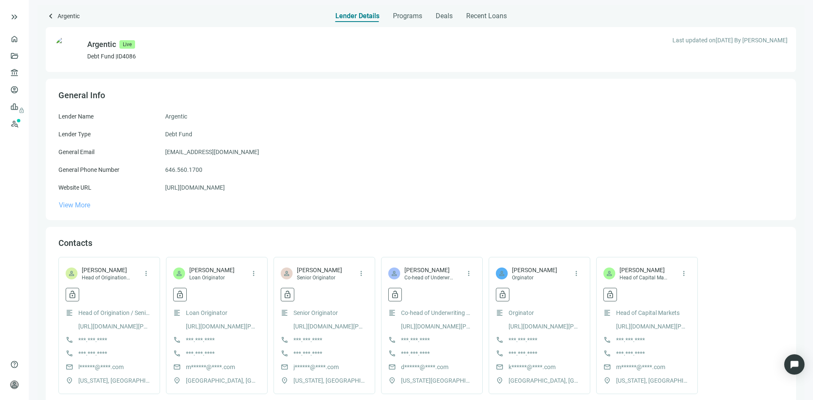
click at [74, 207] on span "View More" at bounding box center [74, 205] width 31 height 8
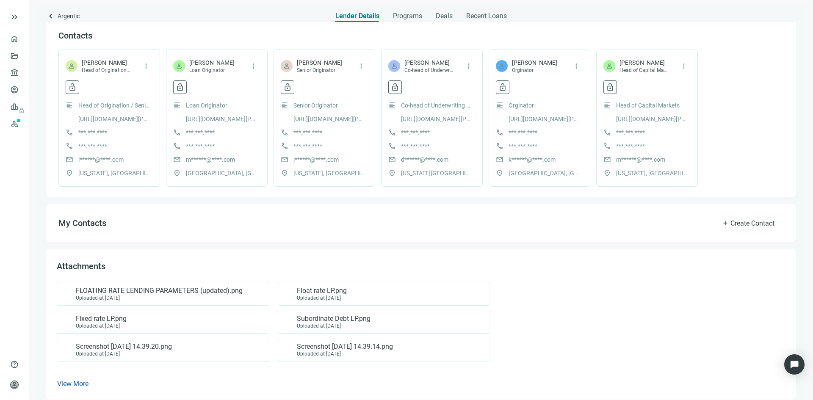
scroll to position [377, 0]
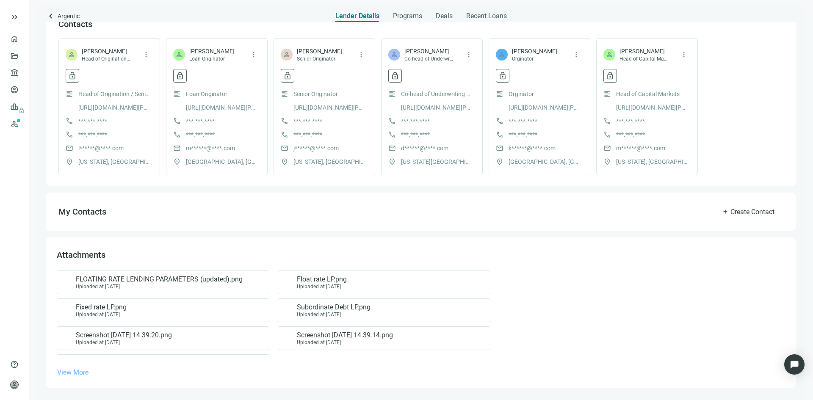
click at [69, 370] on span "View More" at bounding box center [72, 373] width 31 height 8
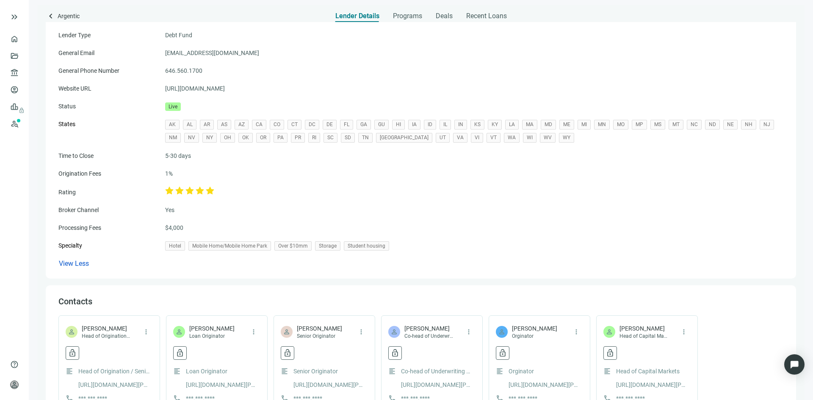
scroll to position [0, 0]
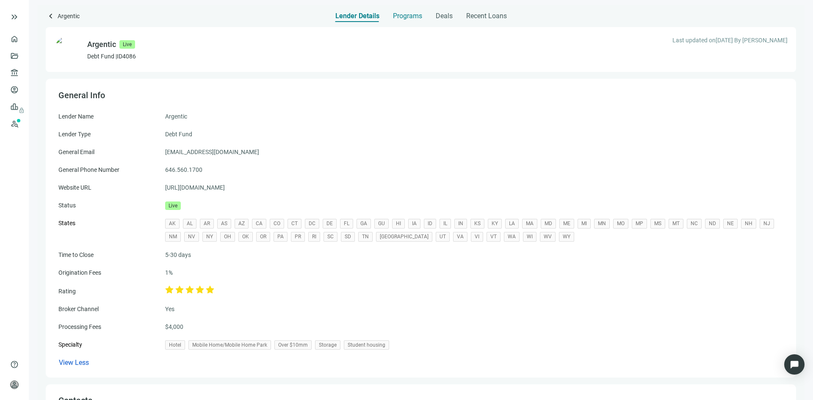
click at [400, 18] on span "Programs" at bounding box center [407, 16] width 29 height 8
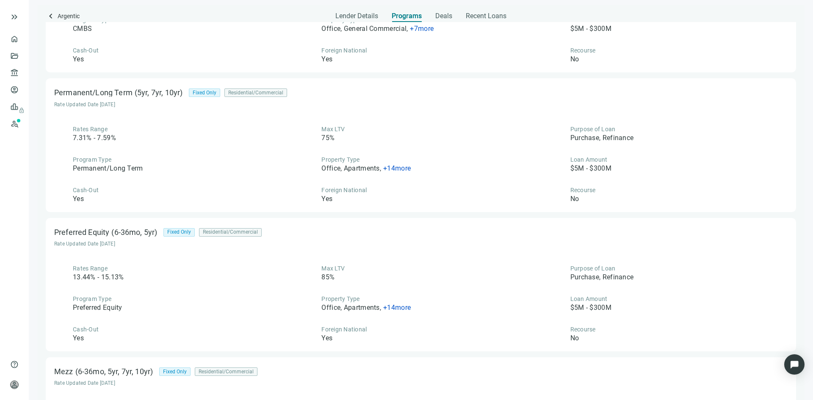
scroll to position [87, 0]
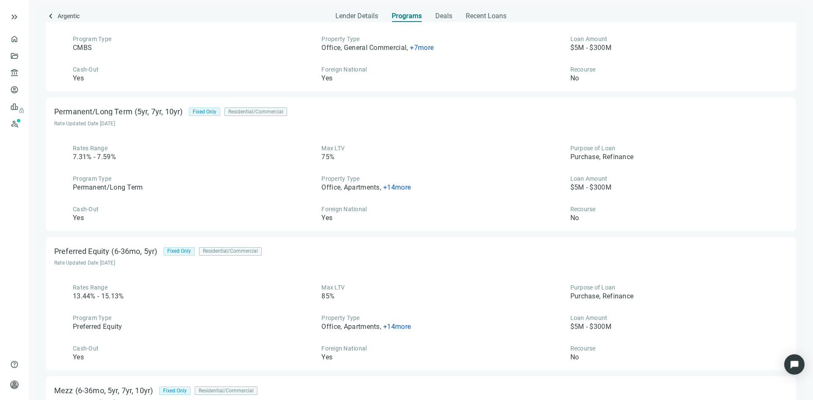
click at [398, 187] on span "+ 14 more" at bounding box center [397, 187] width 28 height 8
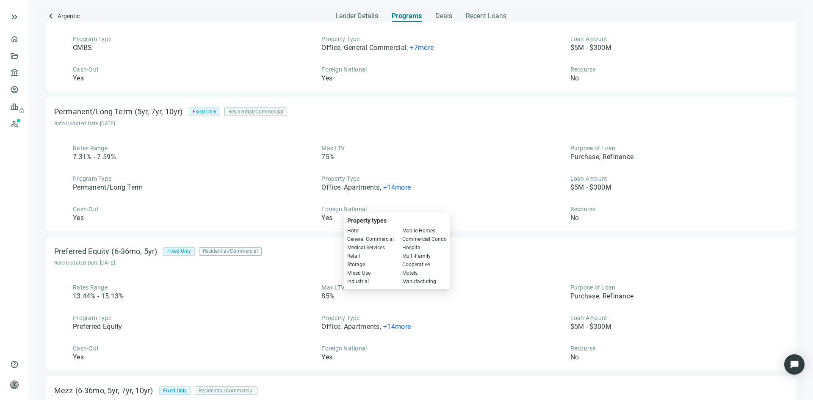
scroll to position [0, 0]
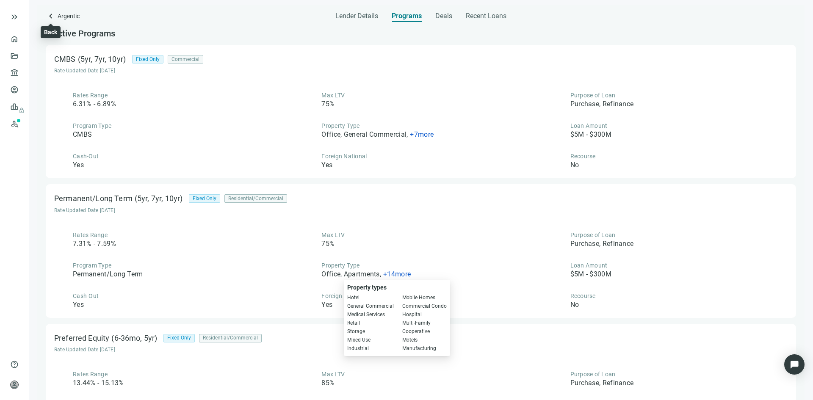
click at [52, 17] on span "keyboard_arrow_left" at bounding box center [51, 16] width 10 height 10
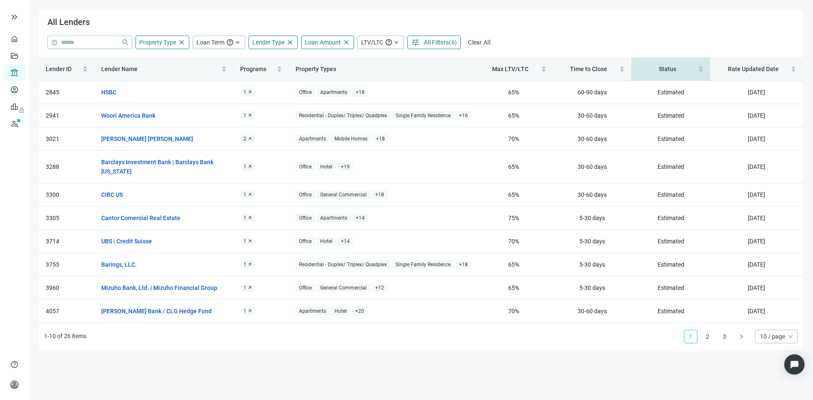
click at [663, 71] on span "Status" at bounding box center [667, 69] width 17 height 7
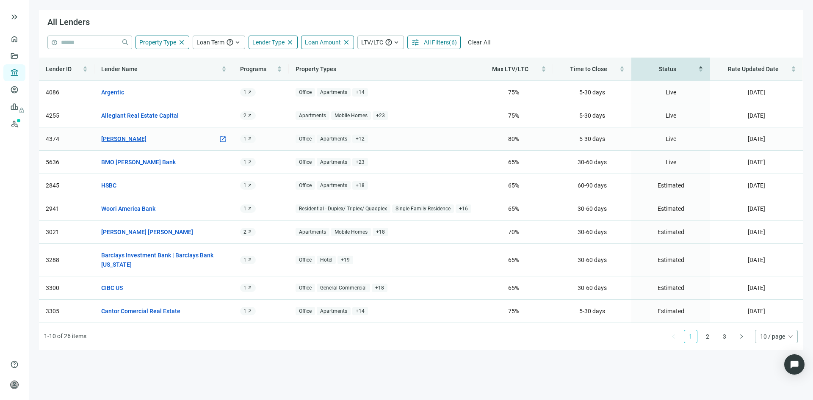
click at [126, 140] on link "Kayne Anderson" at bounding box center [123, 138] width 45 height 9
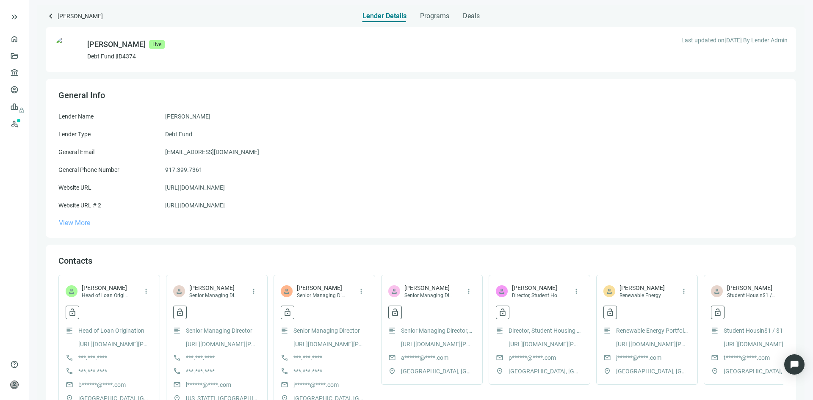
click at [84, 224] on span "View More" at bounding box center [74, 223] width 31 height 8
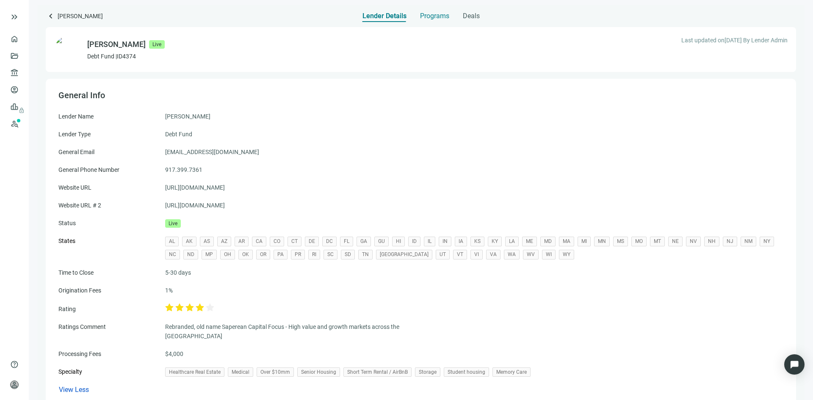
click at [432, 20] on span "Programs" at bounding box center [434, 16] width 29 height 8
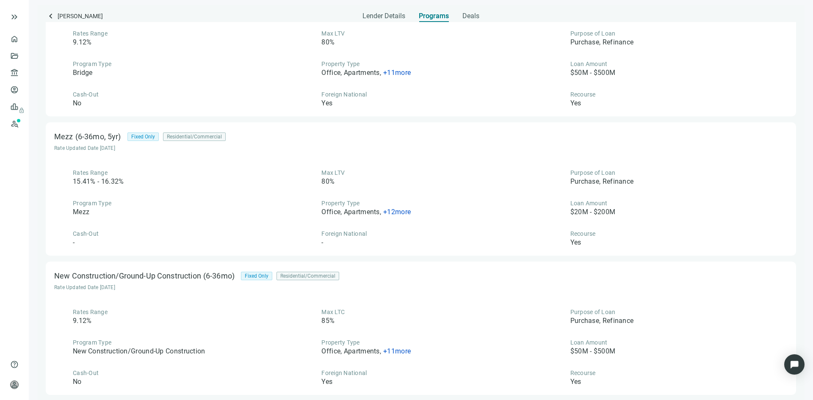
scroll to position [2, 0]
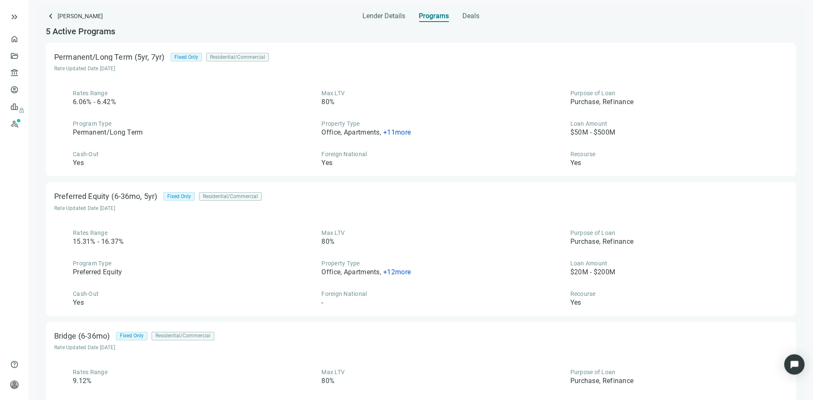
click at [396, 133] on span "+ 11 more" at bounding box center [397, 132] width 28 height 8
click at [50, 17] on span "keyboard_arrow_left" at bounding box center [51, 16] width 10 height 10
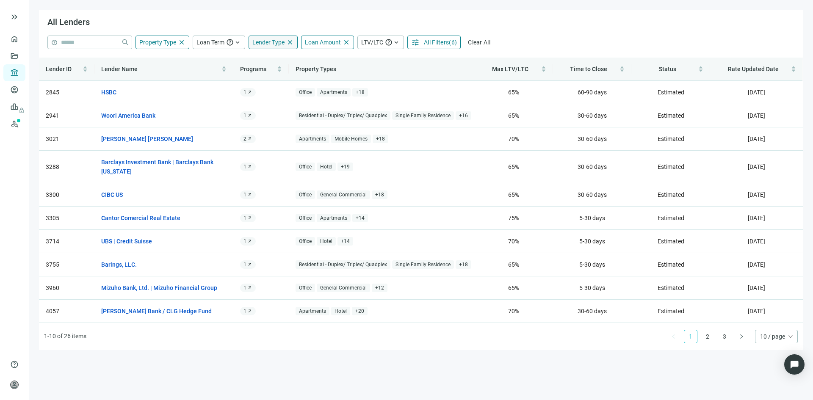
click at [262, 44] on span "Lender Type" at bounding box center [268, 42] width 32 height 7
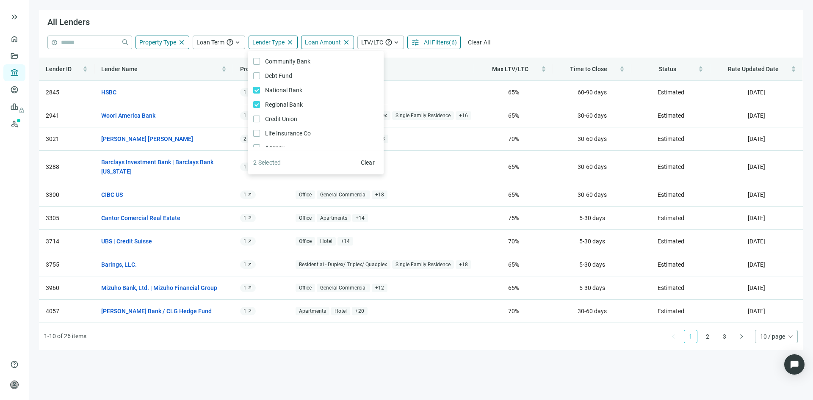
click at [251, 357] on main "All Lenders help close Property Type close Loan Term help keyboard_arrow_up Len…" at bounding box center [421, 200] width 785 height 400
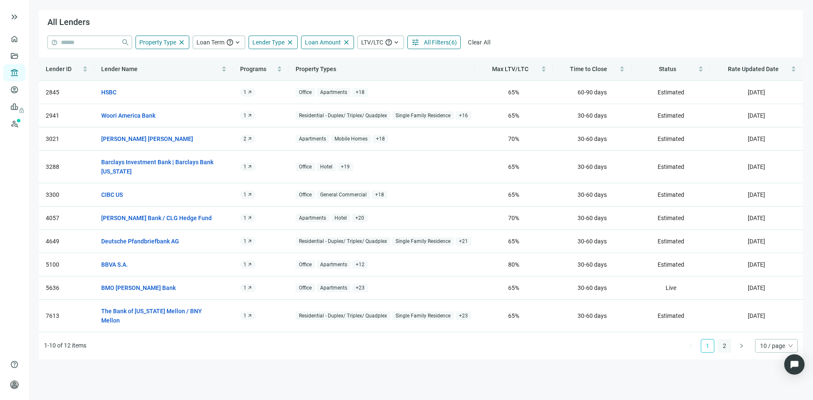
click at [725, 340] on link "2" at bounding box center [724, 346] width 13 height 13
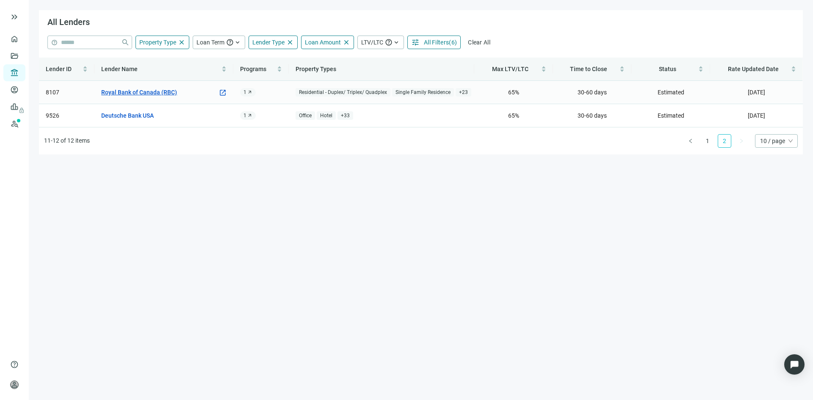
click at [139, 93] on link "Royal Bank of Canada (RBC)" at bounding box center [139, 92] width 76 height 9
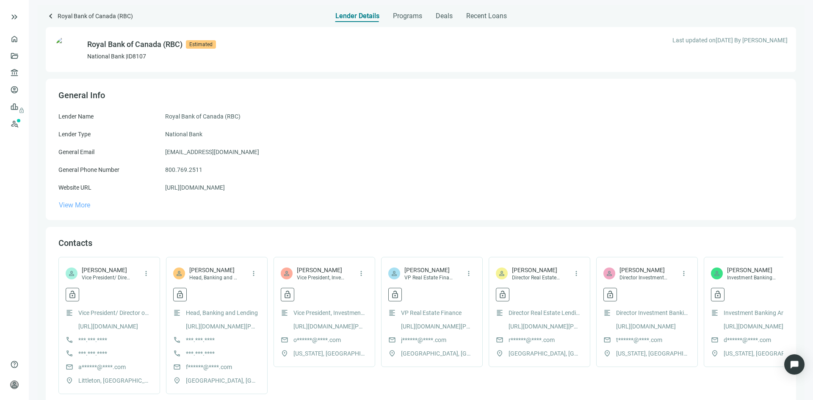
click at [78, 205] on span "View More" at bounding box center [74, 205] width 31 height 8
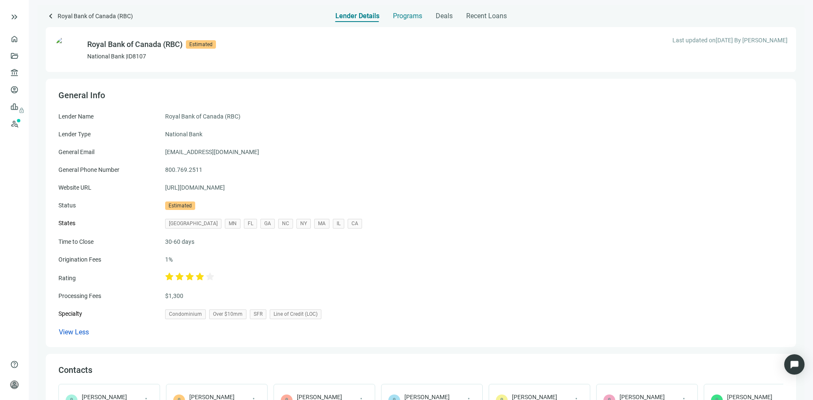
click at [411, 18] on span "Programs" at bounding box center [407, 16] width 29 height 8
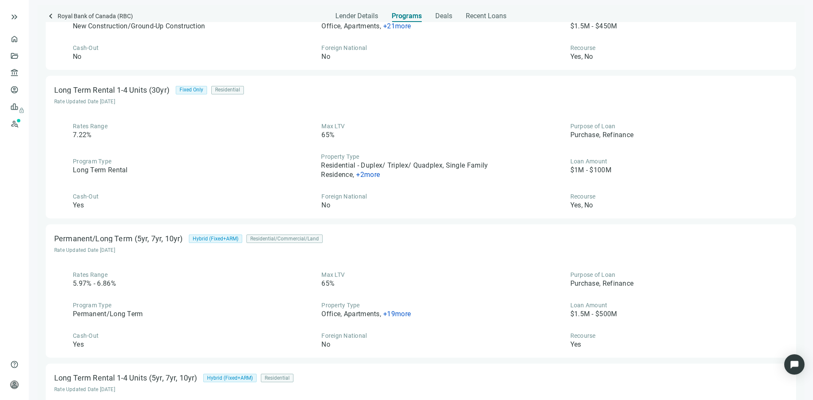
scroll to position [21, 0]
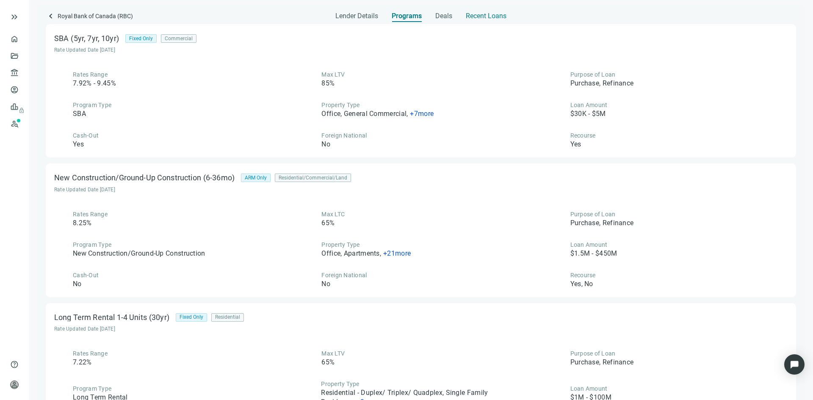
click at [487, 15] on span "Recent Loans" at bounding box center [486, 16] width 41 height 8
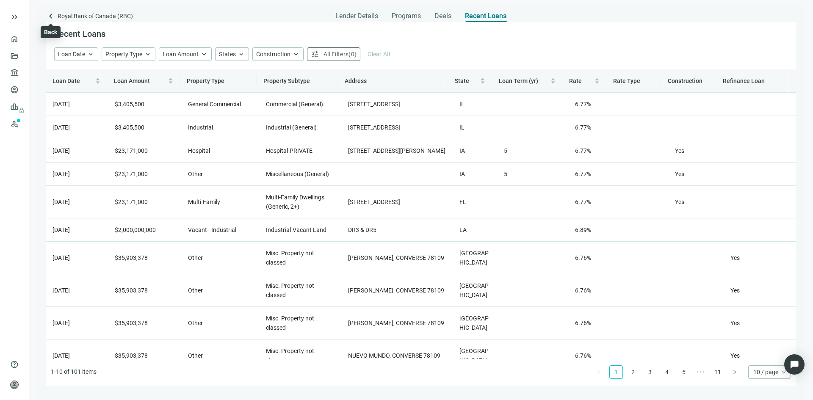
click at [51, 16] on span "keyboard_arrow_left" at bounding box center [51, 16] width 10 height 10
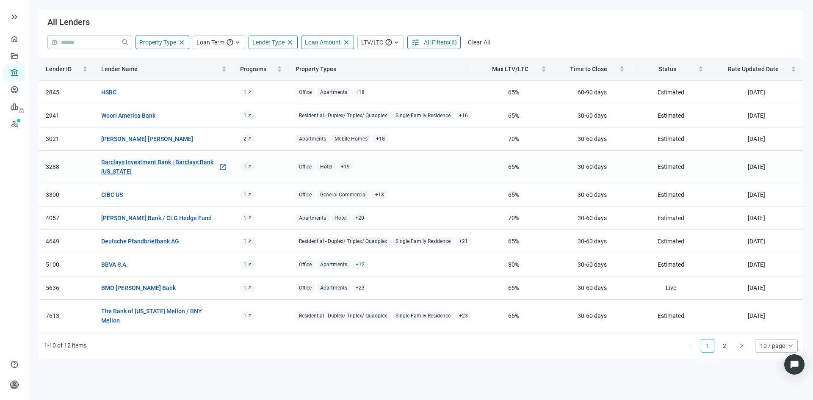
click at [125, 165] on link "Barclays Investment Bank | Barclays Bank Delaware" at bounding box center [159, 167] width 117 height 19
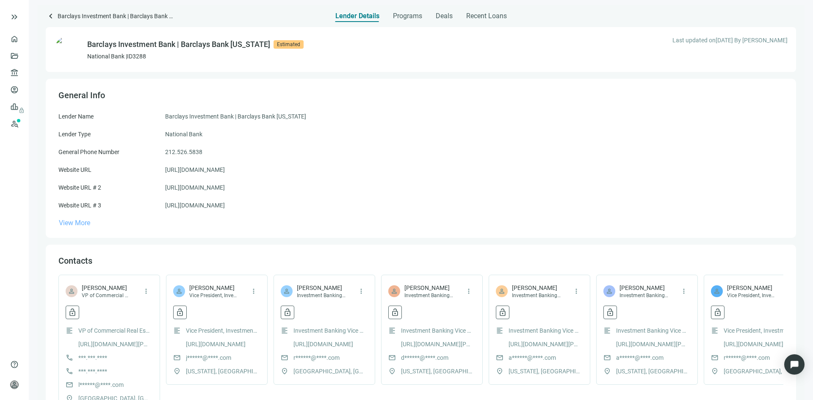
click at [70, 220] on span "View More" at bounding box center [74, 223] width 31 height 8
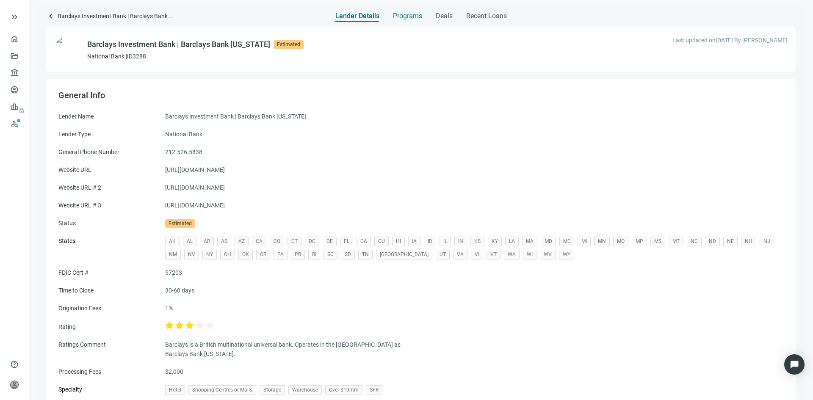
click at [405, 18] on span "Programs" at bounding box center [407, 16] width 29 height 8
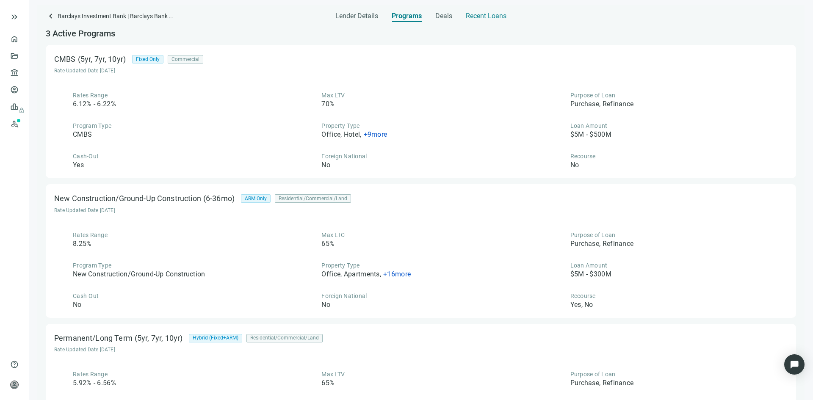
click at [480, 14] on span "Recent Loans" at bounding box center [486, 16] width 41 height 8
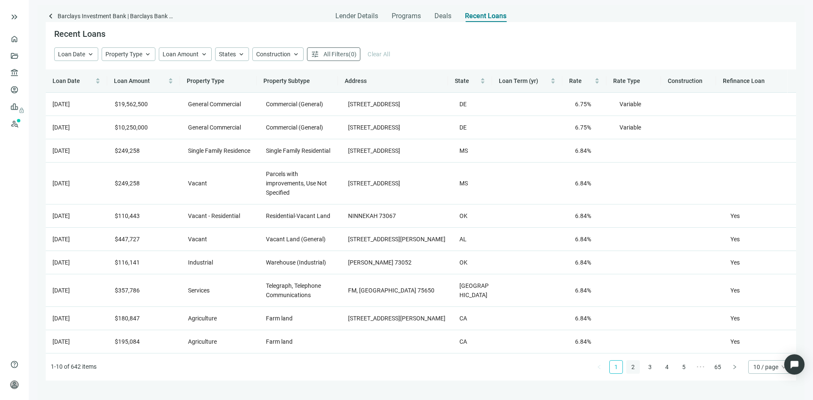
click at [630, 373] on link "2" at bounding box center [633, 367] width 13 height 13
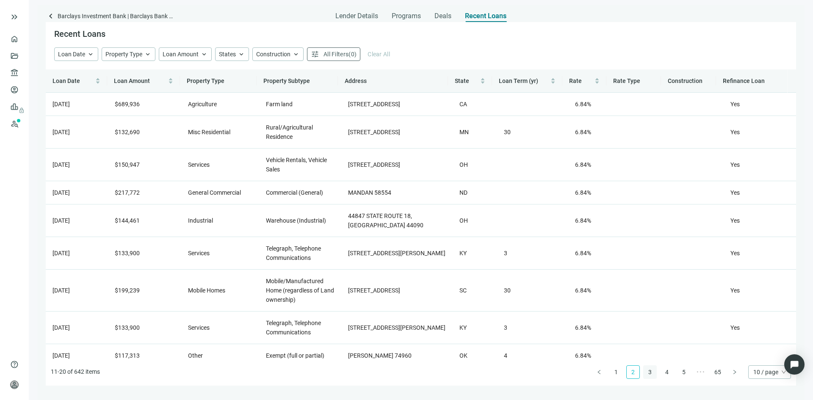
click at [650, 372] on link "3" at bounding box center [650, 372] width 13 height 13
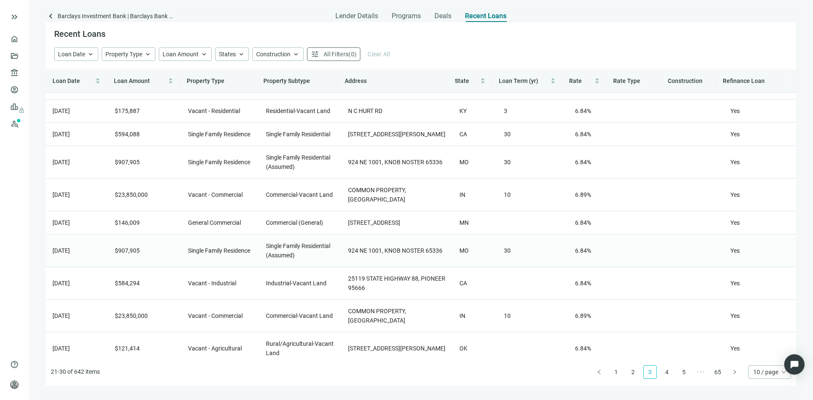
scroll to position [51, 0]
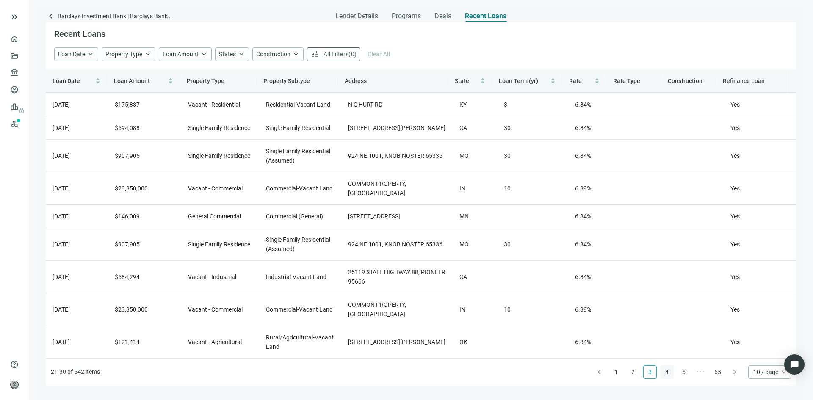
click at [664, 374] on link "4" at bounding box center [667, 372] width 13 height 13
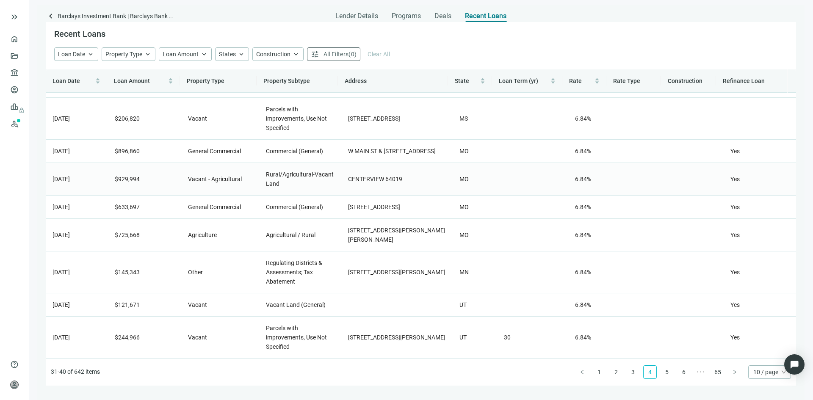
scroll to position [60, 0]
click at [668, 374] on link "5" at bounding box center [667, 372] width 13 height 13
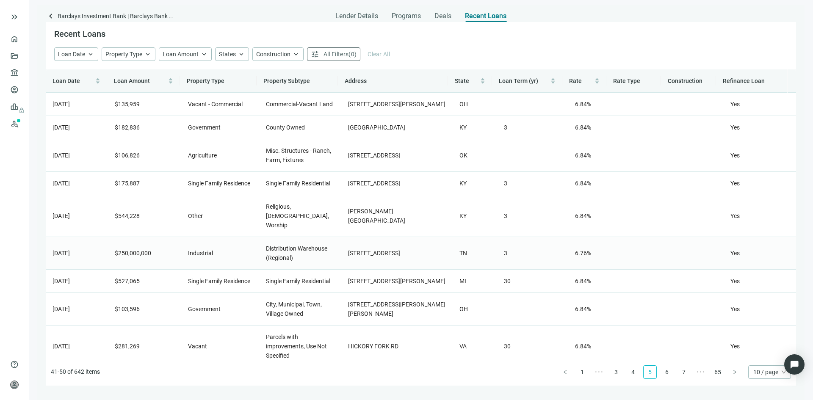
scroll to position [69, 0]
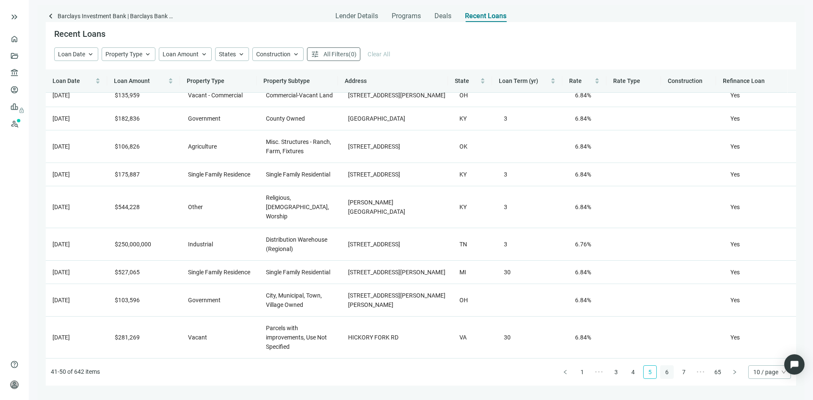
click at [665, 372] on link "6" at bounding box center [667, 372] width 13 height 13
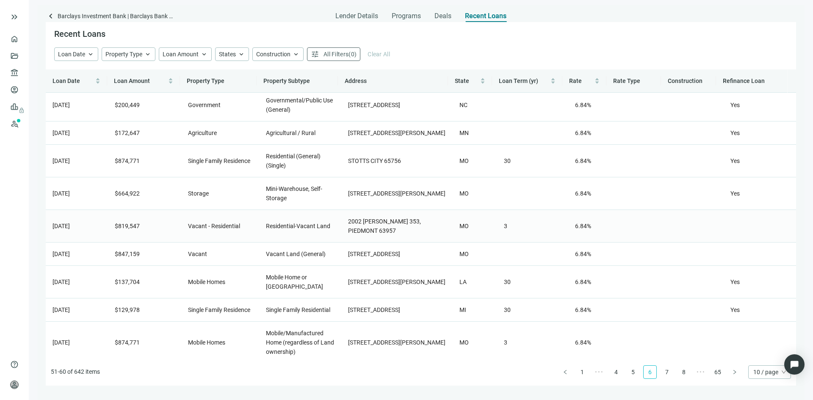
scroll to position [42, 0]
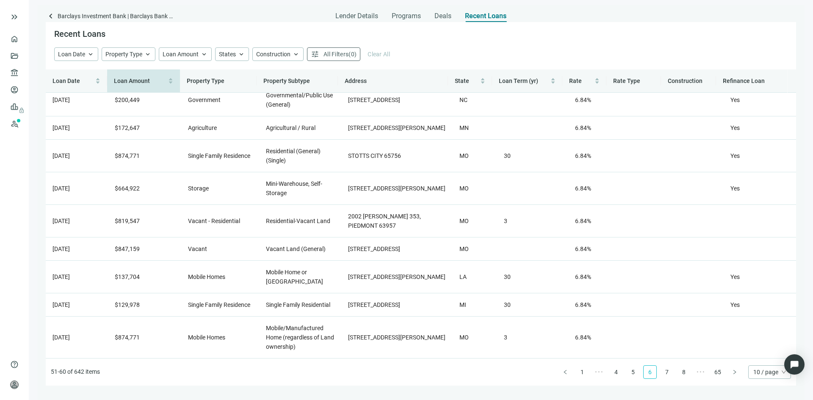
click at [129, 82] on span "Loan Amount" at bounding box center [132, 81] width 36 height 7
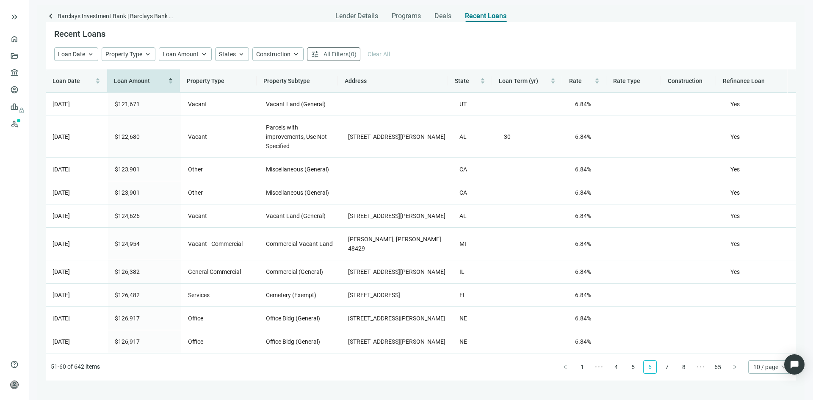
scroll to position [0, 0]
click at [584, 374] on link "1" at bounding box center [582, 367] width 13 height 13
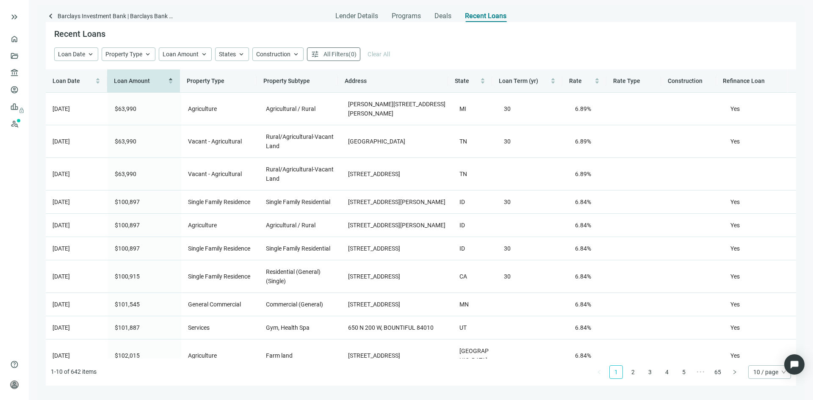
click at [172, 80] on div "Loan Amount" at bounding box center [143, 80] width 59 height 9
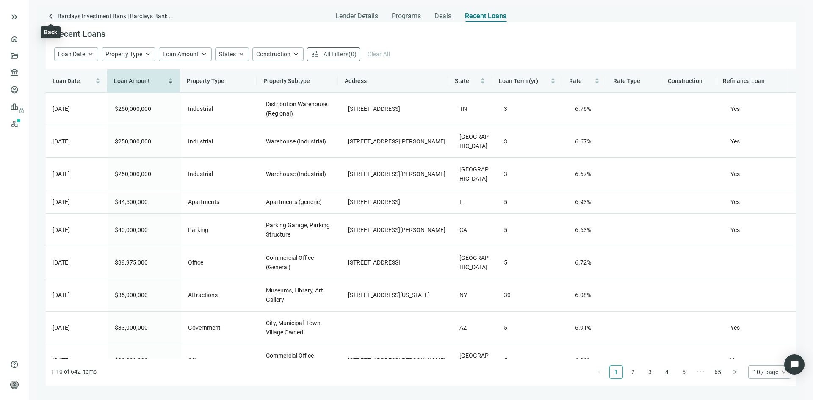
click at [50, 17] on span "keyboard_arrow_left" at bounding box center [51, 16] width 10 height 10
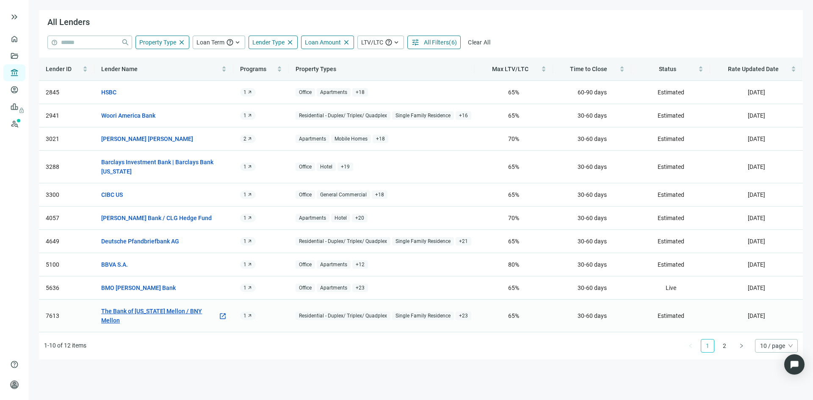
click at [172, 310] on link "The Bank of New York Mellon / BNY Mellon" at bounding box center [159, 316] width 117 height 19
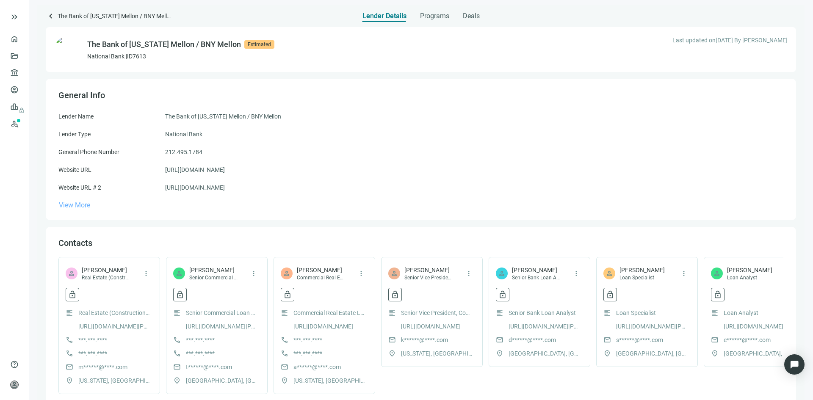
click at [79, 203] on span "View More" at bounding box center [74, 205] width 31 height 8
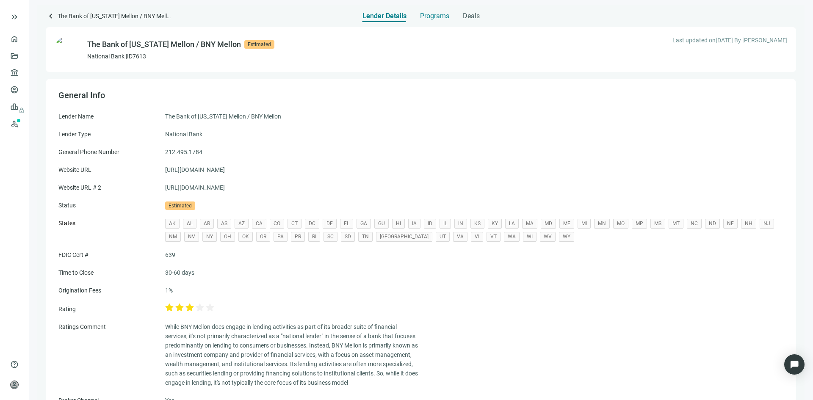
click at [435, 17] on span "Programs" at bounding box center [434, 16] width 29 height 8
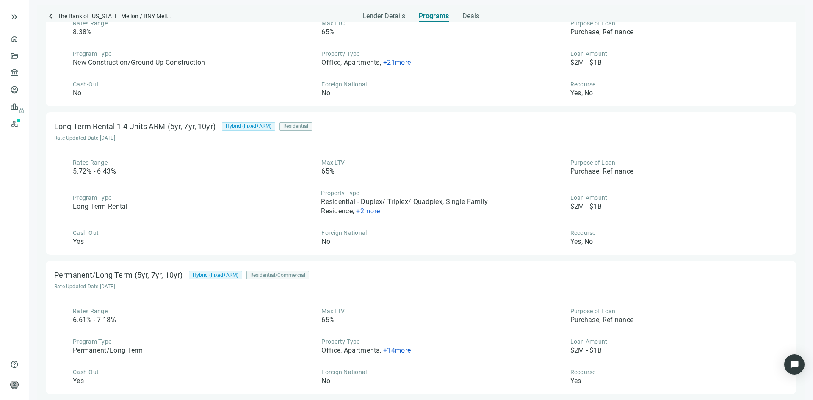
scroll to position [360, 0]
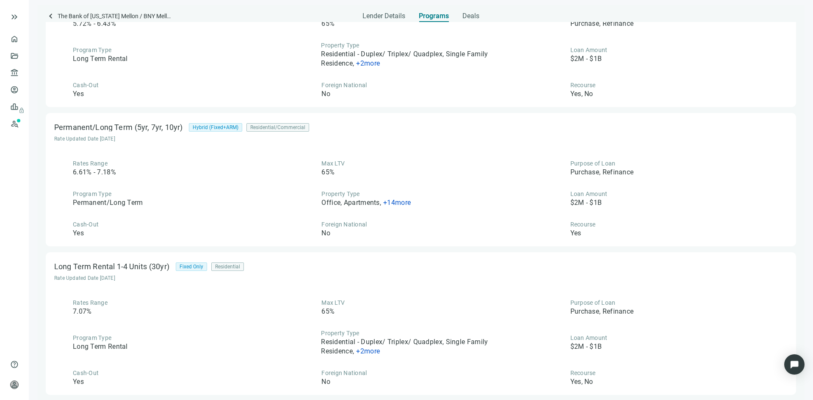
click at [396, 204] on span "+ 14 more" at bounding box center [397, 203] width 28 height 8
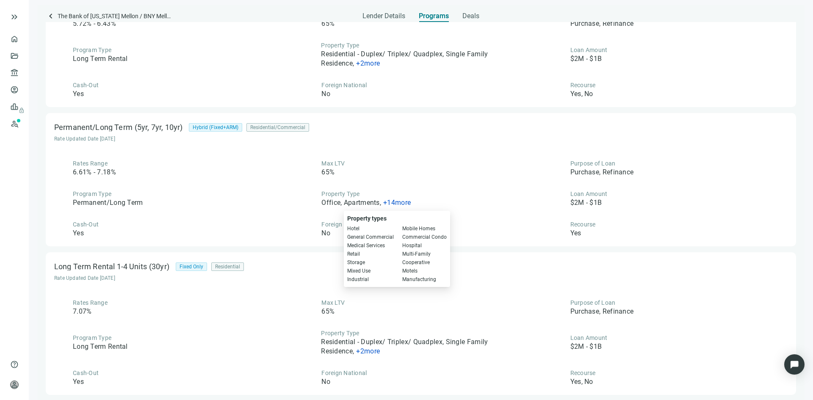
scroll to position [63, 0]
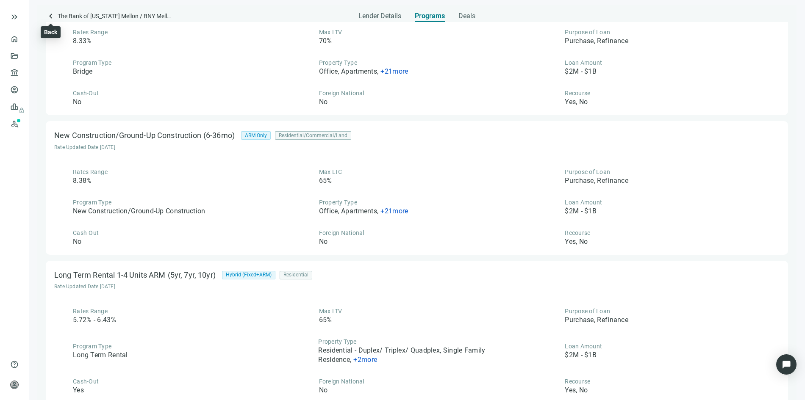
click at [52, 14] on span "keyboard_arrow_left" at bounding box center [51, 16] width 10 height 10
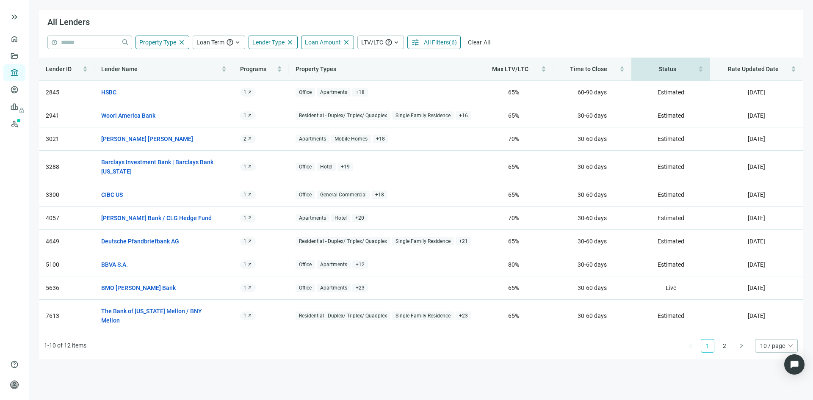
click at [666, 68] on span "Status" at bounding box center [667, 69] width 17 height 7
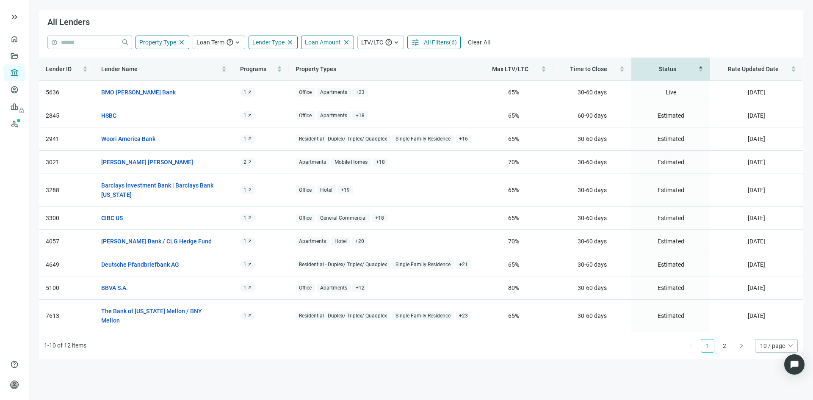
click at [724, 340] on link "2" at bounding box center [724, 346] width 13 height 13
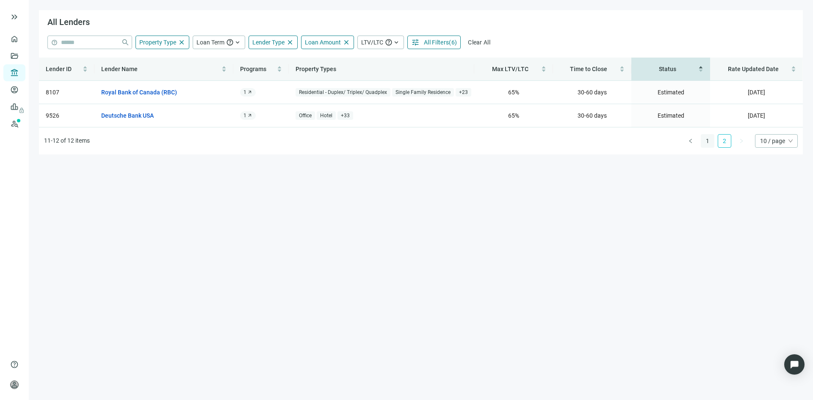
click at [709, 142] on link "1" at bounding box center [708, 141] width 13 height 13
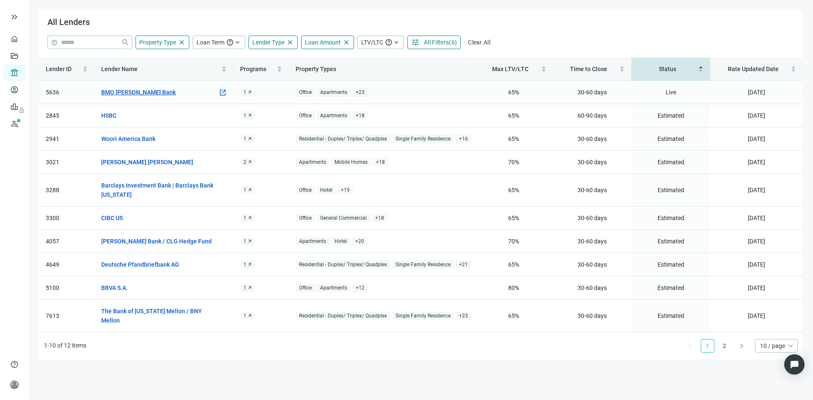
click at [116, 94] on link "BMO Harris Bank" at bounding box center [138, 92] width 75 height 9
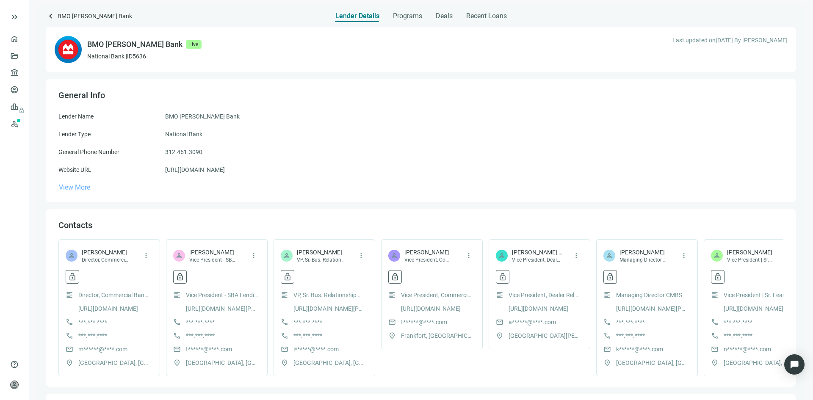
click at [69, 187] on span "View More" at bounding box center [74, 187] width 31 height 8
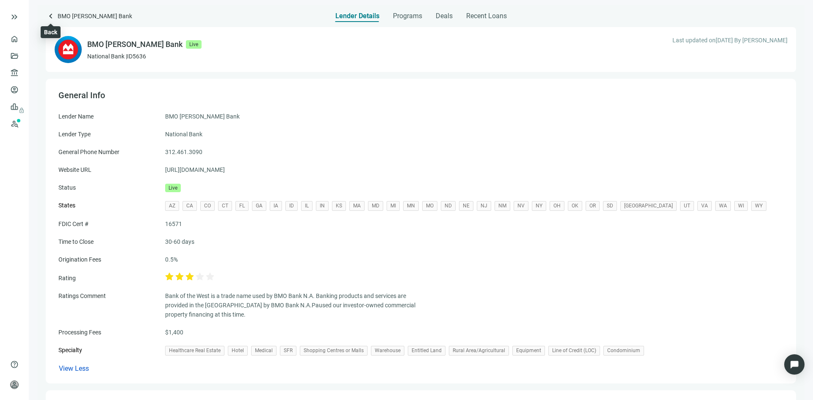
click at [53, 15] on span "keyboard_arrow_left" at bounding box center [51, 16] width 10 height 10
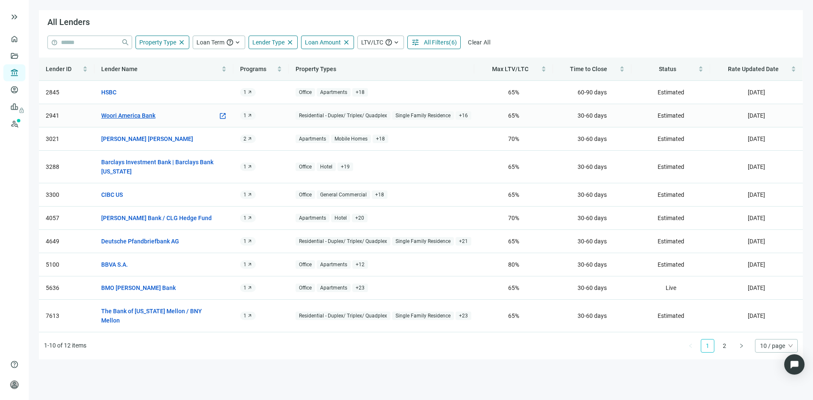
click at [131, 114] on link "Woori America Bank" at bounding box center [128, 115] width 54 height 9
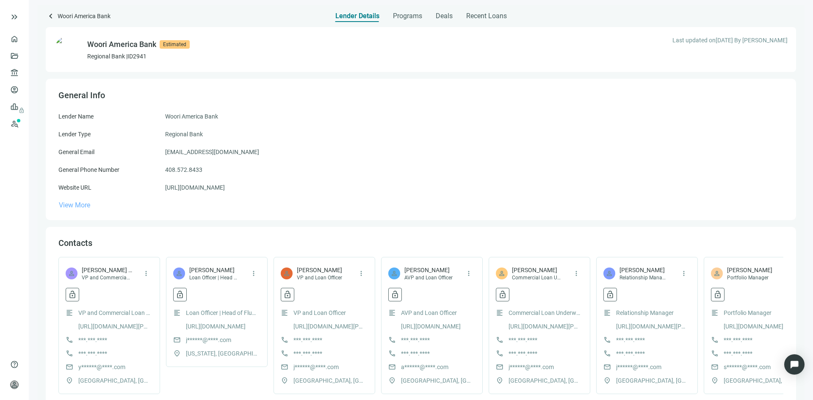
click at [76, 206] on span "View More" at bounding box center [74, 205] width 31 height 8
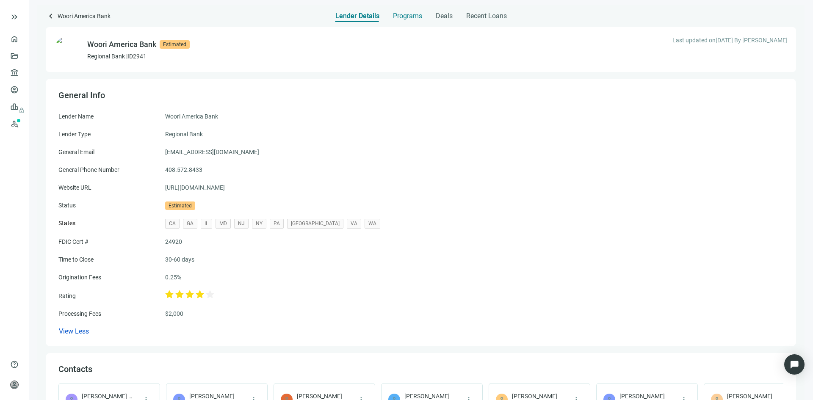
click at [400, 19] on span "Programs" at bounding box center [407, 16] width 29 height 8
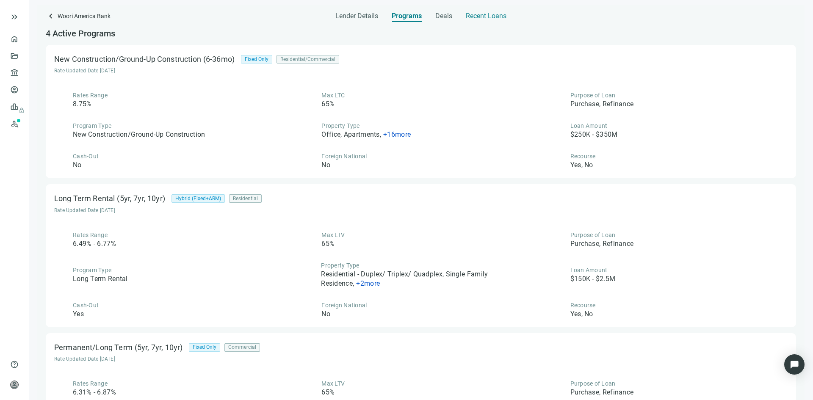
click at [487, 16] on span "Recent Loans" at bounding box center [486, 16] width 41 height 8
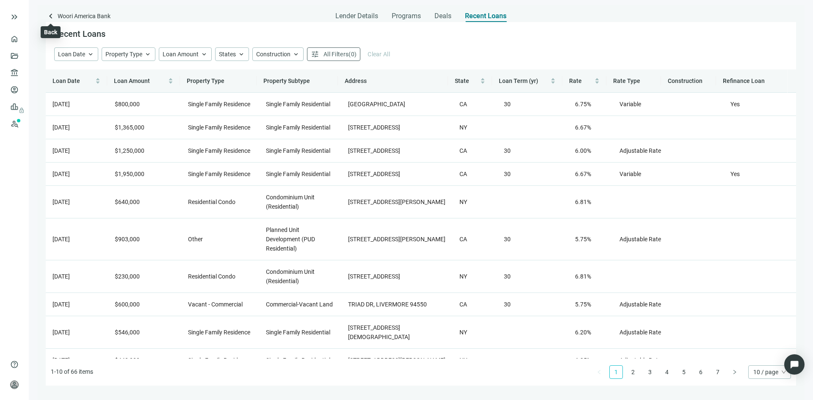
click at [53, 17] on span "keyboard_arrow_left" at bounding box center [51, 16] width 10 height 10
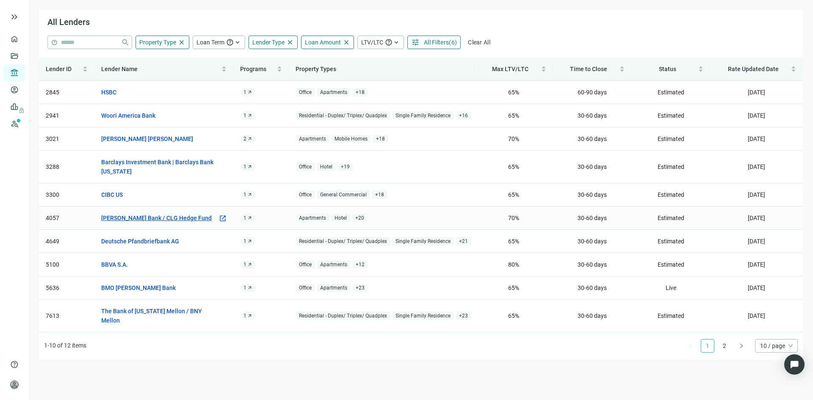
click at [149, 217] on link "Beal Bank / CLG Hedge Fund" at bounding box center [156, 218] width 111 height 9
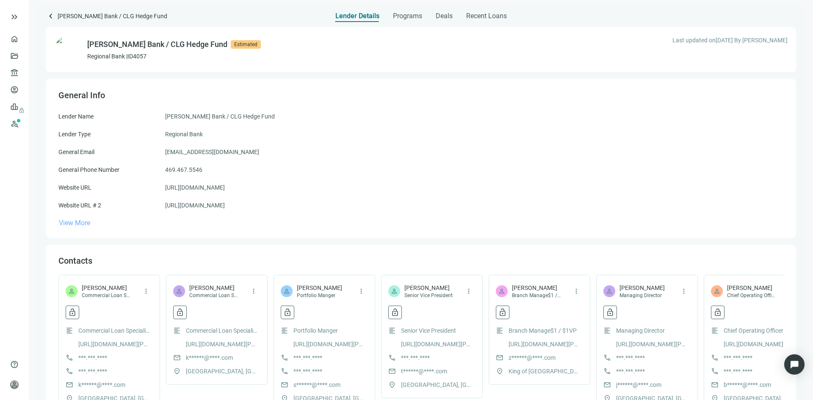
click at [77, 222] on span "View More" at bounding box center [74, 223] width 31 height 8
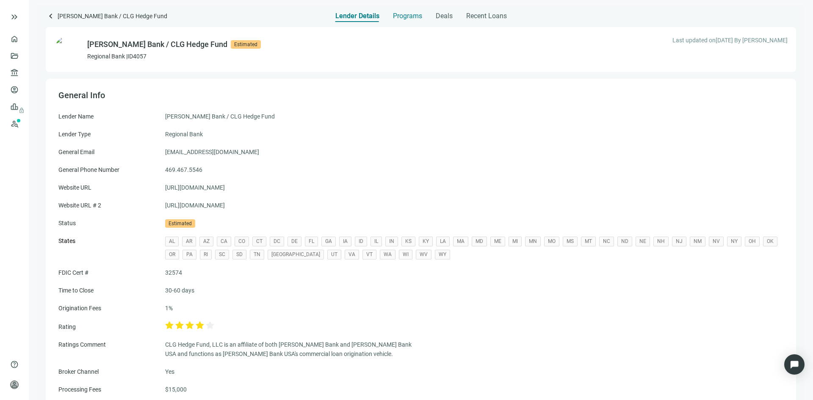
click at [401, 21] on div "Programs" at bounding box center [407, 13] width 29 height 17
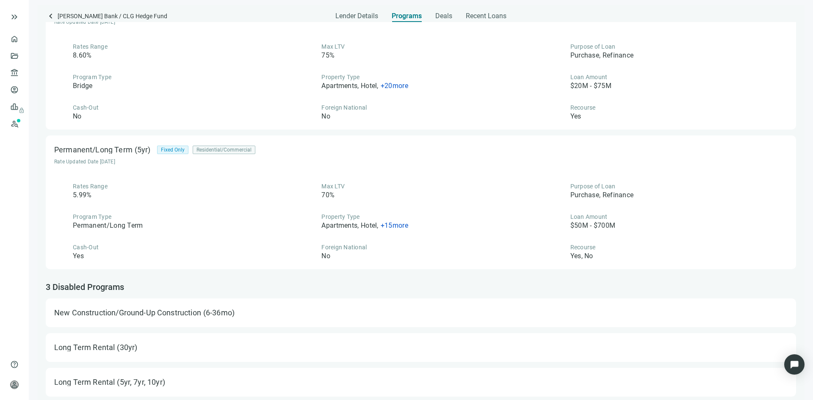
scroll to position [60, 0]
click at [400, 223] on span "+ 15 more" at bounding box center [395, 224] width 28 height 8
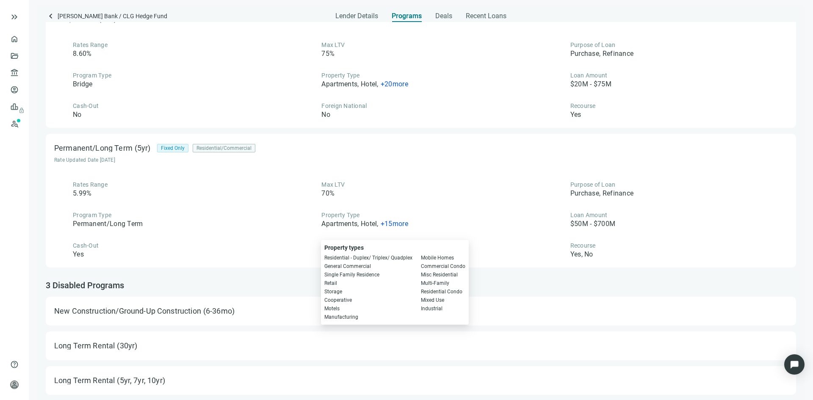
scroll to position [0, 0]
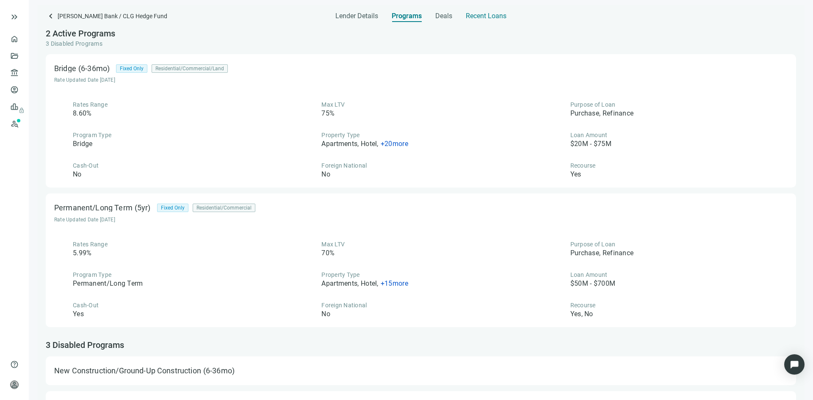
click at [478, 17] on span "Recent Loans" at bounding box center [486, 16] width 41 height 8
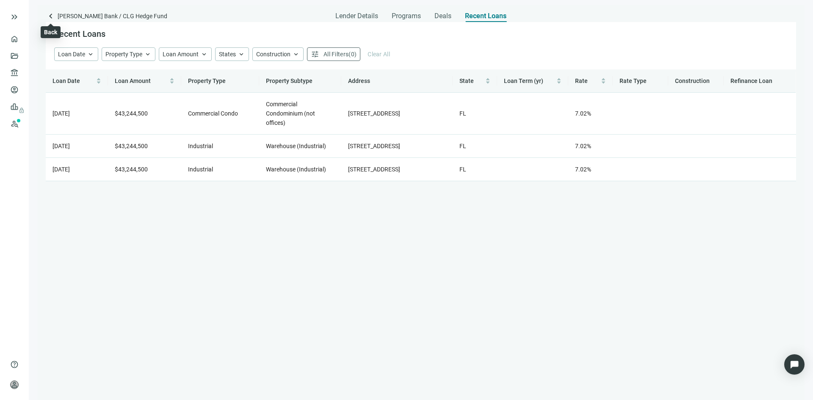
click at [53, 16] on span "keyboard_arrow_left" at bounding box center [51, 16] width 10 height 10
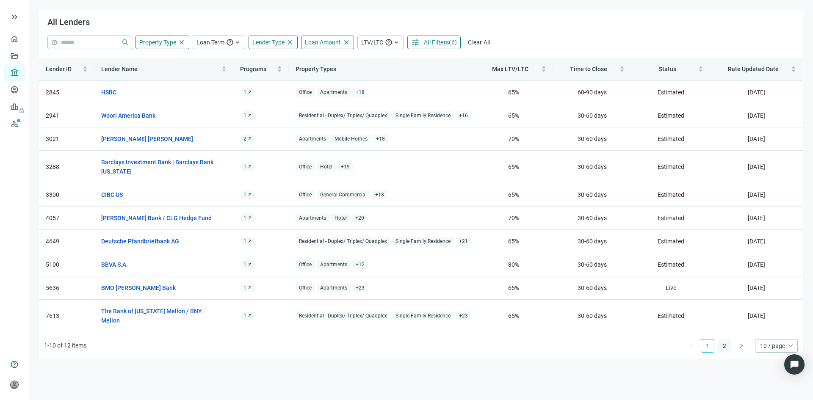
click at [723, 340] on link "2" at bounding box center [724, 346] width 13 height 13
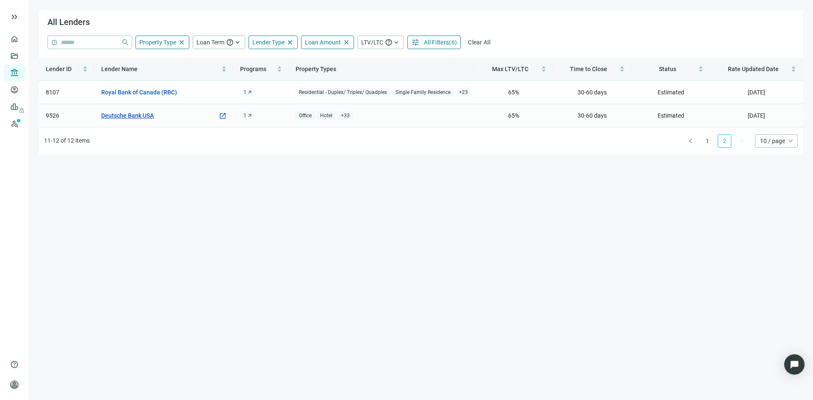
click at [135, 115] on link "Deutsche Bank USA" at bounding box center [127, 115] width 53 height 9
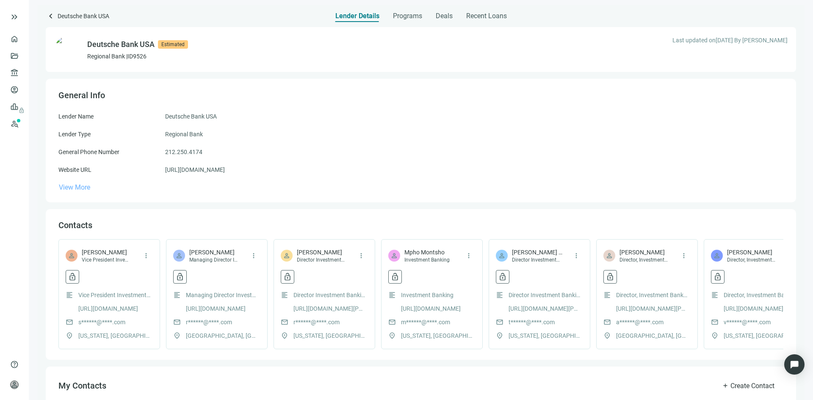
click at [80, 187] on span "View More" at bounding box center [74, 187] width 31 height 8
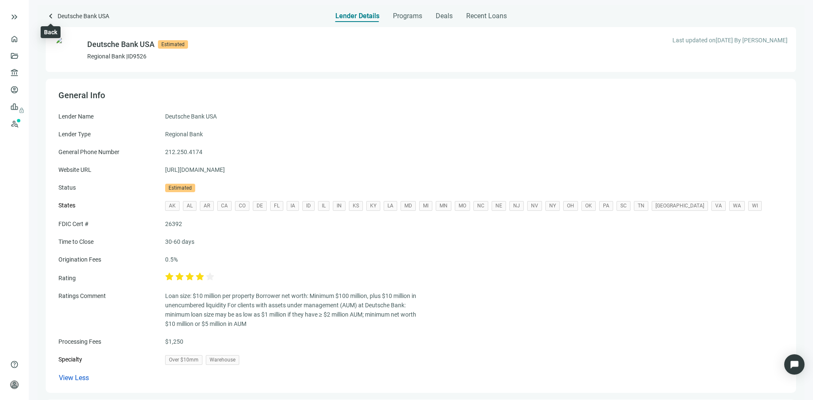
click at [53, 17] on span "keyboard_arrow_left" at bounding box center [51, 16] width 10 height 10
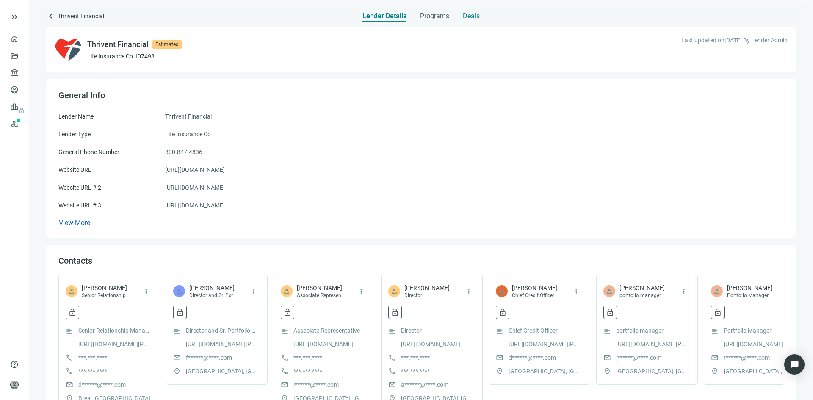
click at [474, 17] on span "Deals" at bounding box center [471, 16] width 17 height 8
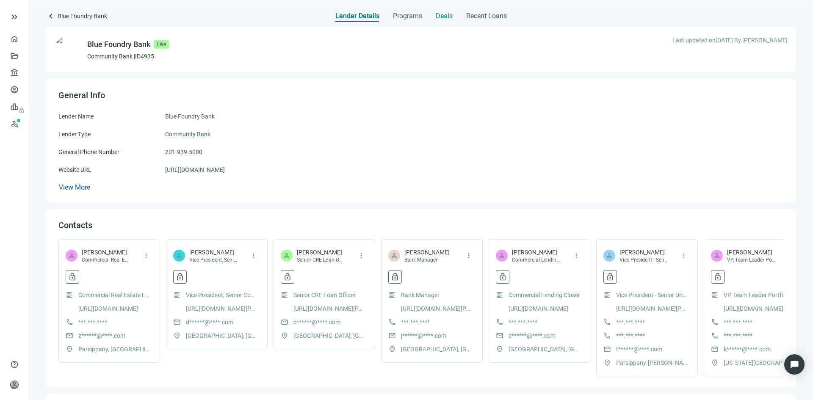
click at [441, 15] on span "Deals" at bounding box center [444, 16] width 17 height 8
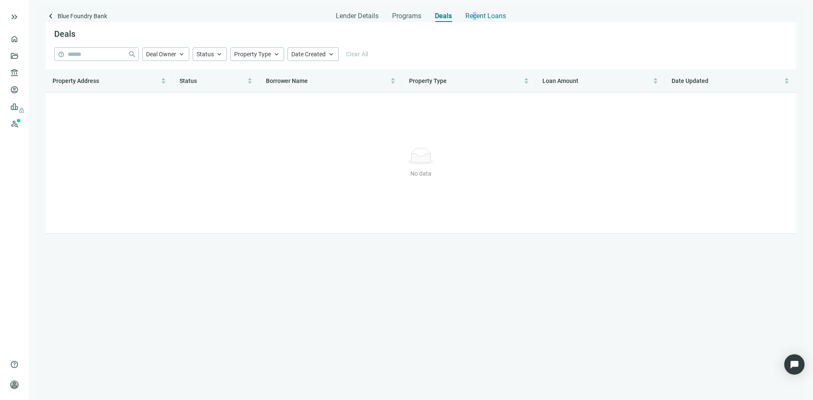
click at [475, 14] on span "Recent Loans" at bounding box center [486, 16] width 41 height 8
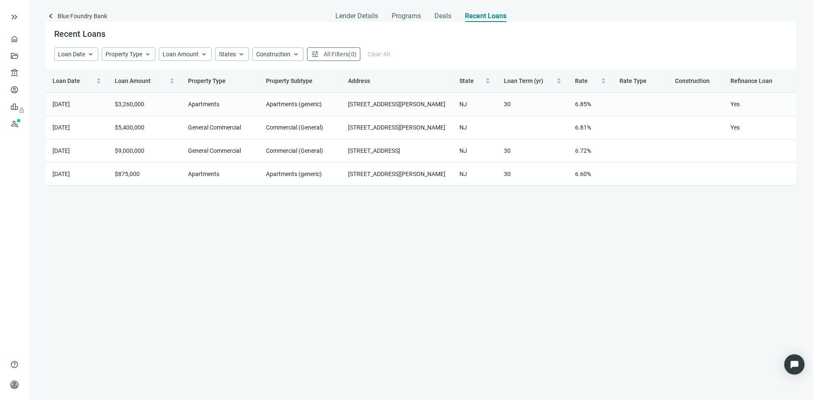
click at [136, 108] on span "$3,260,000" at bounding box center [130, 104] width 30 height 7
click at [407, 16] on span "Programs" at bounding box center [406, 16] width 29 height 8
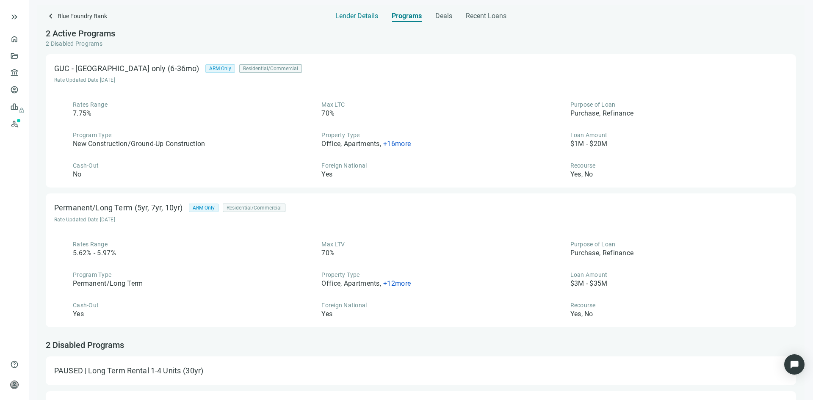
click at [352, 18] on span "Lender Details" at bounding box center [357, 16] width 43 height 8
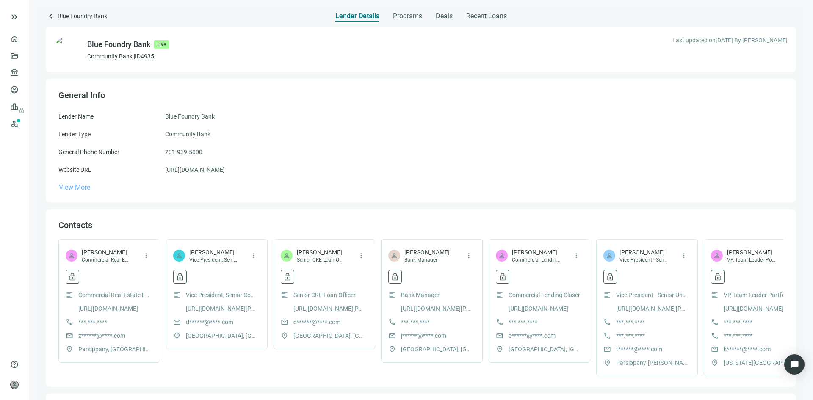
click at [78, 186] on span "View More" at bounding box center [74, 187] width 31 height 8
